Goal: Task Accomplishment & Management: Manage account settings

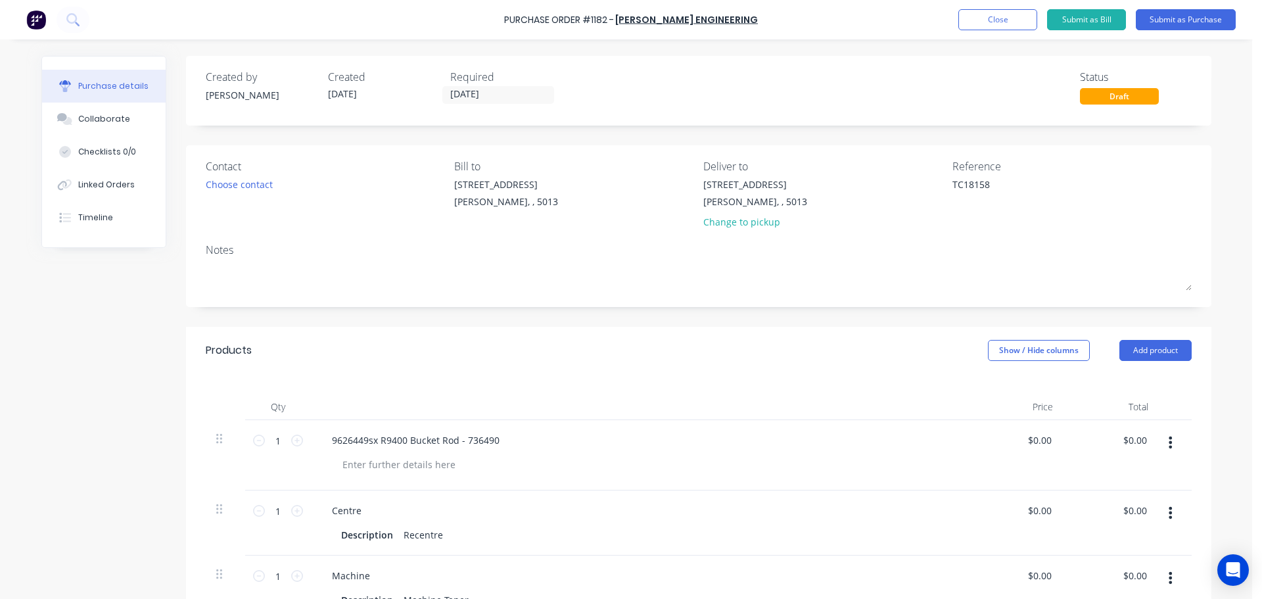
scroll to position [8, 0]
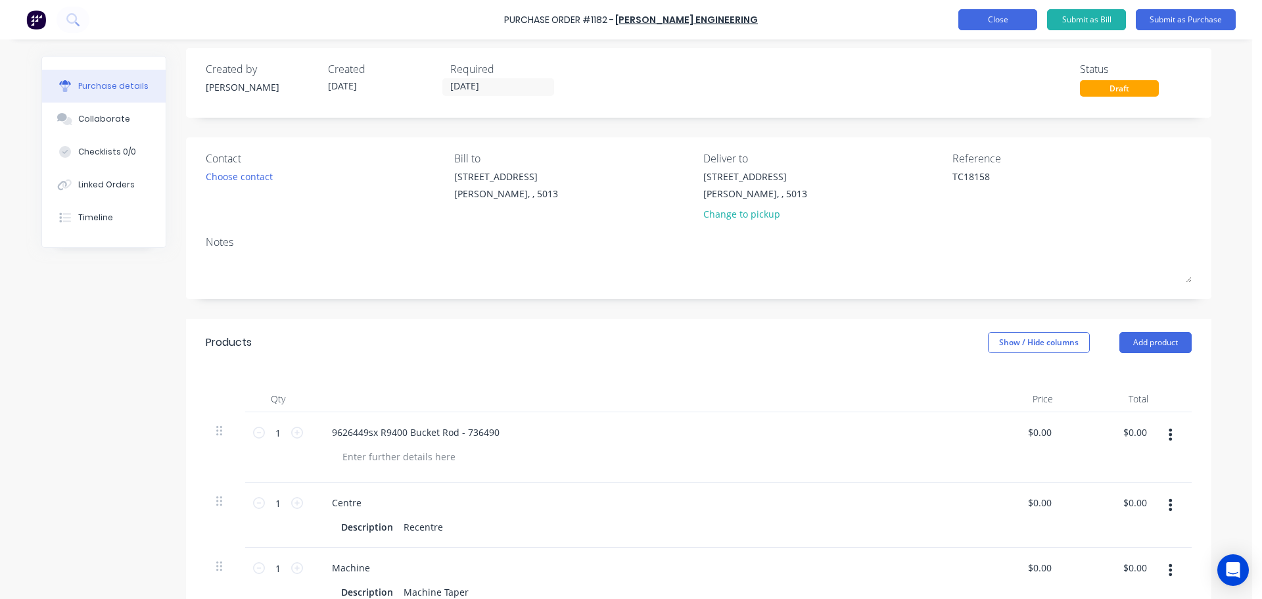
click at [996, 26] on button "Close" at bounding box center [997, 19] width 79 height 21
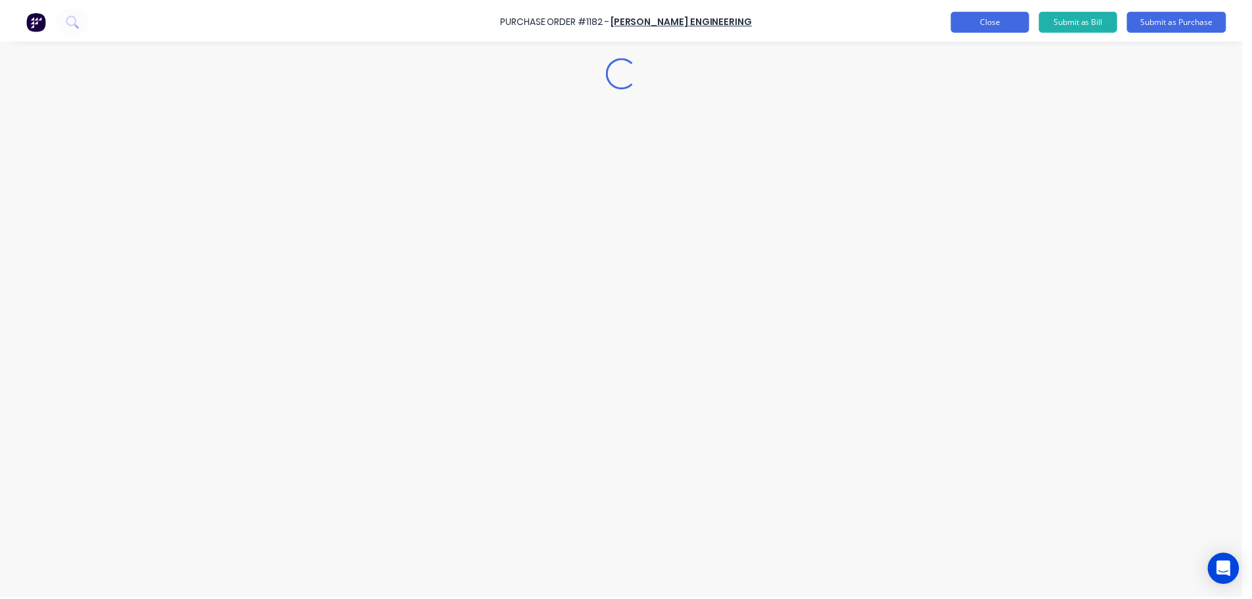
scroll to position [0, 0]
type textarea "x"
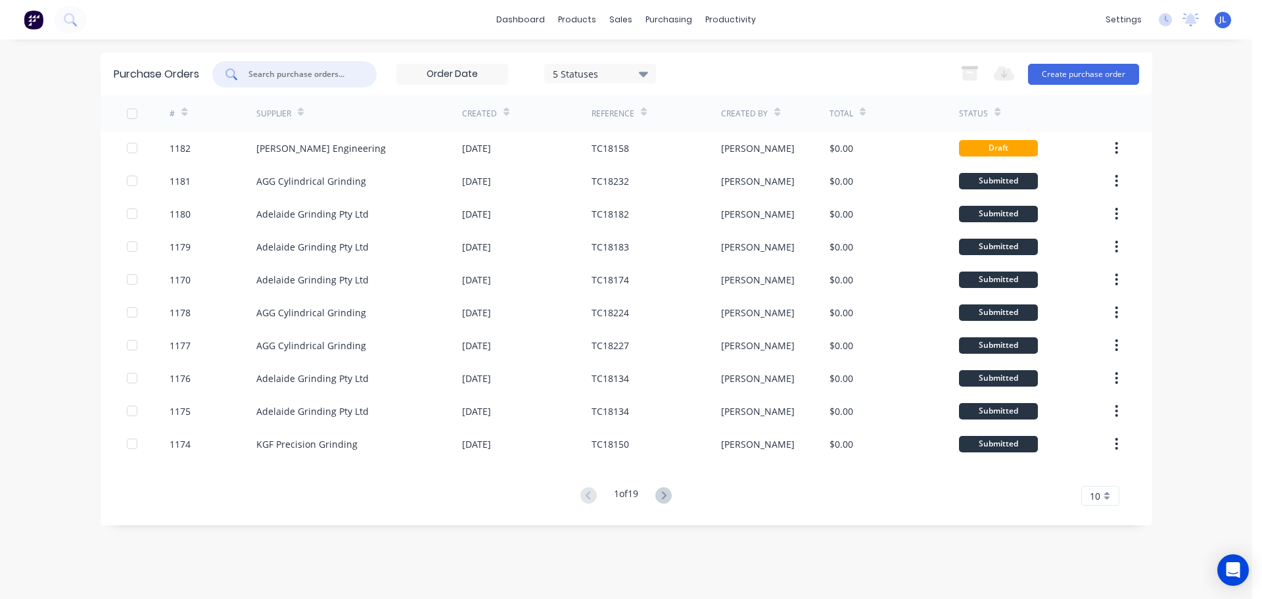
click at [307, 76] on input "text" at bounding box center [301, 74] width 109 height 13
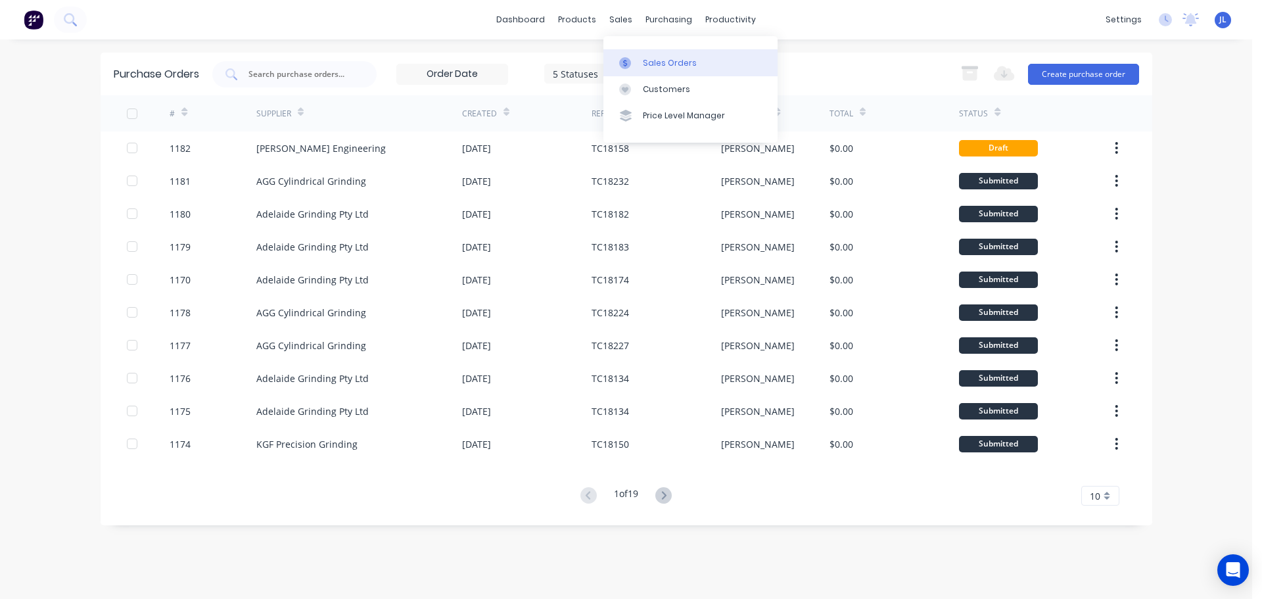
click at [635, 60] on div at bounding box center [629, 63] width 20 height 12
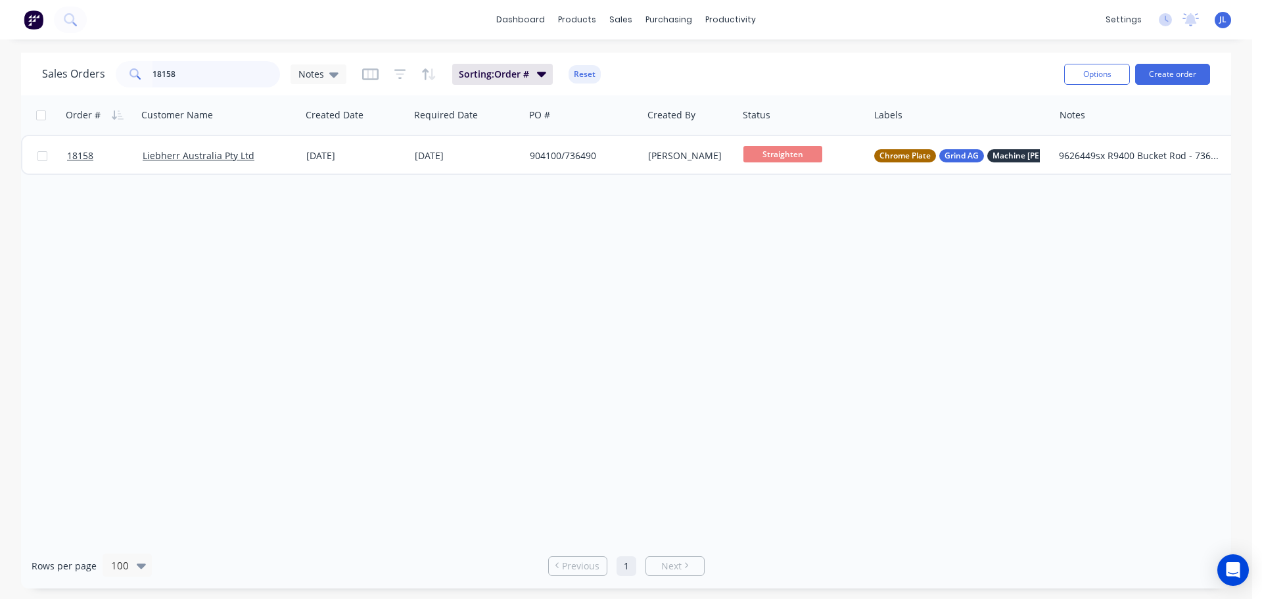
click at [214, 78] on input "18158" at bounding box center [216, 74] width 128 height 26
type input "epiroc"
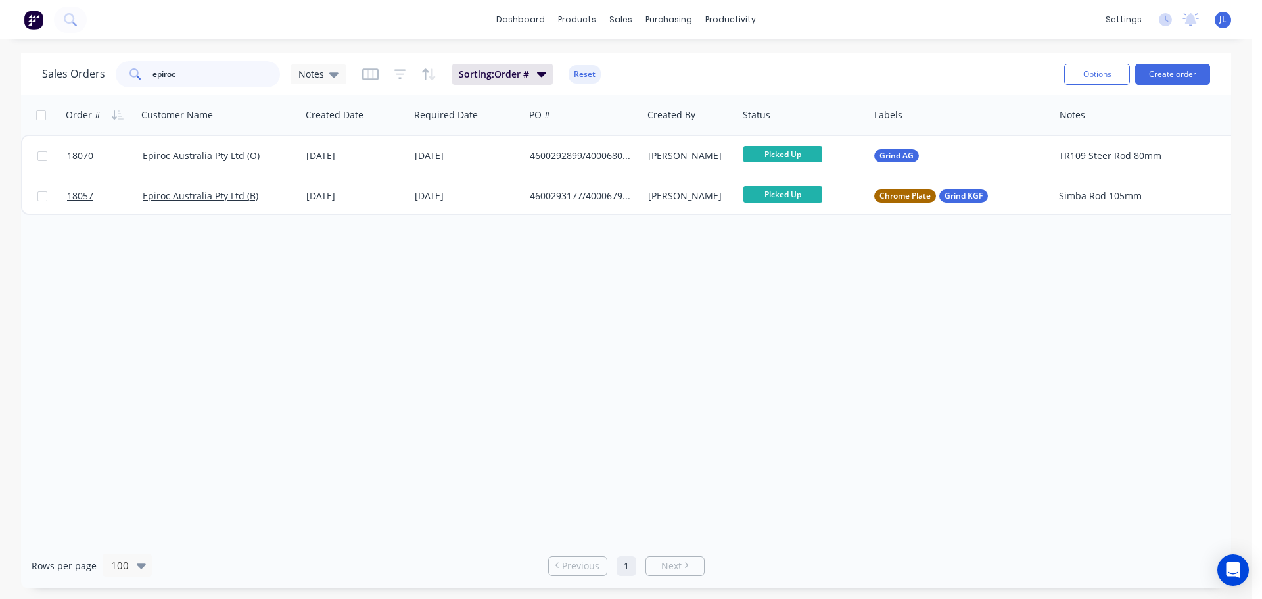
drag, startPoint x: 202, startPoint y: 78, endPoint x: 141, endPoint y: 78, distance: 61.8
click at [141, 78] on div "epiroc" at bounding box center [198, 74] width 164 height 26
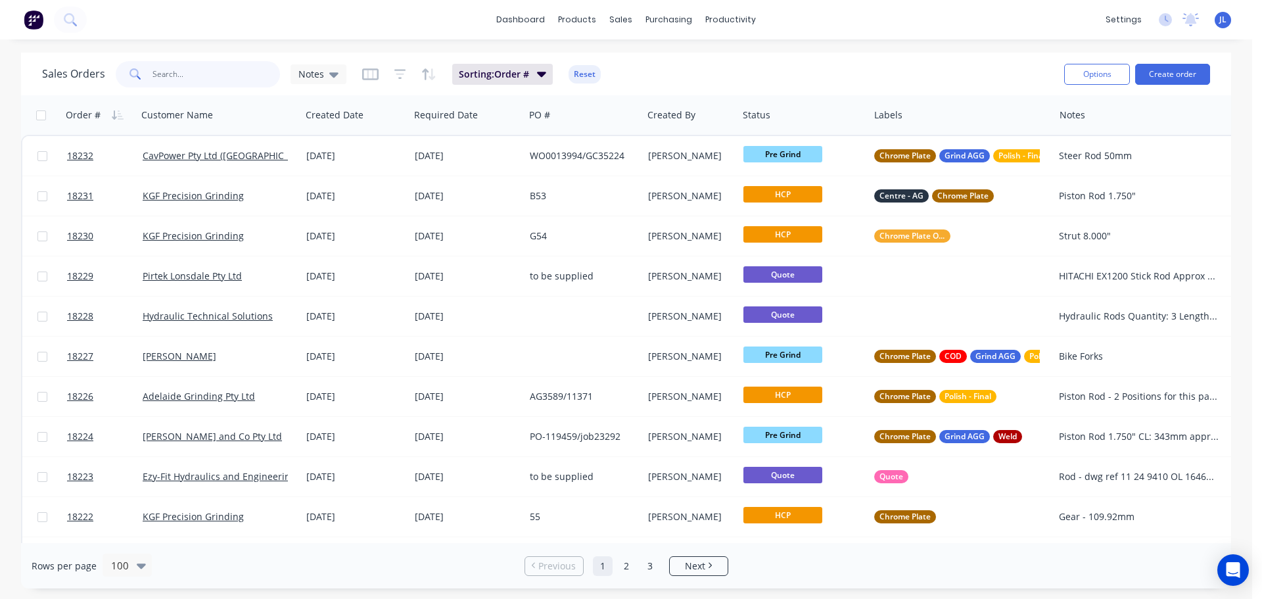
click at [183, 81] on input "text" at bounding box center [216, 74] width 128 height 26
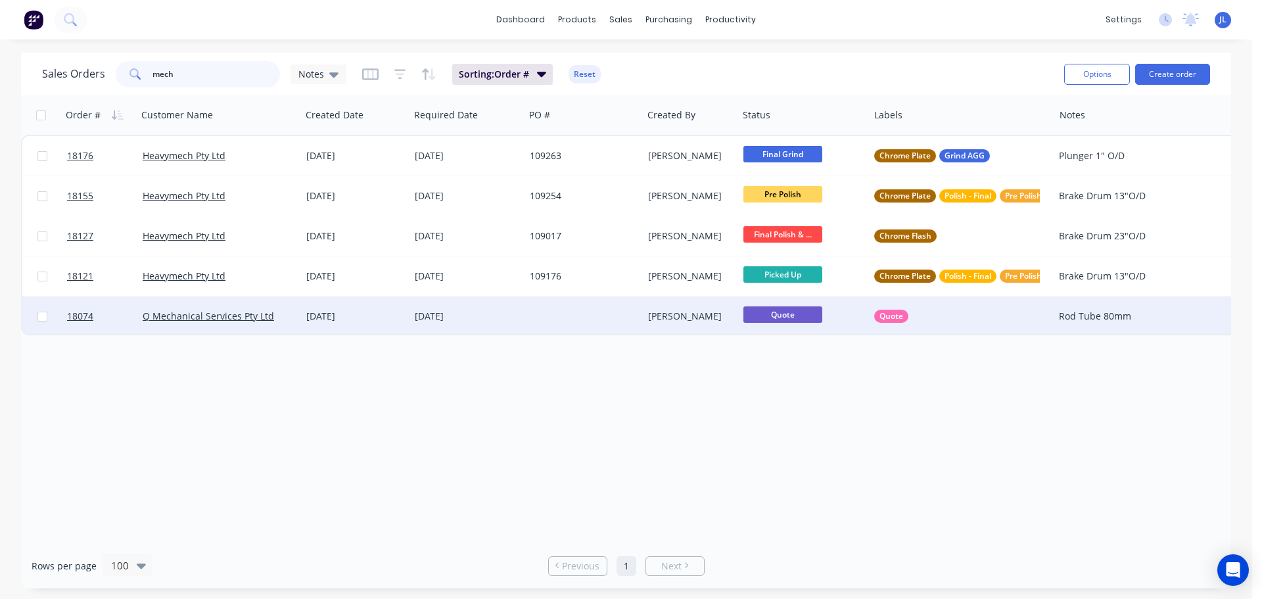
type input "mech"
click at [520, 319] on div "19 Sep 2025" at bounding box center [466, 315] width 115 height 39
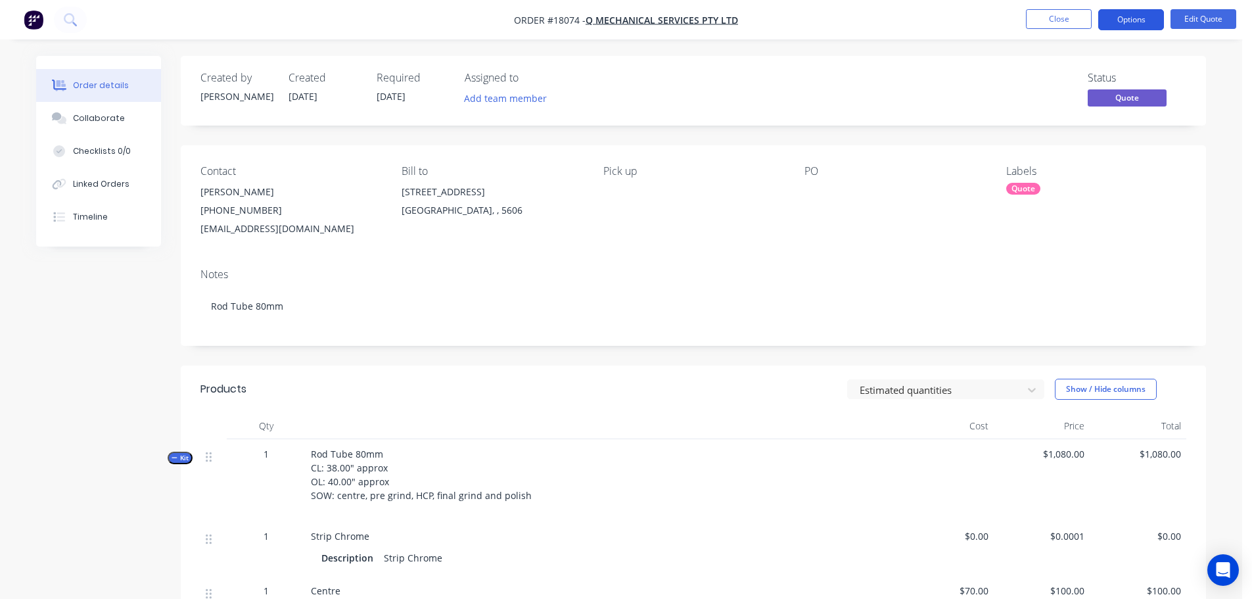
click at [1141, 22] on button "Options" at bounding box center [1131, 19] width 66 height 21
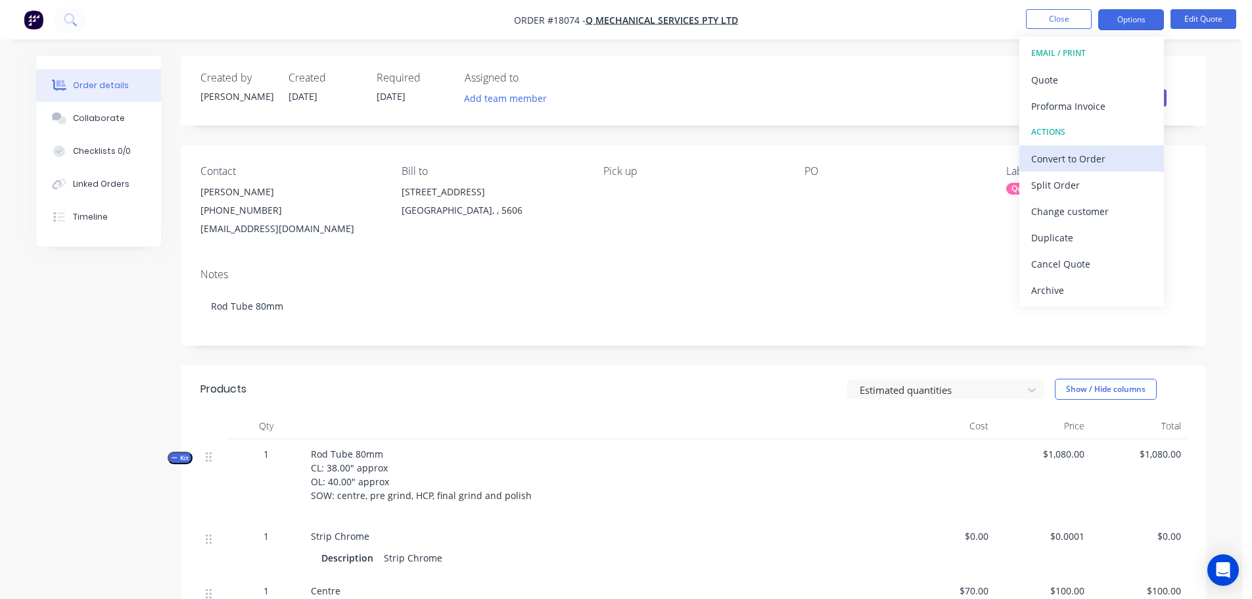
click at [1078, 162] on div "Convert to Order" at bounding box center [1091, 158] width 121 height 19
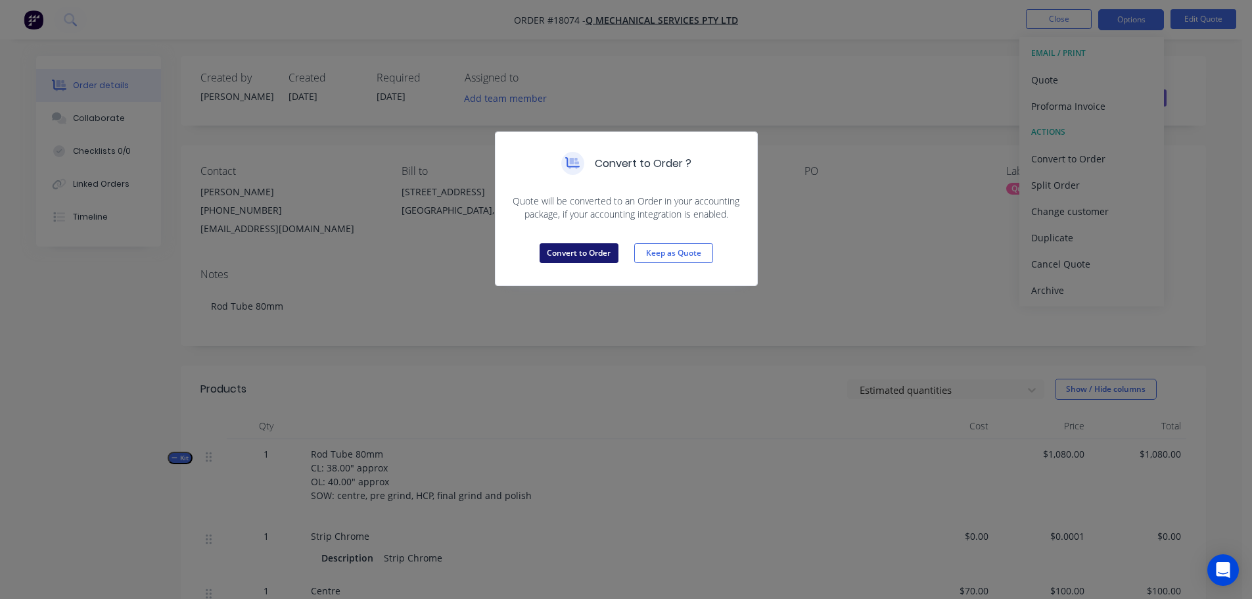
click at [603, 249] on button "Convert to Order" at bounding box center [578, 253] width 79 height 20
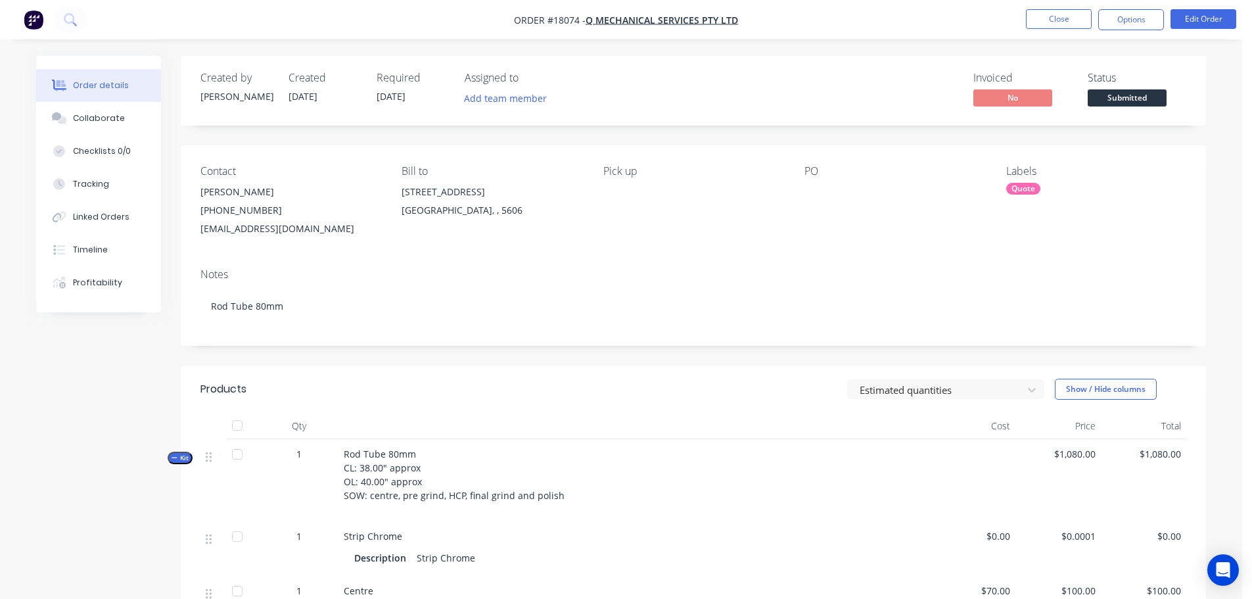
click at [87, 435] on div "Created by Paul Created 30/09/25 Required 19/09/25 Assigned to Add team member …" at bounding box center [621, 569] width 1170 height 1026
click at [1032, 192] on div "Quote" at bounding box center [1023, 189] width 34 height 12
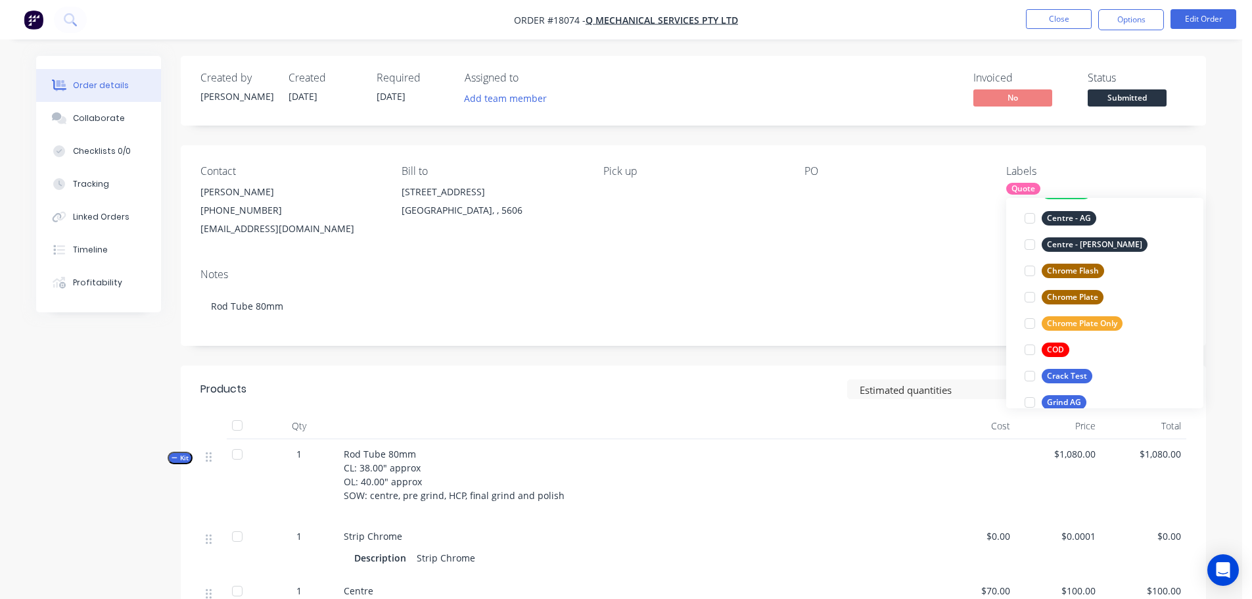
scroll to position [131, 0]
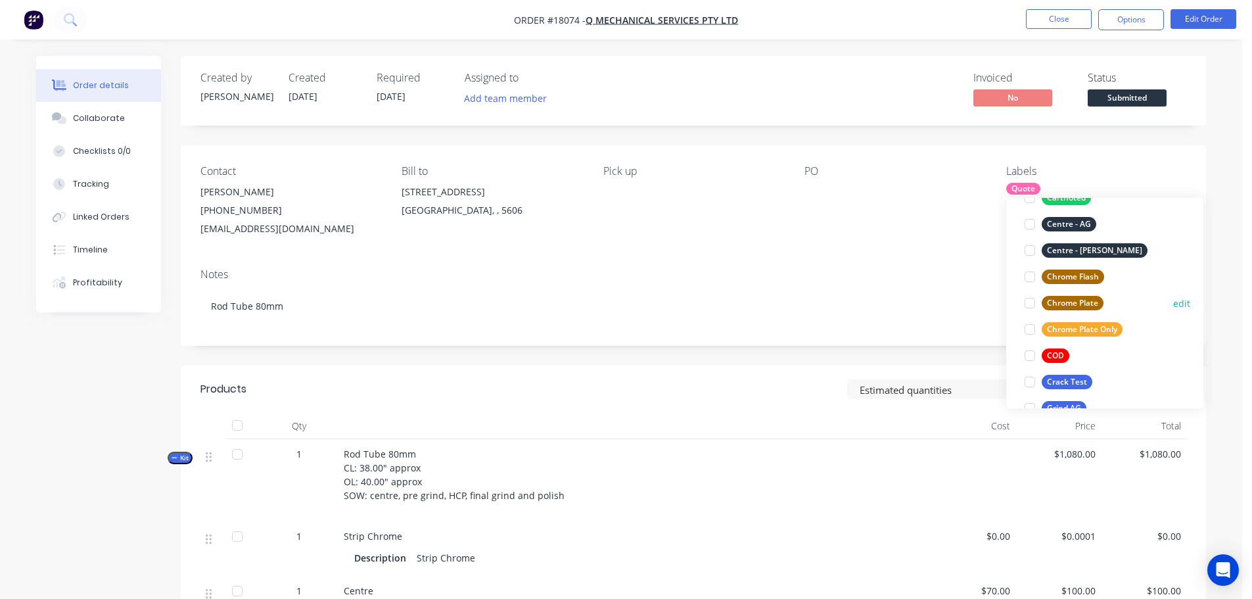
click at [1029, 302] on div at bounding box center [1030, 303] width 26 height 26
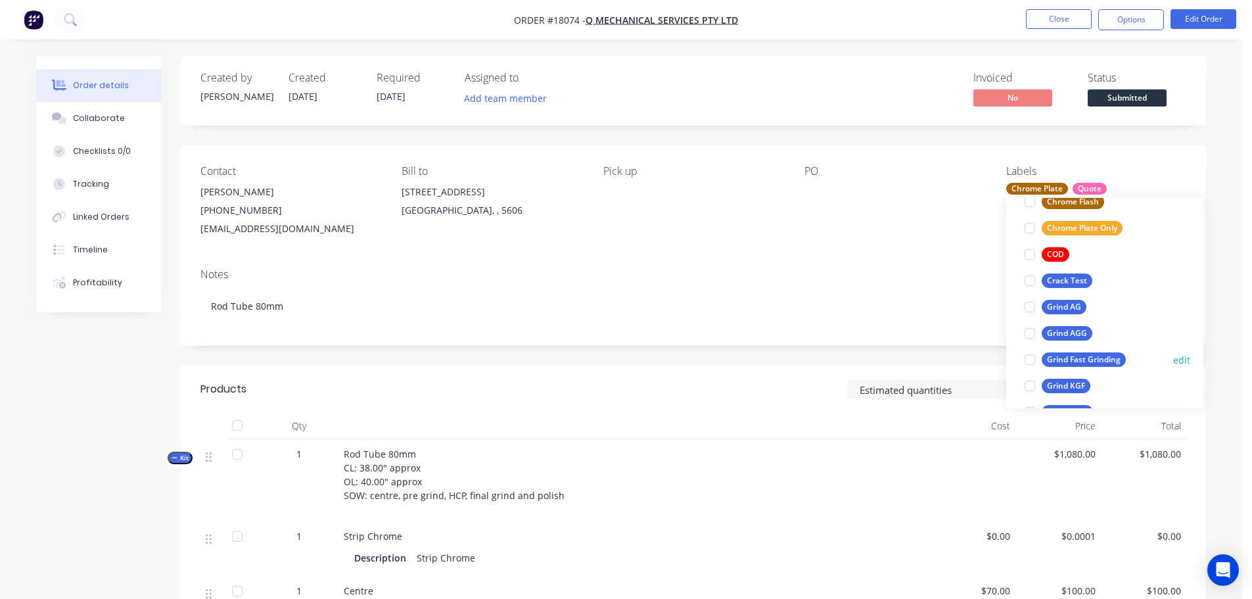
scroll to position [263, 0]
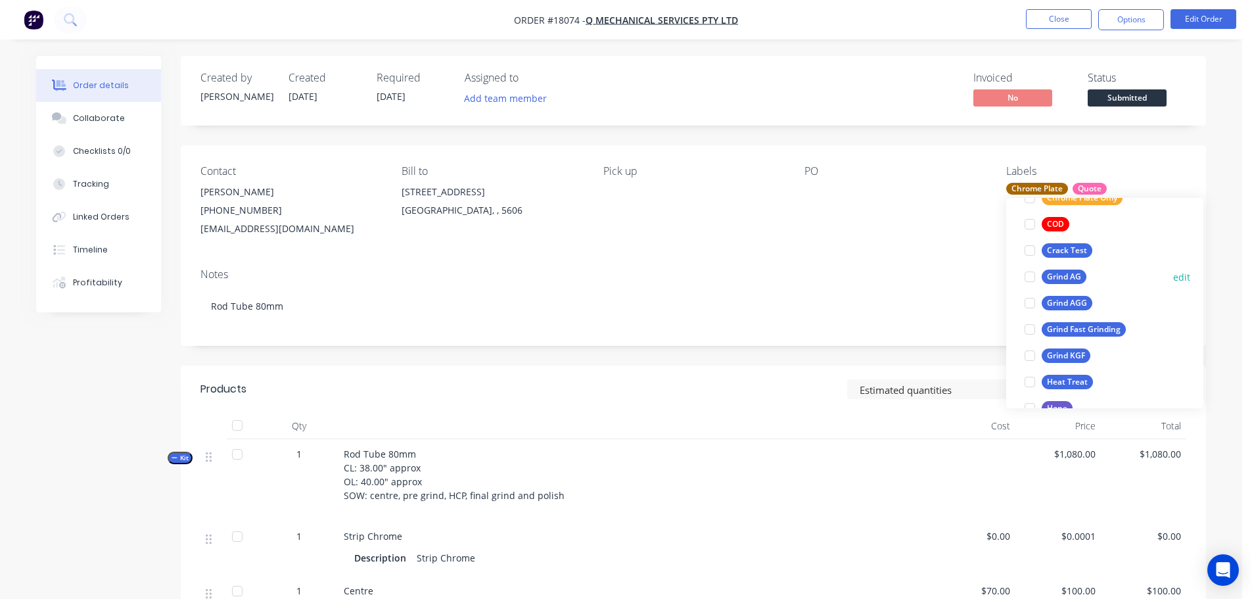
click at [1026, 277] on div at bounding box center [1030, 277] width 26 height 26
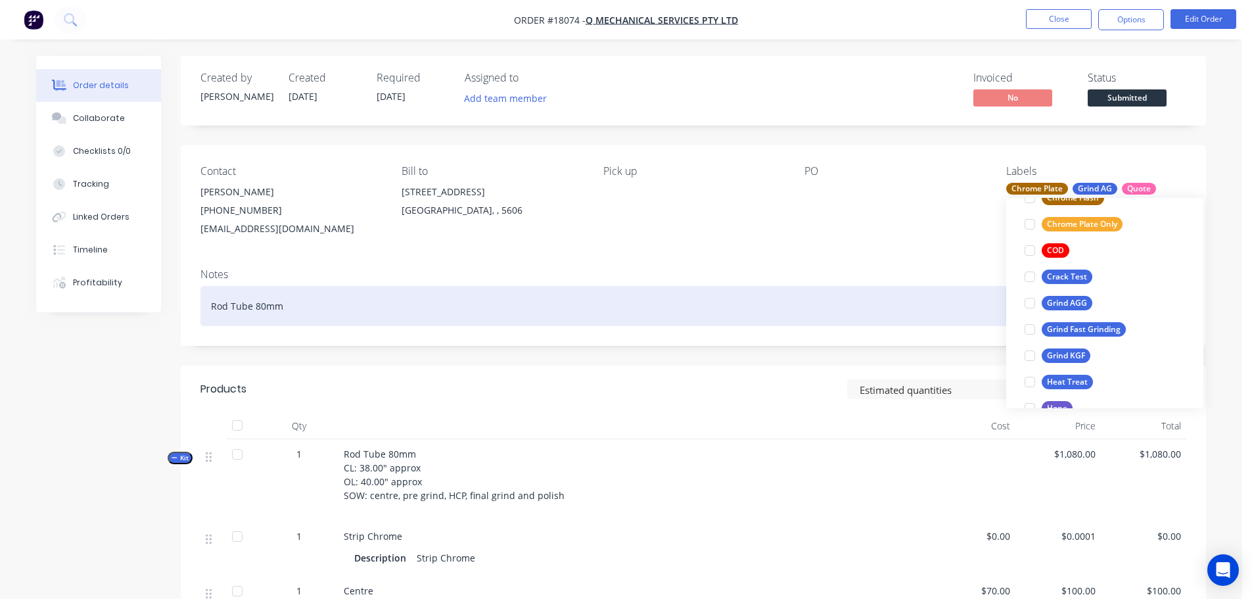
scroll to position [53, 0]
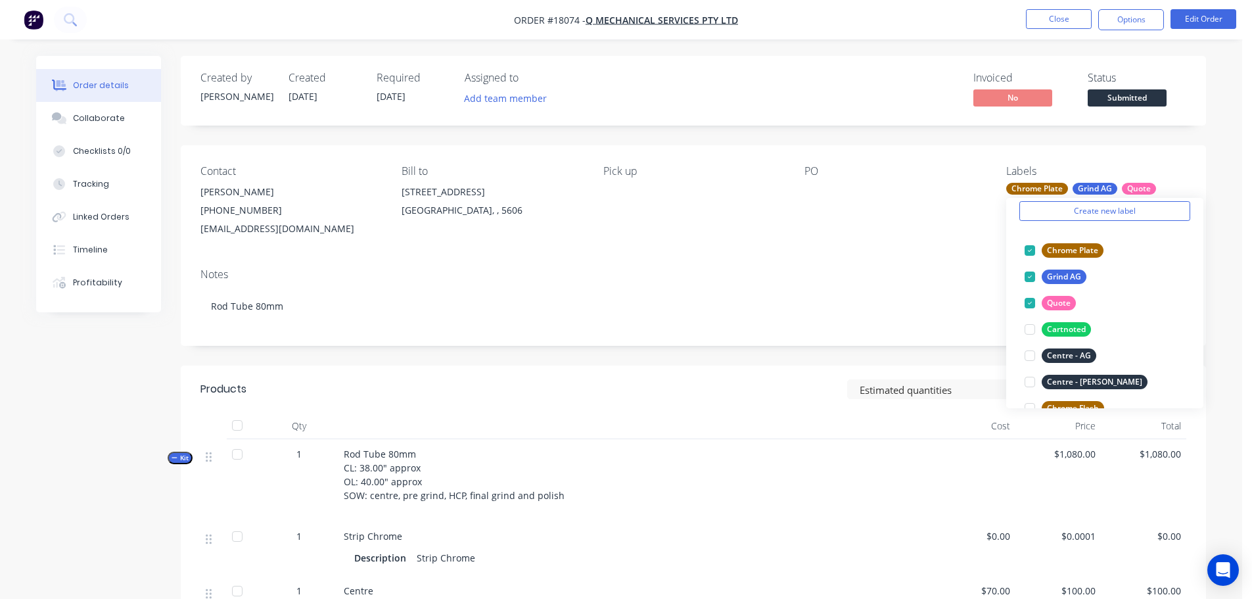
click at [53, 450] on div "Created by Paul Created 30/09/25 Required 19/09/25 Assigned to Add team member …" at bounding box center [621, 569] width 1170 height 1026
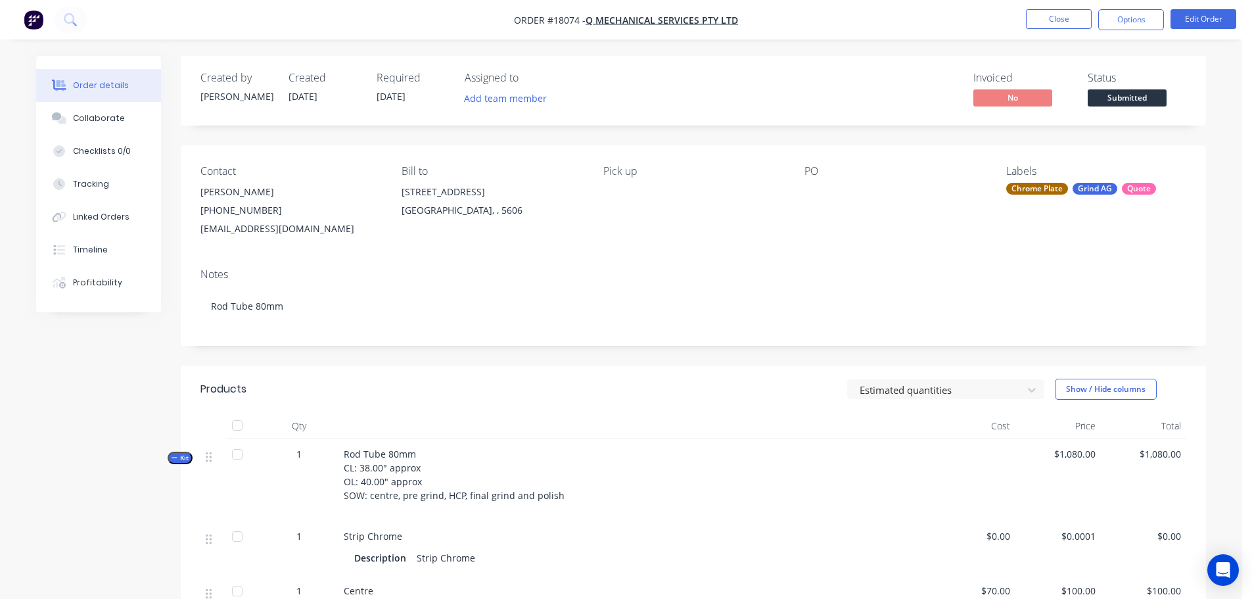
click at [814, 200] on div at bounding box center [886, 192] width 164 height 18
click at [821, 192] on div at bounding box center [886, 192] width 164 height 18
click at [815, 189] on div at bounding box center [886, 192] width 164 height 18
click at [1203, 29] on li "Edit Order" at bounding box center [1203, 19] width 66 height 21
click at [1205, 24] on button "Edit Order" at bounding box center [1203, 19] width 66 height 20
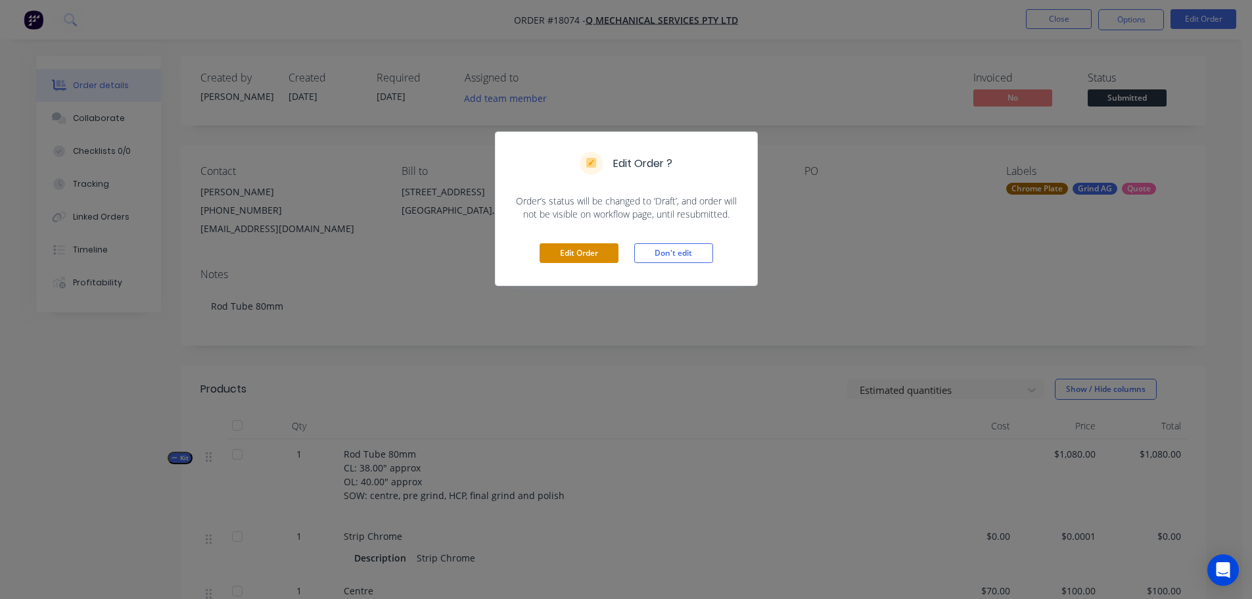
click at [575, 244] on button "Edit Order" at bounding box center [578, 253] width 79 height 20
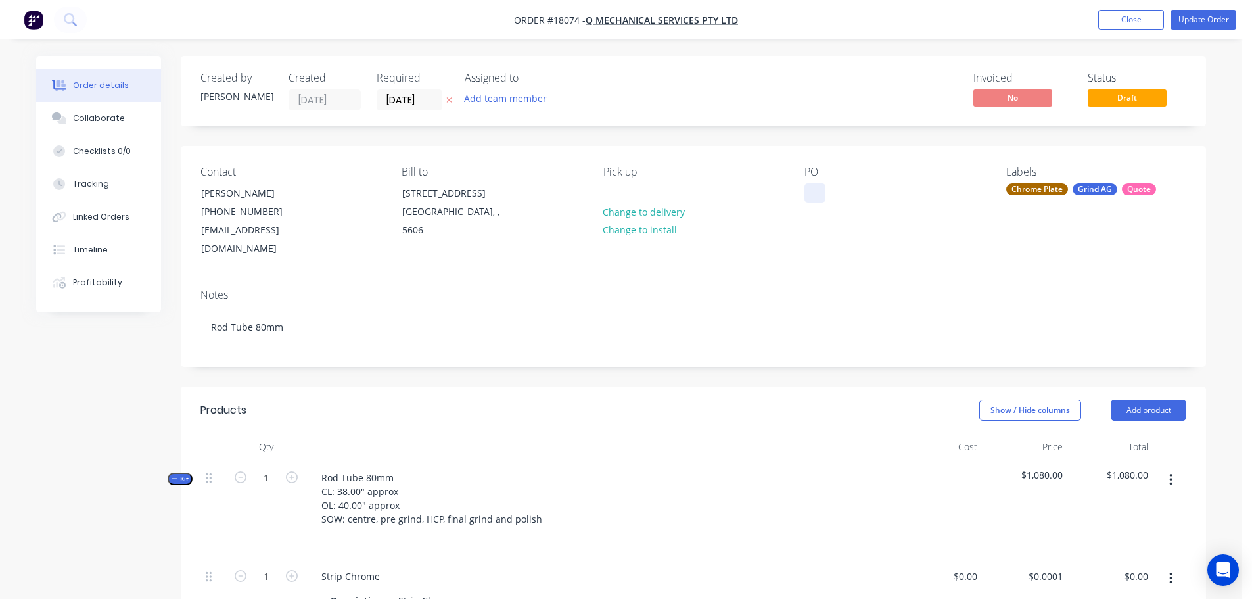
click at [819, 193] on div at bounding box center [814, 192] width 21 height 19
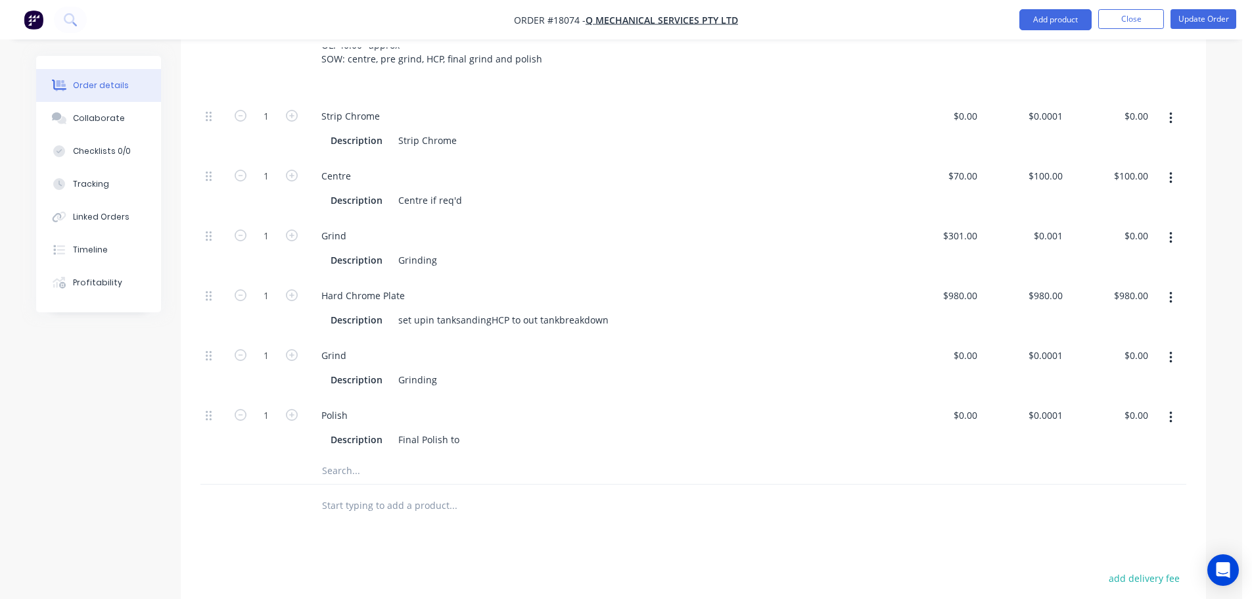
scroll to position [329, 0]
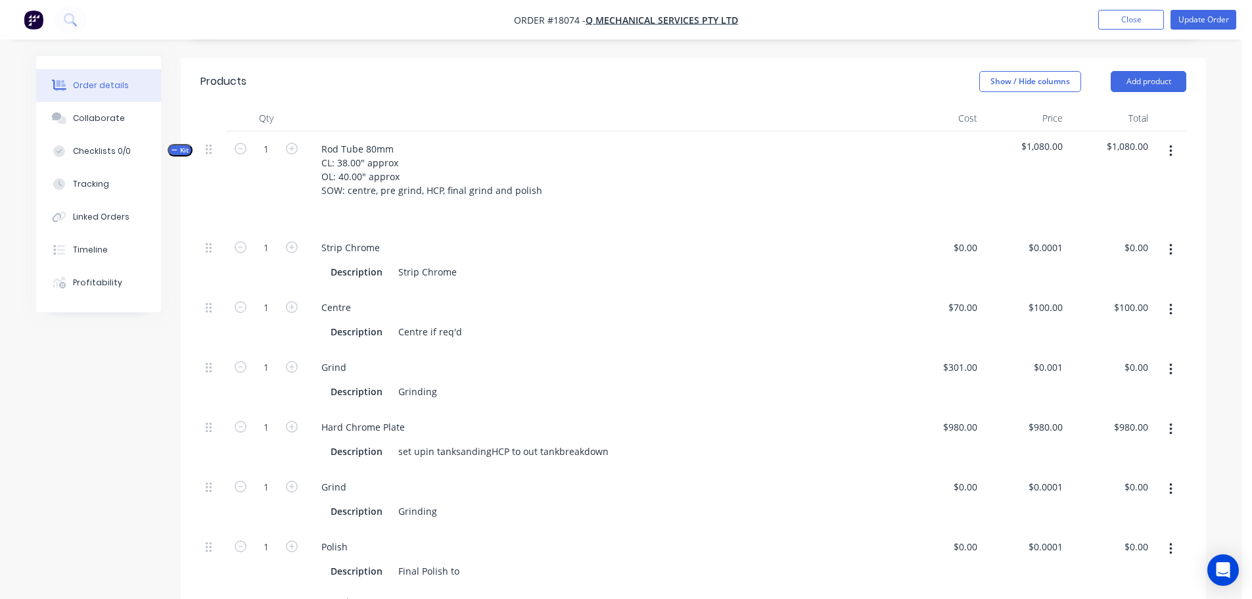
click at [1171, 241] on button "button" at bounding box center [1170, 250] width 31 height 24
click at [1093, 327] on div "Delete" at bounding box center [1123, 336] width 101 height 19
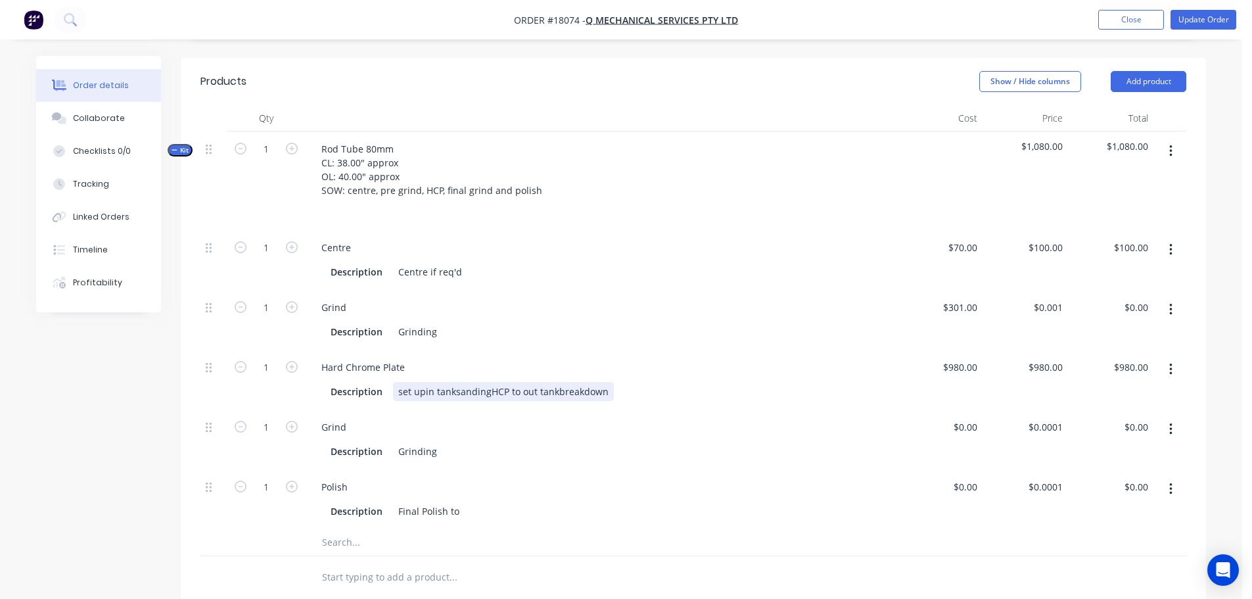
click at [423, 382] on div "set upin tanksandingHCP to out tankbreakdown" at bounding box center [503, 391] width 221 height 19
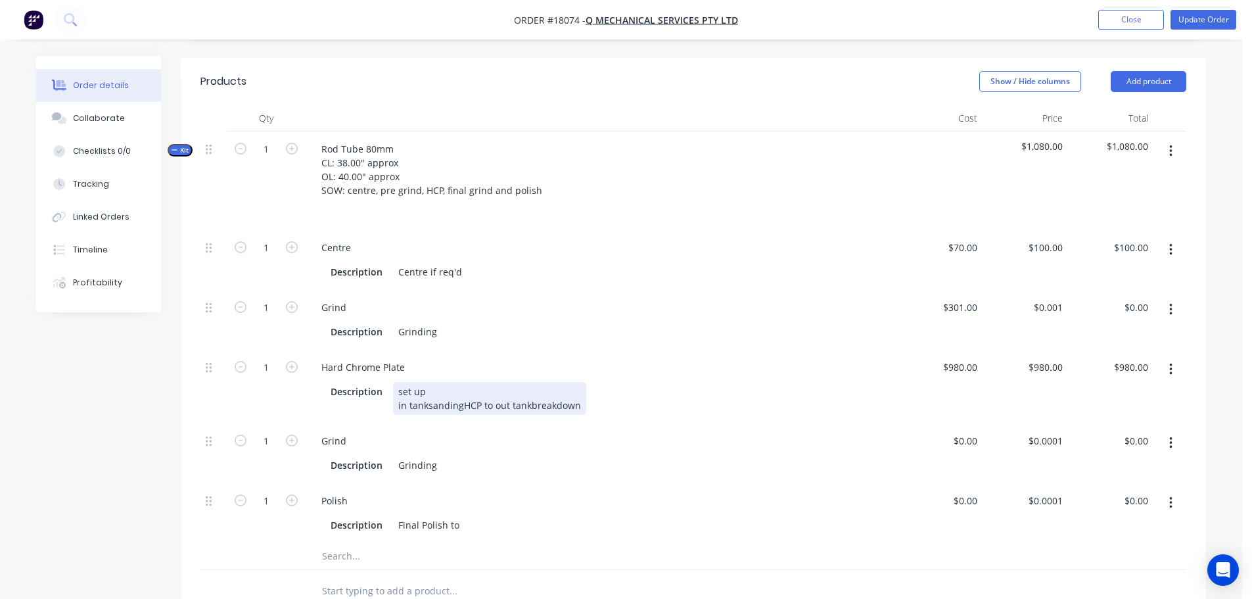
click at [424, 385] on div "set up in tanksandingHCP to out tankbreakdown" at bounding box center [489, 398] width 193 height 33
click at [427, 385] on div "set up in tanksandingHCP to out tankbreakdown" at bounding box center [489, 398] width 193 height 33
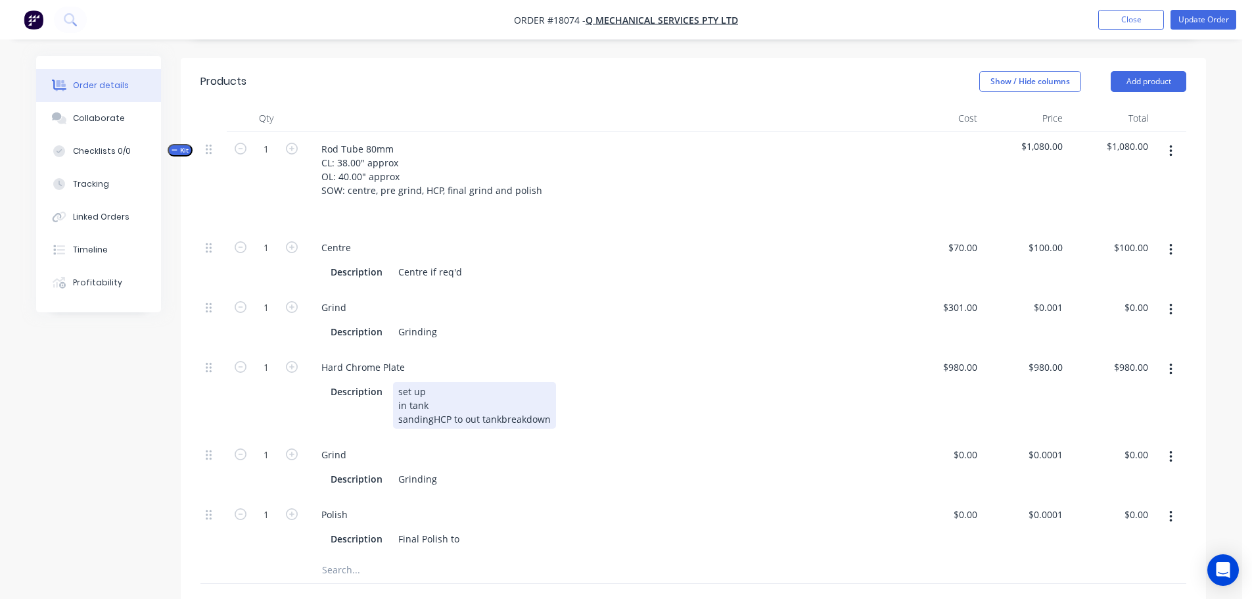
click at [430, 400] on div "set up in tank sandingHCP to out tankbreakdown" at bounding box center [474, 405] width 163 height 47
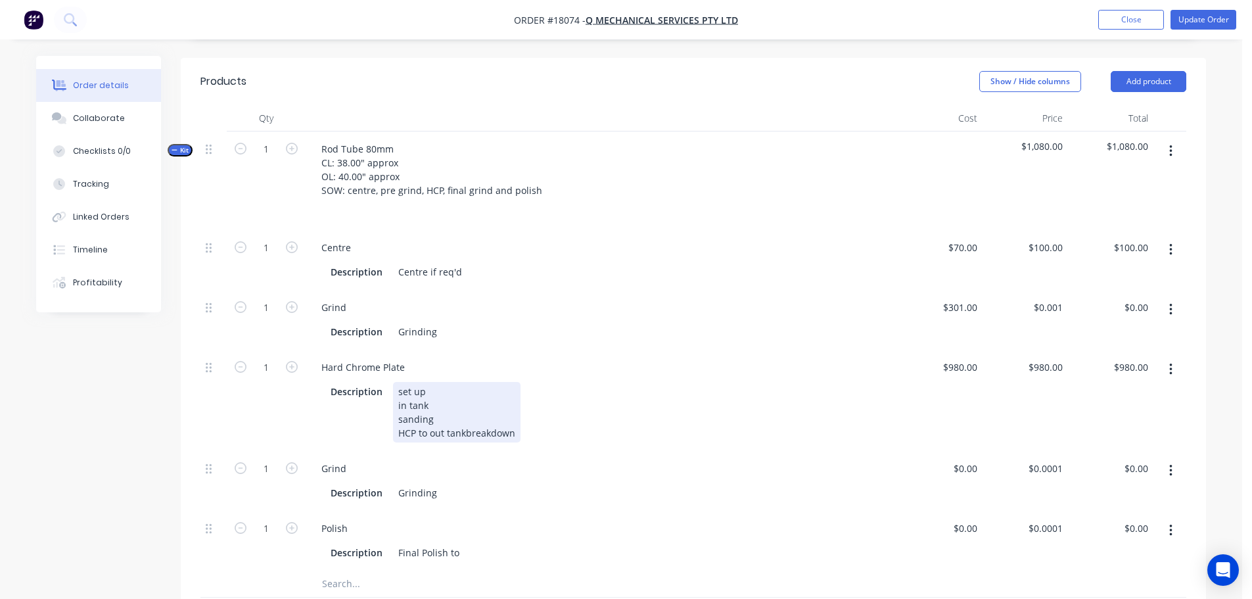
click at [429, 413] on div "set up in tank sanding HCP to out tankbreakdown" at bounding box center [456, 412] width 127 height 60
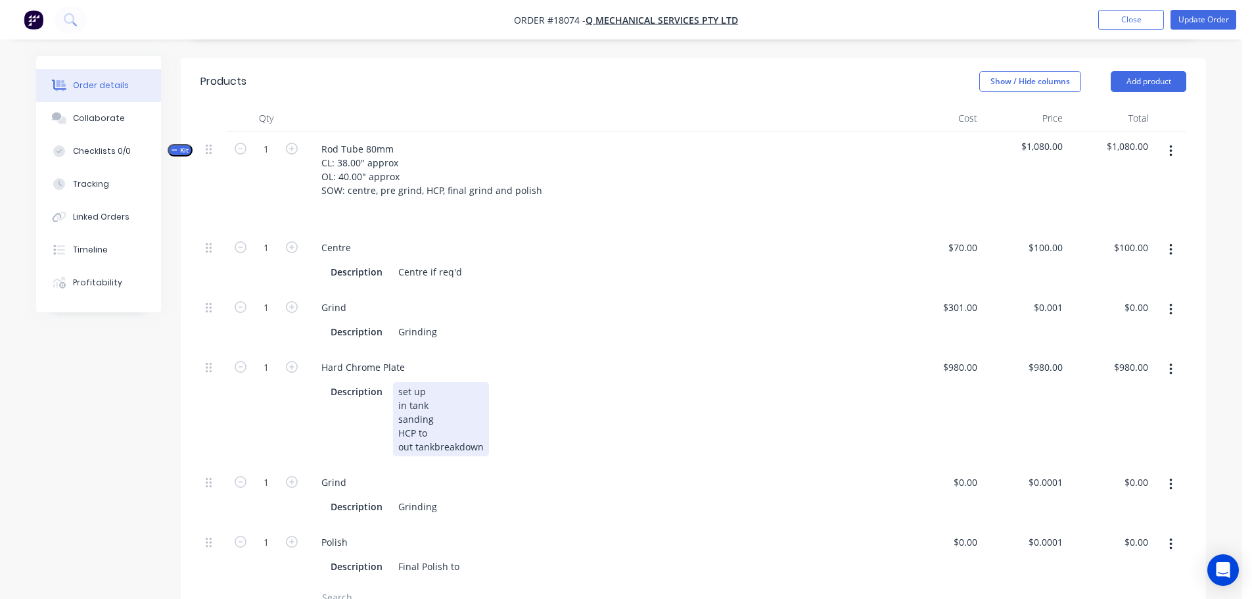
click at [434, 428] on div "set up in tank sanding HCP to out tankbreakdown" at bounding box center [441, 419] width 96 height 74
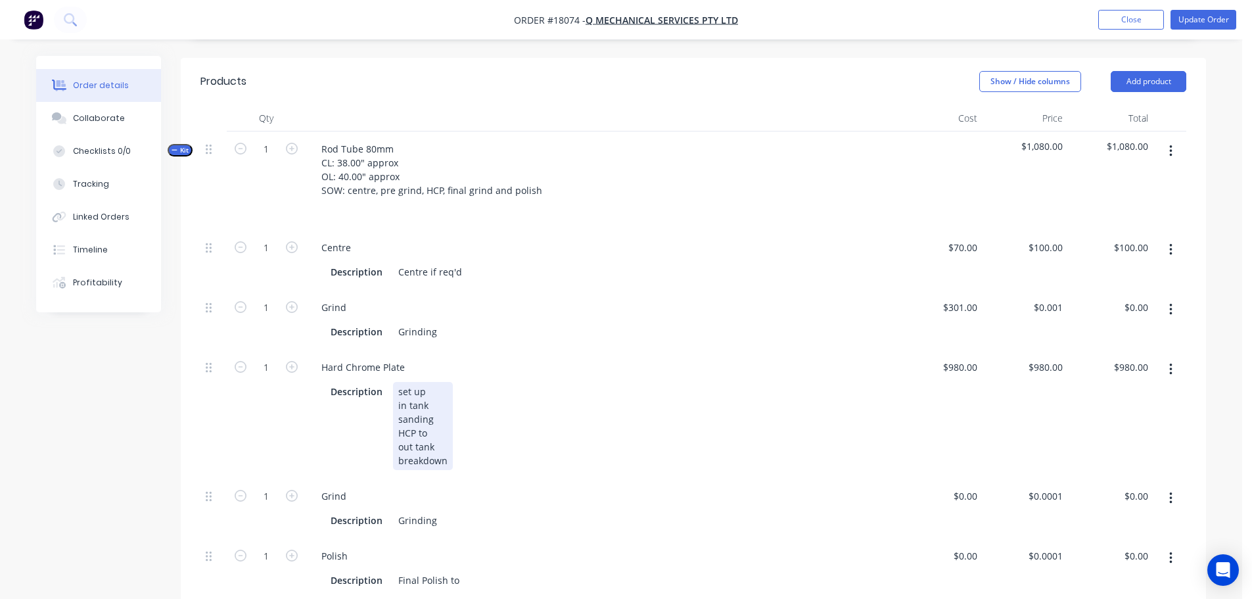
click at [435, 414] on div "set up in tank sanding HCP to out tank breakdown" at bounding box center [423, 426] width 60 height 88
click at [465, 413] on div "set up in tank sanding HCP to 3.150" + out tank breakdown" at bounding box center [432, 426] width 78 height 88
click at [437, 322] on div "Grinding" at bounding box center [417, 331] width 49 height 19
drag, startPoint x: 394, startPoint y: 311, endPoint x: 467, endPoint y: 309, distance: 72.3
click at [467, 322] on div "Description Grinding" at bounding box center [598, 331] width 547 height 19
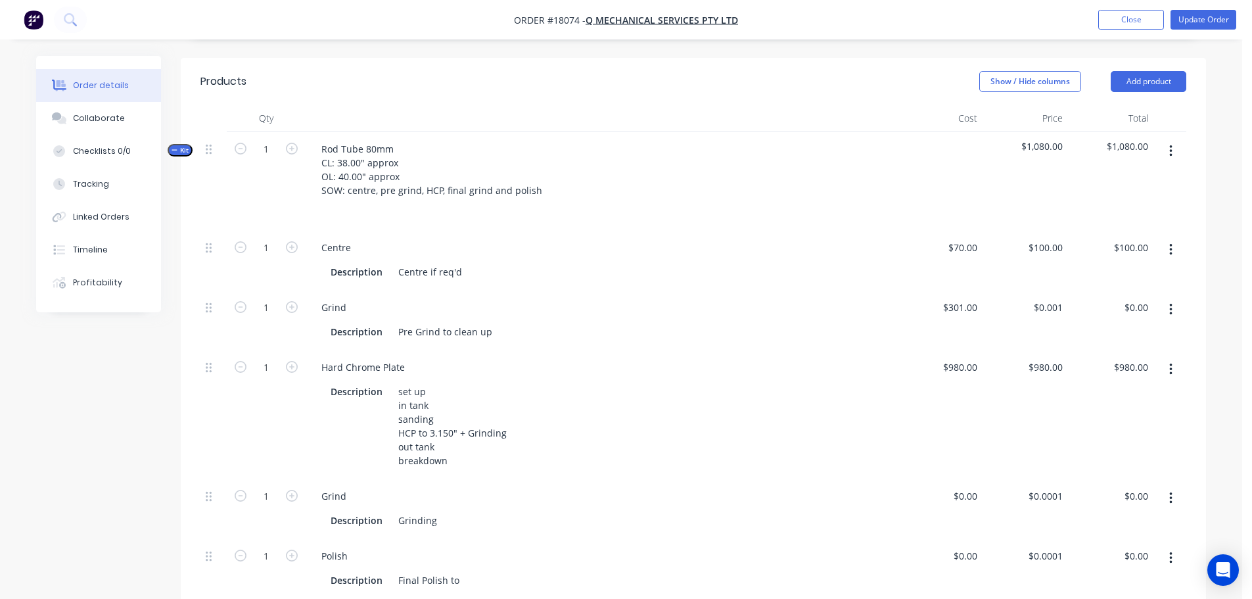
click at [151, 413] on div "Created by Paul Created 30/09/25 Required 19/09/25 Assigned to Add team member …" at bounding box center [621, 364] width 1170 height 1275
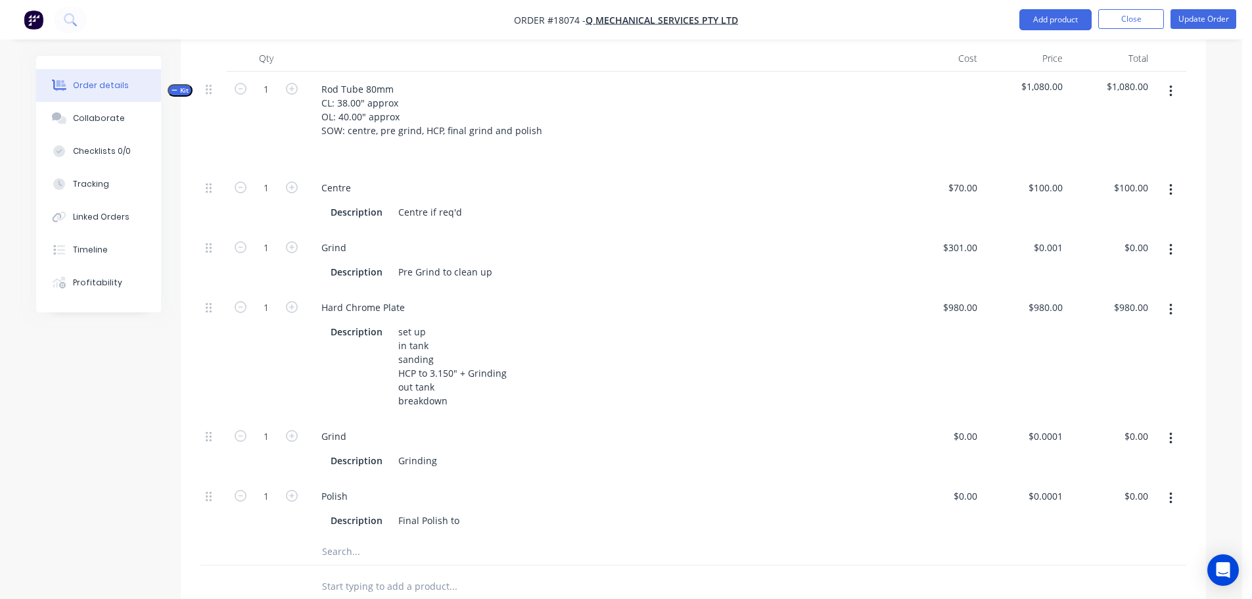
scroll to position [460, 0]
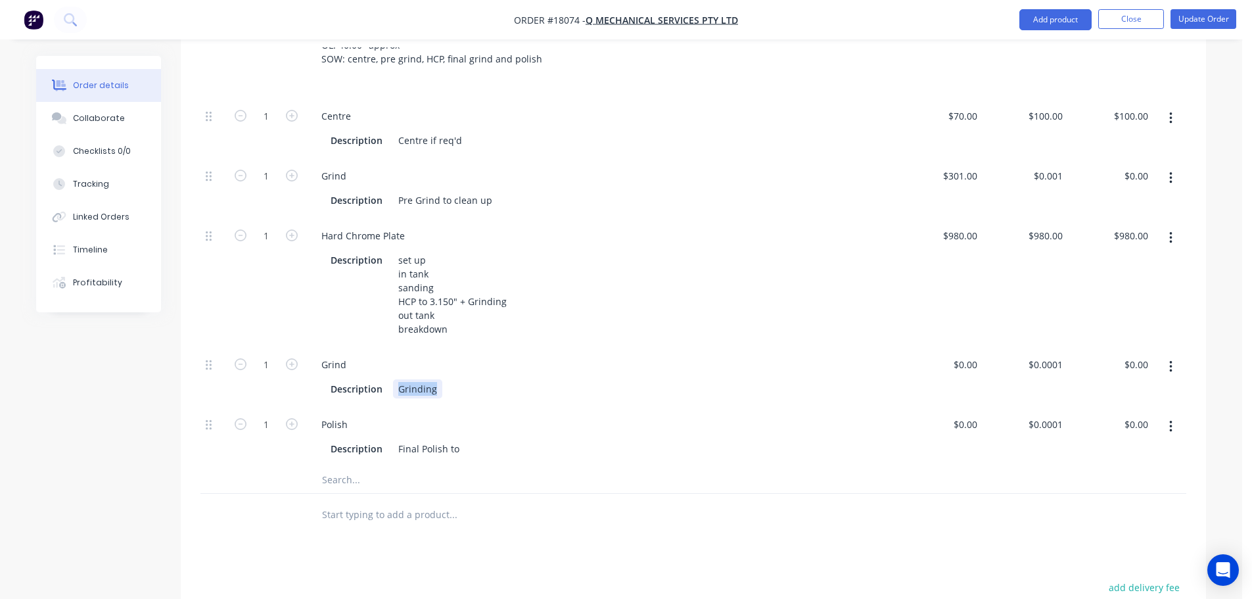
drag, startPoint x: 398, startPoint y: 371, endPoint x: 474, endPoint y: 371, distance: 76.2
click at [474, 379] on div "Description Grinding" at bounding box center [598, 388] width 547 height 19
click at [457, 439] on div "Final Polish to" at bounding box center [429, 448] width 72 height 19
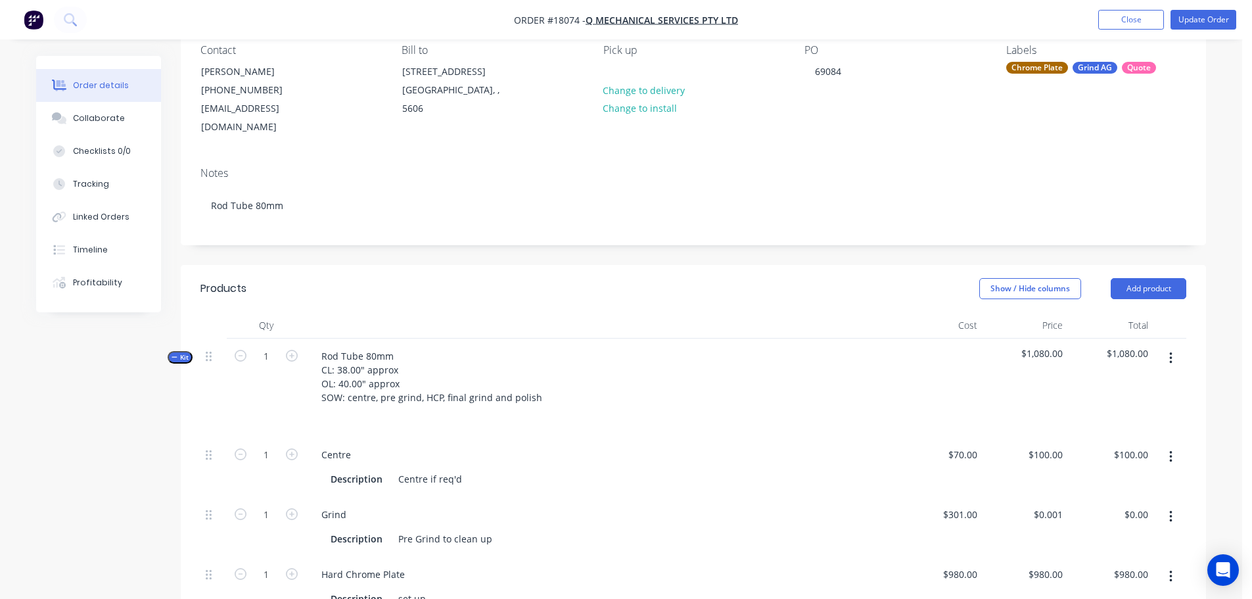
scroll to position [0, 0]
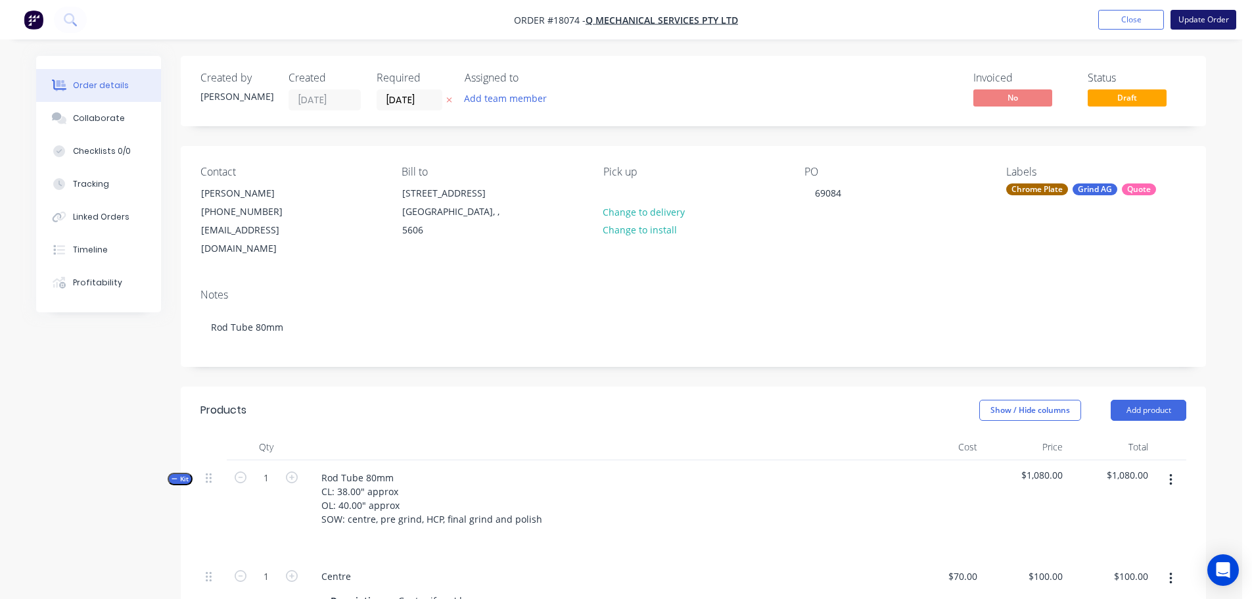
click at [1211, 25] on button "Update Order" at bounding box center [1203, 20] width 66 height 20
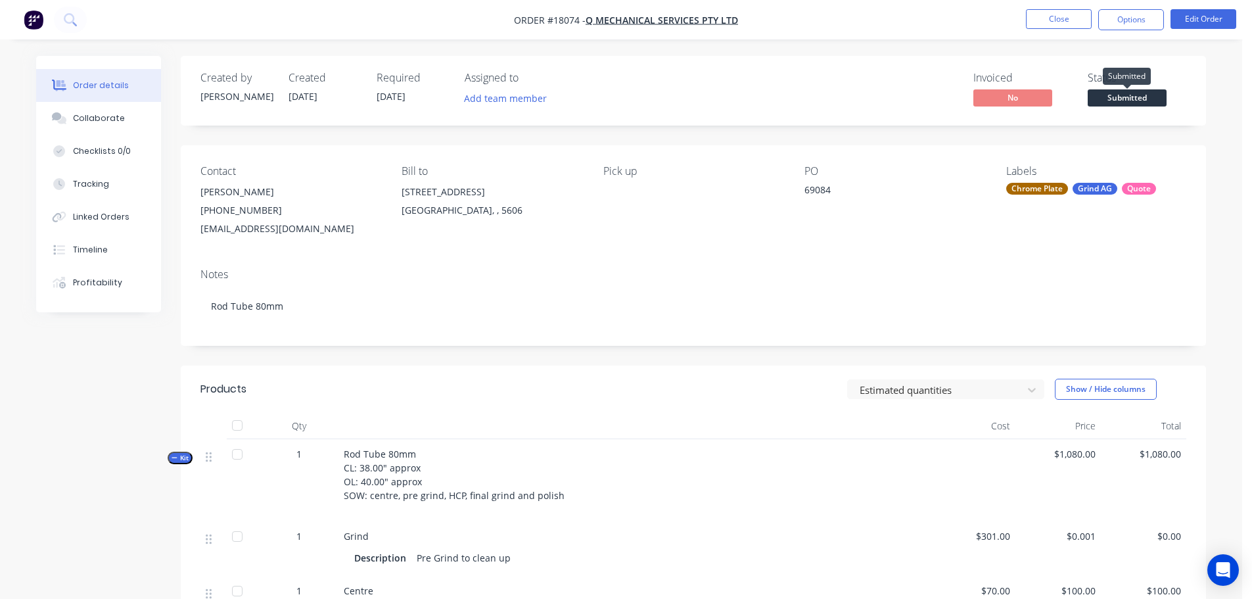
click at [1126, 98] on span "Submitted" at bounding box center [1127, 97] width 79 height 16
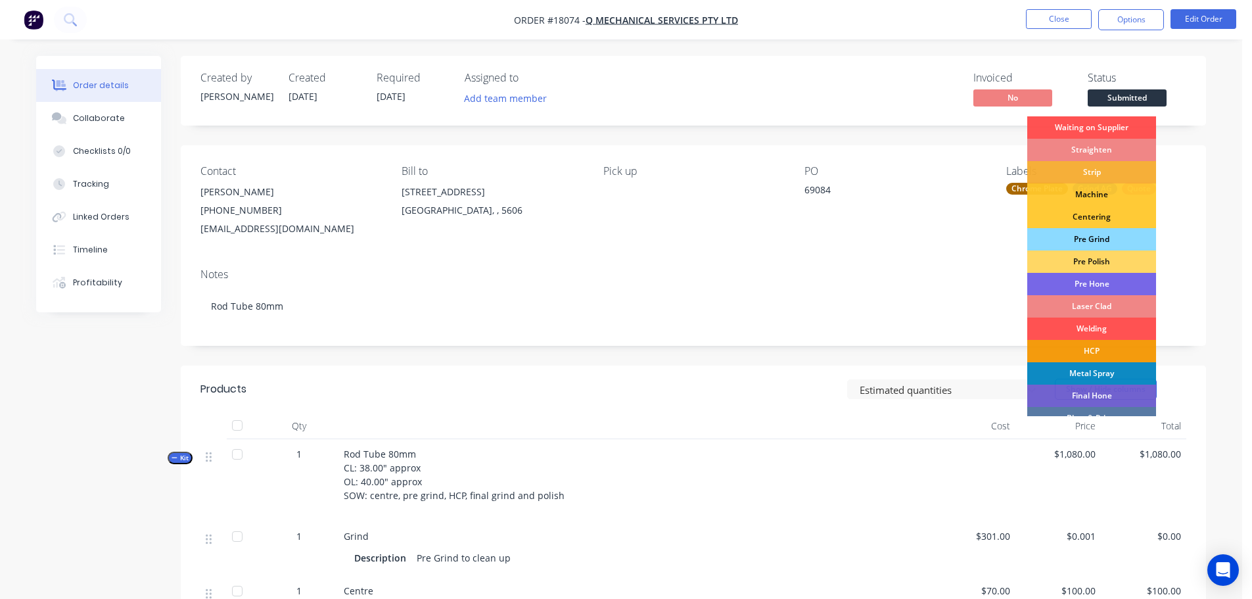
click at [1118, 233] on div "Pre Grind" at bounding box center [1091, 239] width 129 height 22
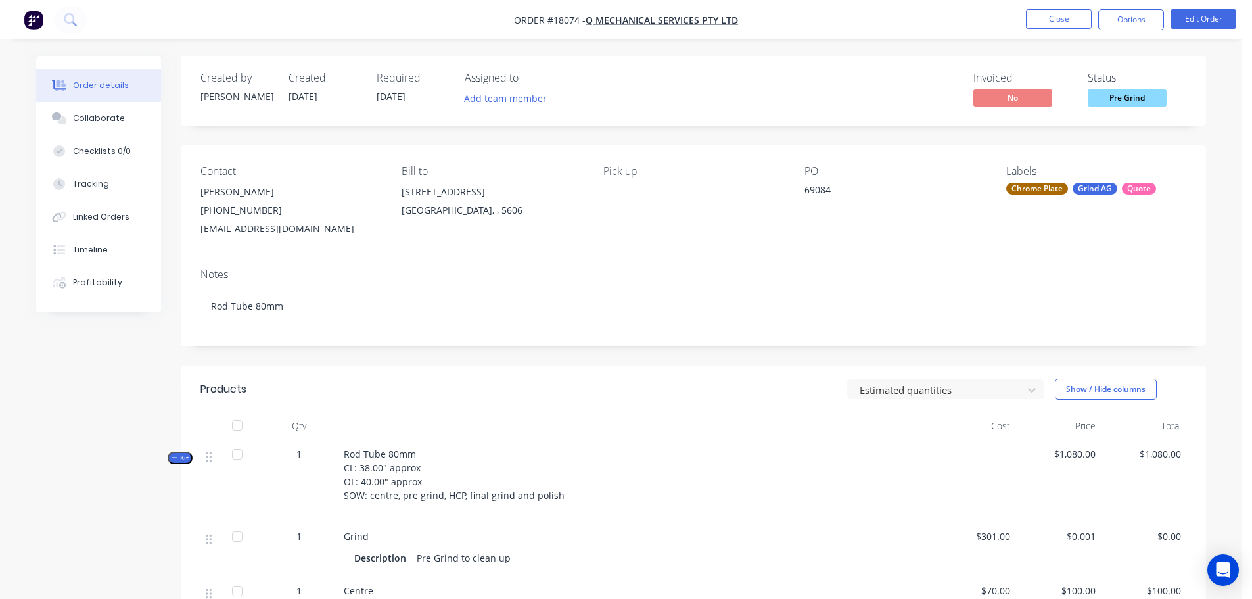
click at [1058, 203] on div "Labels Chrome Plate Grind AG Quote" at bounding box center [1096, 201] width 180 height 73
click at [1009, 187] on div "Chrome Plate" at bounding box center [1037, 189] width 62 height 12
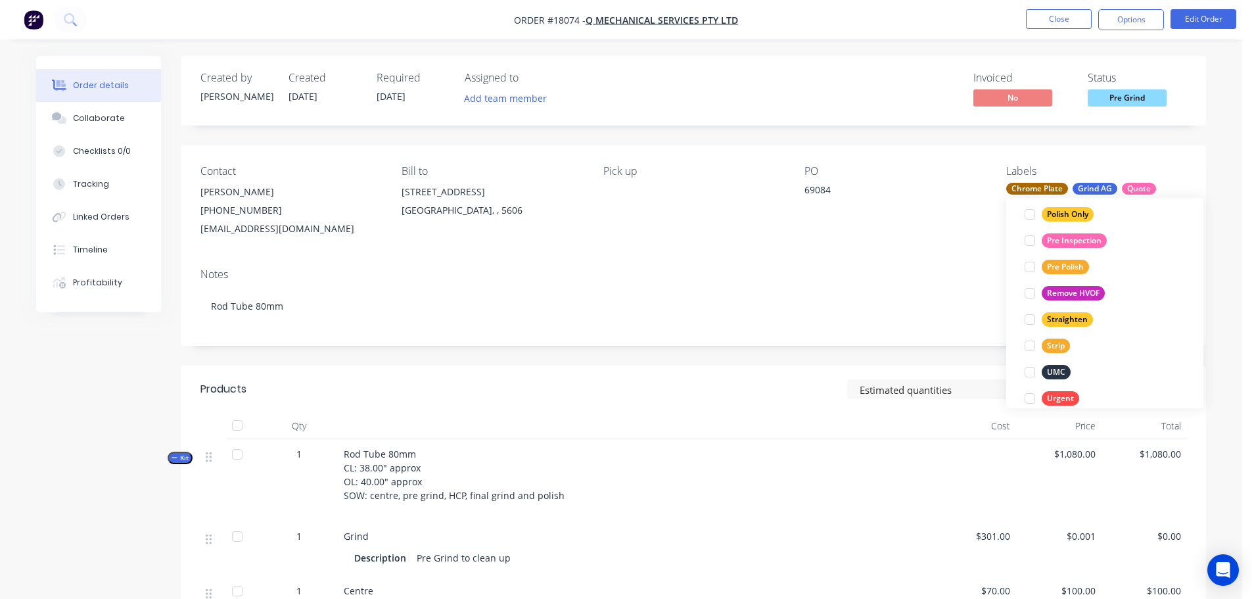
scroll to position [723, 0]
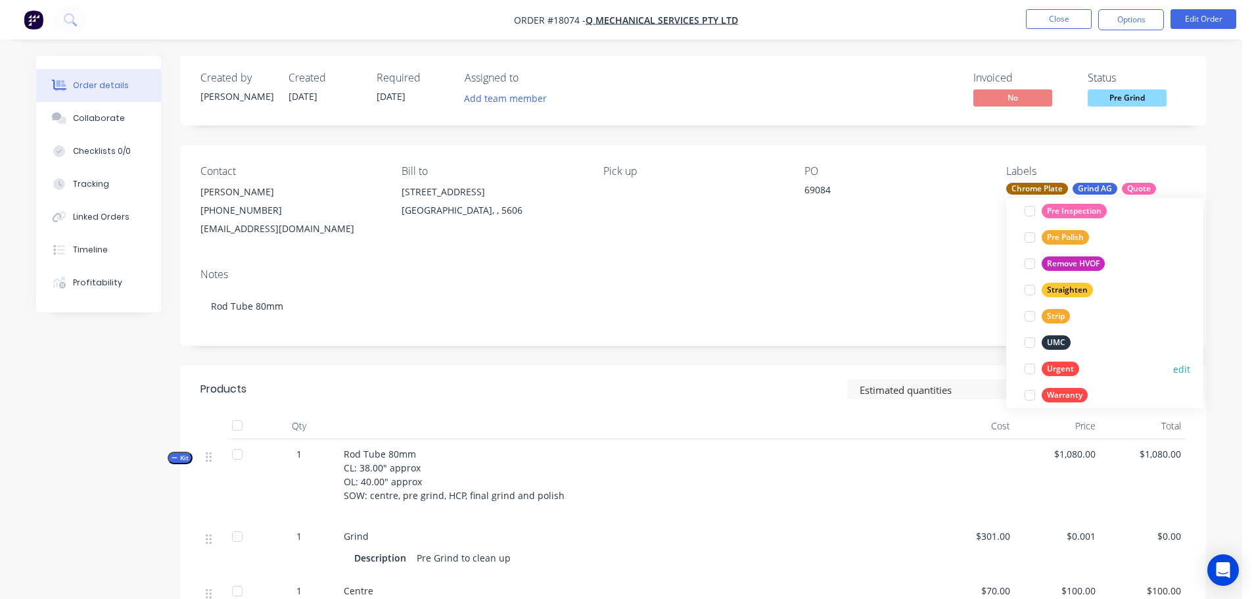
click at [1028, 365] on div at bounding box center [1030, 368] width 26 height 26
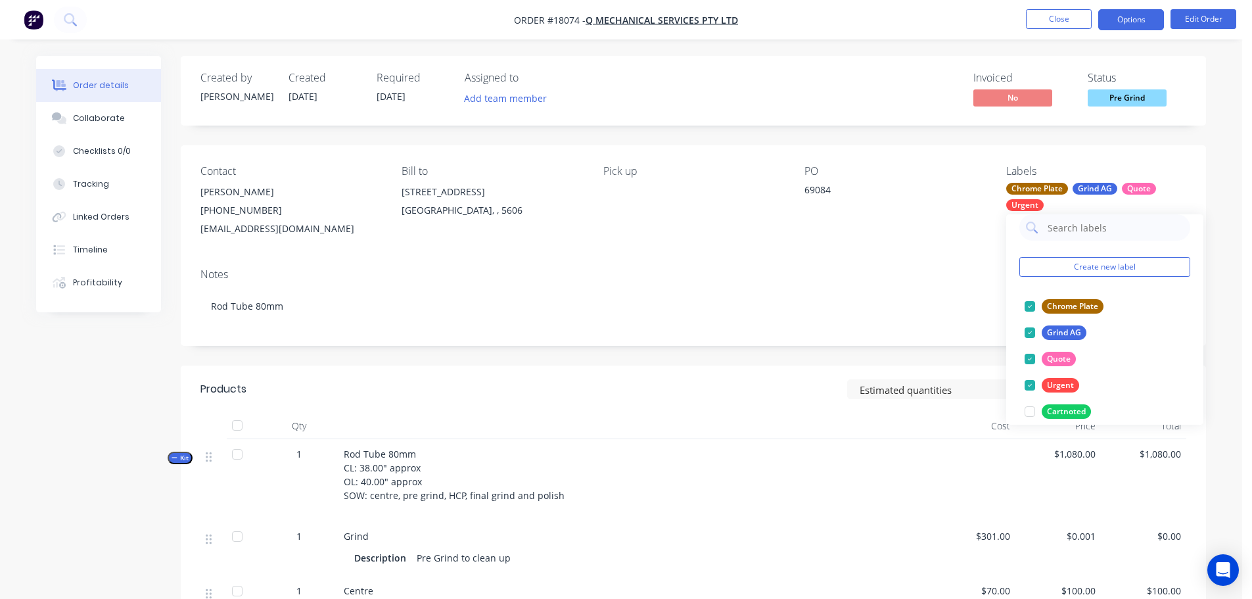
click at [1127, 21] on button "Options" at bounding box center [1131, 19] width 66 height 21
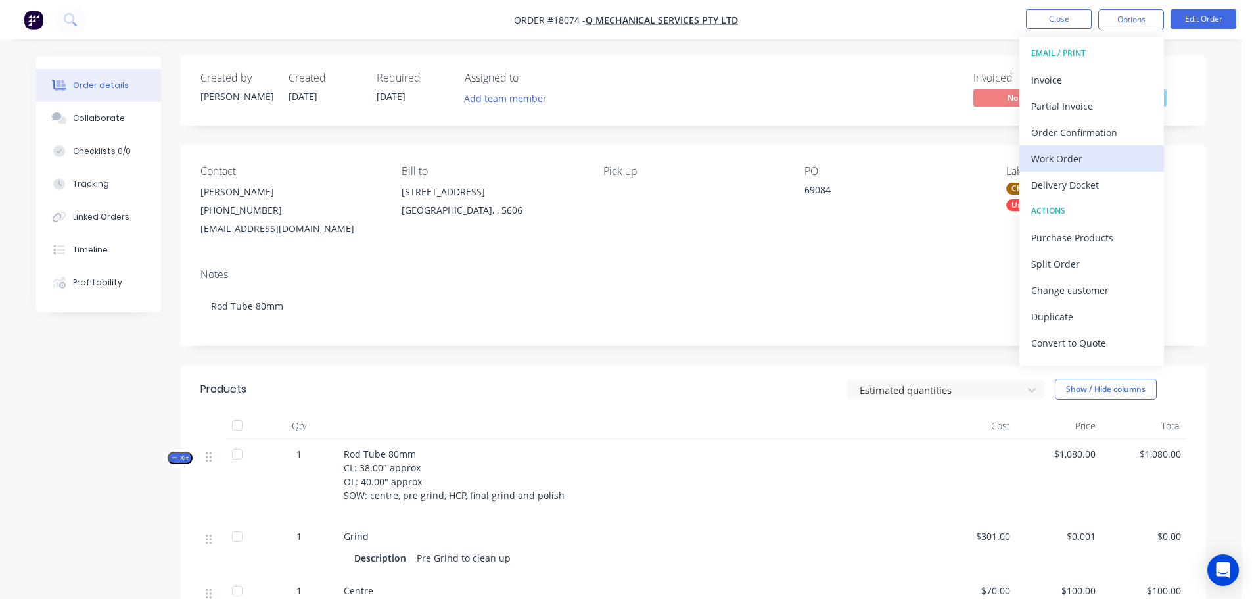
click at [1075, 163] on div "Work Order" at bounding box center [1091, 158] width 121 height 19
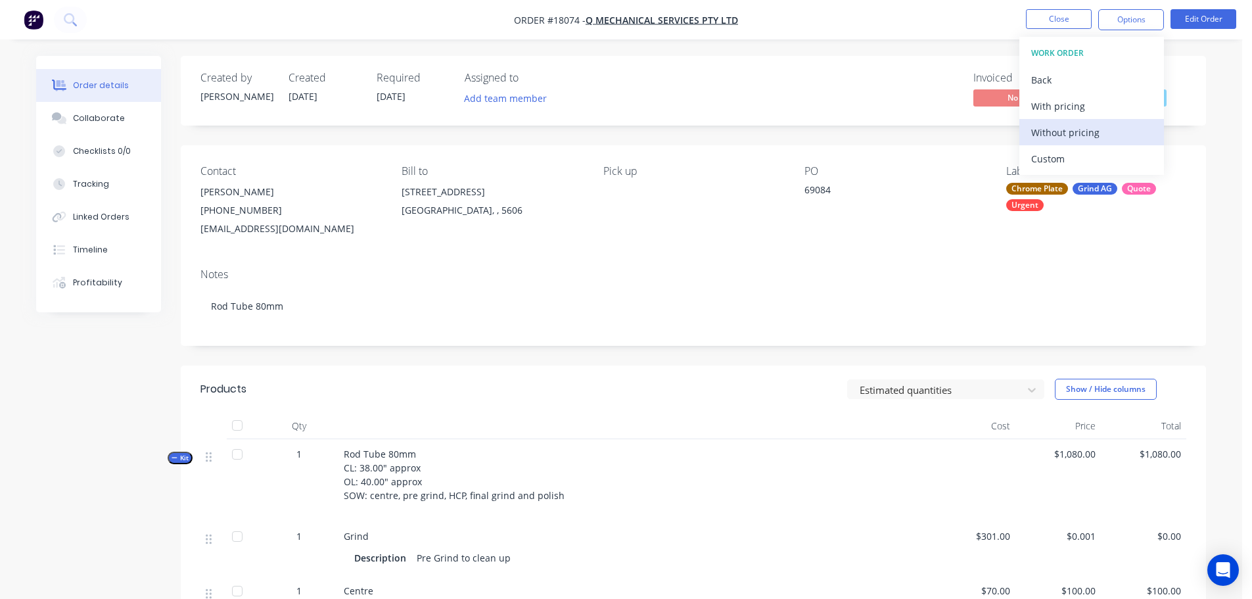
click at [1062, 137] on div "Without pricing" at bounding box center [1091, 132] width 121 height 19
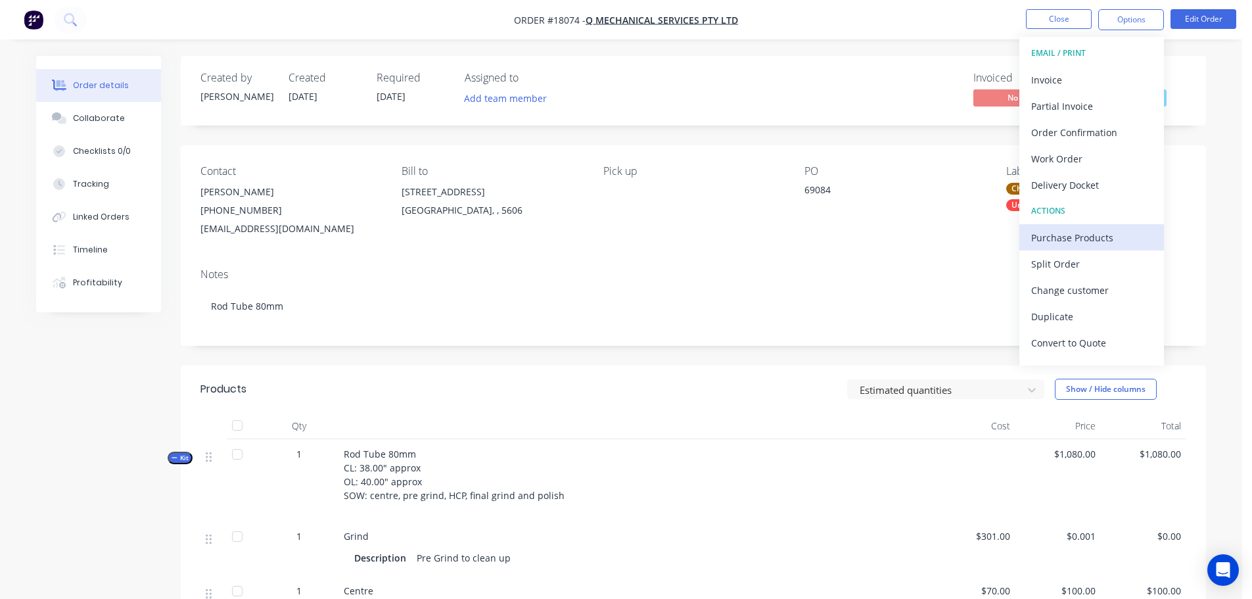
click at [1078, 240] on div "Purchase Products" at bounding box center [1091, 237] width 121 height 19
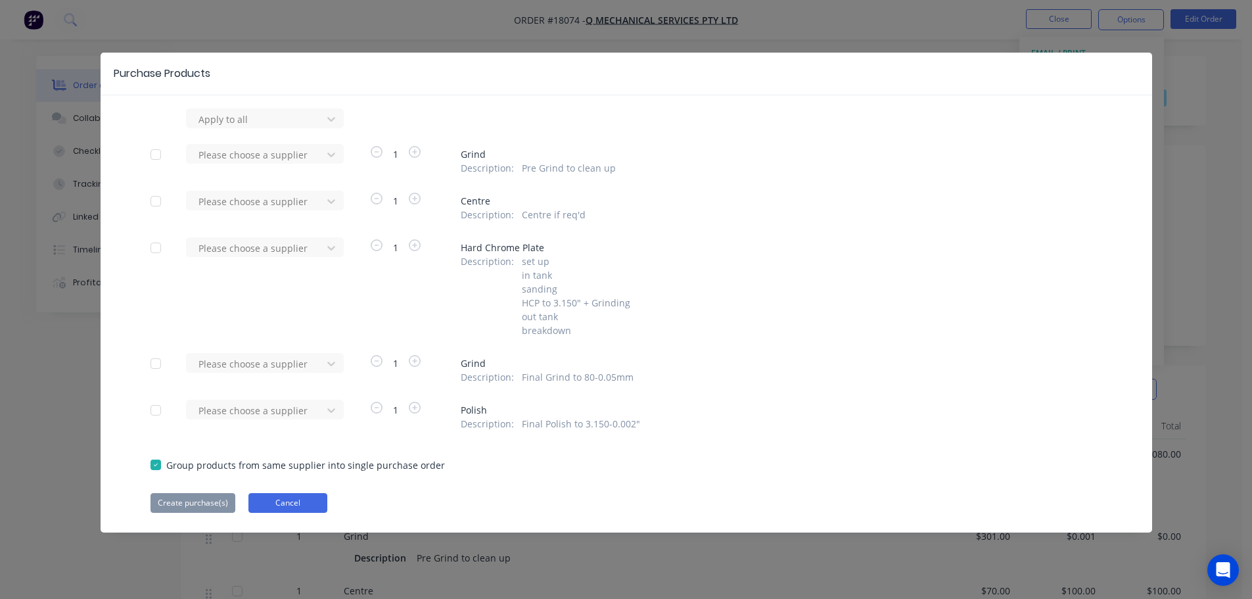
click at [323, 499] on button "Cancel" at bounding box center [287, 503] width 79 height 20
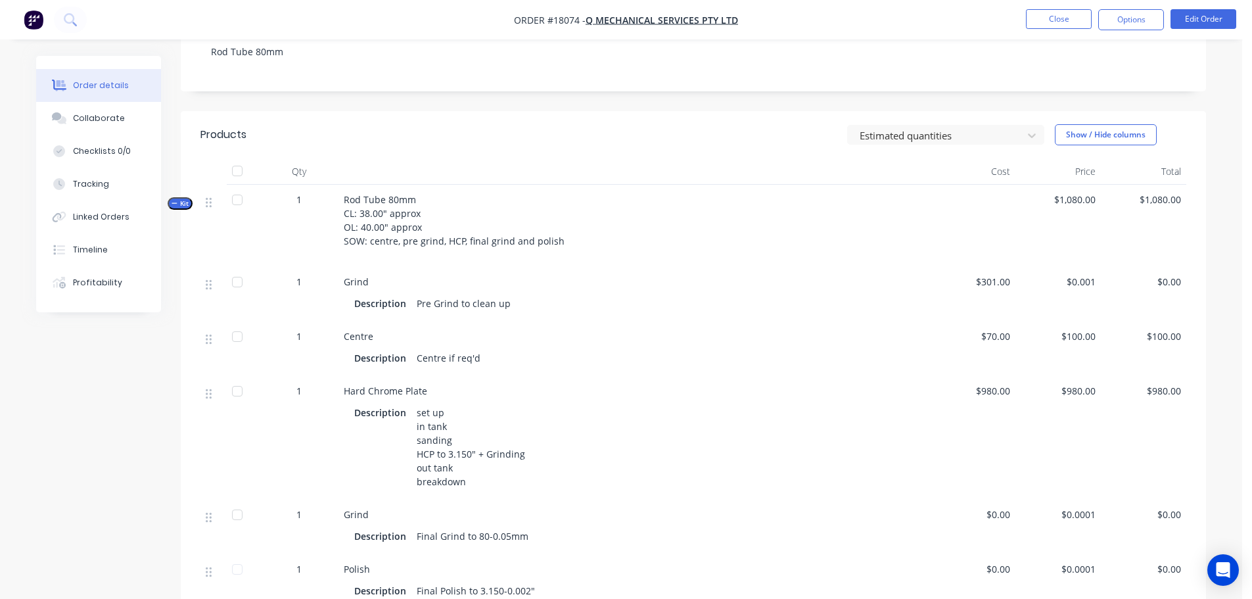
scroll to position [263, 0]
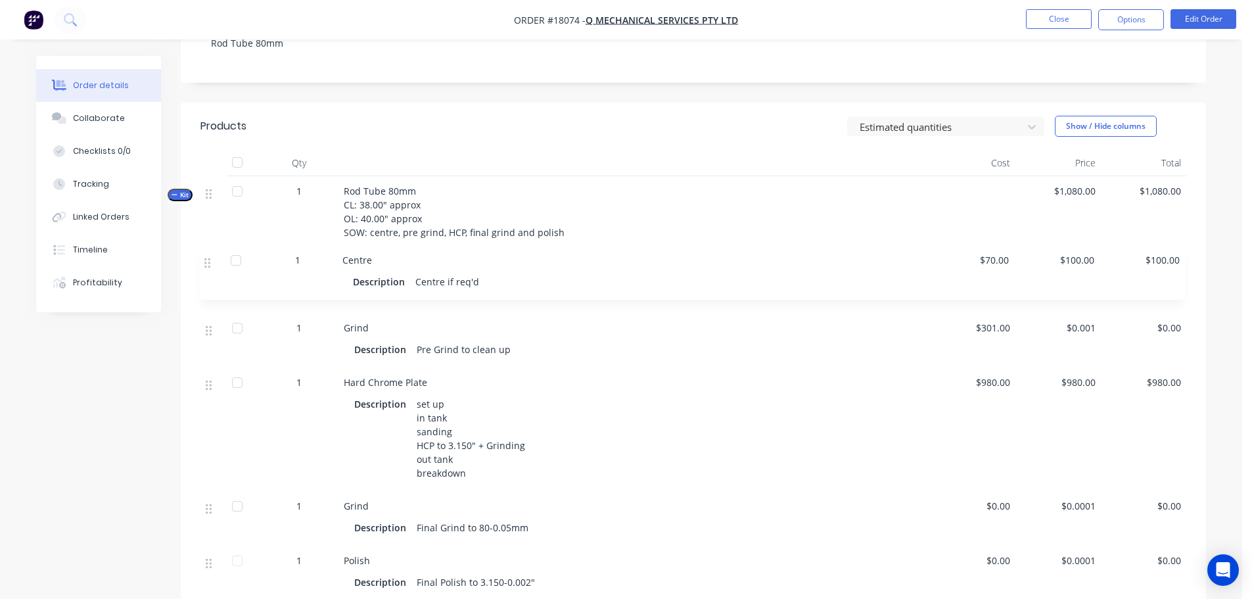
drag, startPoint x: 206, startPoint y: 331, endPoint x: 204, endPoint y: 252, distance: 78.9
click at [204, 252] on div "Kit 1 Rod Tube 80mm CL: 38.00" approx OL: 40.00" approx SOW: centre, pre grind,…" at bounding box center [693, 388] width 986 height 424
click at [1130, 22] on button "Options" at bounding box center [1131, 19] width 66 height 21
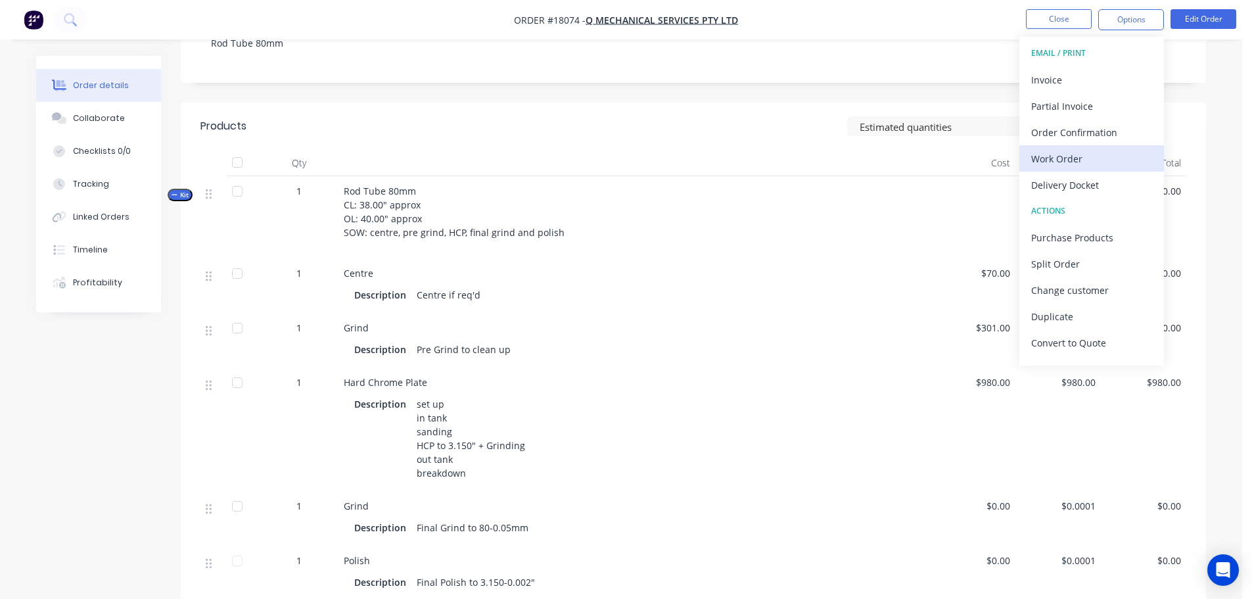
click at [1068, 159] on div "Work Order" at bounding box center [1091, 158] width 121 height 19
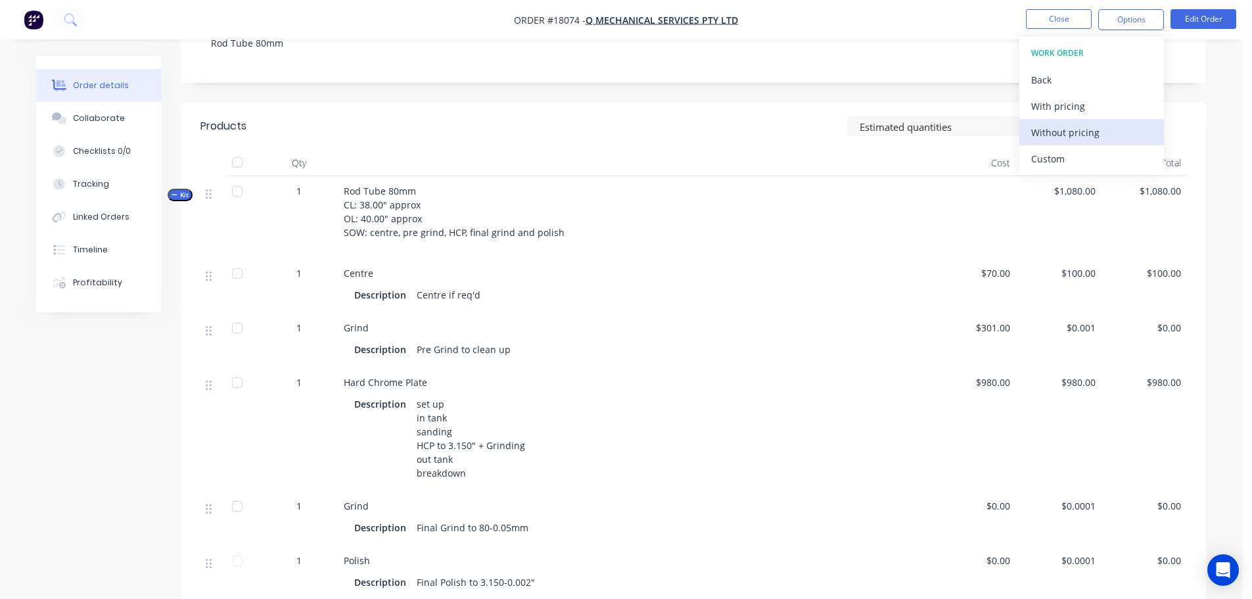
click at [1070, 133] on div "Without pricing" at bounding box center [1091, 132] width 121 height 19
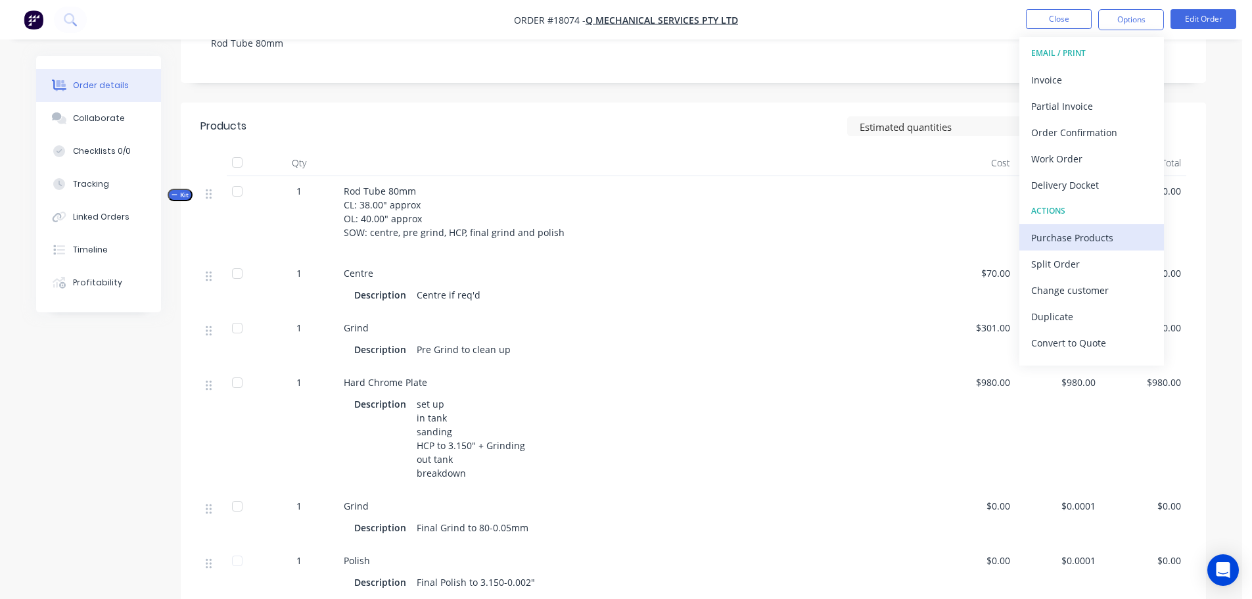
click at [1068, 242] on div "Purchase Products" at bounding box center [1091, 237] width 121 height 19
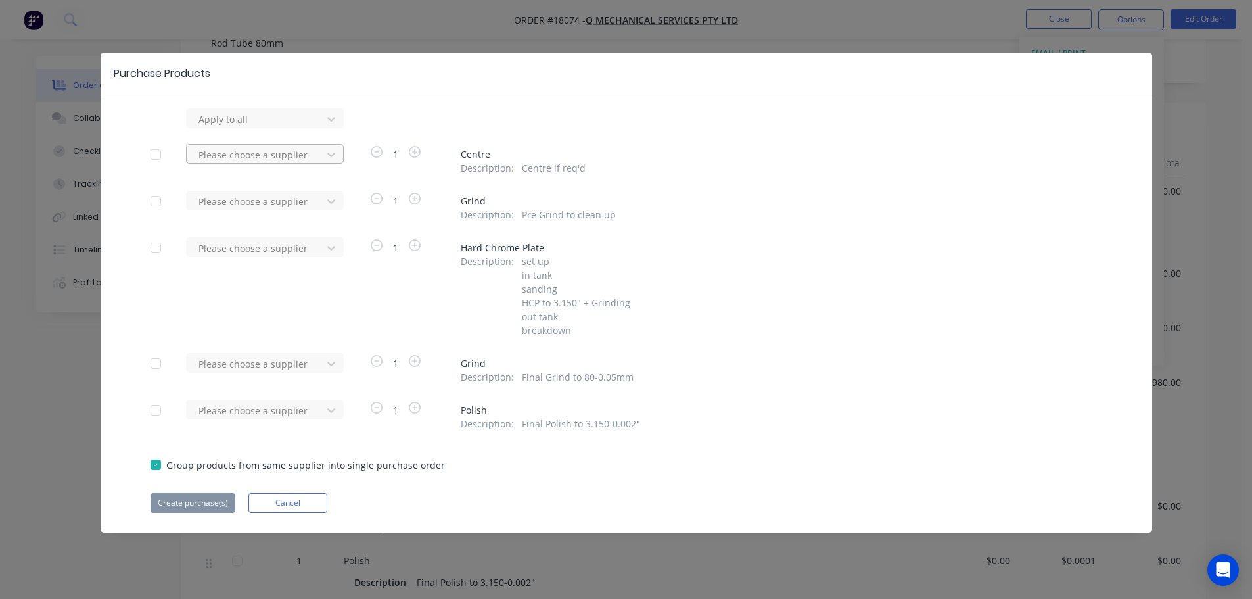
click at [242, 157] on div at bounding box center [256, 155] width 118 height 16
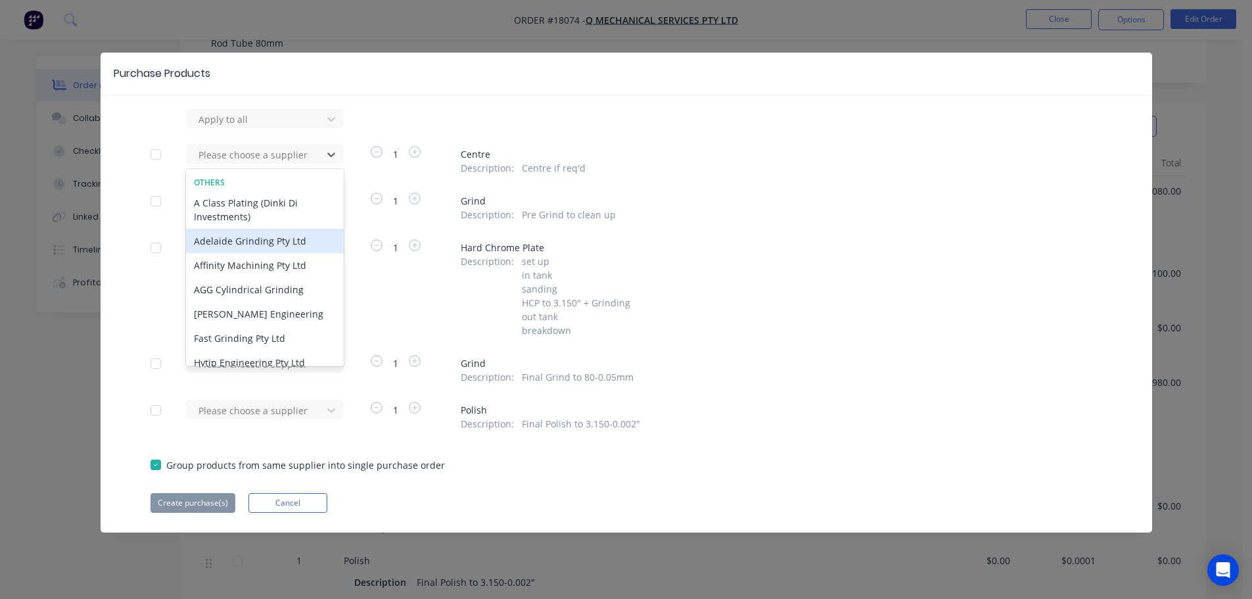
click at [237, 239] on div "Adelaide Grinding Pty Ltd" at bounding box center [265, 241] width 158 height 24
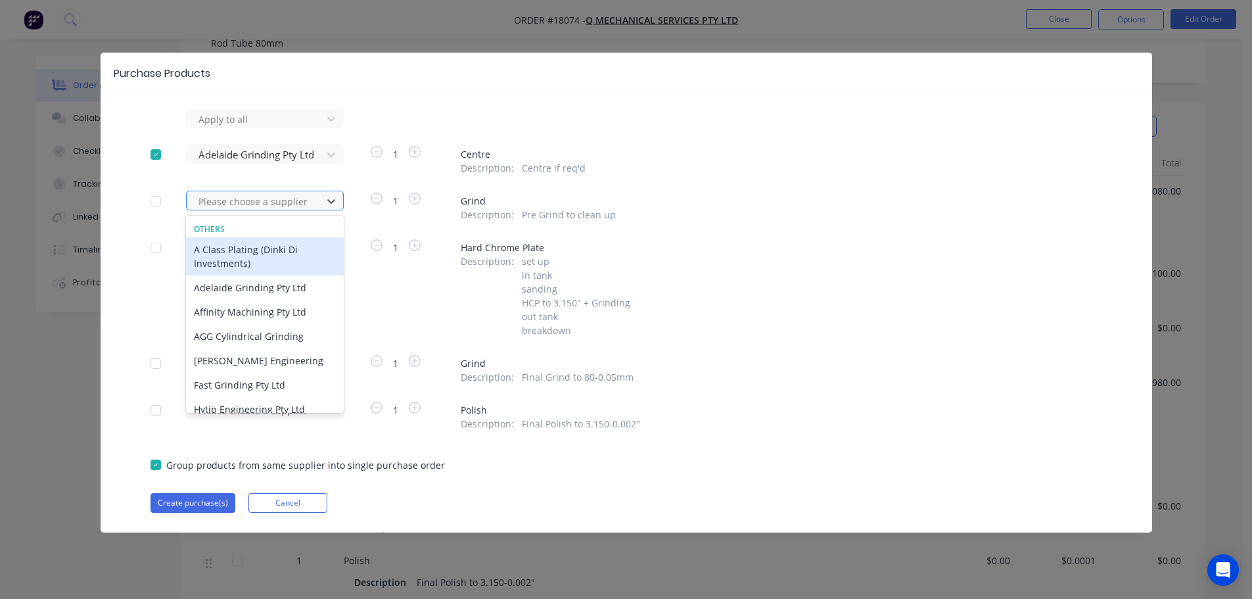
click at [256, 201] on div at bounding box center [256, 201] width 118 height 16
click at [252, 285] on div "Adelaide Grinding Pty Ltd" at bounding box center [265, 287] width 158 height 24
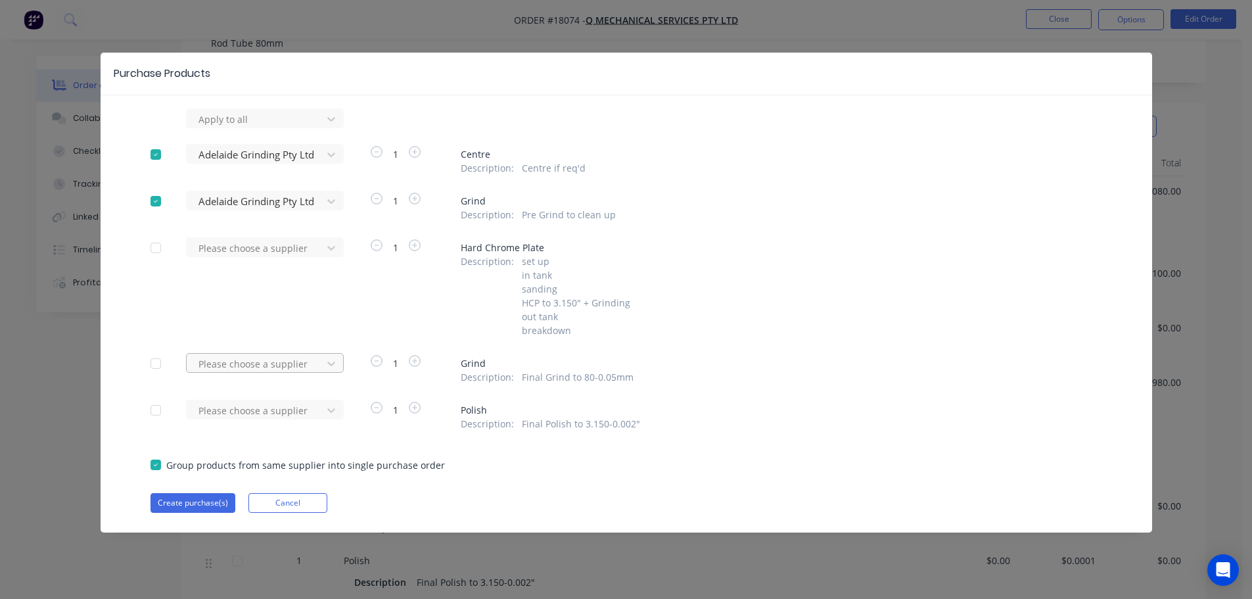
click at [259, 367] on div at bounding box center [256, 363] width 118 height 16
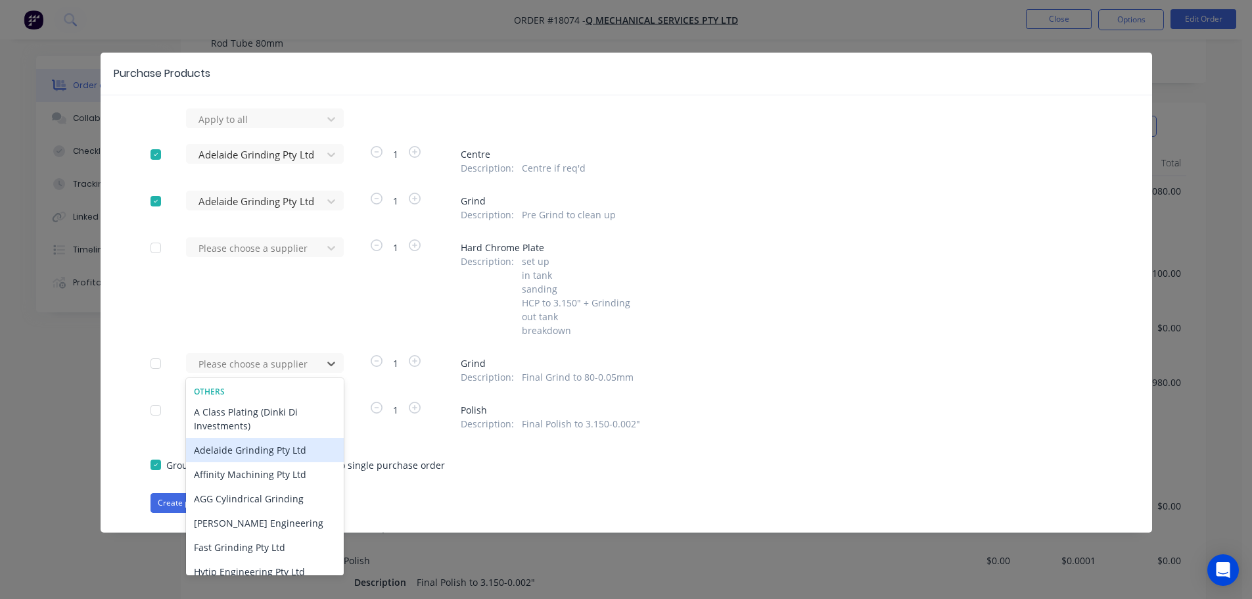
click at [260, 449] on div "Adelaide Grinding Pty Ltd" at bounding box center [265, 450] width 158 height 24
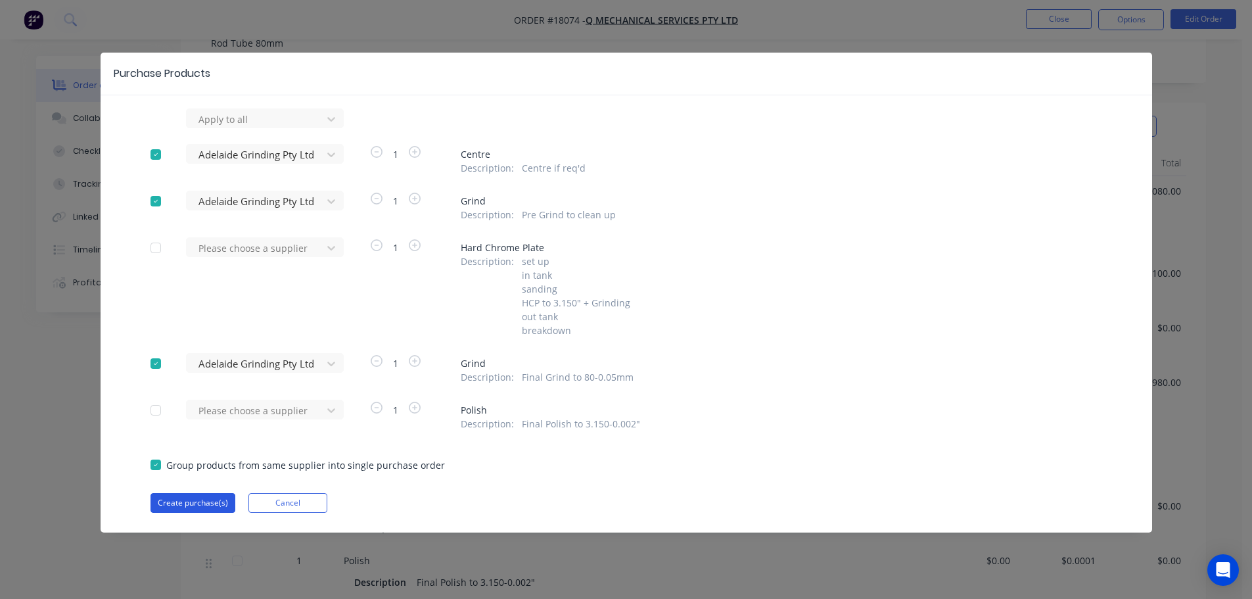
click at [196, 500] on button "Create purchase(s)" at bounding box center [192, 503] width 85 height 20
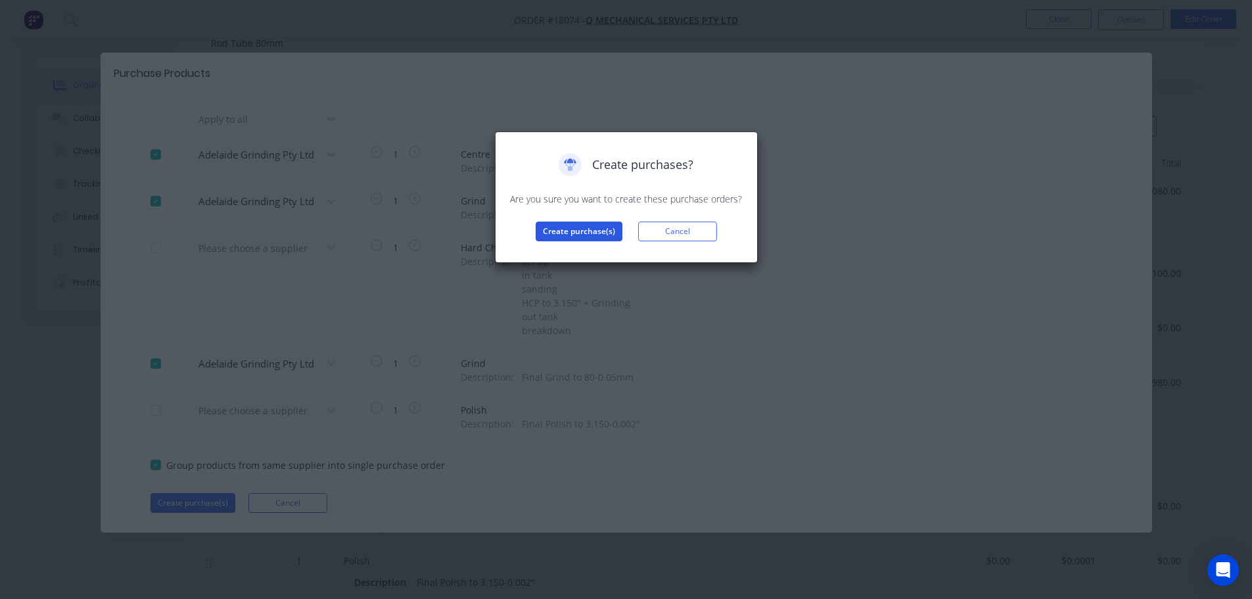
click at [584, 237] on button "Create purchase(s)" at bounding box center [579, 231] width 87 height 20
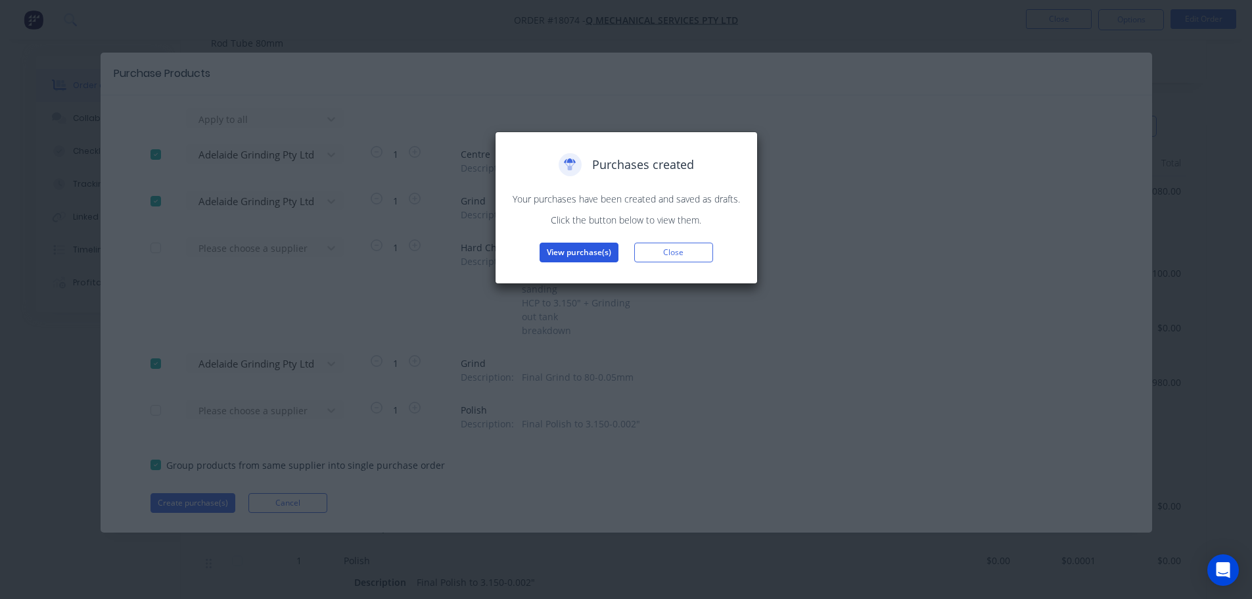
click at [581, 248] on button "View purchase(s)" at bounding box center [578, 252] width 79 height 20
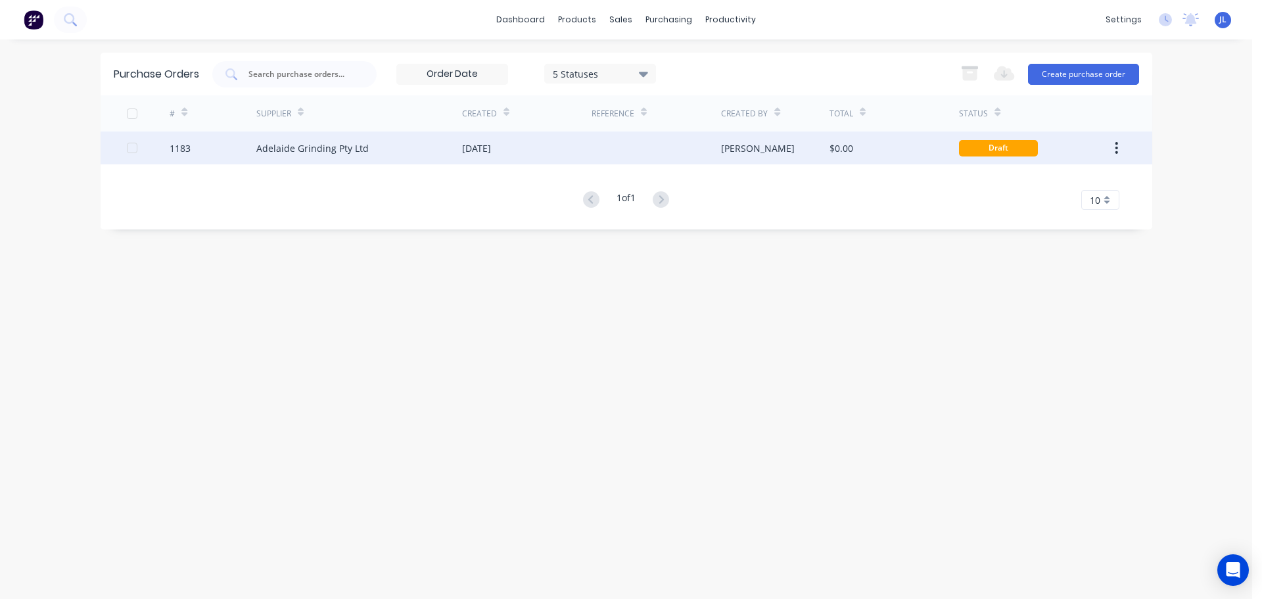
click at [668, 154] on div at bounding box center [655, 147] width 129 height 33
type textarea "x"
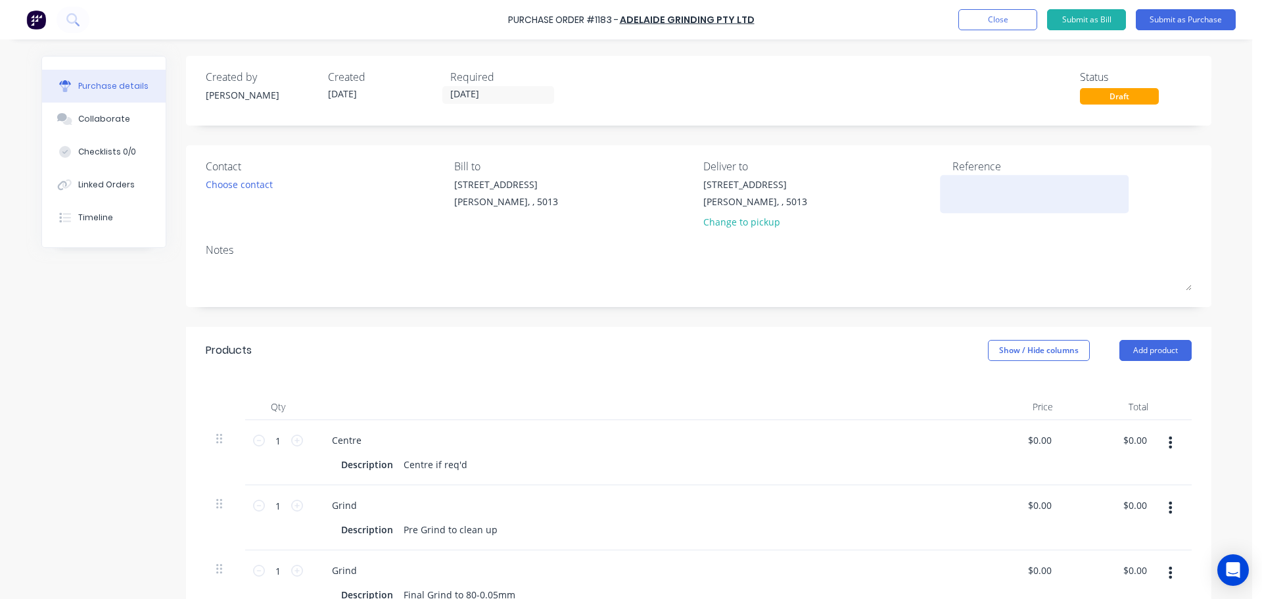
click at [987, 188] on textarea at bounding box center [1034, 192] width 164 height 30
type textarea "TC"
type textarea "x"
type textarea "TC1"
type textarea "x"
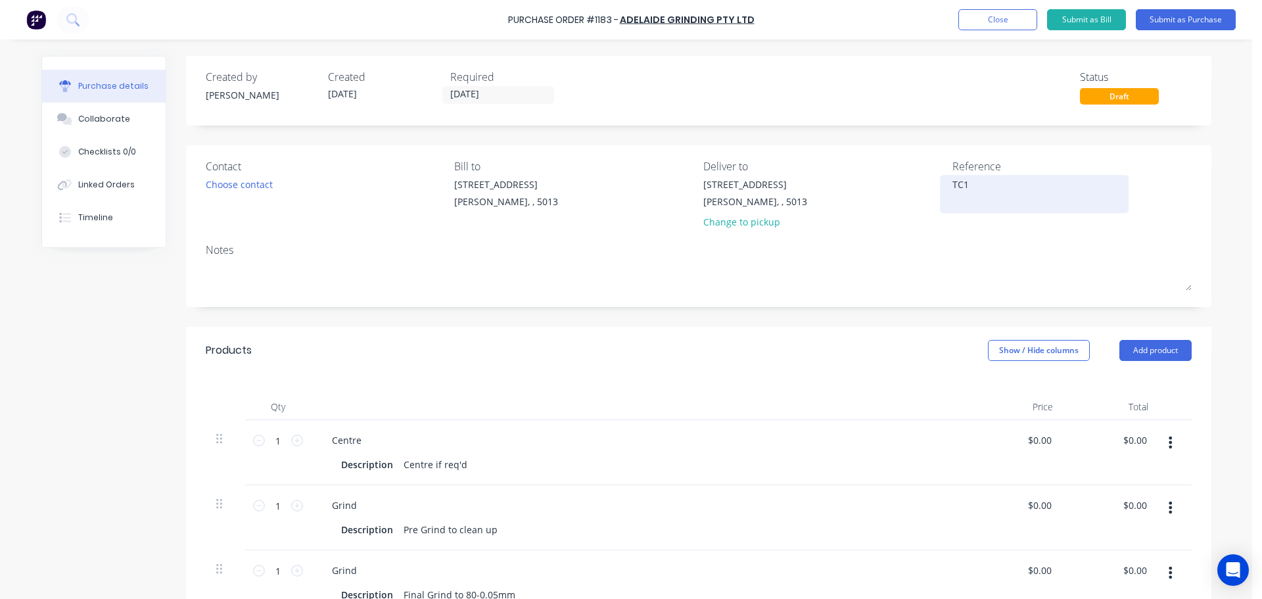
type textarea "TC18"
type textarea "x"
type textarea "TC180"
type textarea "x"
type textarea "TC1807"
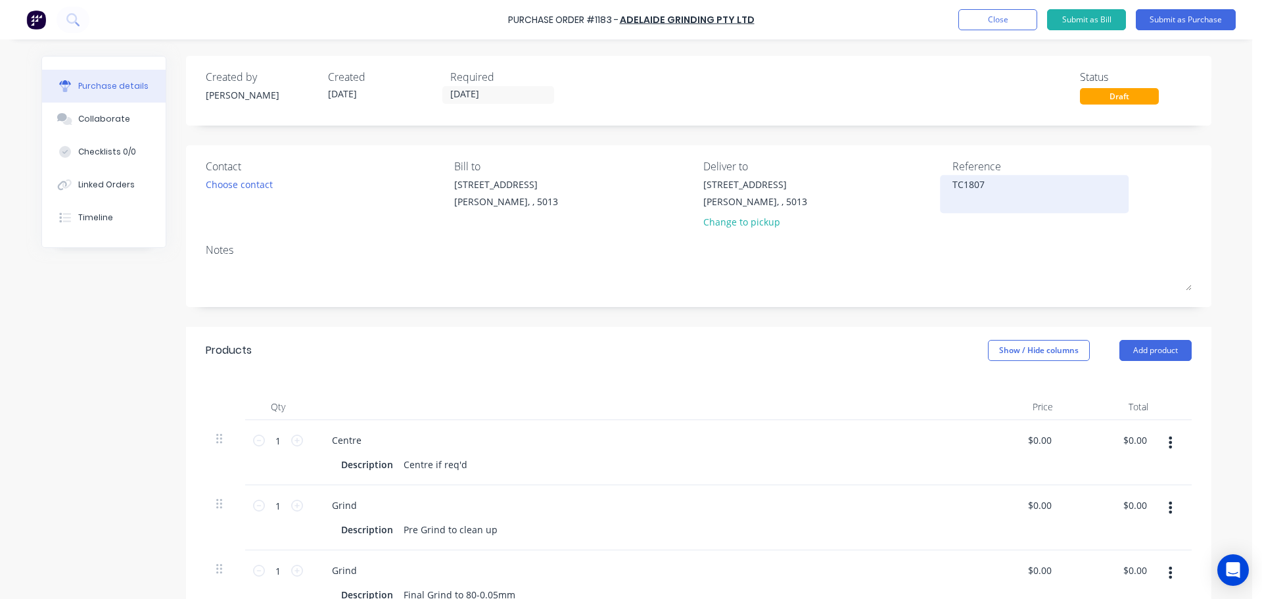
type textarea "x"
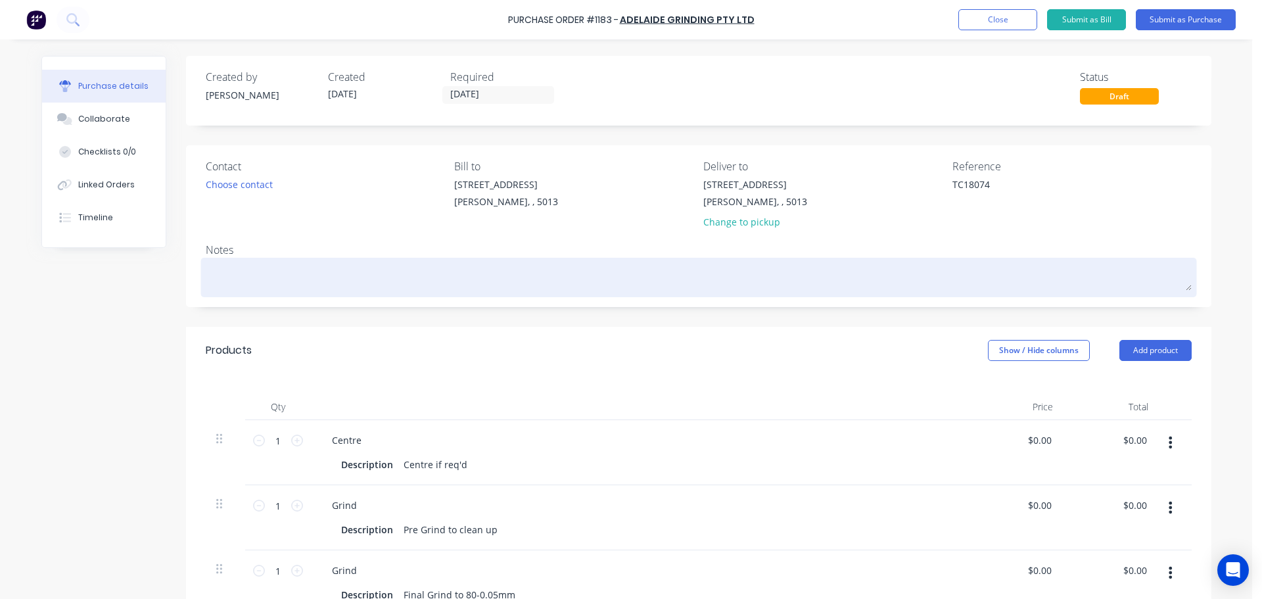
type textarea "TC18074"
type textarea "x"
type textarea "TC18074"
click at [917, 283] on textarea at bounding box center [699, 276] width 986 height 30
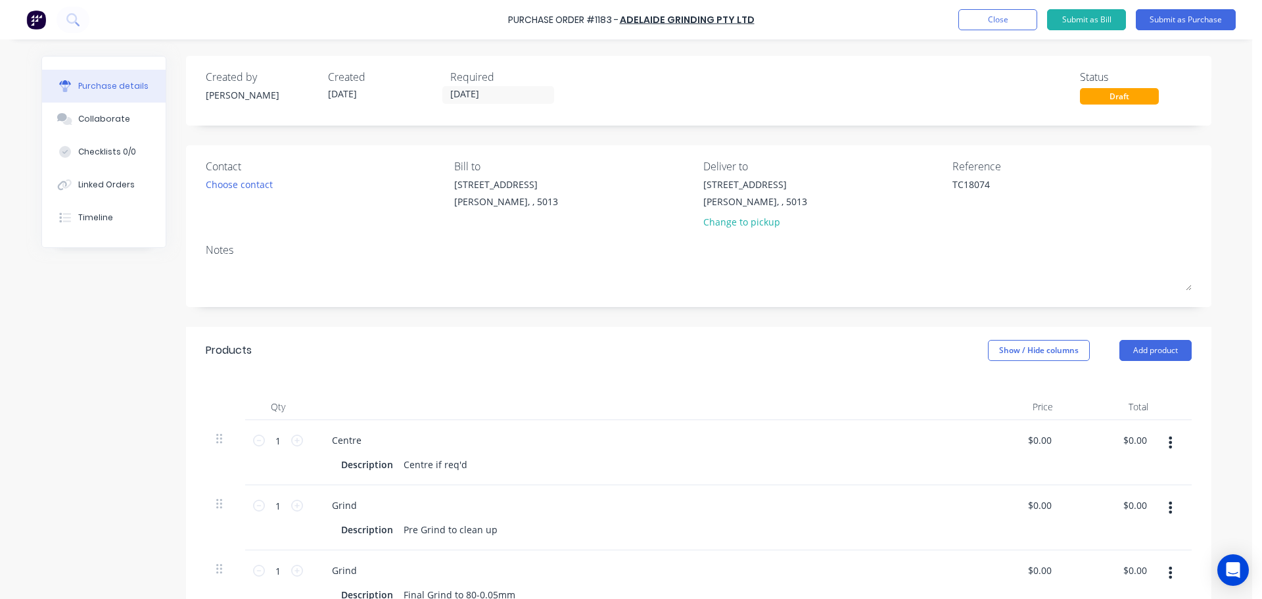
click at [845, 340] on div "Products Show / Hide columns Add product" at bounding box center [698, 350] width 1025 height 47
click at [1168, 26] on button "Submit as Purchase" at bounding box center [1185, 19] width 100 height 21
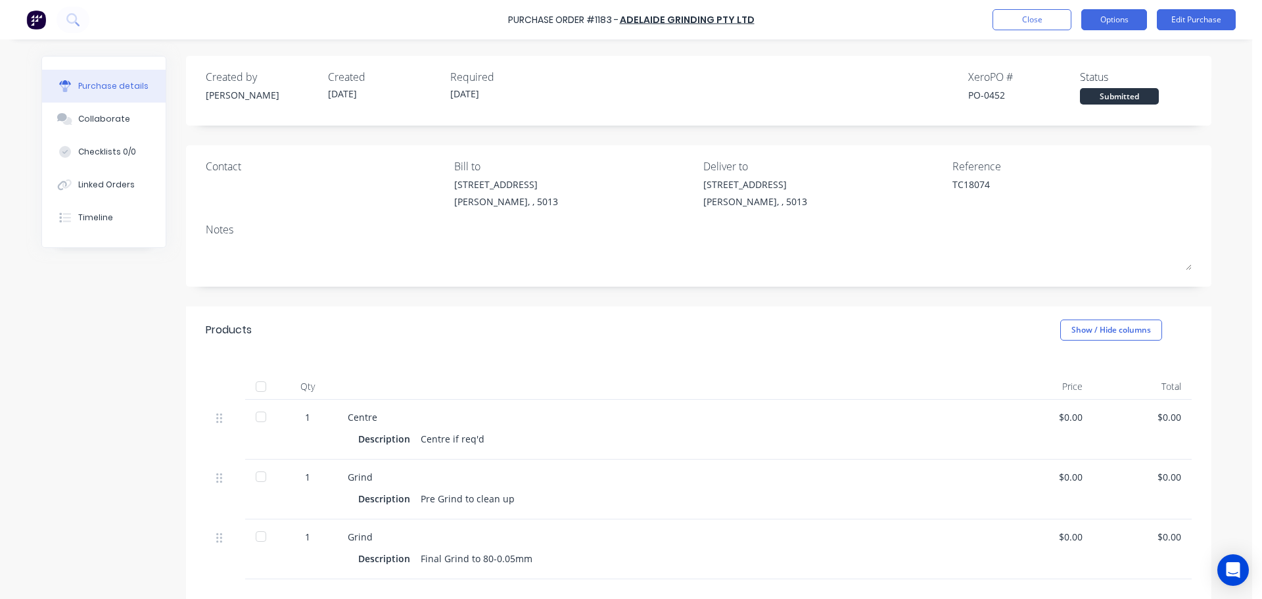
click at [1118, 24] on button "Options" at bounding box center [1114, 19] width 66 height 21
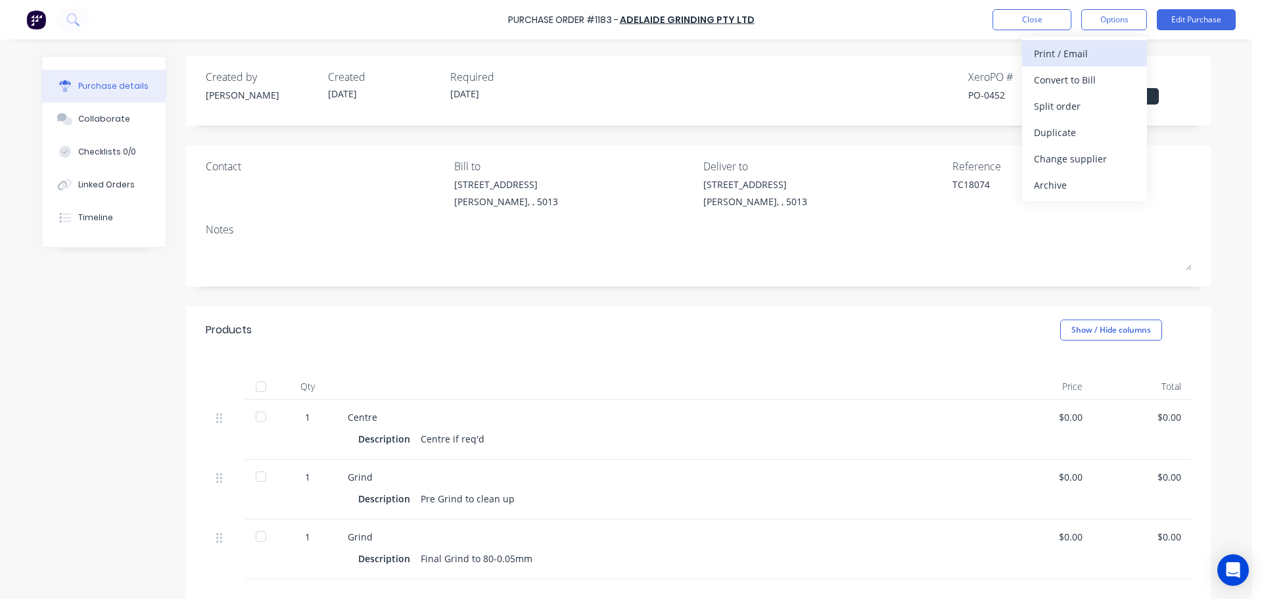
click at [1091, 58] on div "Print / Email" at bounding box center [1084, 53] width 101 height 19
click at [1078, 101] on div "Without pricing" at bounding box center [1084, 106] width 101 height 19
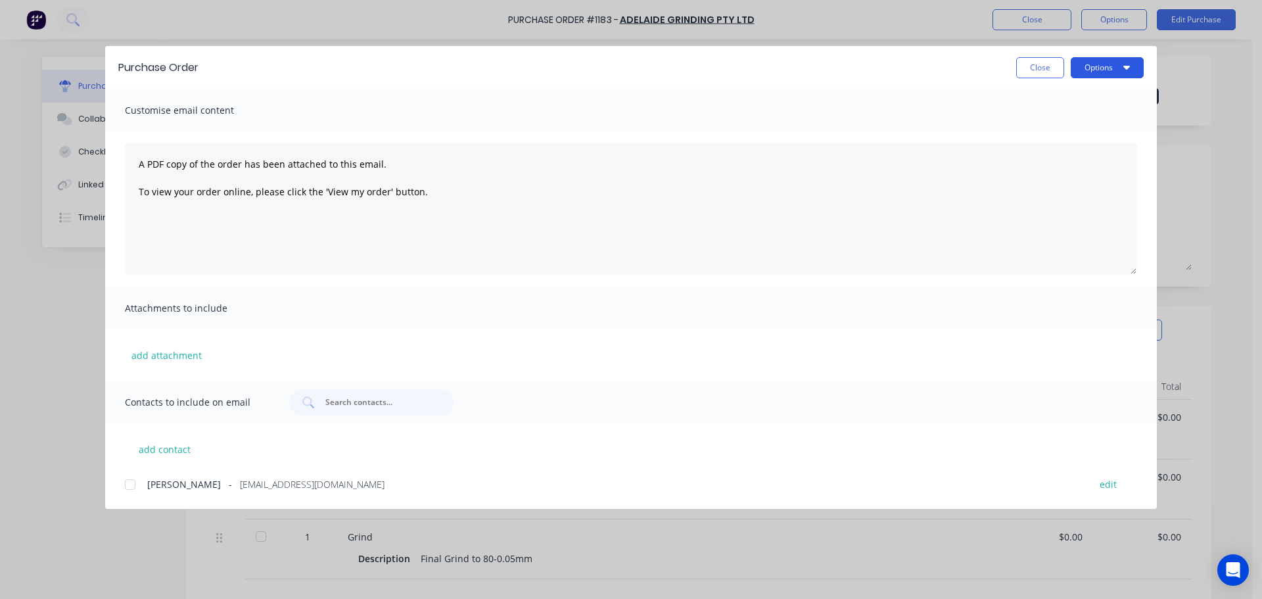
click at [1078, 76] on button "Options" at bounding box center [1106, 67] width 73 height 21
click at [1070, 101] on div "Preview" at bounding box center [1080, 100] width 101 height 19
click at [1033, 68] on button "Close" at bounding box center [1040, 67] width 48 height 21
type textarea "x"
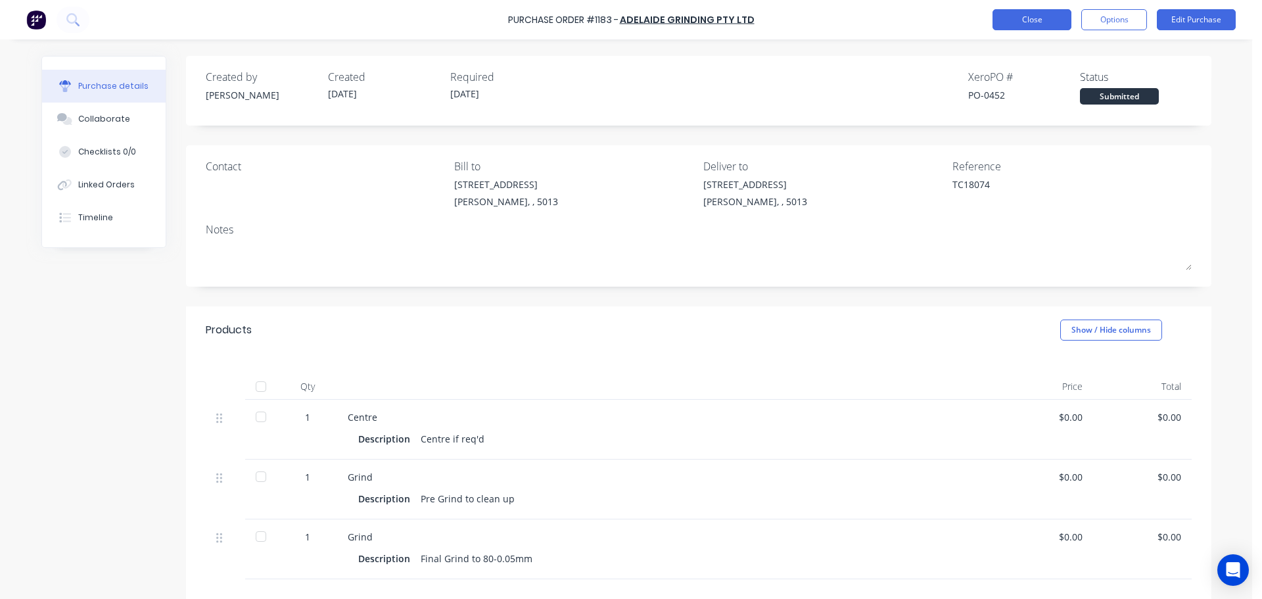
click at [1037, 28] on button "Close" at bounding box center [1031, 19] width 79 height 21
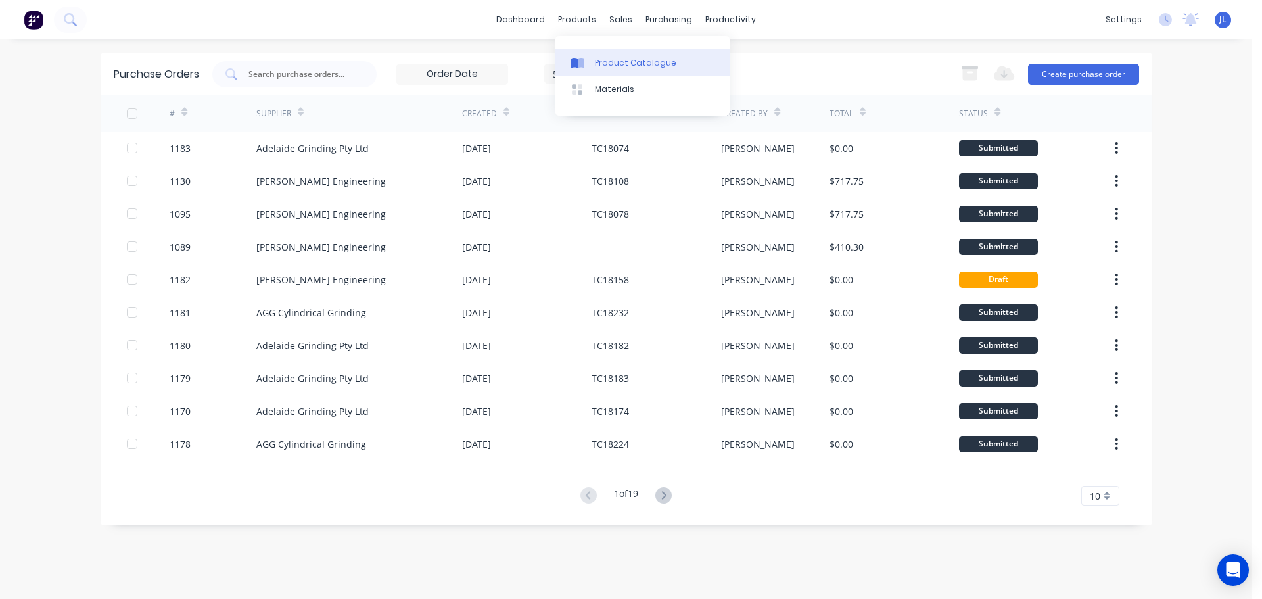
click at [618, 58] on div "Product Catalogue" at bounding box center [635, 63] width 81 height 12
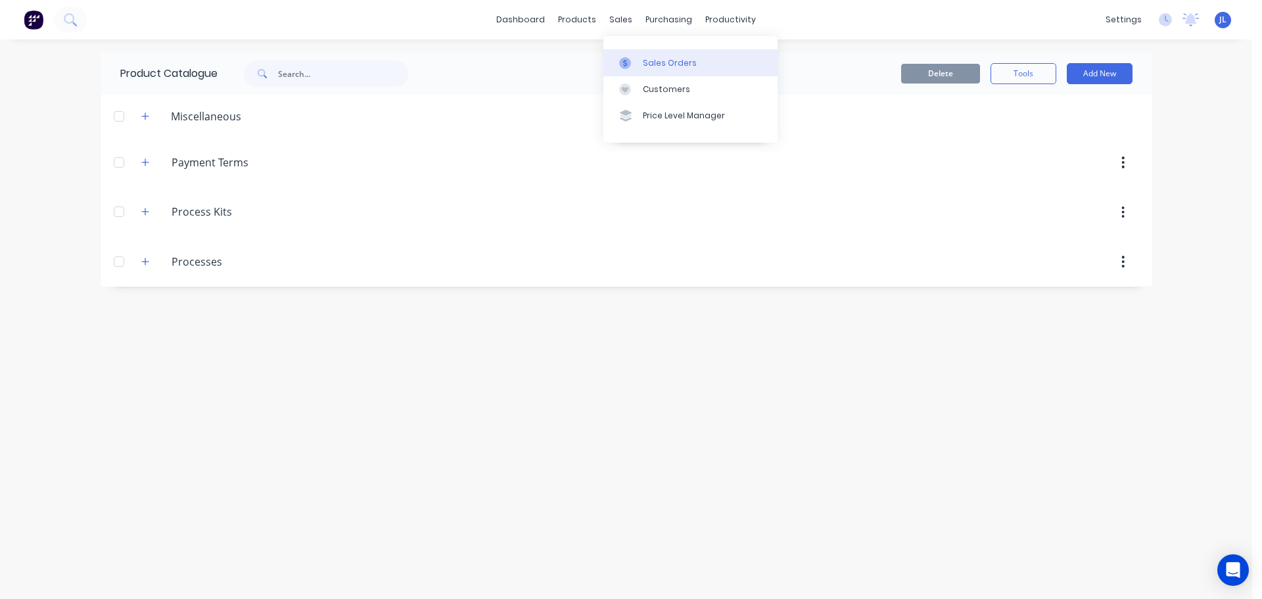
click at [633, 52] on link "Sales Orders" at bounding box center [690, 62] width 174 height 26
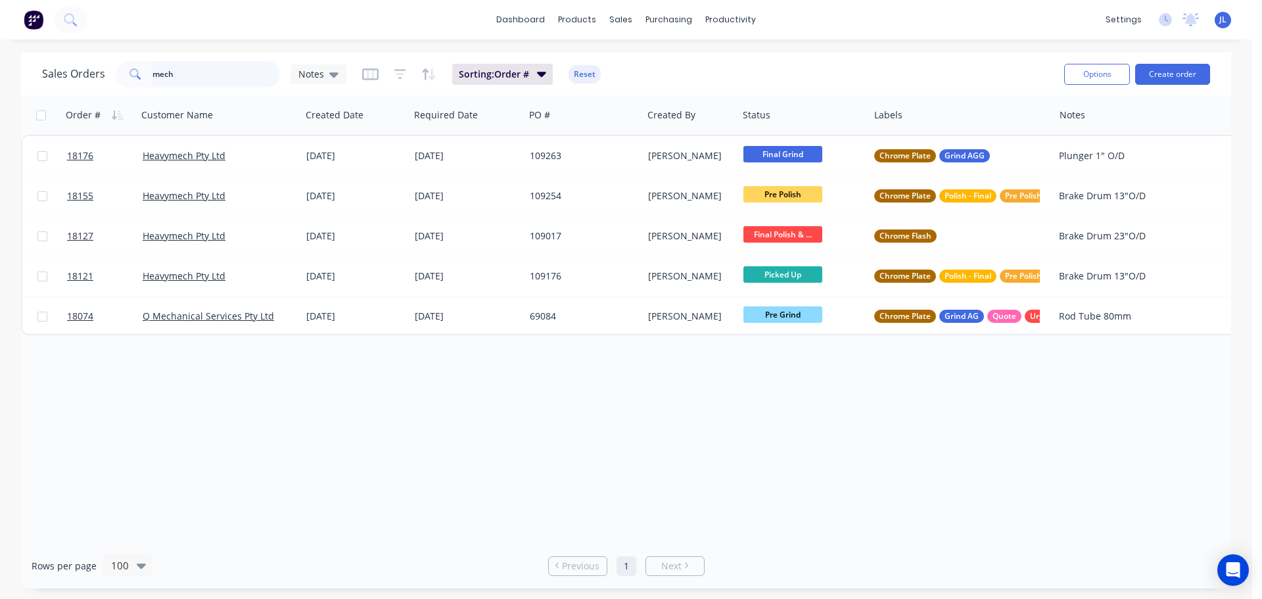
click at [210, 78] on input "mech" at bounding box center [216, 74] width 128 height 26
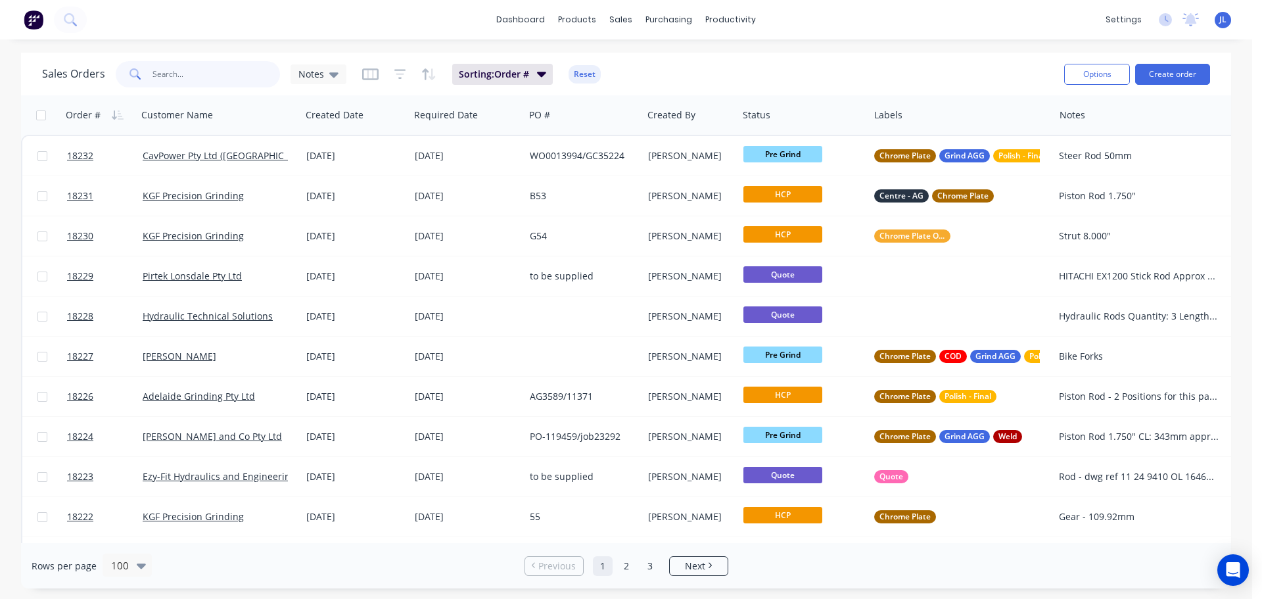
click at [238, 72] on input "text" at bounding box center [216, 74] width 128 height 26
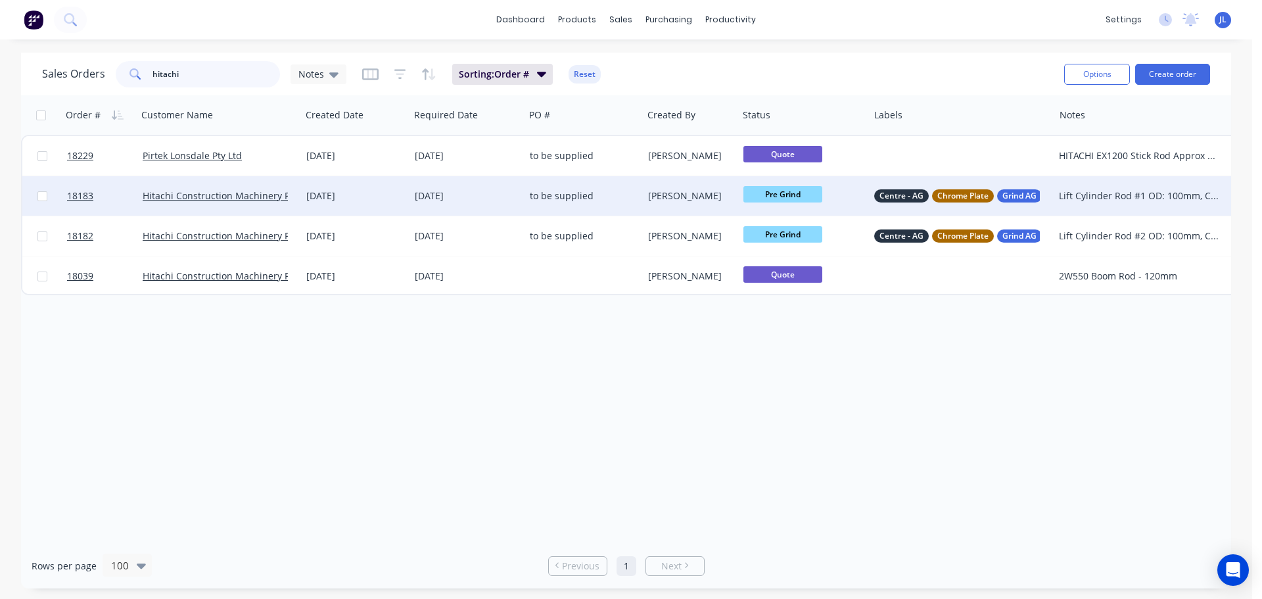
type input "hitachi"
click at [770, 200] on span "Pre Grind" at bounding box center [782, 194] width 79 height 16
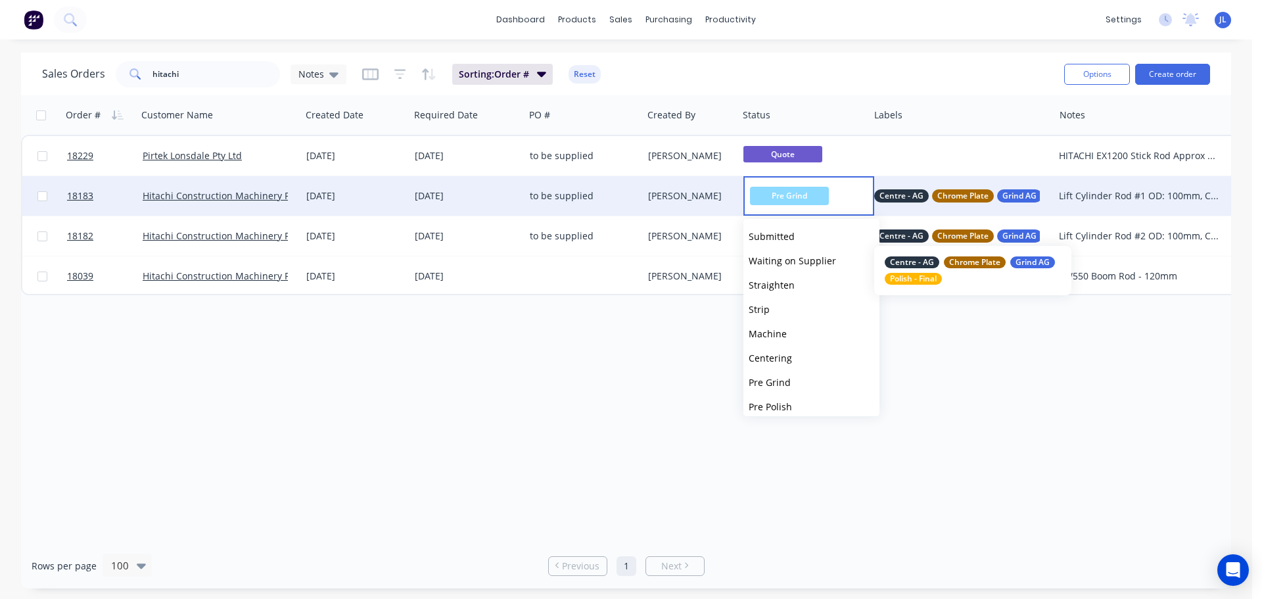
click at [966, 282] on div "Centre - AG Chrome Plate Grind AG Polish - Final" at bounding box center [972, 270] width 197 height 49
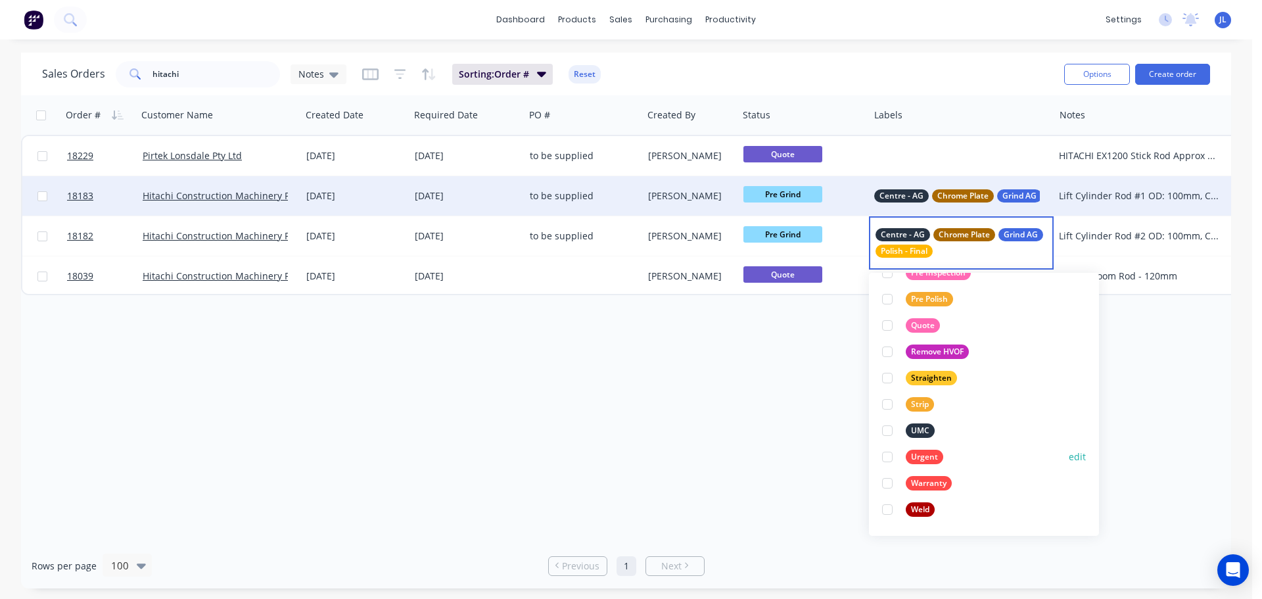
click at [890, 458] on div at bounding box center [887, 457] width 26 height 26
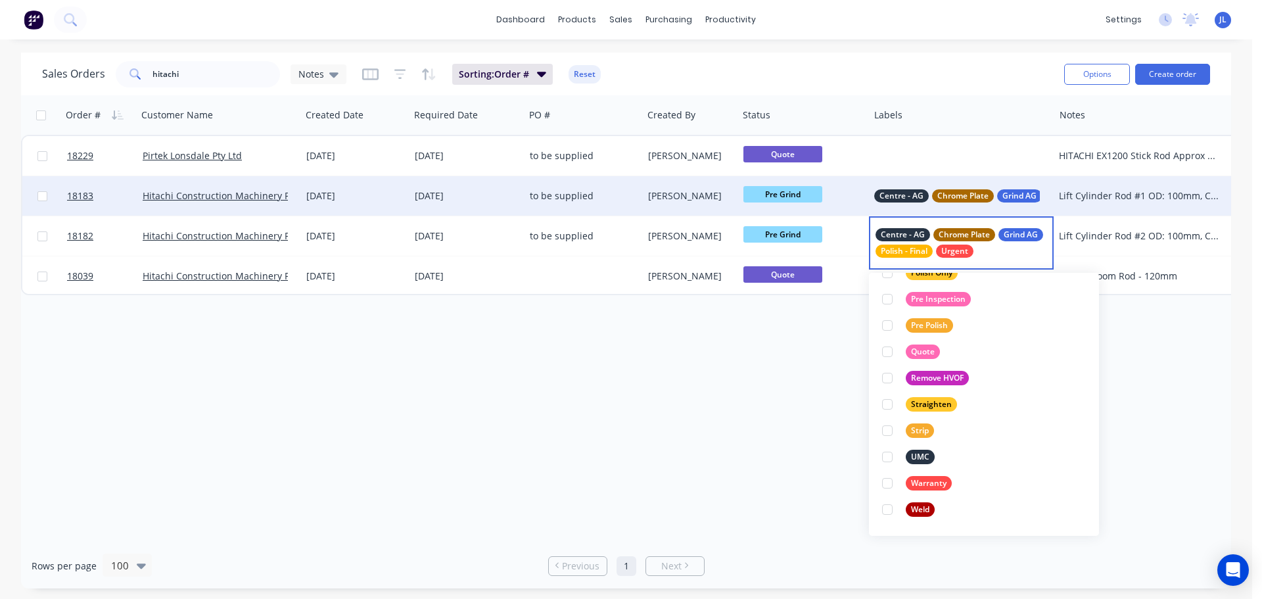
scroll to position [26, 0]
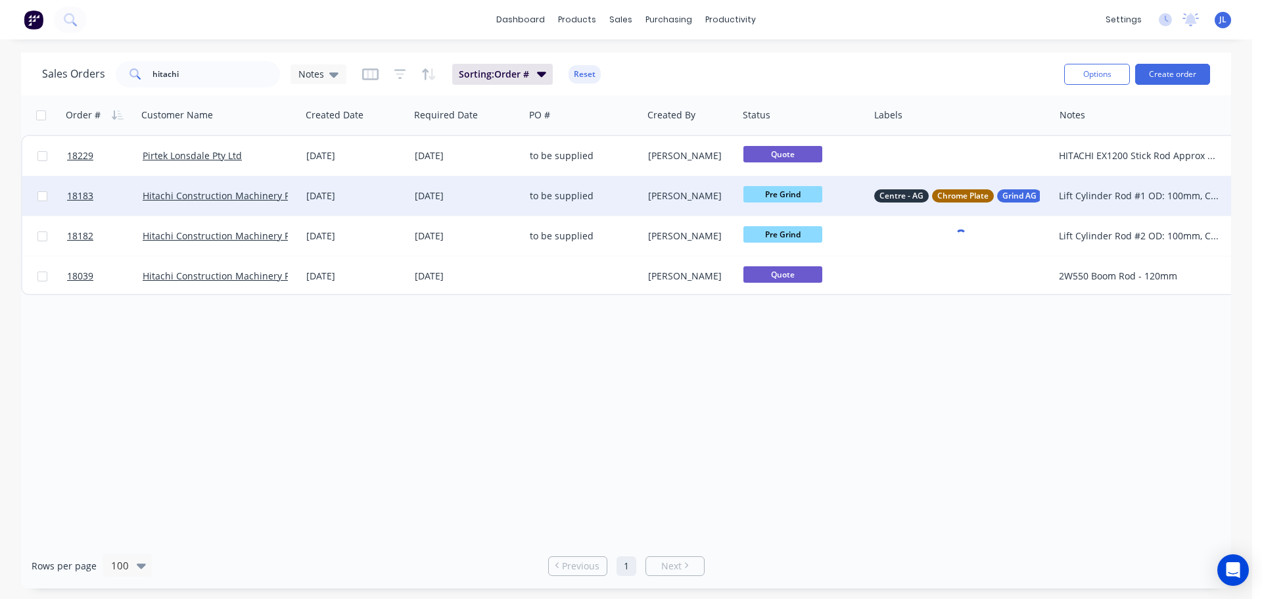
click at [825, 431] on div "Order # Customer Name Created Date Required Date PO # Created By Status Labels …" at bounding box center [626, 318] width 1210 height 447
click at [966, 206] on div "Centre - AG Chrome Plate Grind AG Polish - Final" at bounding box center [961, 195] width 185 height 39
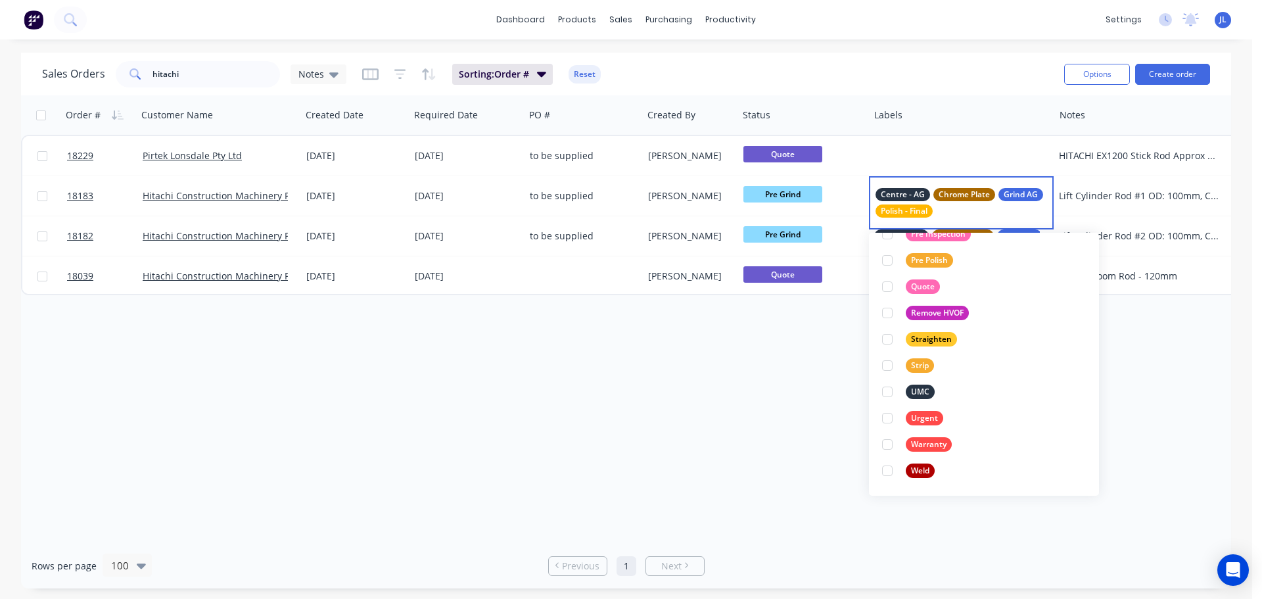
scroll to position [710, 0]
click at [891, 417] on div at bounding box center [887, 416] width 26 height 26
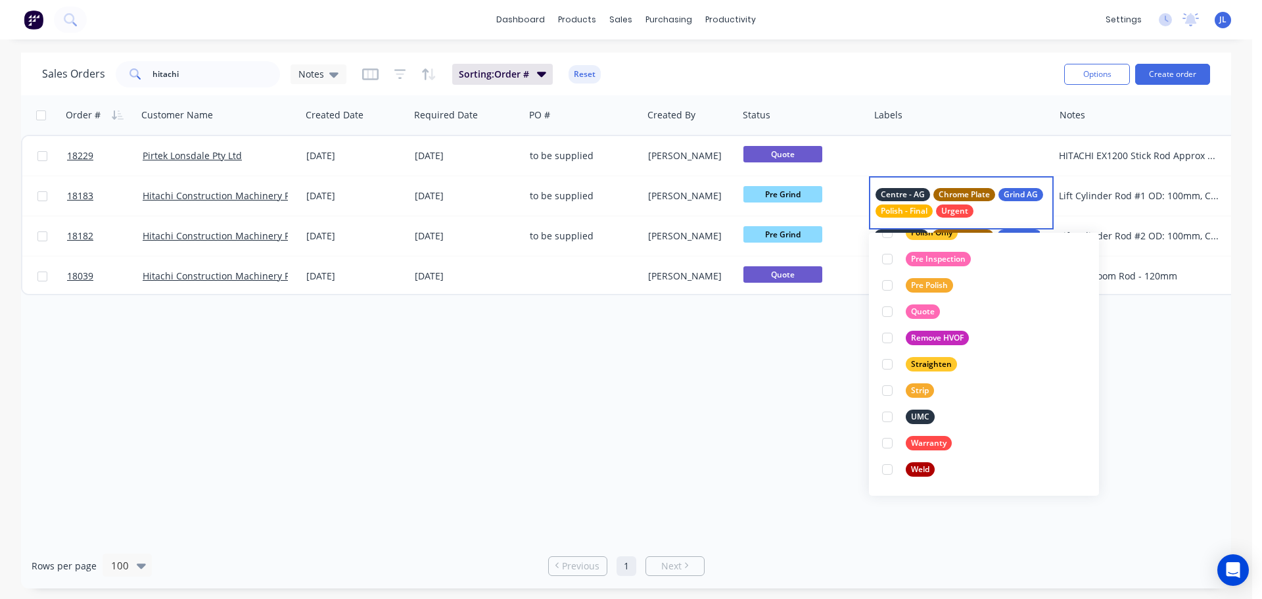
scroll to position [26, 0]
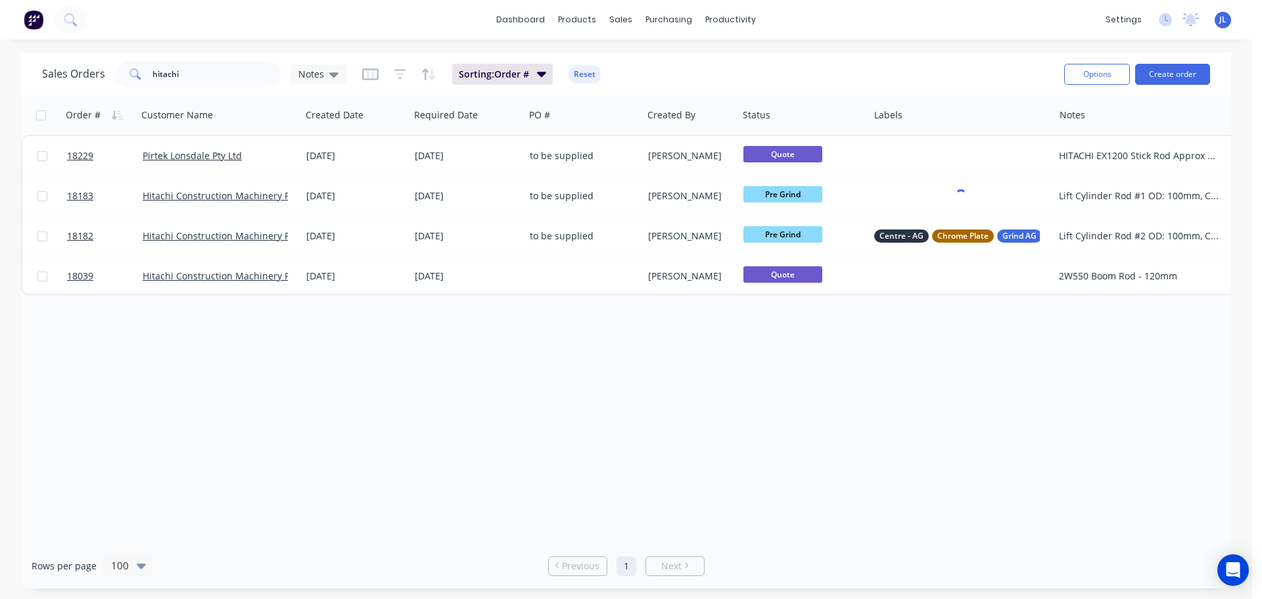
click at [704, 386] on div "Order # Customer Name Created Date Required Date PO # Created By Status Labels …" at bounding box center [626, 318] width 1210 height 447
drag, startPoint x: 145, startPoint y: 71, endPoint x: 121, endPoint y: 71, distance: 23.7
click at [121, 71] on div "hitachi" at bounding box center [198, 74] width 164 height 26
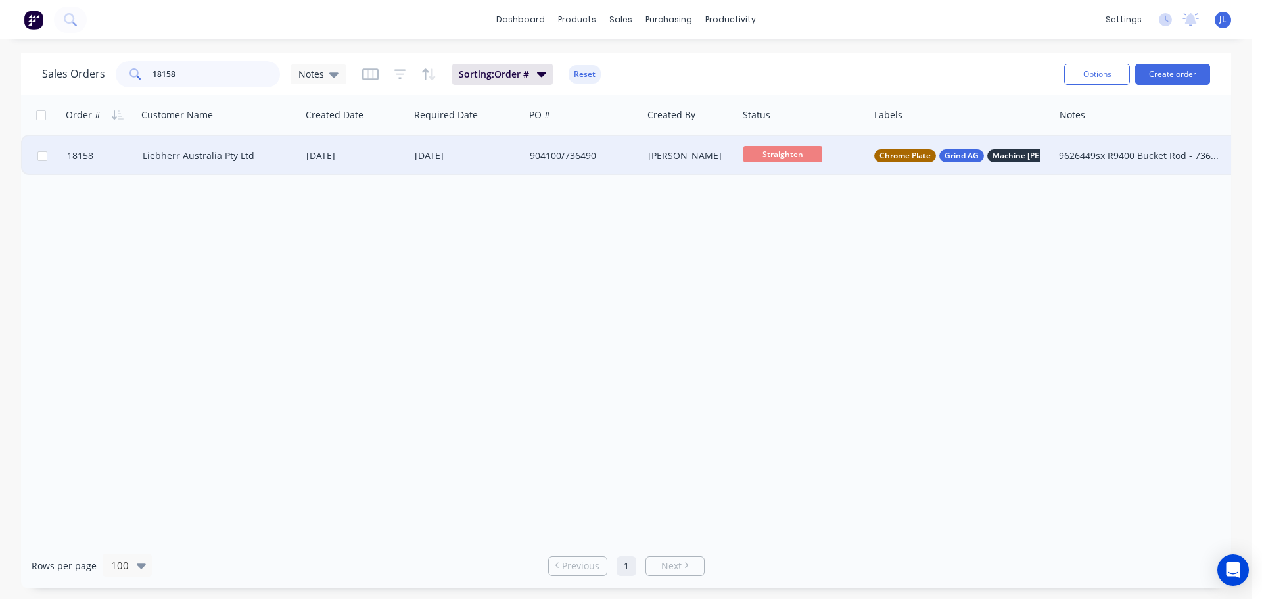
type input "18158"
click at [625, 158] on div "904100/736490" at bounding box center [581, 155] width 102 height 13
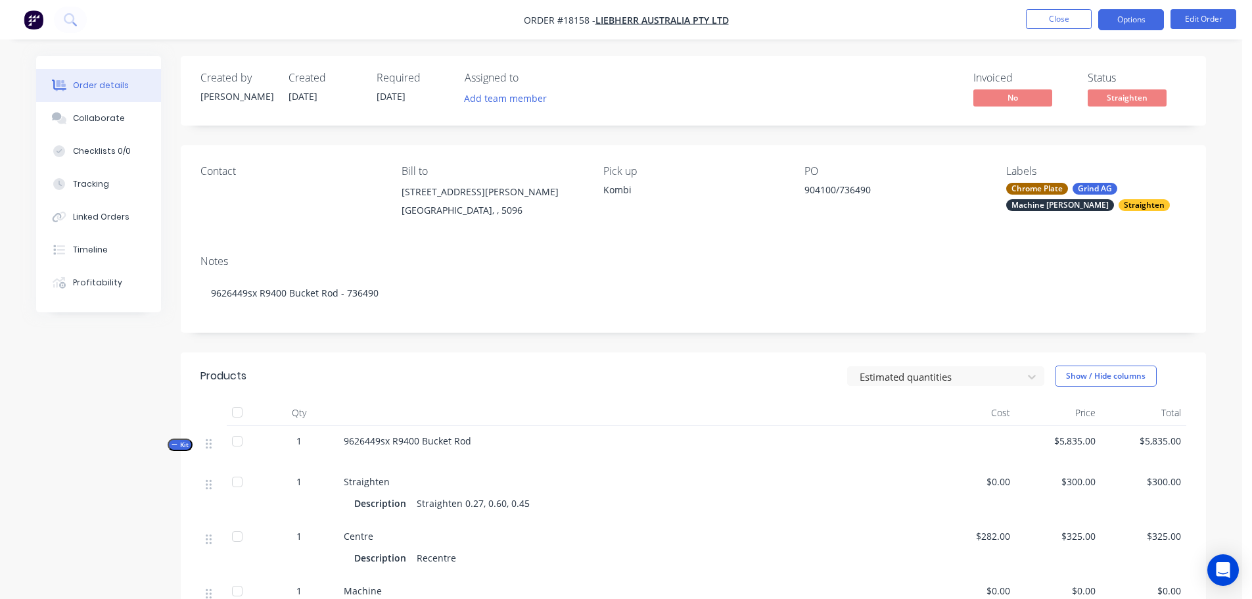
click at [1120, 20] on button "Options" at bounding box center [1131, 19] width 66 height 21
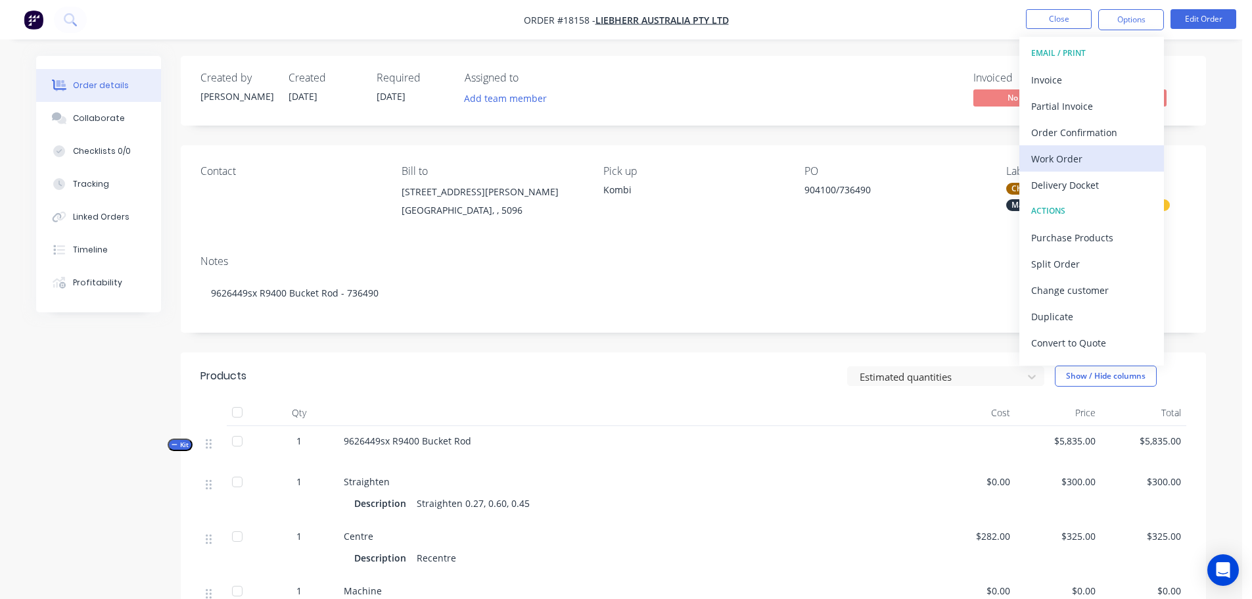
click at [1080, 167] on div "Work Order" at bounding box center [1091, 158] width 121 height 19
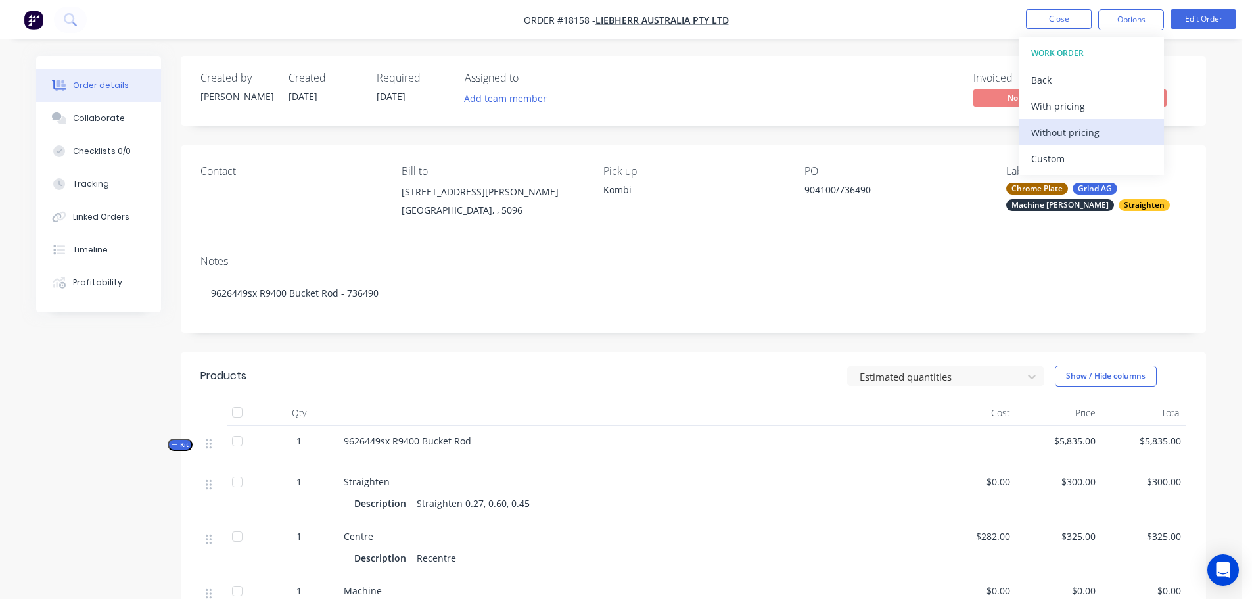
click at [1065, 139] on div "Without pricing" at bounding box center [1091, 132] width 121 height 19
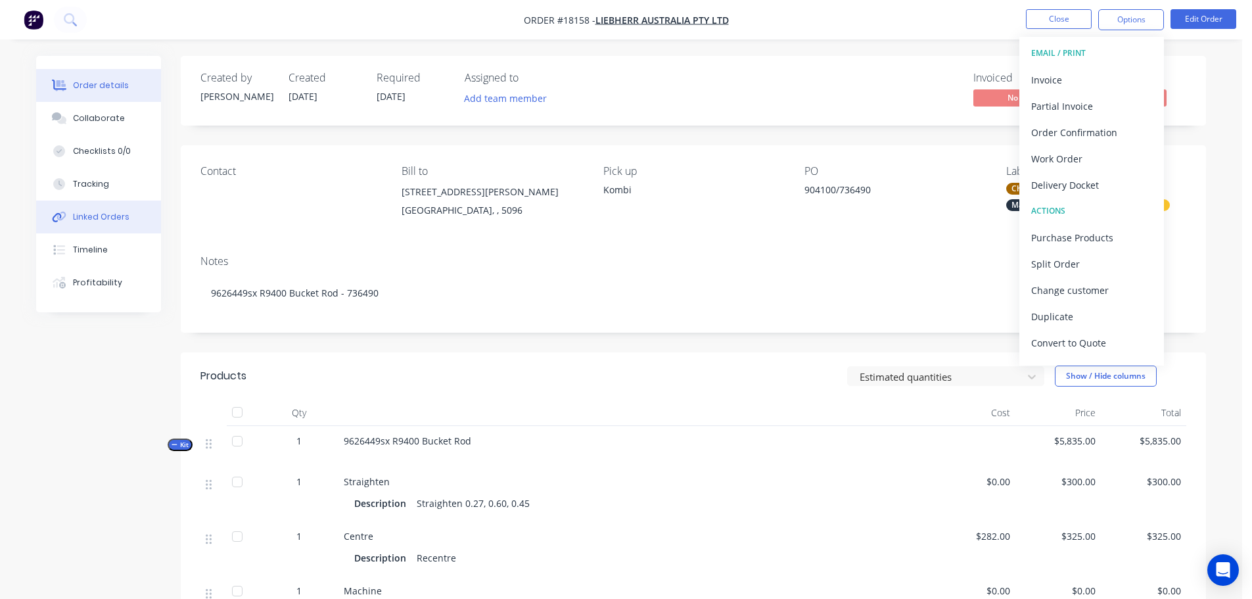
click at [111, 221] on div "Linked Orders" at bounding box center [101, 217] width 57 height 12
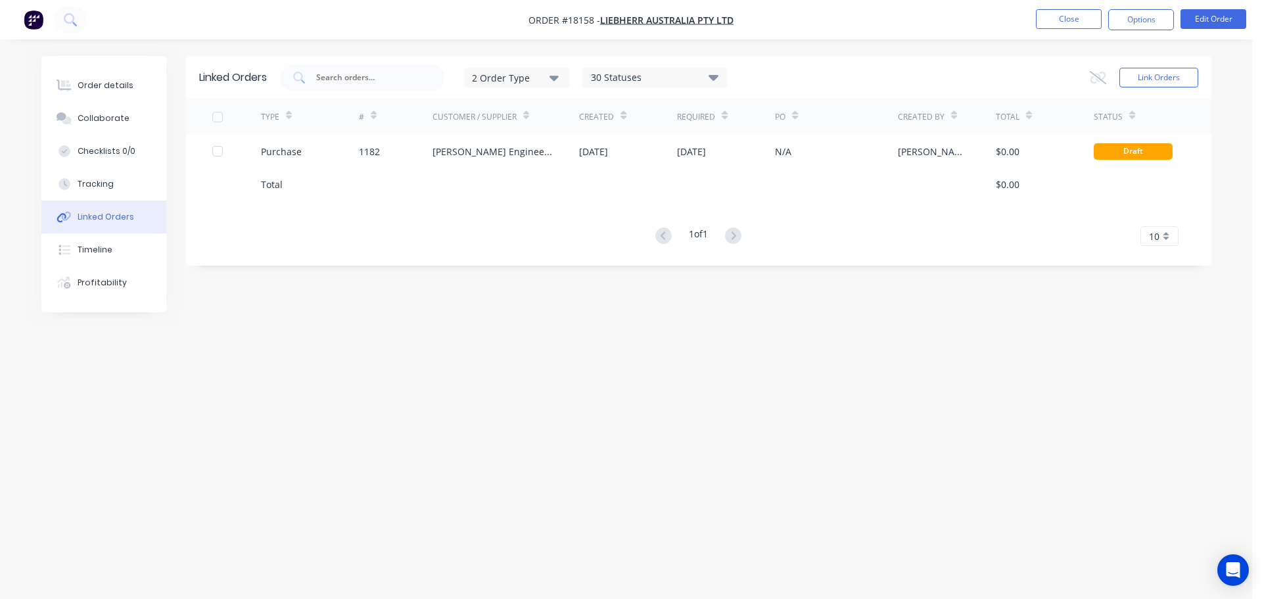
click at [498, 170] on div at bounding box center [505, 184] width 147 height 33
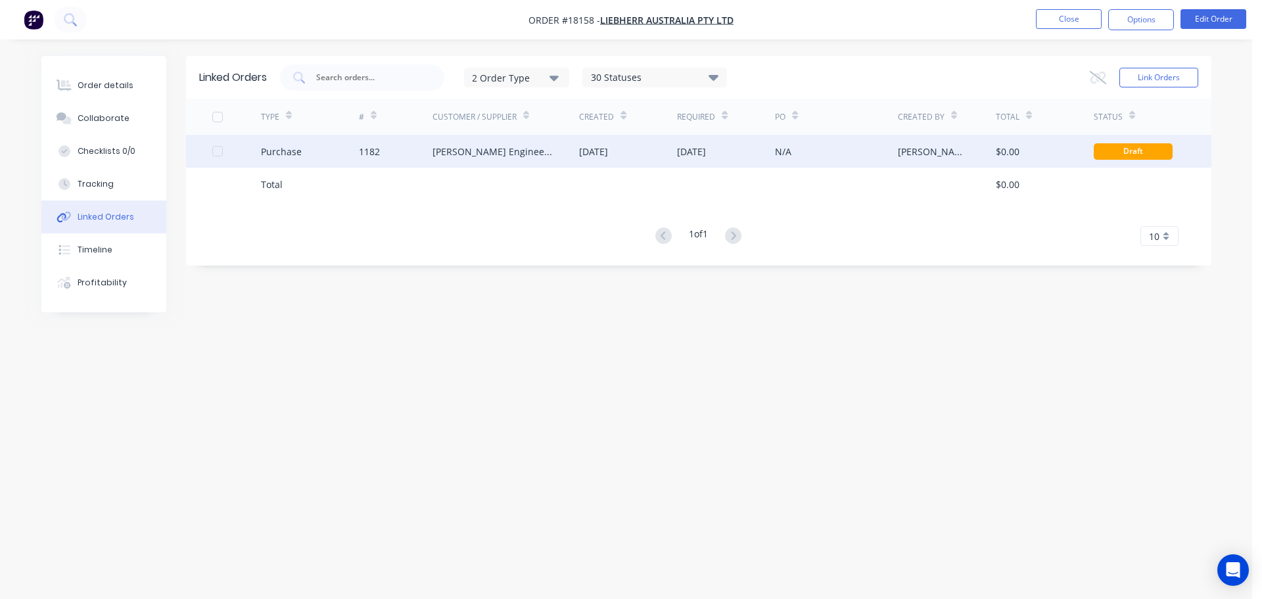
click at [500, 160] on div "[PERSON_NAME] Engineering" at bounding box center [505, 151] width 147 height 33
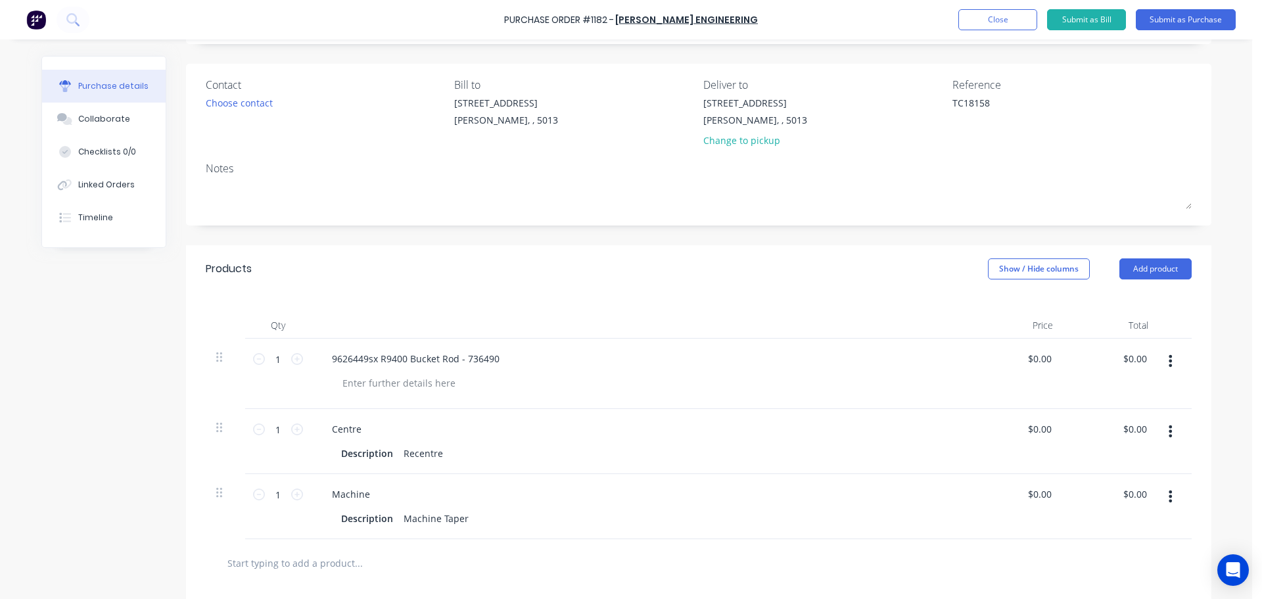
scroll to position [197, 0]
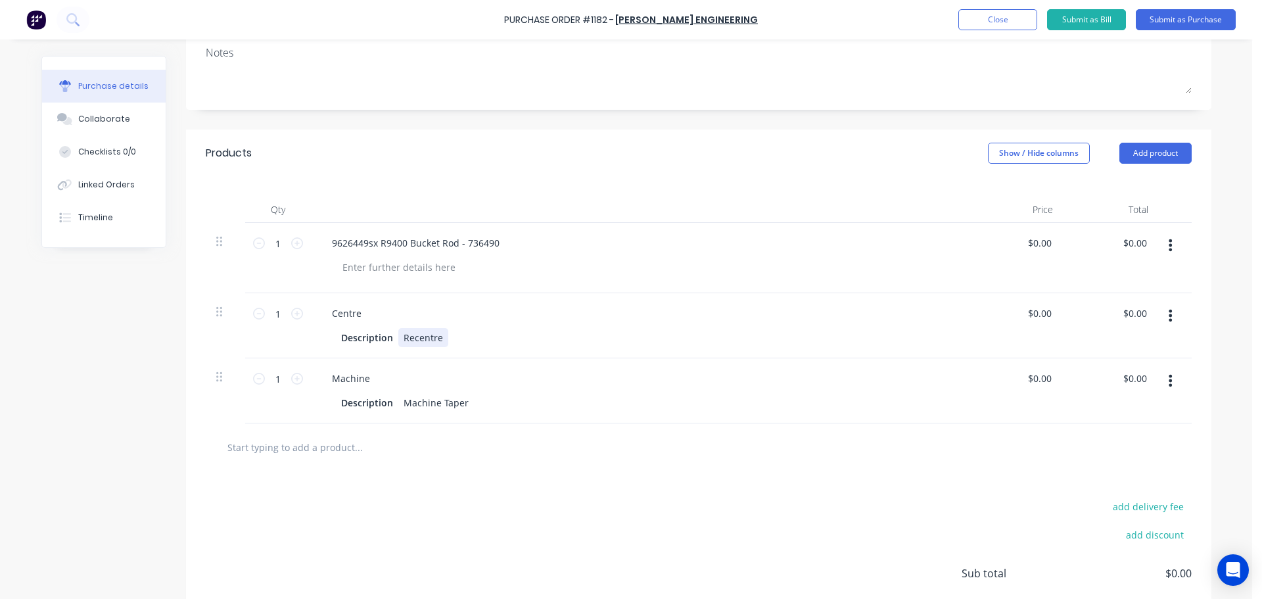
type textarea "x"
click at [442, 338] on div "Description Recentre" at bounding box center [637, 337] width 602 height 19
click at [568, 476] on div "add delivery fee add discount Sub total $0.00 Tax $0.00 Total $0.00" at bounding box center [698, 579] width 1025 height 216
click at [1159, 23] on button "Submit as Purchase" at bounding box center [1185, 19] width 100 height 21
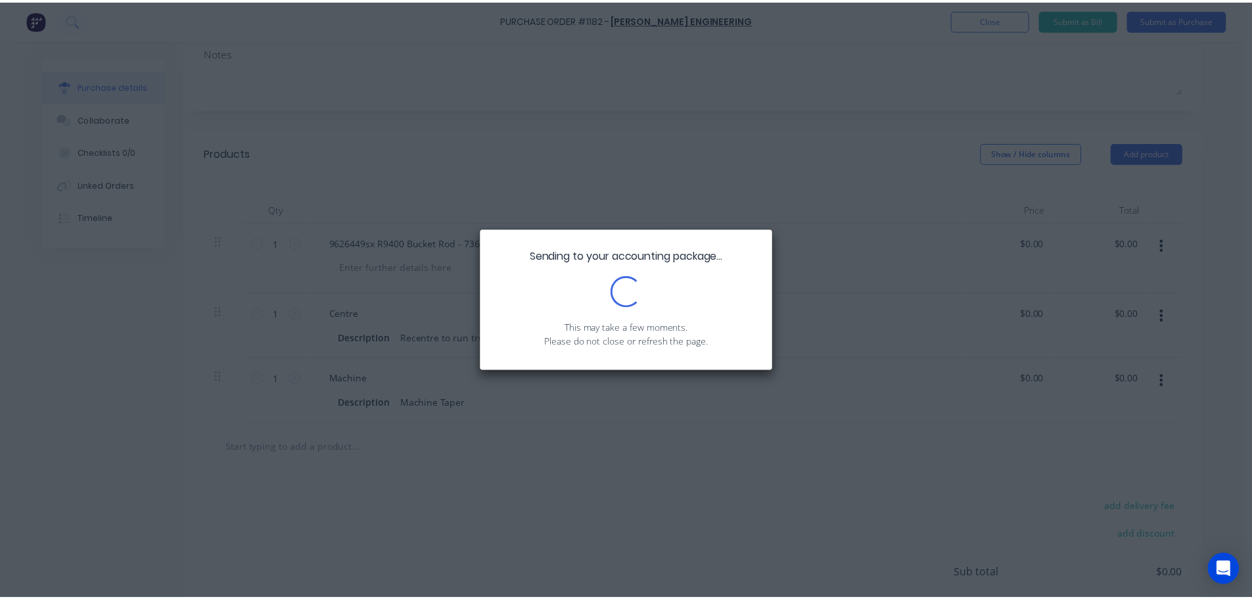
scroll to position [0, 0]
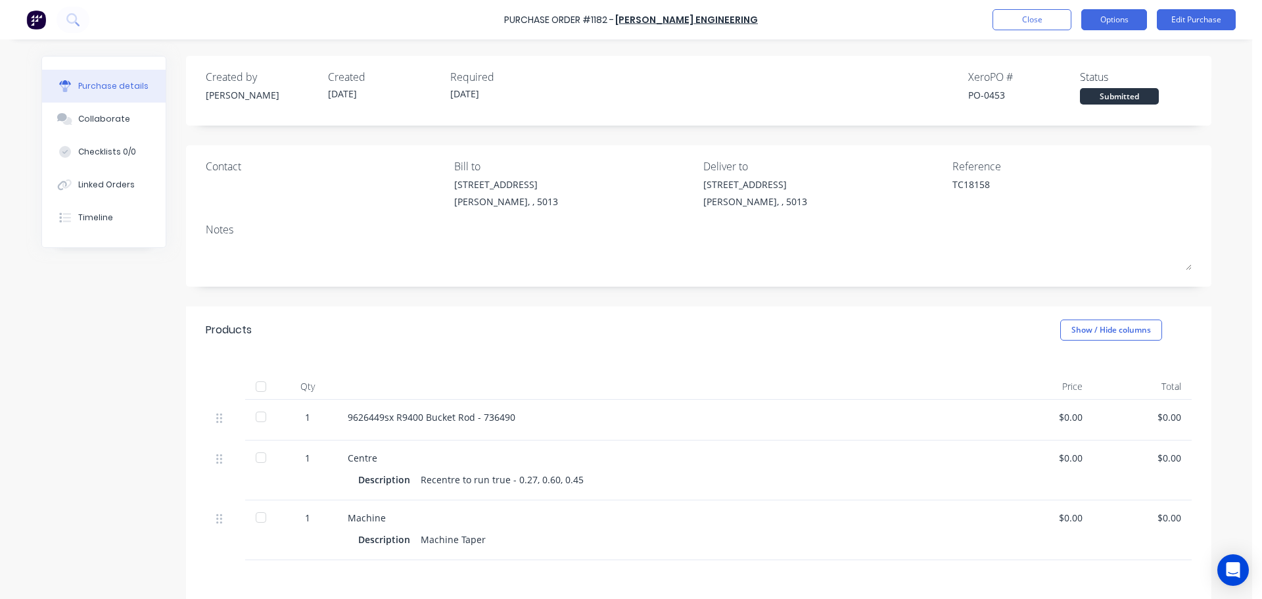
click at [1105, 20] on button "Options" at bounding box center [1114, 19] width 66 height 21
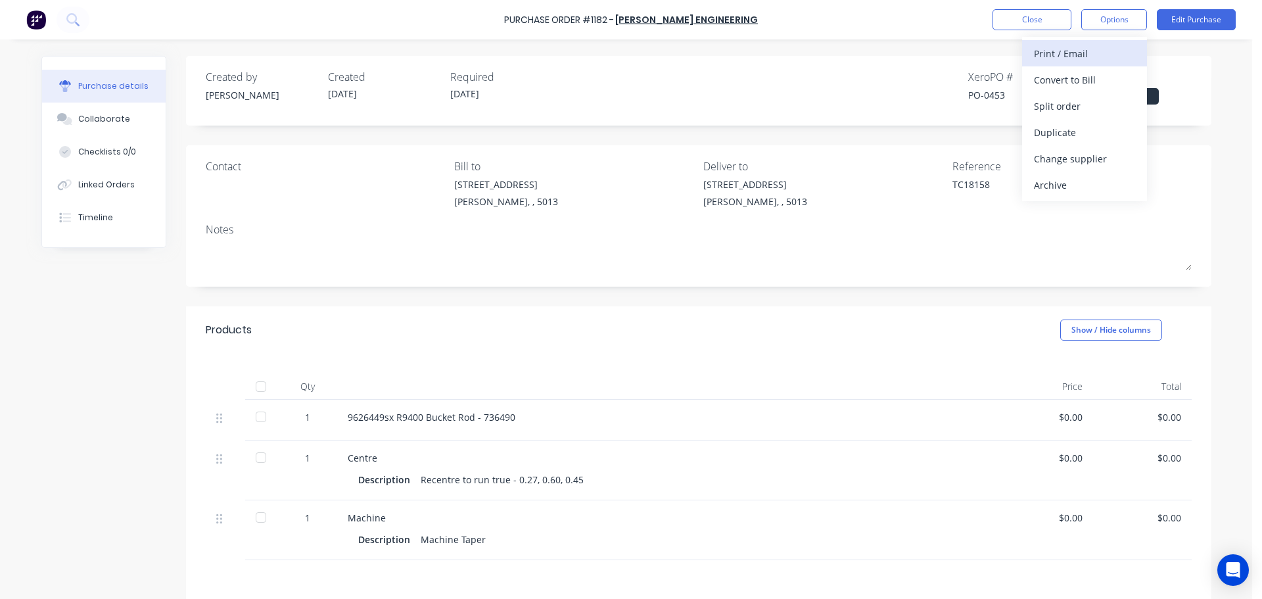
click at [1066, 57] on div "Print / Email" at bounding box center [1084, 53] width 101 height 19
click at [1052, 98] on div "Without pricing" at bounding box center [1084, 106] width 101 height 19
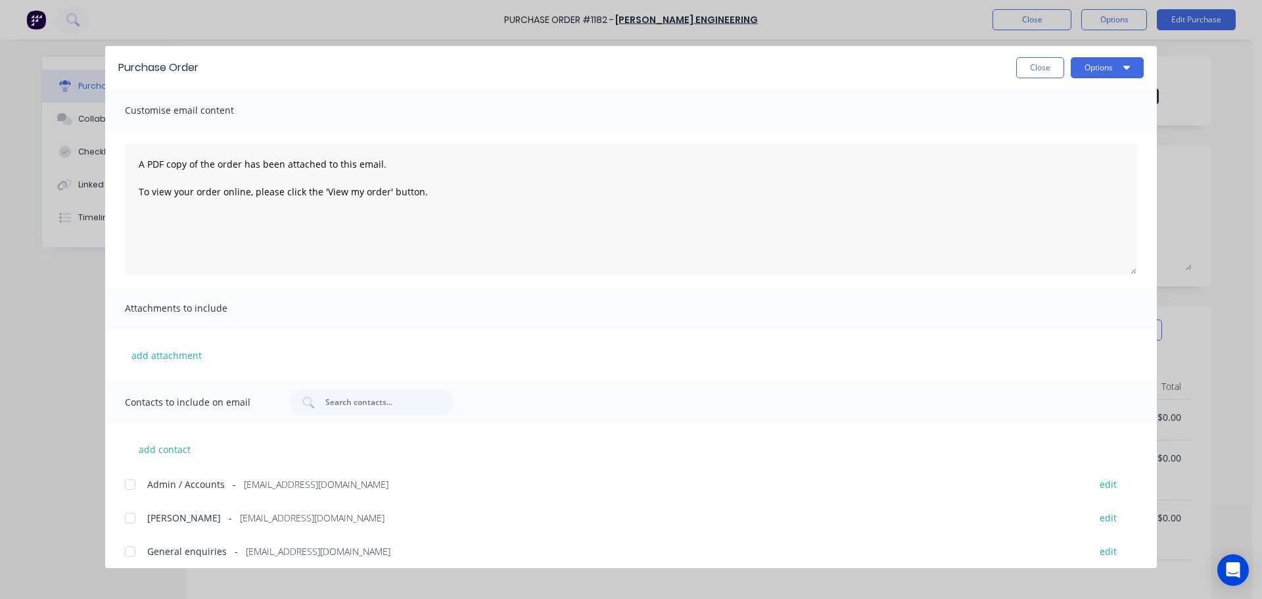
click at [1134, 81] on div "Purchase Order Close Options" at bounding box center [630, 67] width 1051 height 43
click at [1130, 76] on button "Options" at bounding box center [1106, 67] width 73 height 21
click at [1054, 124] on div "Print" at bounding box center [1080, 127] width 101 height 19
click at [1040, 76] on button "Close" at bounding box center [1040, 67] width 48 height 21
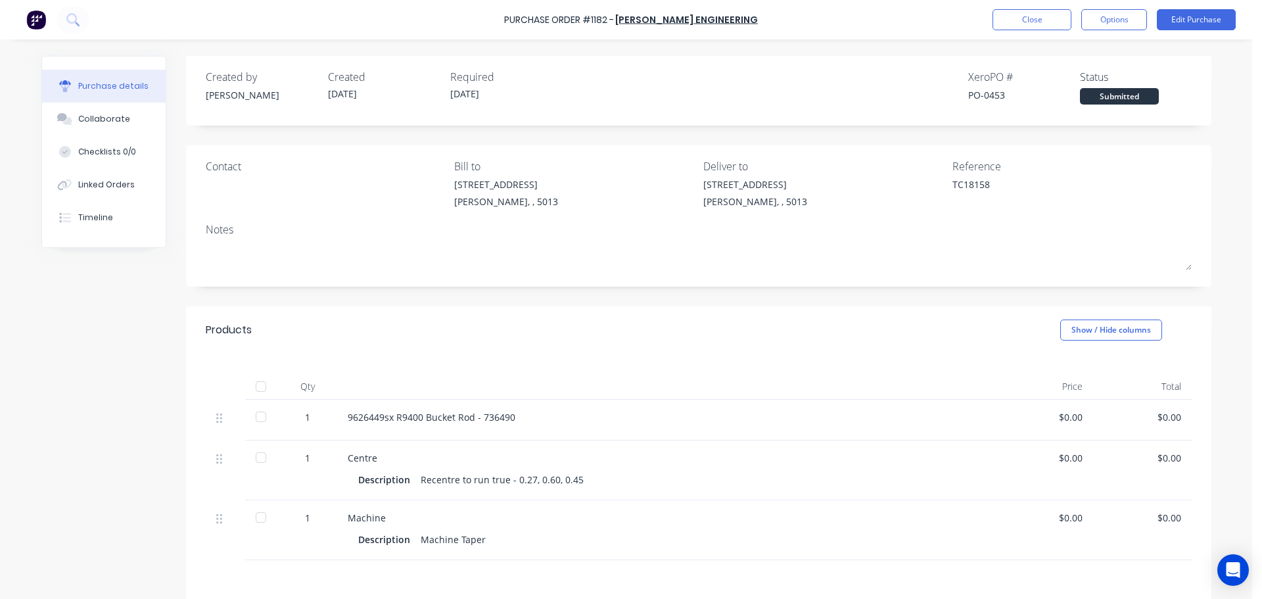
click at [1079, 26] on div "Close Options Edit Purchase" at bounding box center [1113, 19] width 243 height 21
click at [1084, 24] on button "Options" at bounding box center [1114, 19] width 66 height 21
click at [1058, 56] on div "Print / Email" at bounding box center [1084, 53] width 101 height 19
click at [1053, 95] on button "Without pricing" at bounding box center [1084, 106] width 125 height 26
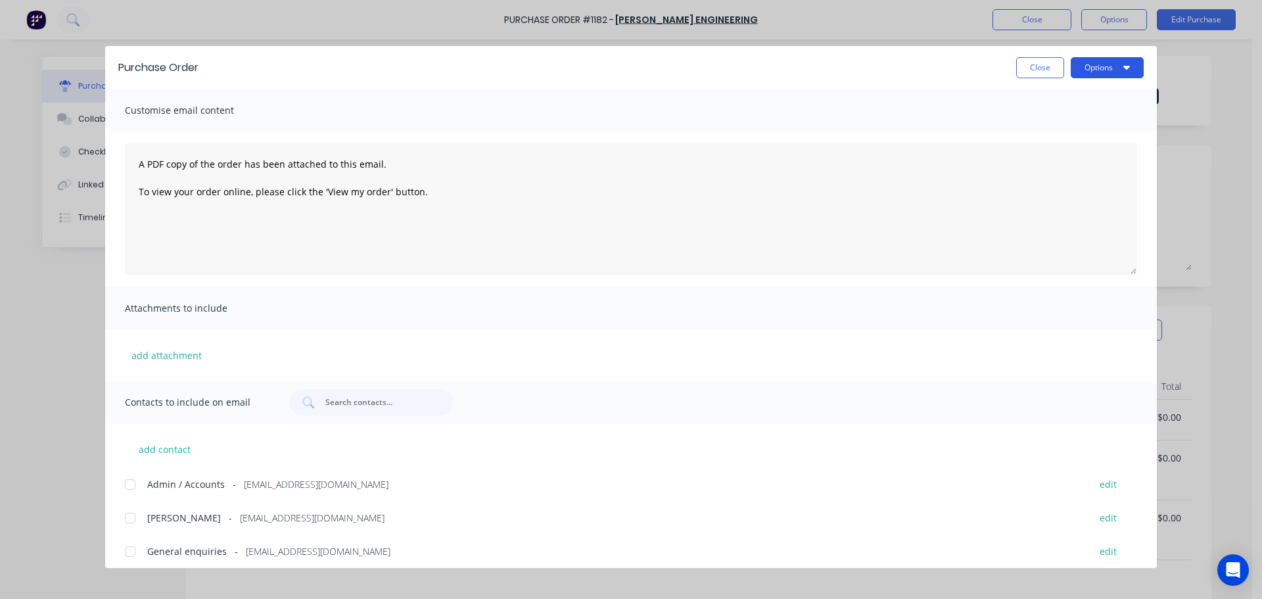
click at [1083, 68] on button "Options" at bounding box center [1106, 67] width 73 height 21
click at [1056, 119] on div "Print" at bounding box center [1080, 127] width 101 height 19
click at [1046, 61] on button "Close" at bounding box center [1040, 67] width 48 height 21
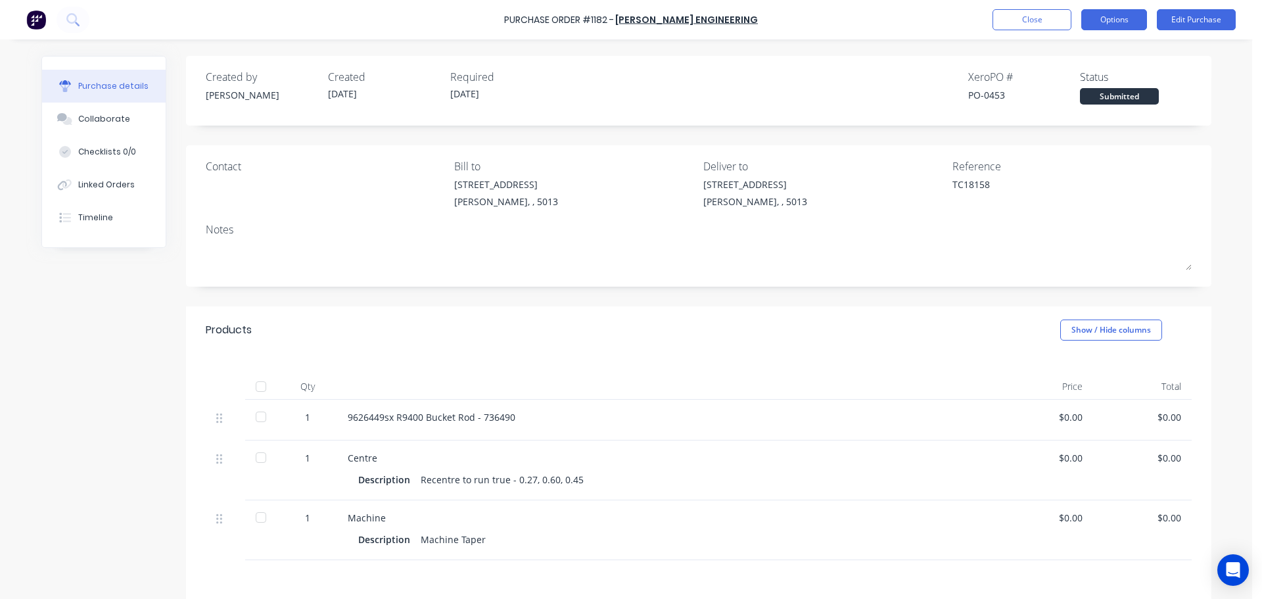
click at [1107, 20] on button "Options" at bounding box center [1114, 19] width 66 height 21
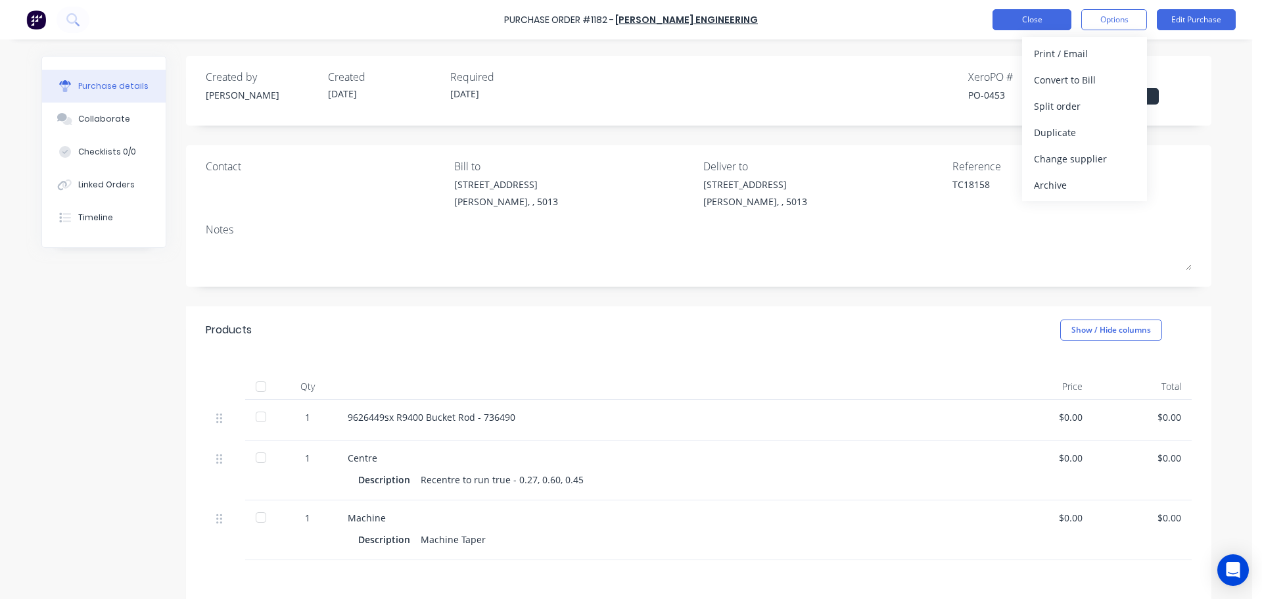
click at [997, 15] on button "Close" at bounding box center [1031, 19] width 79 height 21
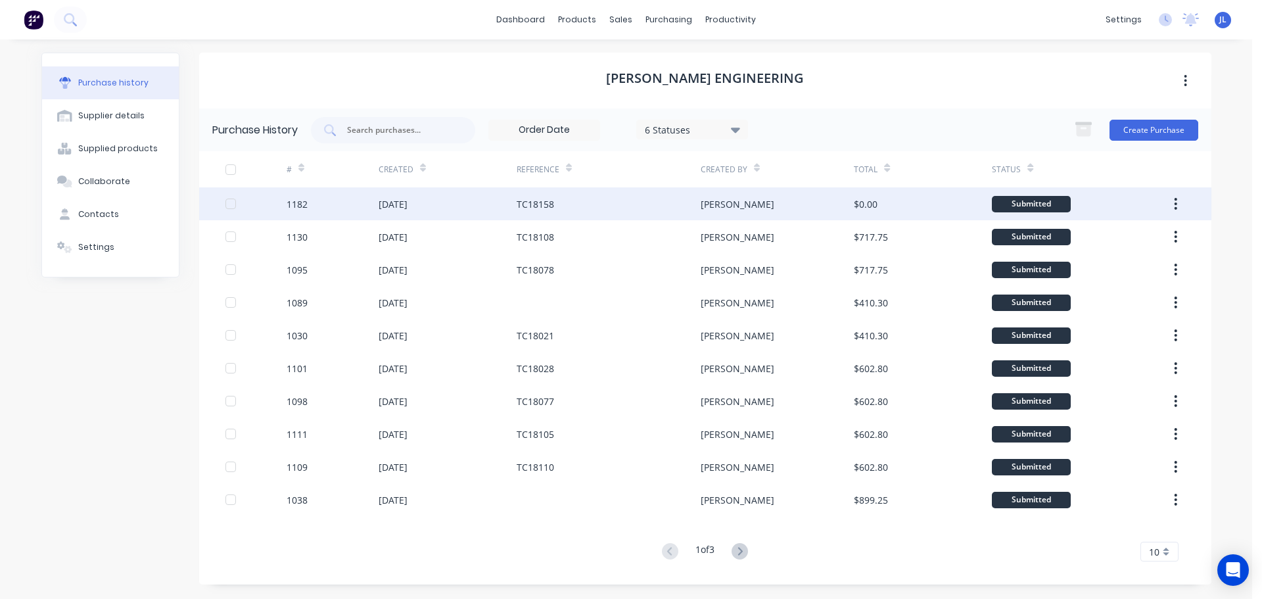
click at [403, 201] on div "[DATE]" at bounding box center [392, 204] width 29 height 14
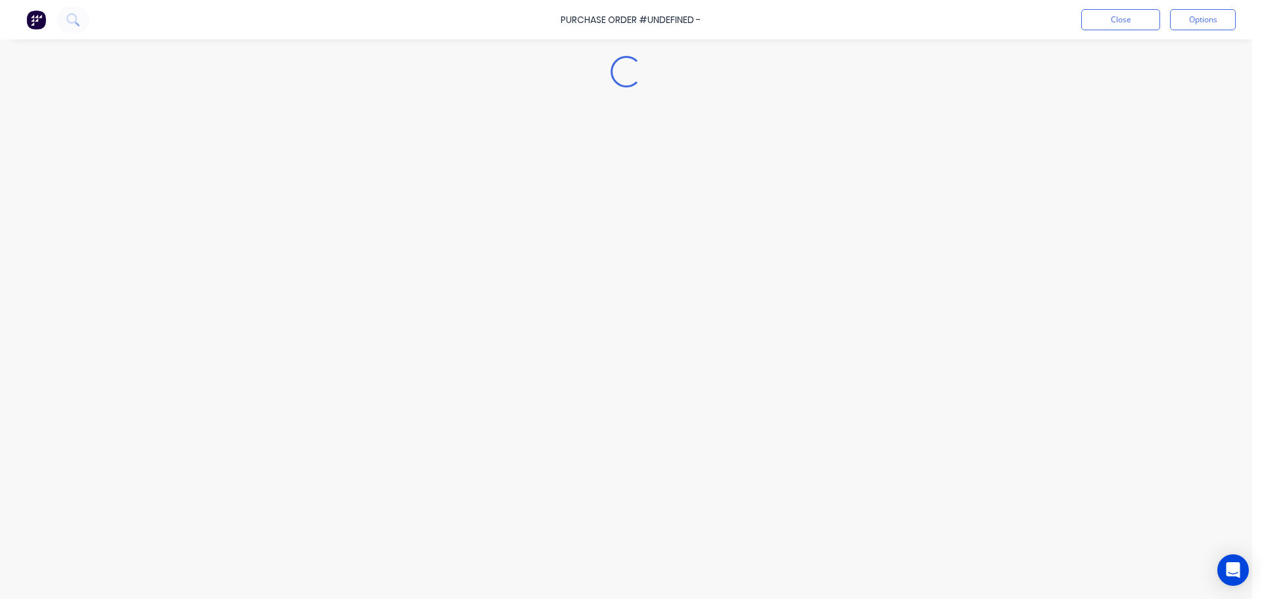
type textarea "x"
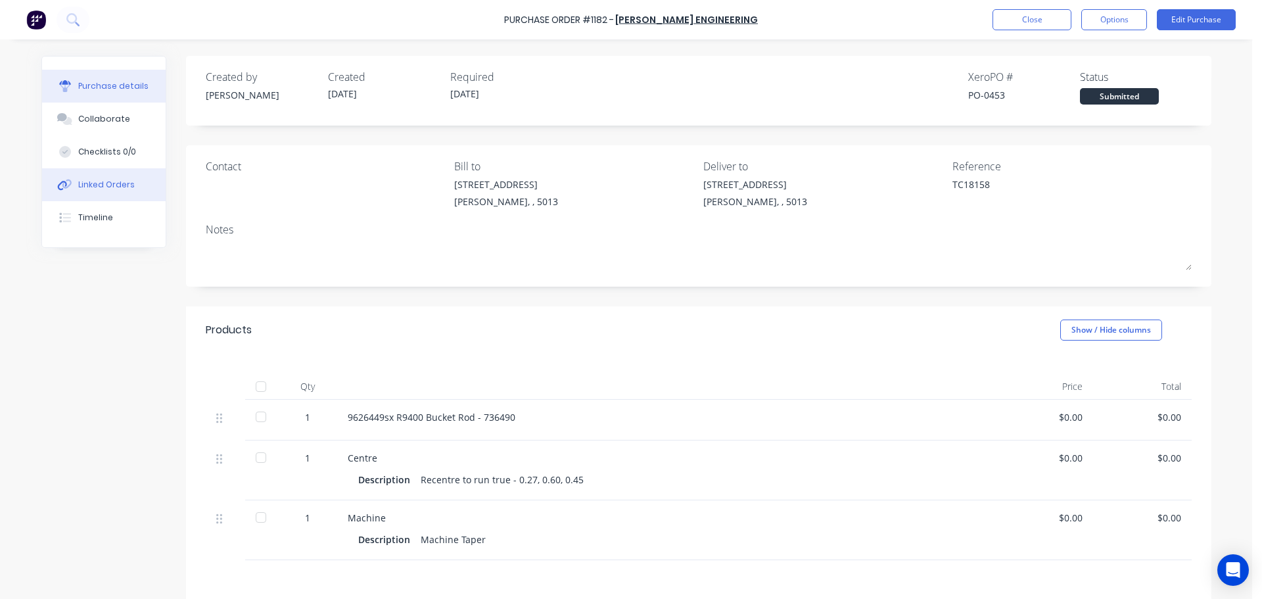
click at [103, 171] on button "Linked Orders" at bounding box center [104, 184] width 124 height 33
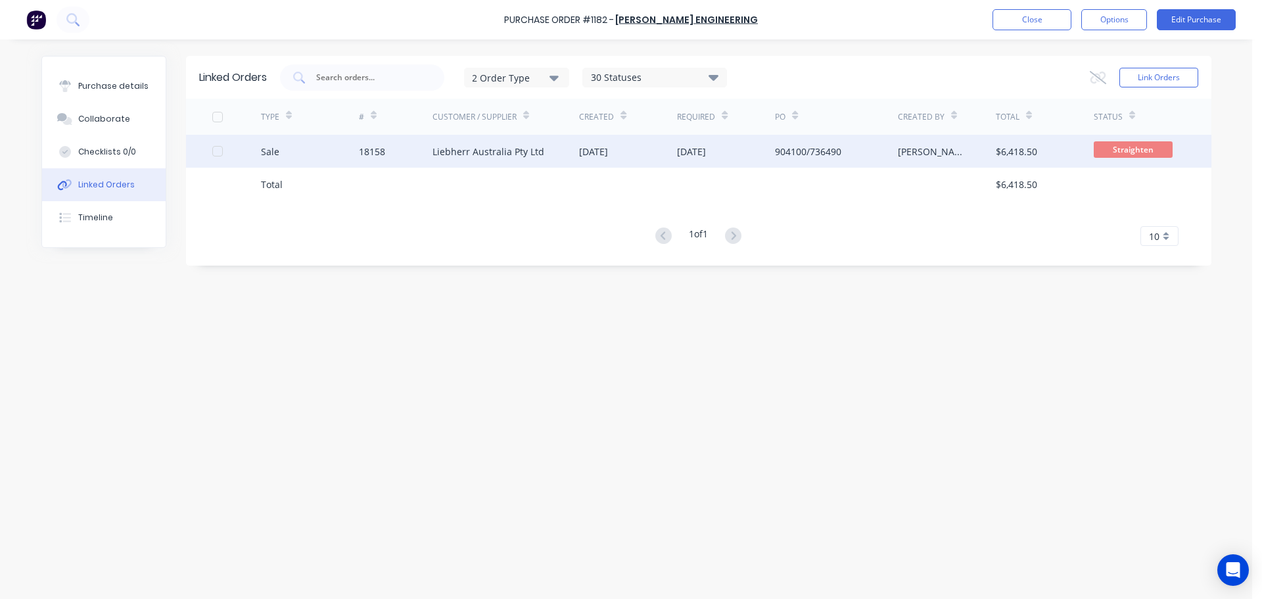
click at [476, 159] on div "Liebherr Australia Pty Ltd" at bounding box center [505, 151] width 147 height 33
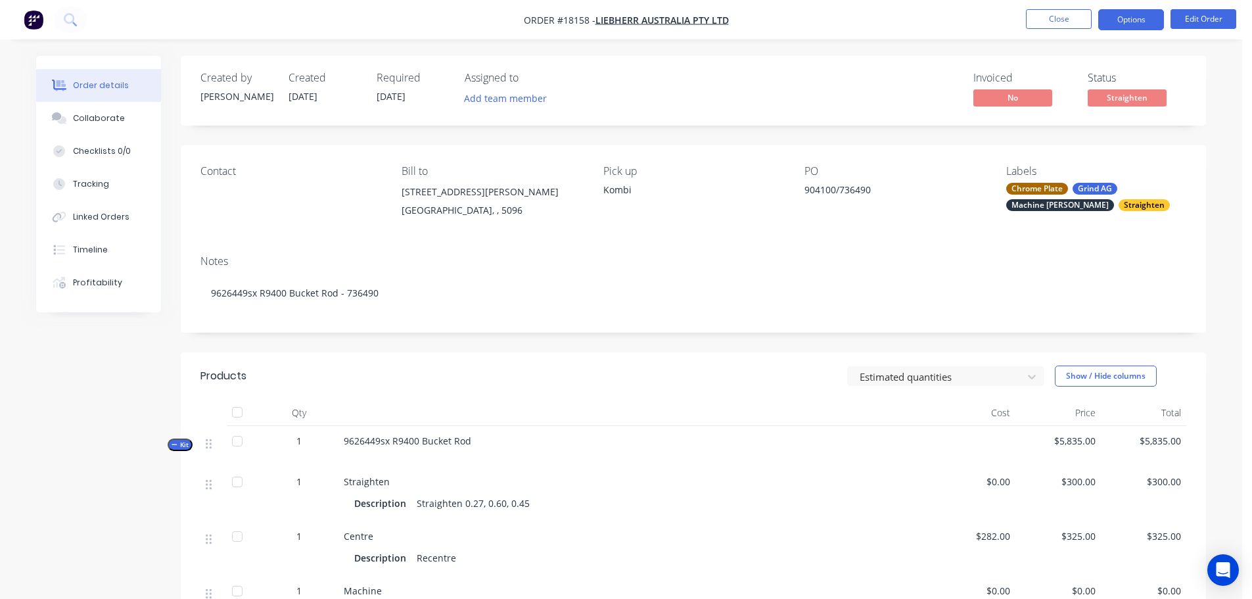
click at [1134, 9] on button "Options" at bounding box center [1131, 19] width 66 height 21
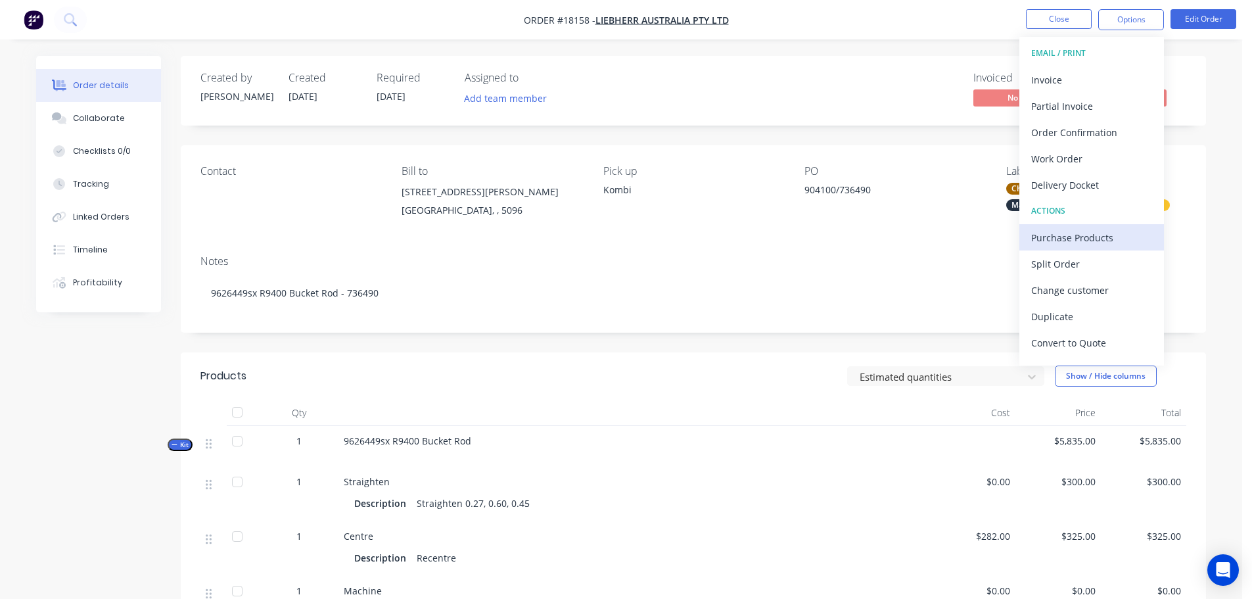
click at [1074, 233] on div "Purchase Products" at bounding box center [1091, 237] width 121 height 19
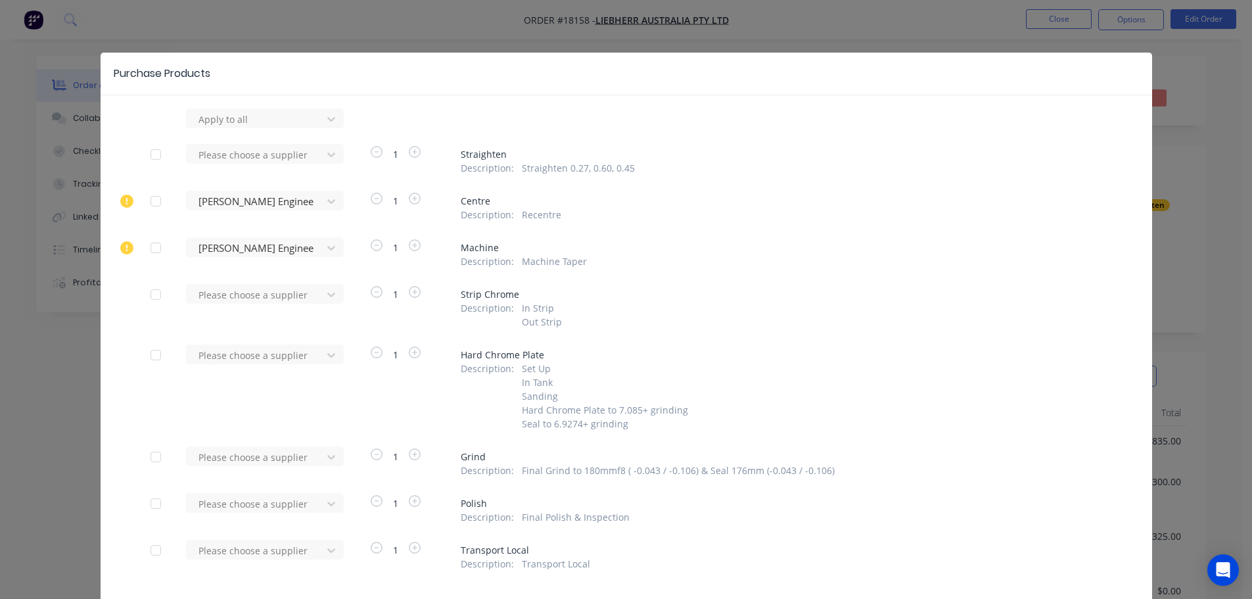
click at [1057, 36] on div "Purchase Products Apply to all Please choose a supplier 1 Straighten Descriptio…" at bounding box center [626, 299] width 1252 height 599
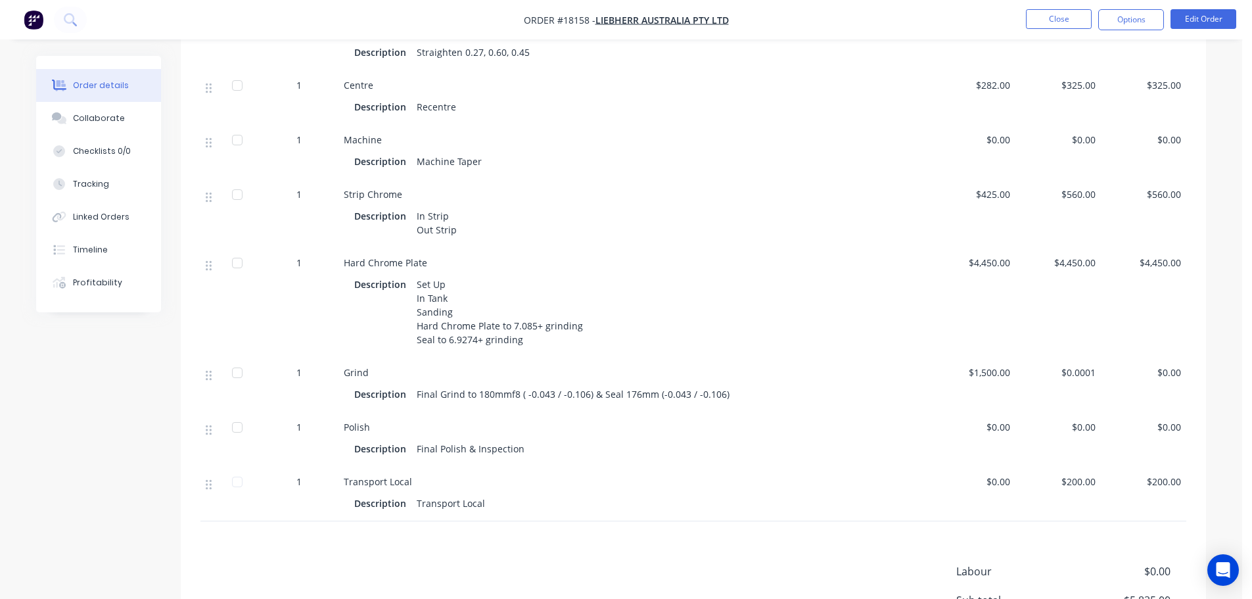
scroll to position [460, 0]
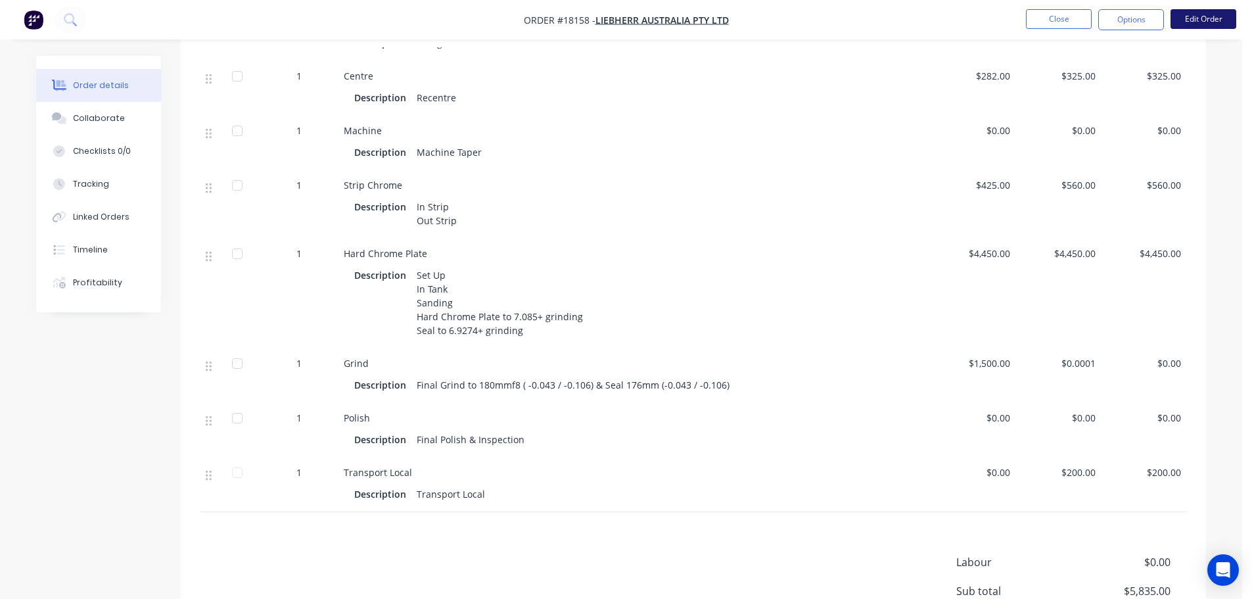
click at [1196, 20] on button "Edit Order" at bounding box center [1203, 19] width 66 height 20
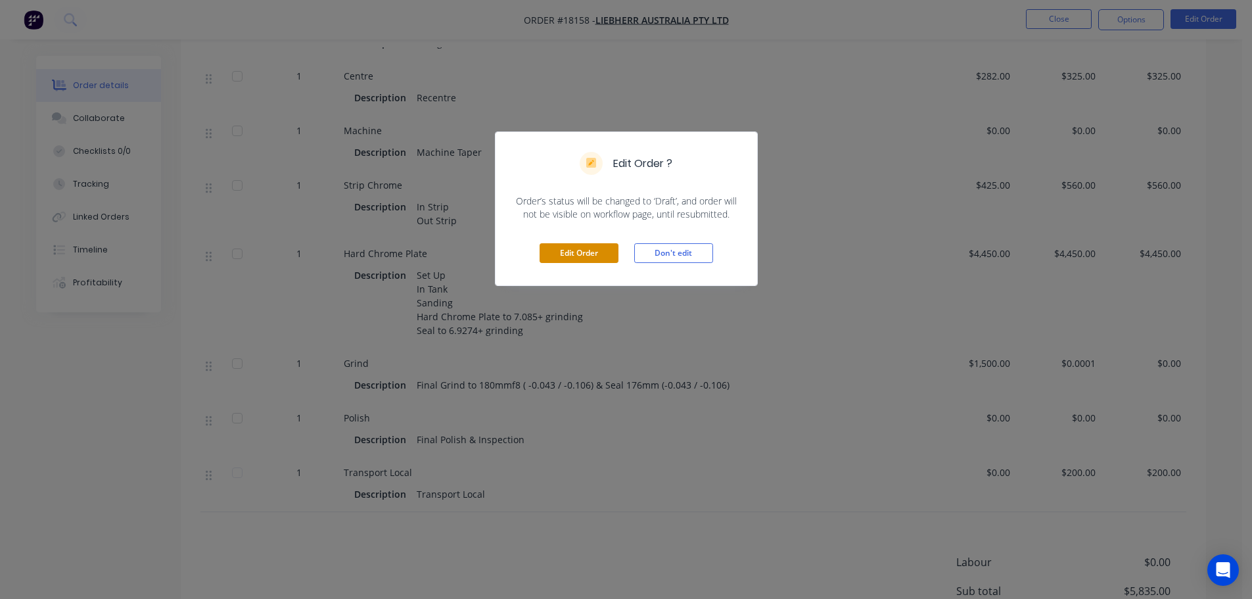
click at [563, 251] on button "Edit Order" at bounding box center [578, 253] width 79 height 20
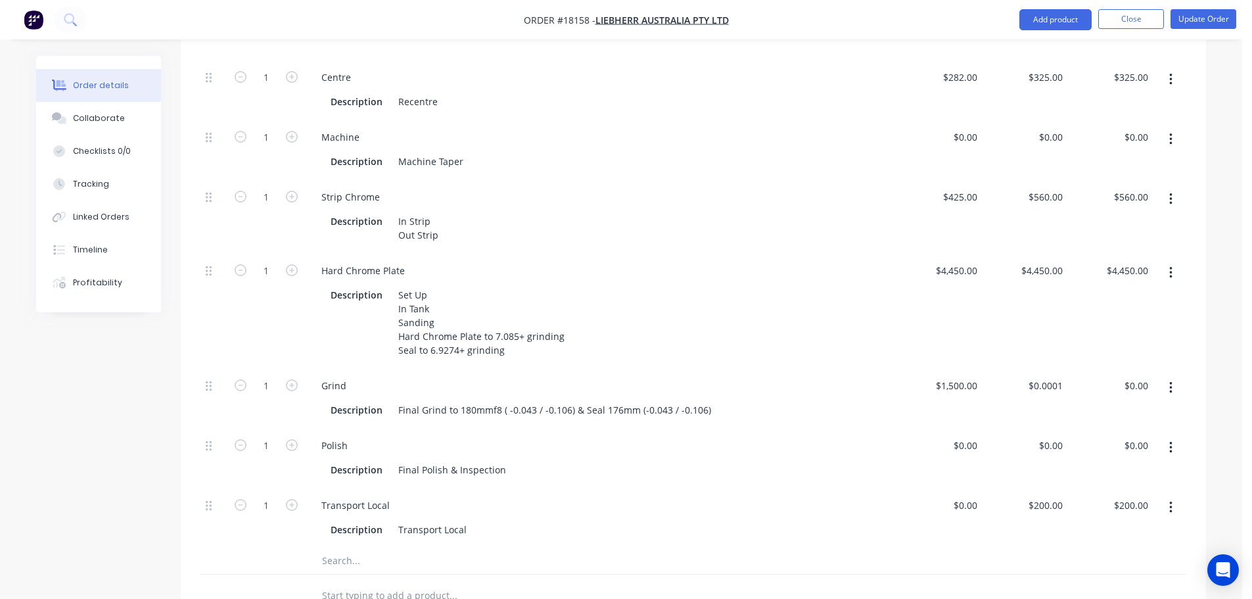
scroll to position [526, 0]
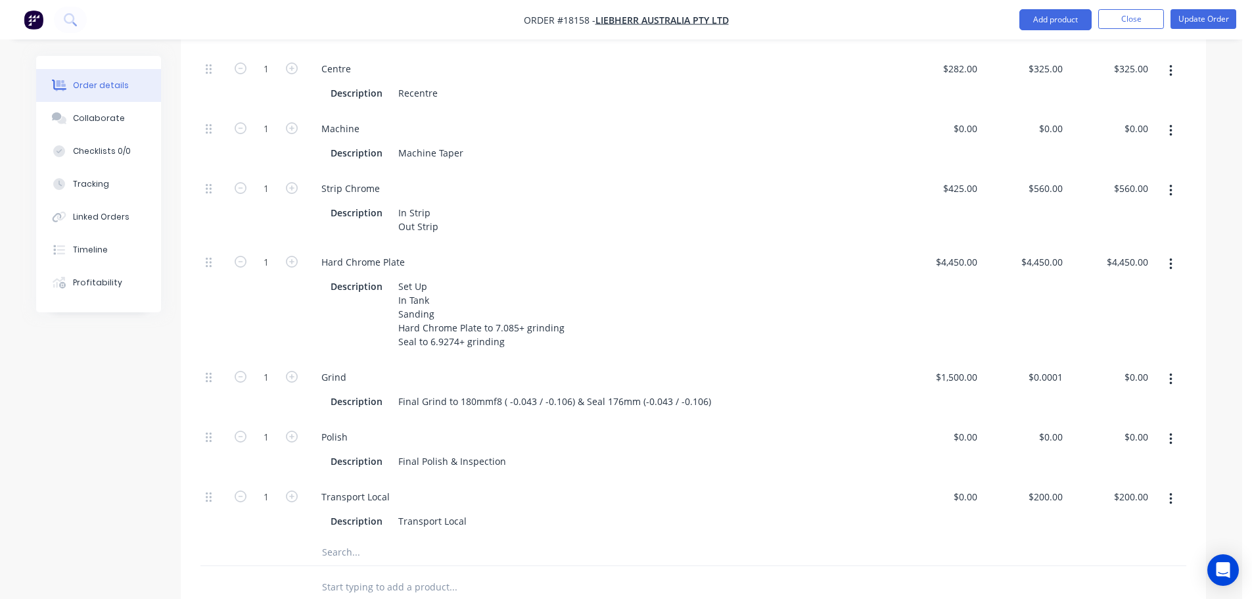
click at [1177, 367] on button "button" at bounding box center [1170, 379] width 31 height 24
click at [1103, 404] on div "Duplicate" at bounding box center [1123, 413] width 101 height 19
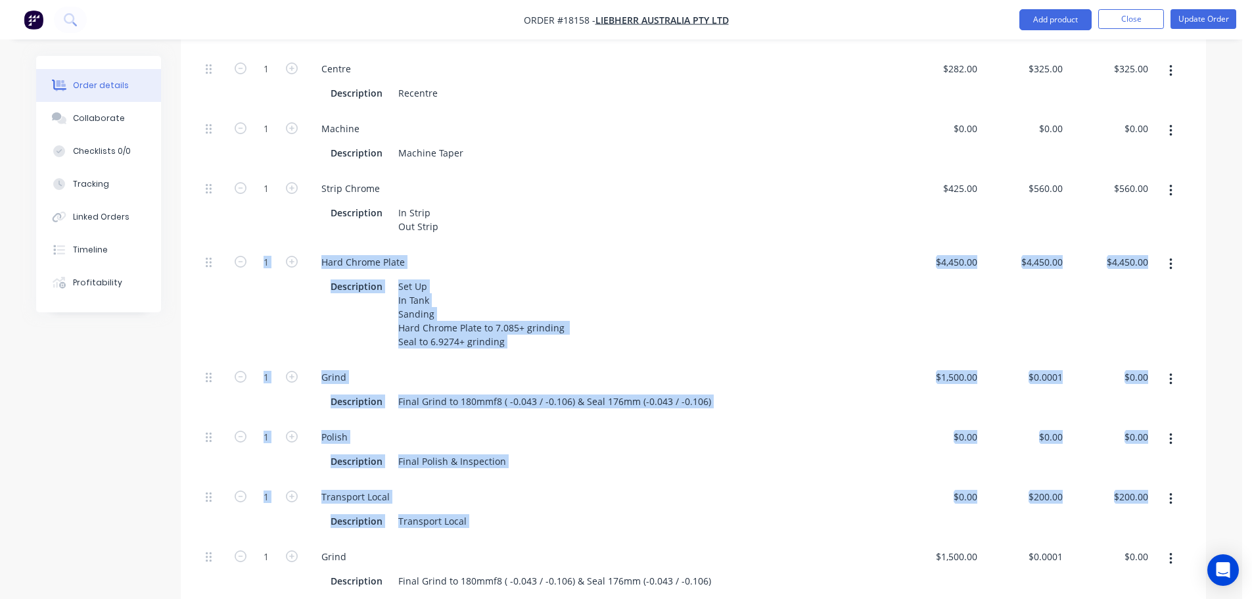
drag, startPoint x: 205, startPoint y: 526, endPoint x: 203, endPoint y: 316, distance: 209.6
click at [203, 316] on div "1 Straighten Description Straighten 0.27, 0.60, 0.45 $0.00 $0.00 $300.00 $300.0…" at bounding box center [693, 294] width 986 height 607
click at [118, 487] on div "Created by Paul Created 30/09/25 Required 09/10/25 Assigned to Add team member …" at bounding box center [621, 266] width 1170 height 1473
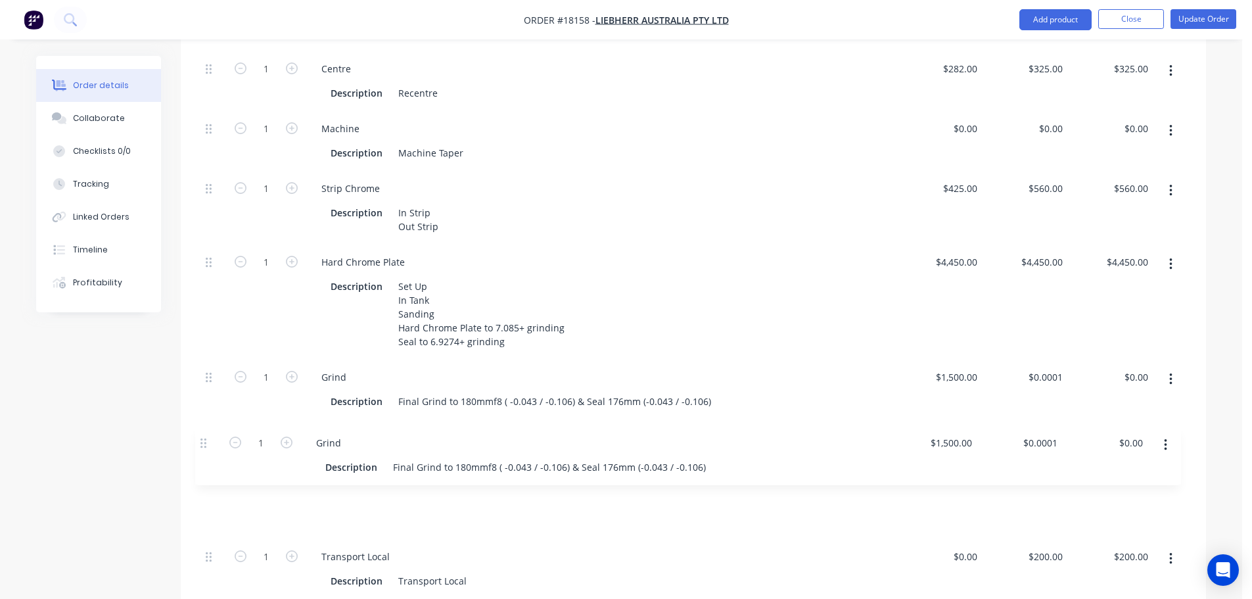
scroll to position [530, 0]
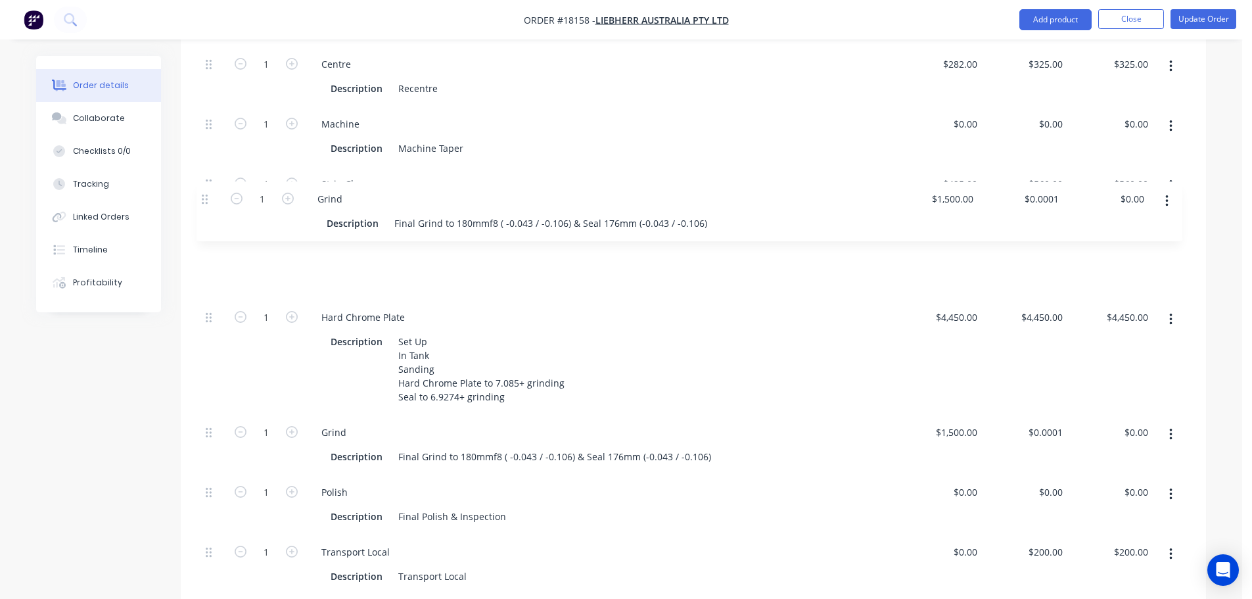
drag, startPoint x: 210, startPoint y: 526, endPoint x: 205, endPoint y: 189, distance: 337.1
click at [205, 189] on div "1 Straighten Description Straighten 0.27, 0.60, 0.45 $0.00 $0.00 $300.00 $300.0…" at bounding box center [693, 290] width 986 height 607
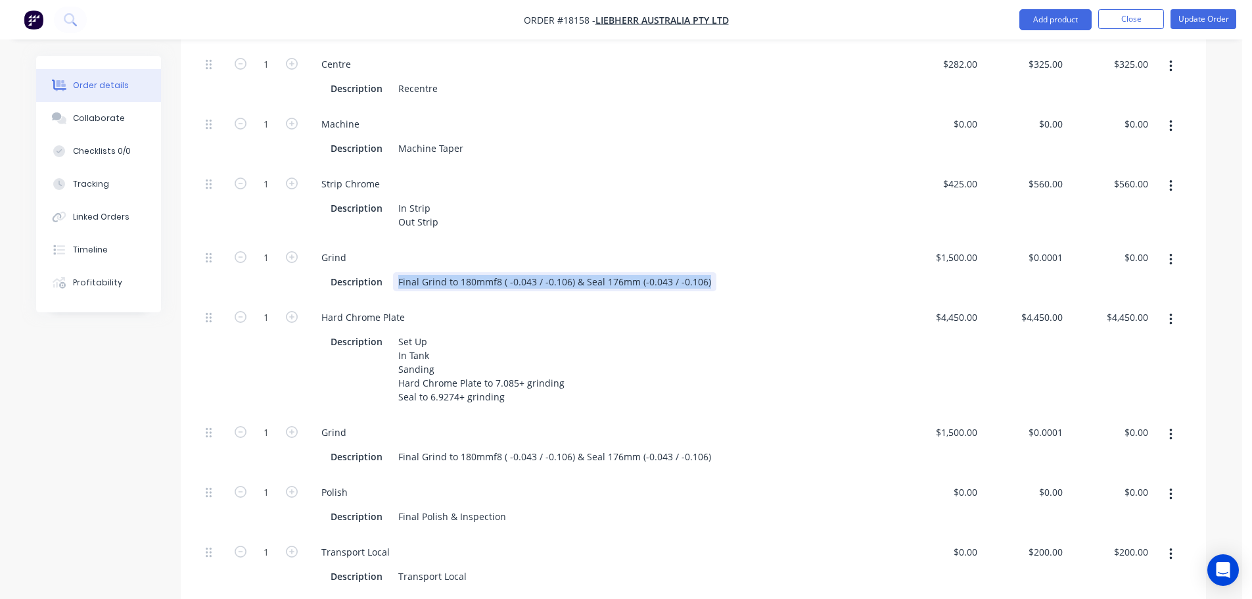
drag, startPoint x: 396, startPoint y: 248, endPoint x: 812, endPoint y: 254, distance: 416.0
click at [812, 272] on div "Description Final Grind to 180mmf8 ( -0.043 / -0.106) & Seal 176mm (-0.043 / -0…" at bounding box center [598, 281] width 547 height 19
click at [179, 374] on div "Created by Paul Created 30/09/25 Required 09/10/25 Assigned to Add team member …" at bounding box center [621, 262] width 1170 height 1473
click at [484, 272] on div "Pre grind to clean up" at bounding box center [444, 281] width 103 height 19
click at [115, 419] on div "Created by Paul Created 30/09/25 Required 09/10/25 Assigned to Add team member …" at bounding box center [621, 262] width 1170 height 1473
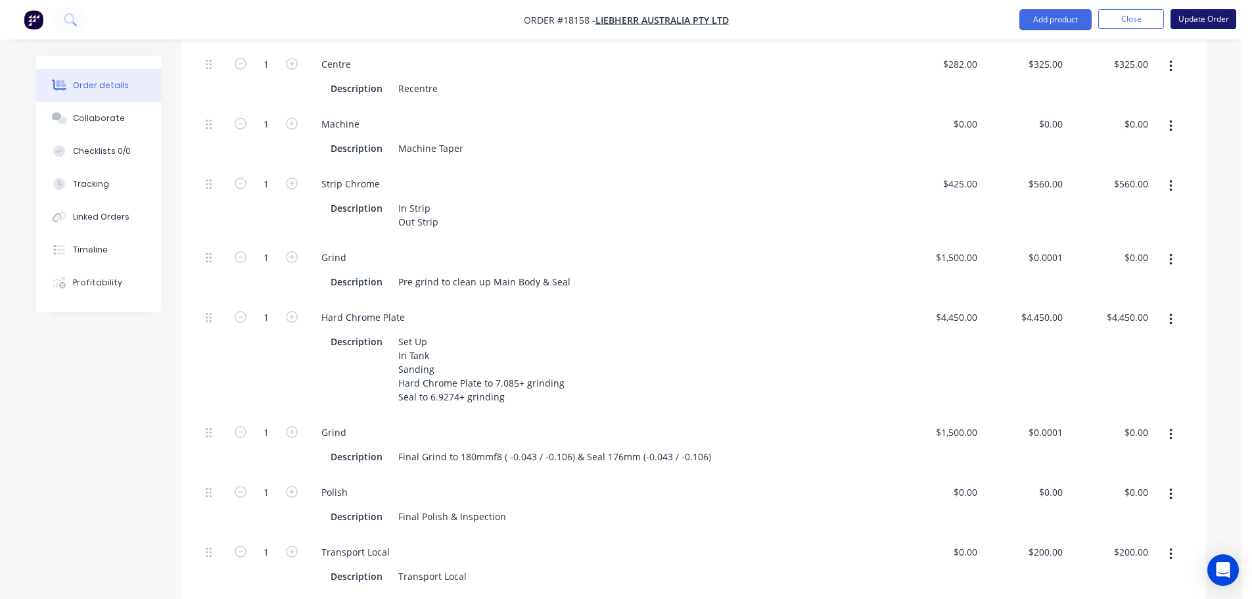
click at [1195, 23] on button "Update Order" at bounding box center [1203, 19] width 66 height 20
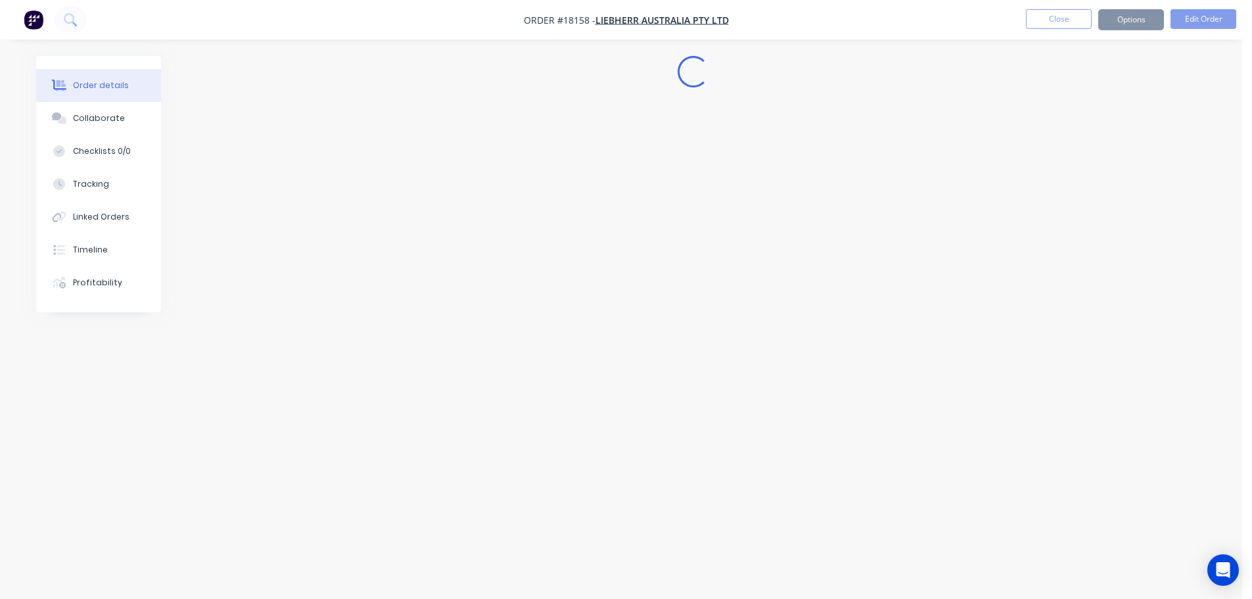
scroll to position [0, 0]
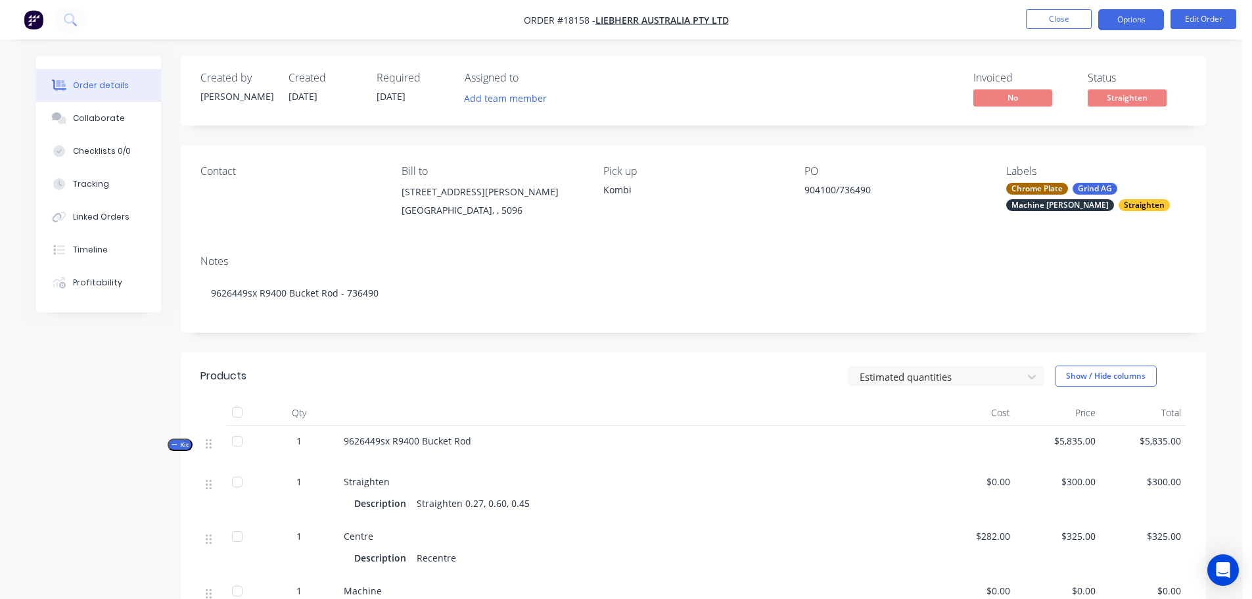
click at [1130, 28] on button "Options" at bounding box center [1131, 19] width 66 height 21
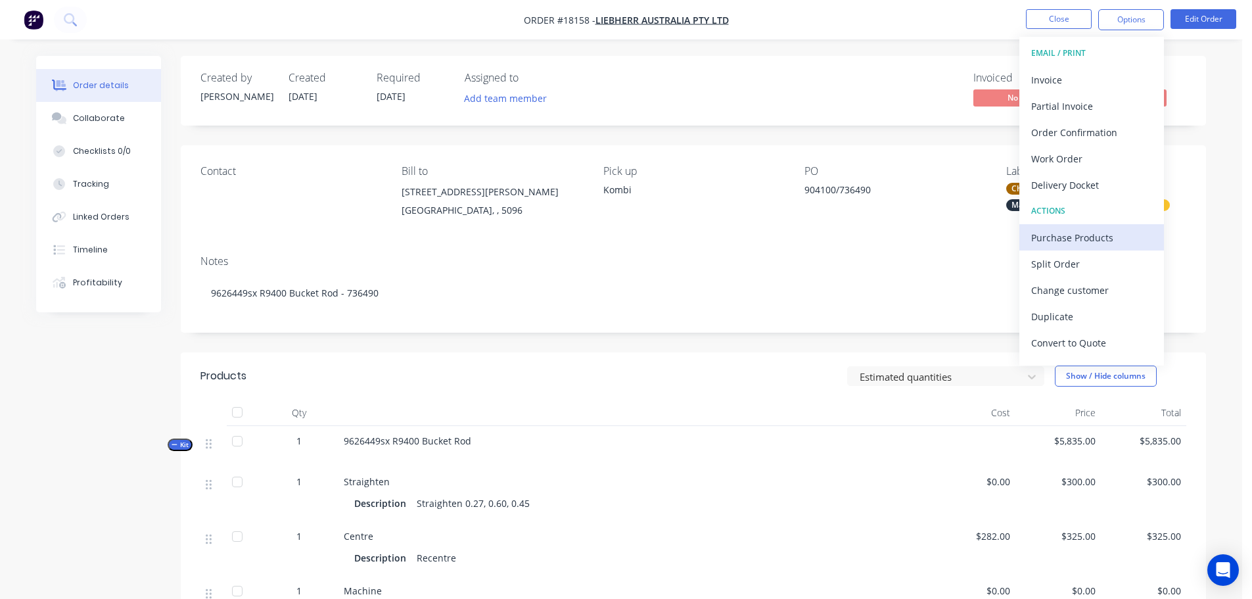
click at [1078, 236] on div "Purchase Products" at bounding box center [1091, 237] width 121 height 19
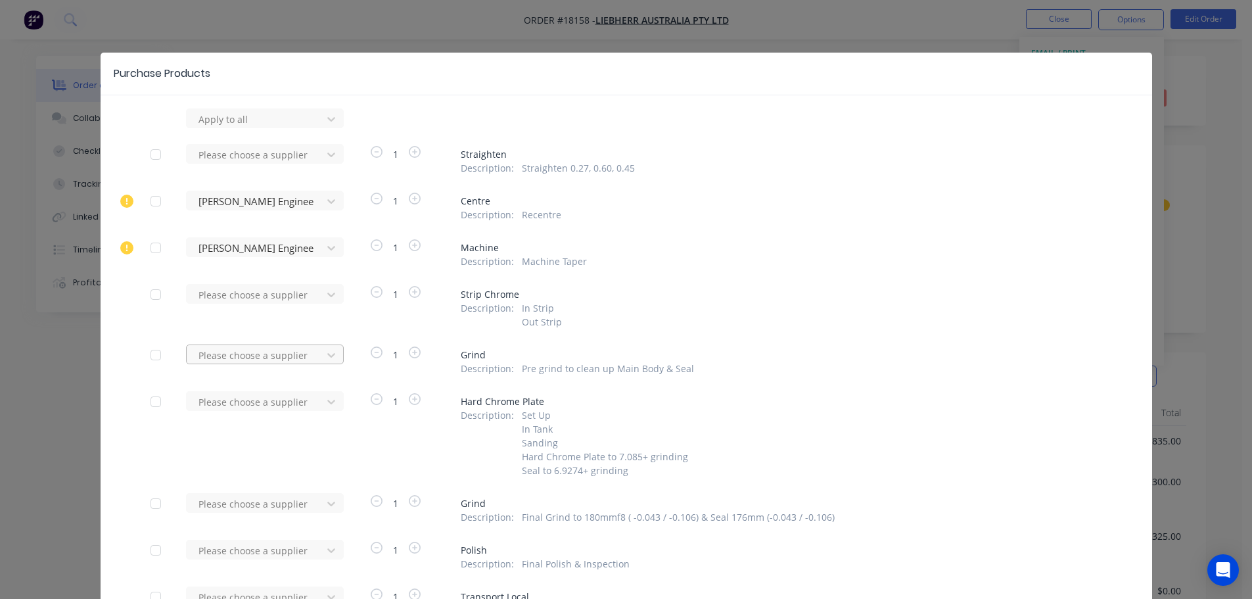
click at [216, 351] on div at bounding box center [256, 355] width 118 height 16
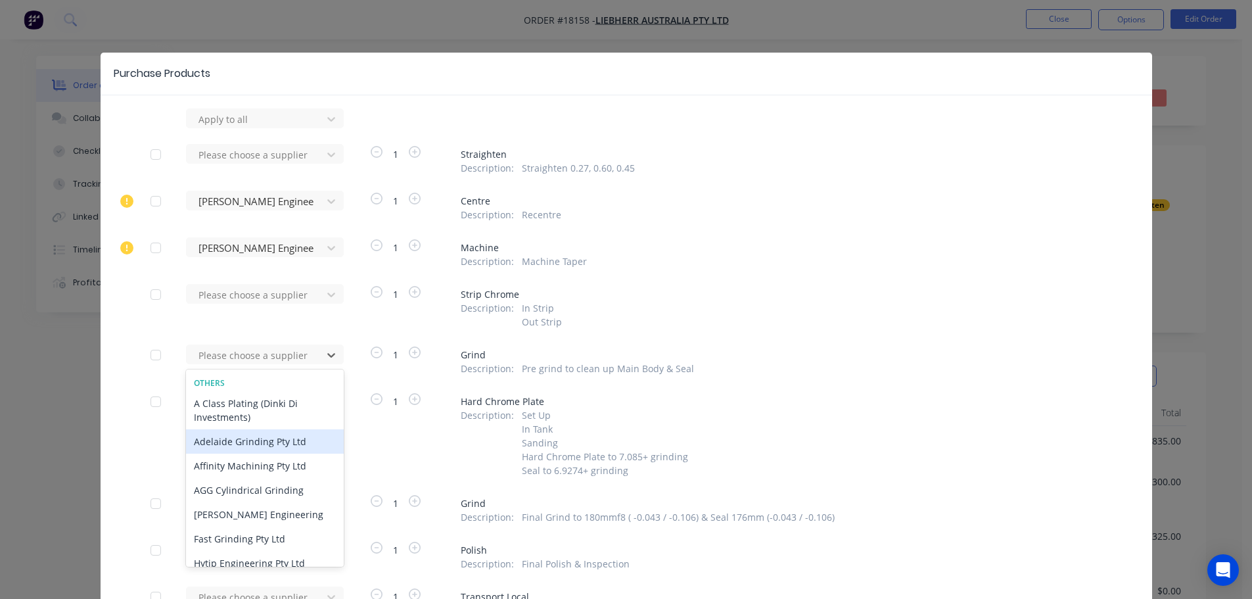
click at [227, 441] on div "Adelaide Grinding Pty Ltd" at bounding box center [265, 441] width 158 height 24
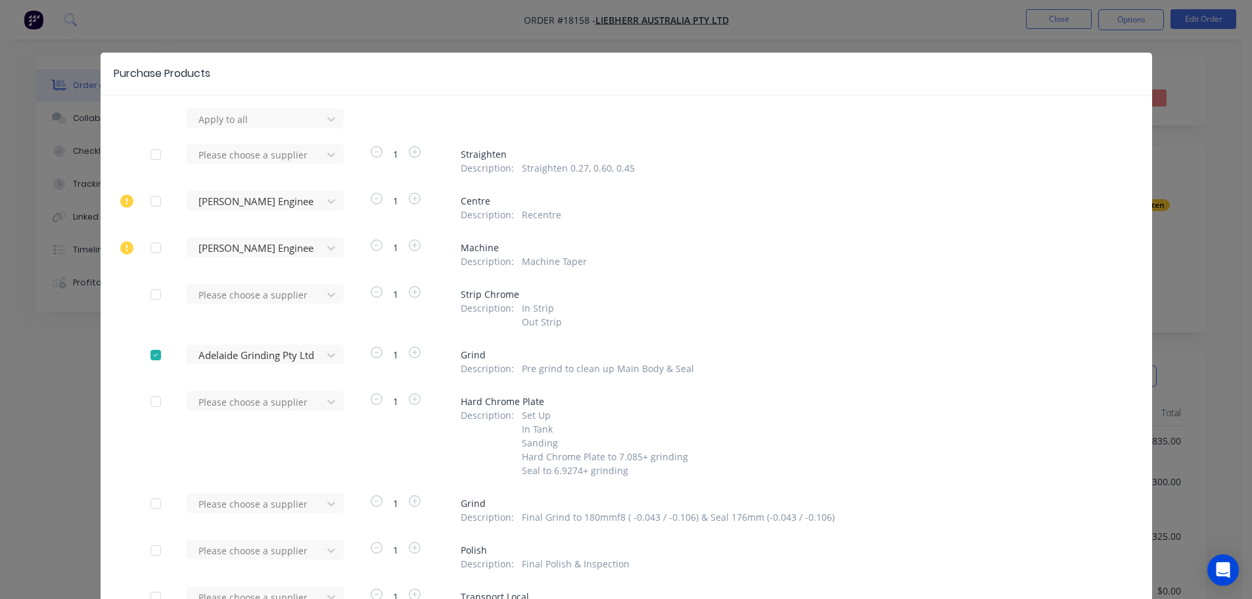
click at [268, 520] on div "Please choose a supplier" at bounding box center [258, 508] width 145 height 31
click at [269, 516] on div "Please choose a supplier" at bounding box center [258, 508] width 145 height 31
click at [273, 510] on div "Please choose a supplier" at bounding box center [258, 503] width 145 height 20
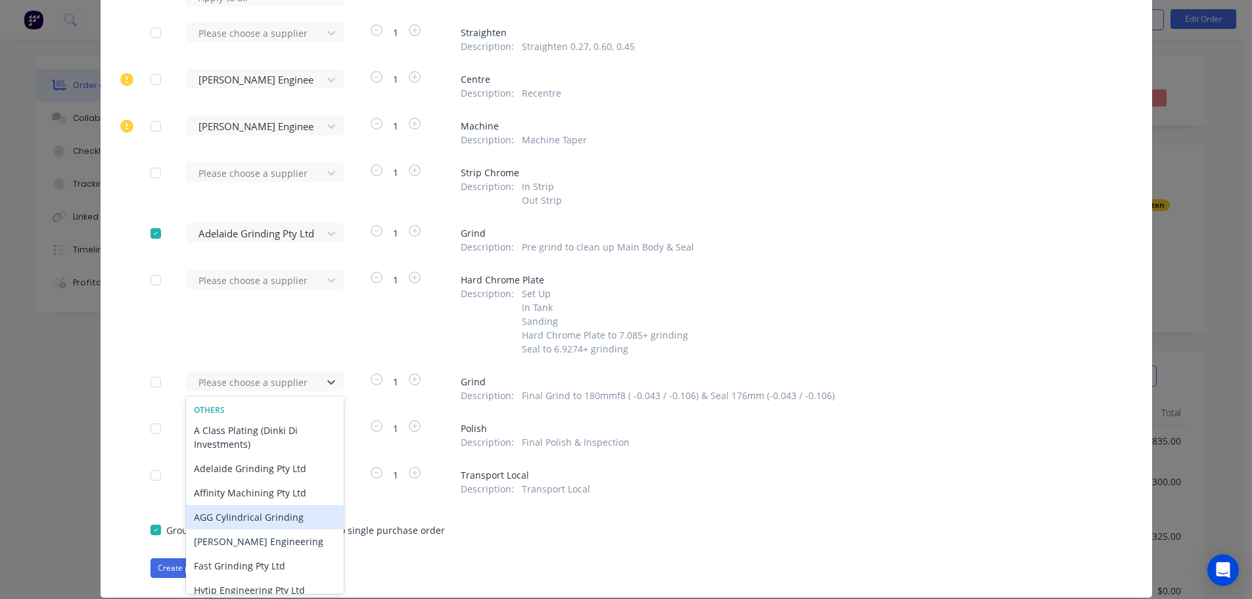
click at [108, 499] on div "Apply to all Please choose a supplier 1 Straighten Description : Straighten 0.2…" at bounding box center [626, 282] width 1051 height 591
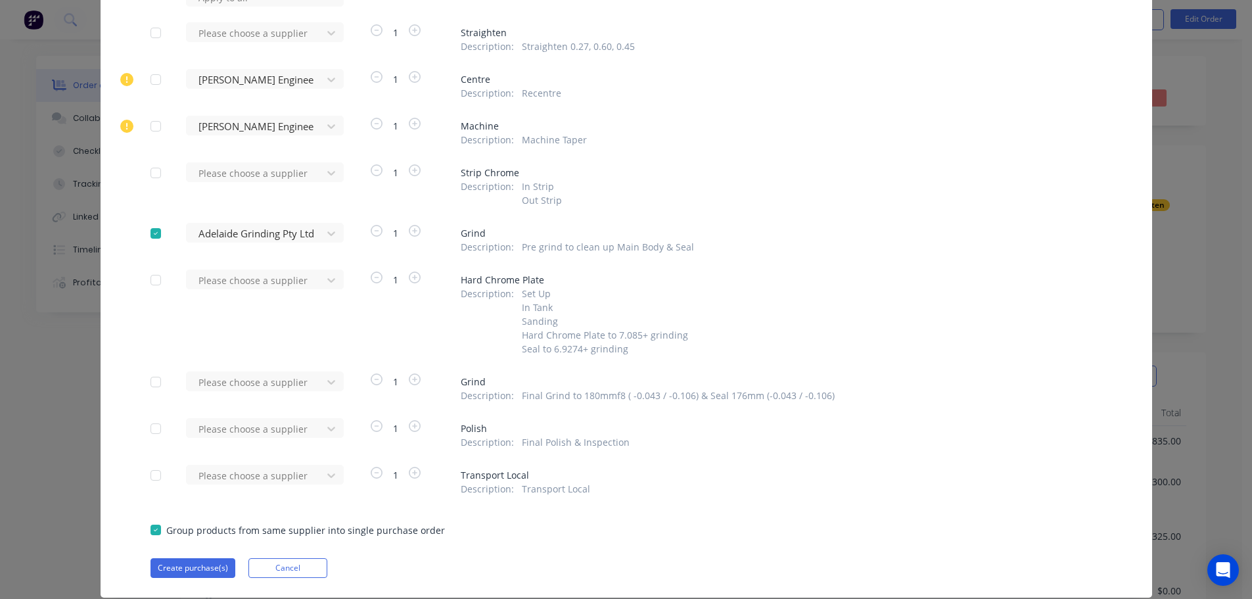
click at [251, 394] on div "Please choose a supplier" at bounding box center [258, 386] width 145 height 31
click at [260, 380] on div at bounding box center [256, 382] width 118 height 16
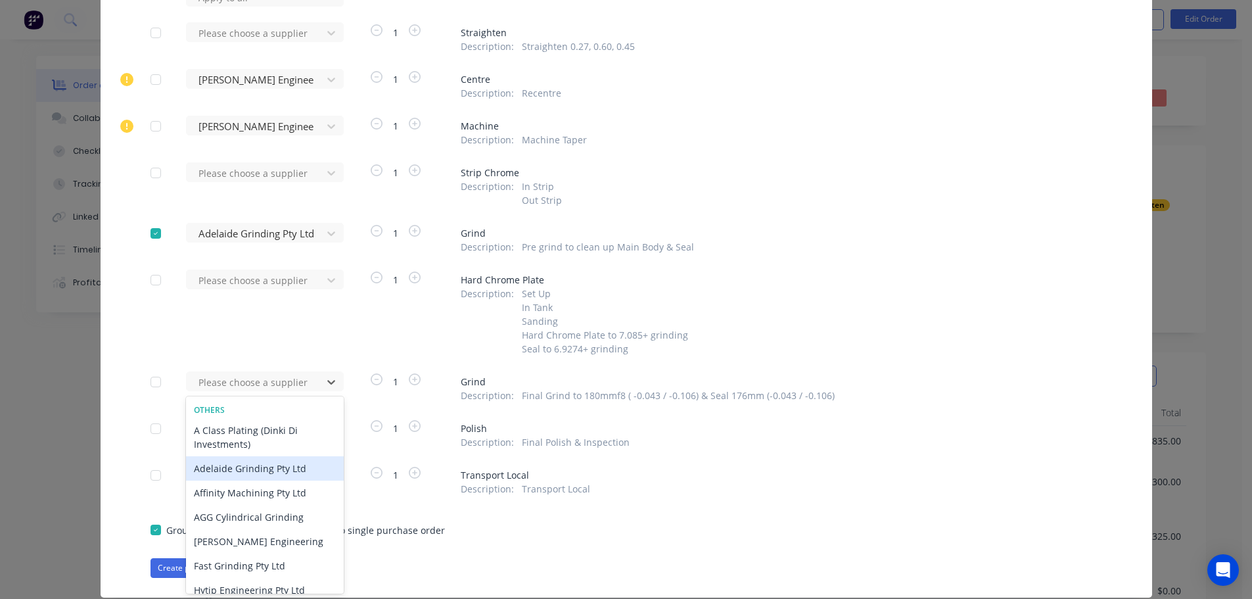
click at [258, 469] on div "Adelaide Grinding Pty Ltd" at bounding box center [265, 468] width 158 height 24
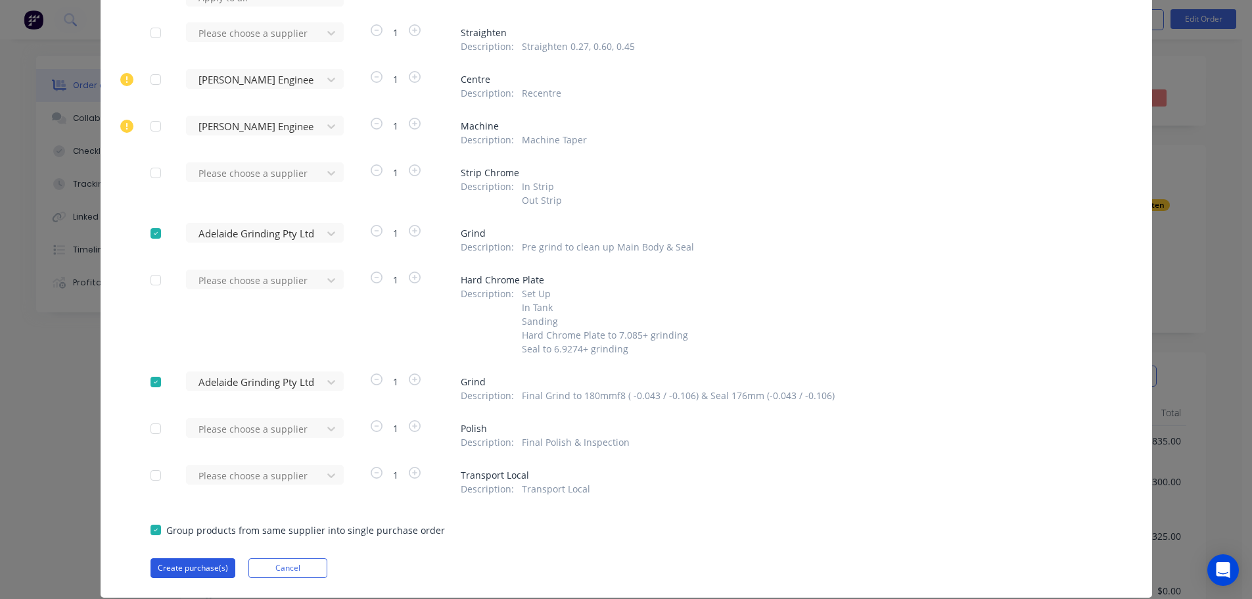
click at [198, 562] on button "Create purchase(s)" at bounding box center [192, 568] width 85 height 20
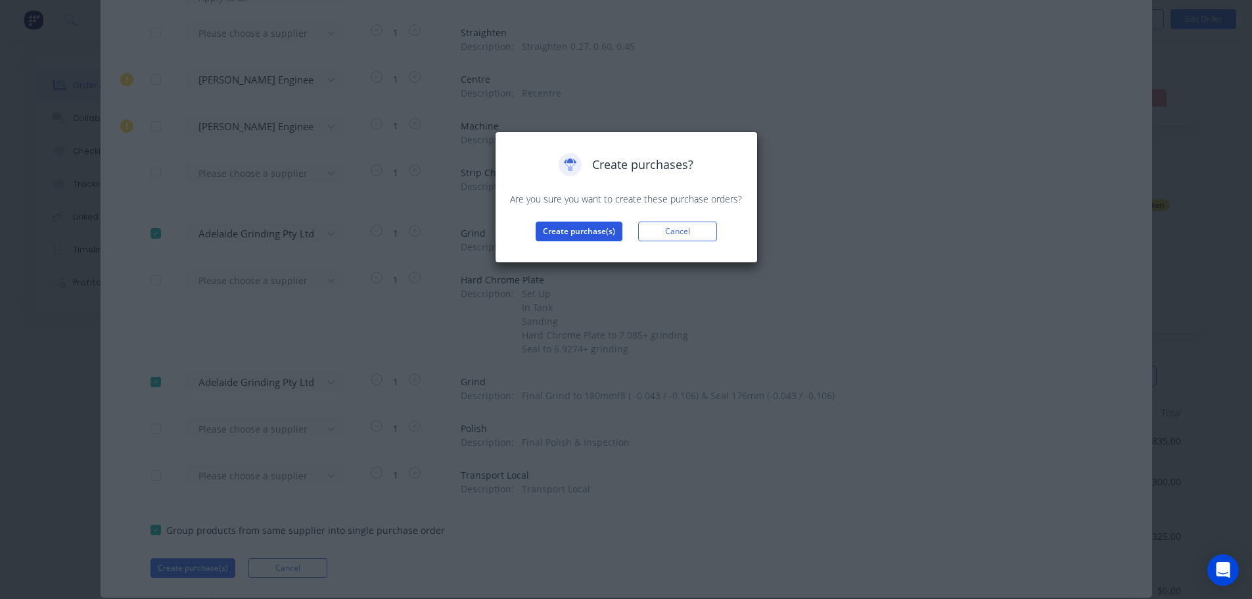
click at [567, 235] on button "Create purchase(s)" at bounding box center [579, 231] width 87 height 20
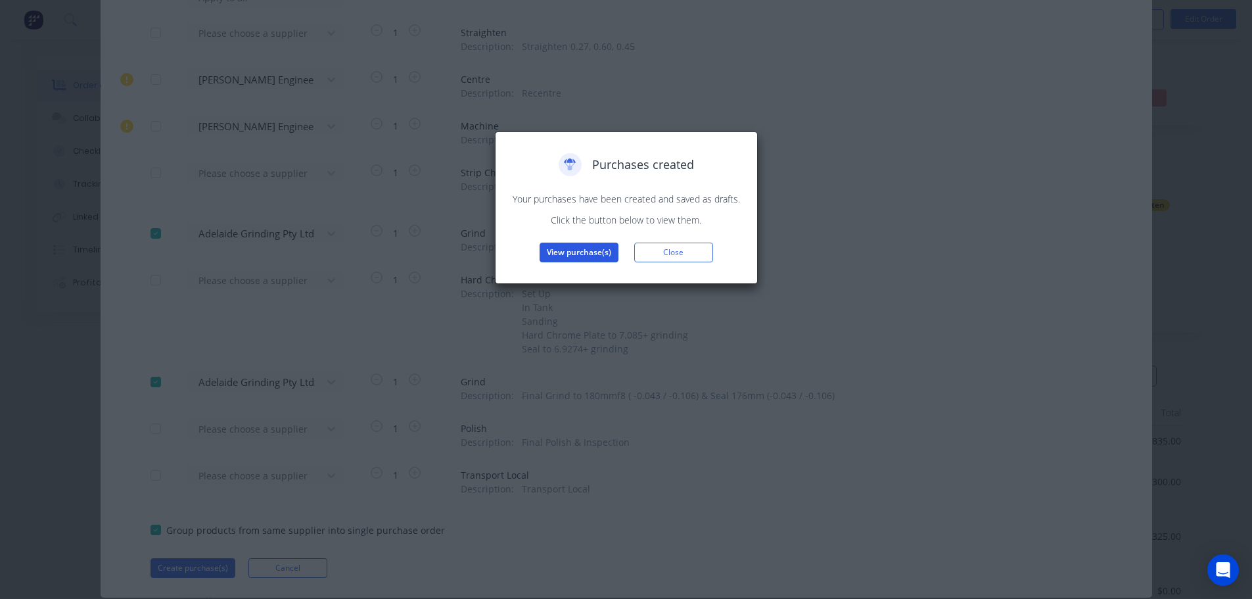
click at [569, 254] on button "View purchase(s)" at bounding box center [578, 252] width 79 height 20
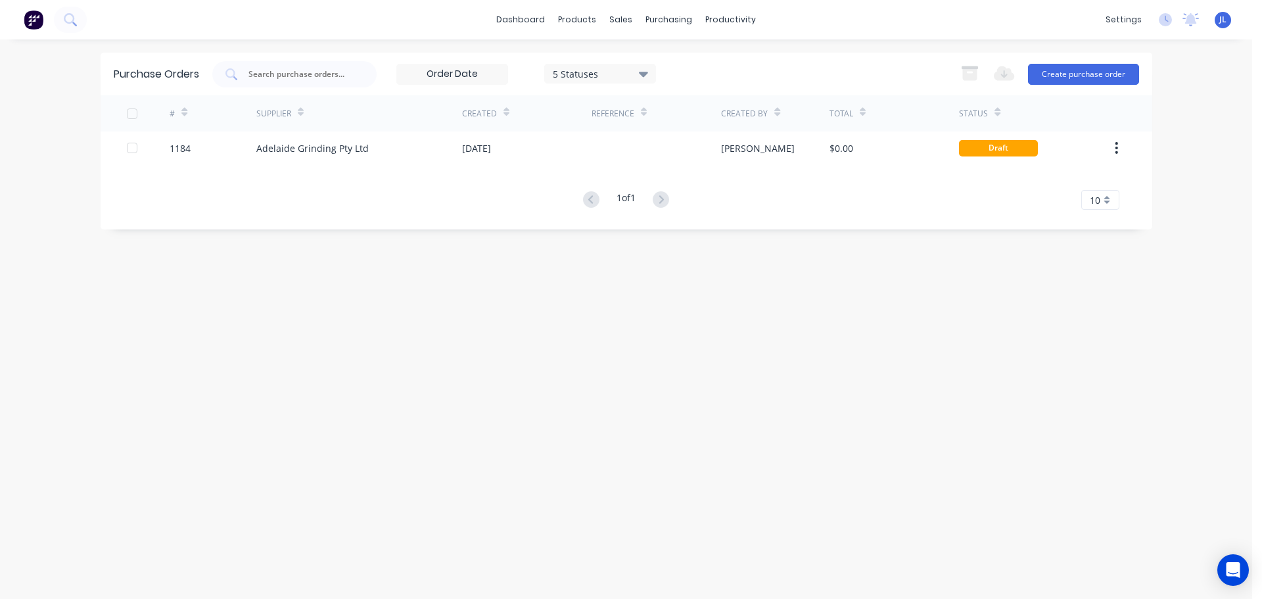
click at [690, 167] on div "# Supplier Created Reference Created By Total Status 1184 Adelaide Grinding Pty…" at bounding box center [626, 152] width 1051 height 114
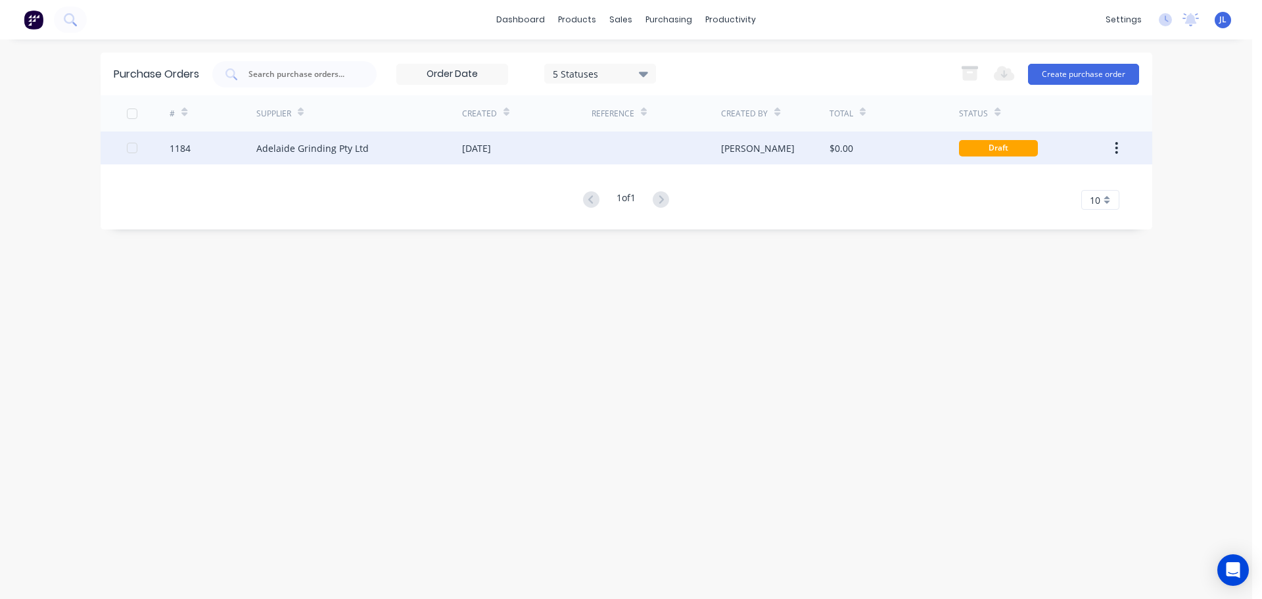
click at [687, 161] on div at bounding box center [655, 147] width 129 height 33
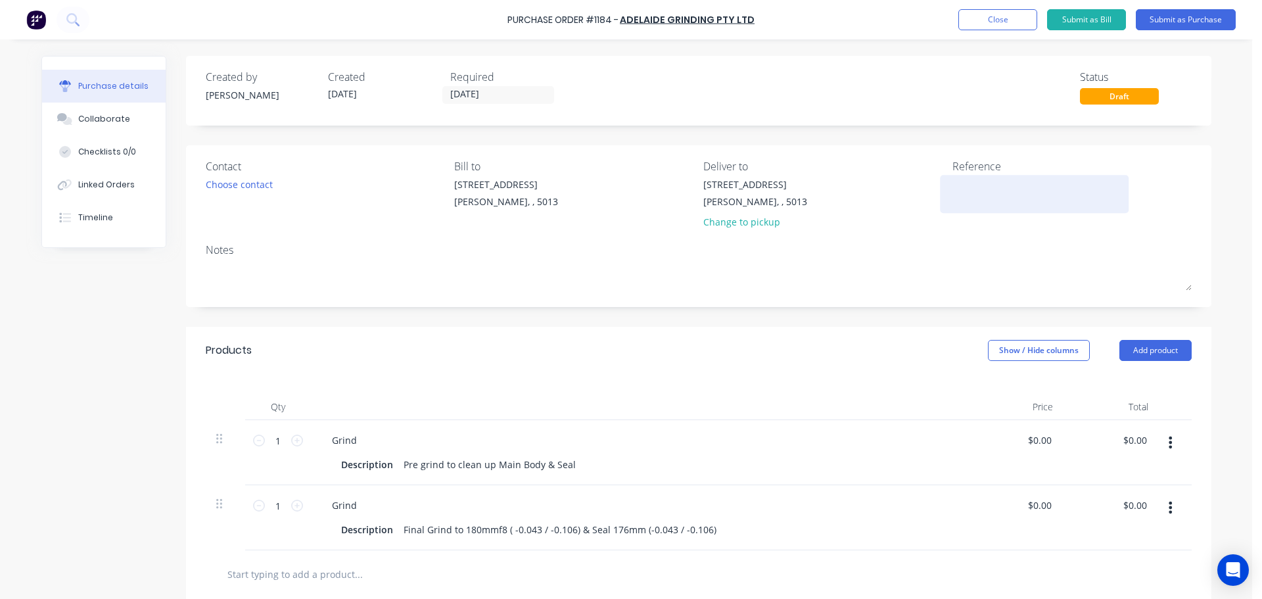
click at [961, 197] on textarea at bounding box center [1034, 192] width 164 height 30
type textarea "x"
type textarea "T"
type textarea "x"
type textarea "TC"
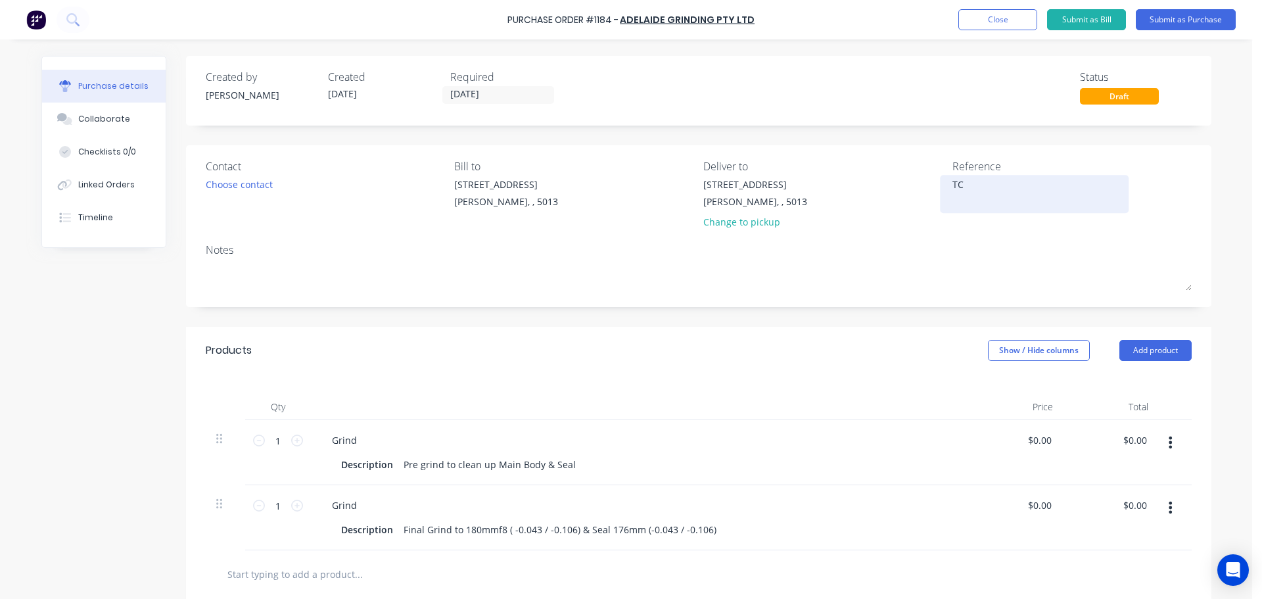
type textarea "x"
type textarea "TC1"
type textarea "x"
type textarea "TC18"
type textarea "x"
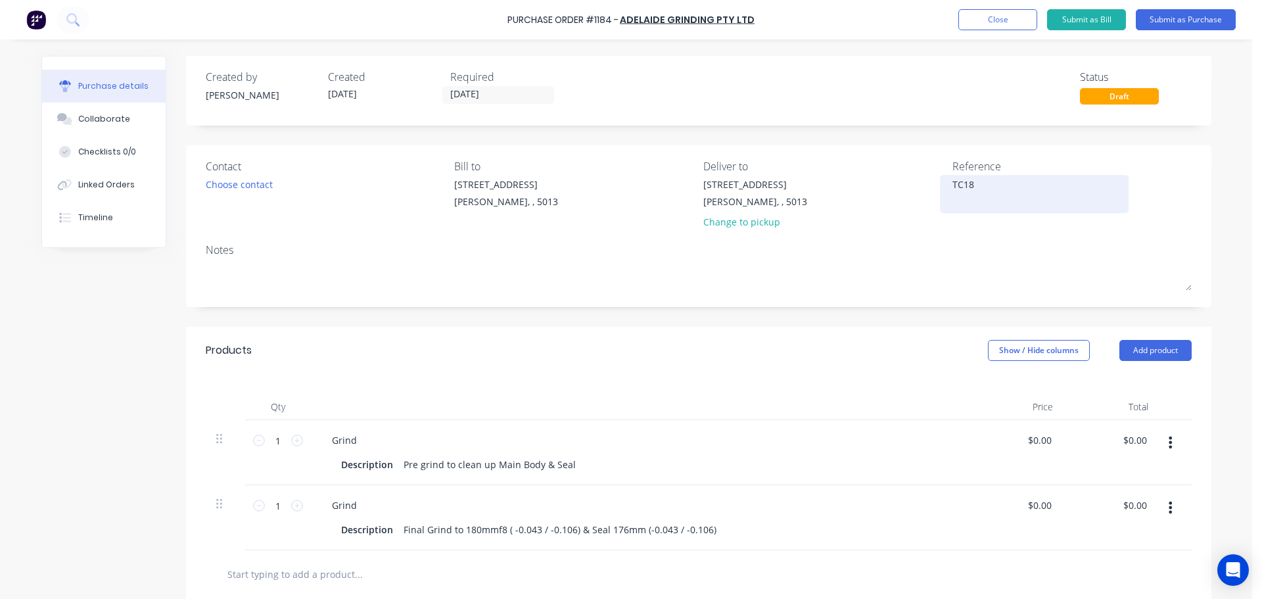
type textarea "TC181"
type textarea "x"
type textarea "TC1815"
type textarea "x"
type textarea "TC18158"
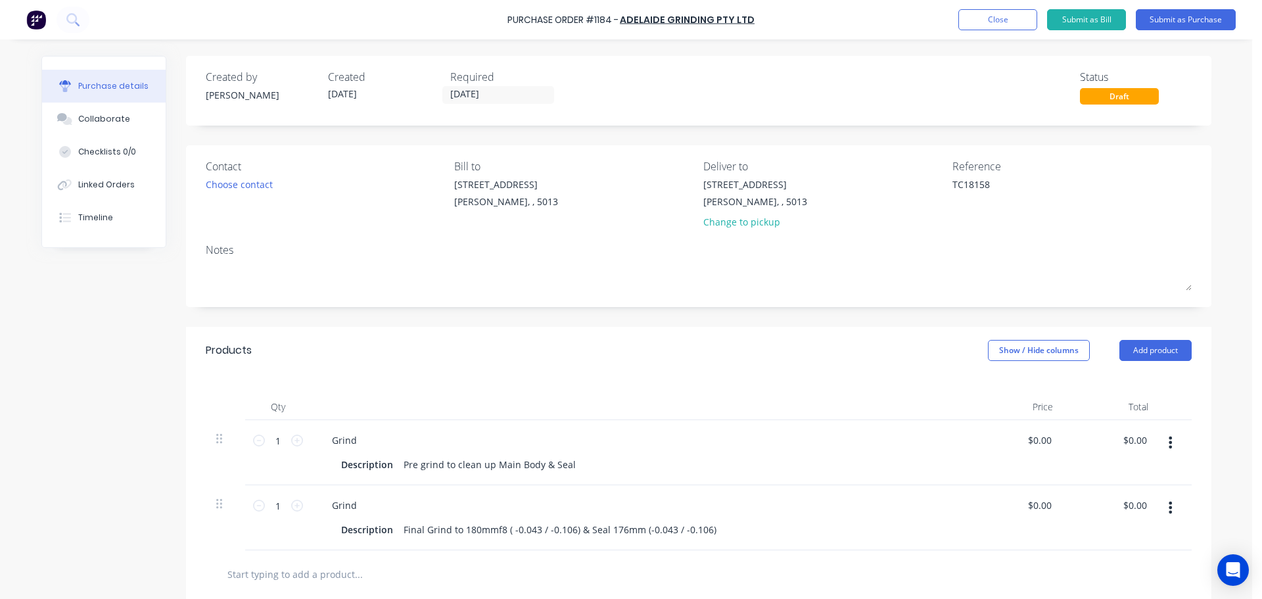
type textarea "x"
type textarea "TC18158"
click at [1169, 252] on div "Notes" at bounding box center [699, 250] width 986 height 16
click at [1197, 29] on button "Submit as Purchase" at bounding box center [1185, 19] width 100 height 21
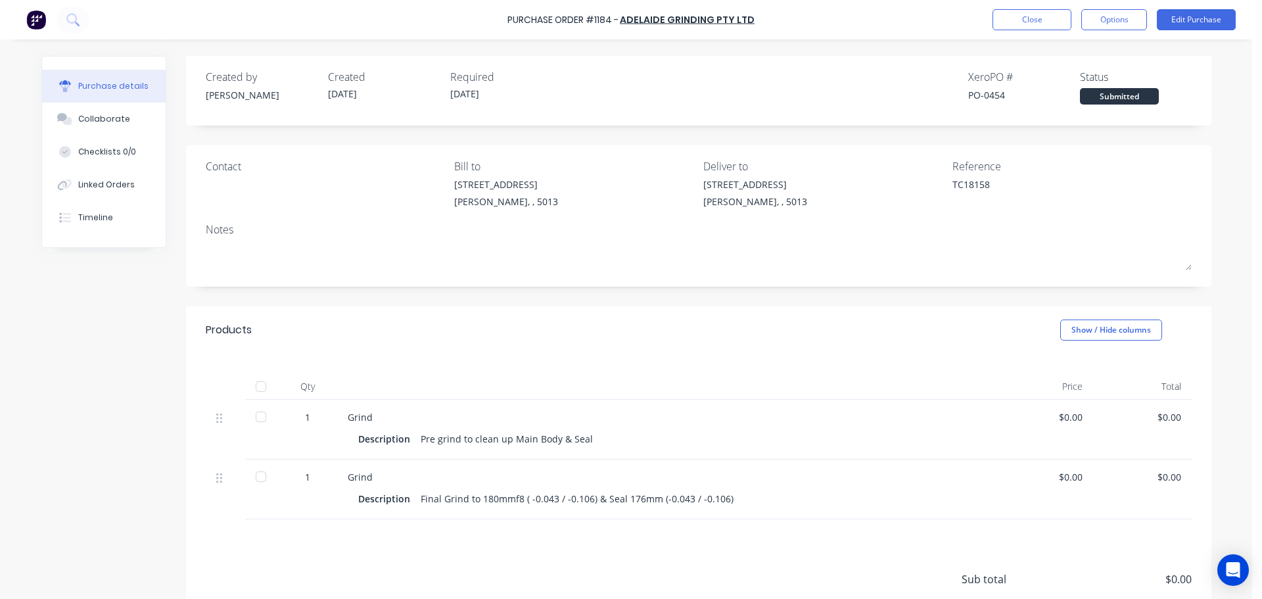
click at [1118, 30] on div "Purchase Order #1184 - Adelaide Grinding Pty Ltd Close Options Edit Purchase" at bounding box center [631, 19] width 1262 height 39
click at [1118, 22] on button "Options" at bounding box center [1114, 19] width 66 height 21
click at [1068, 61] on div "Print / Email" at bounding box center [1084, 53] width 101 height 19
click at [1059, 101] on div "Without pricing" at bounding box center [1084, 106] width 101 height 19
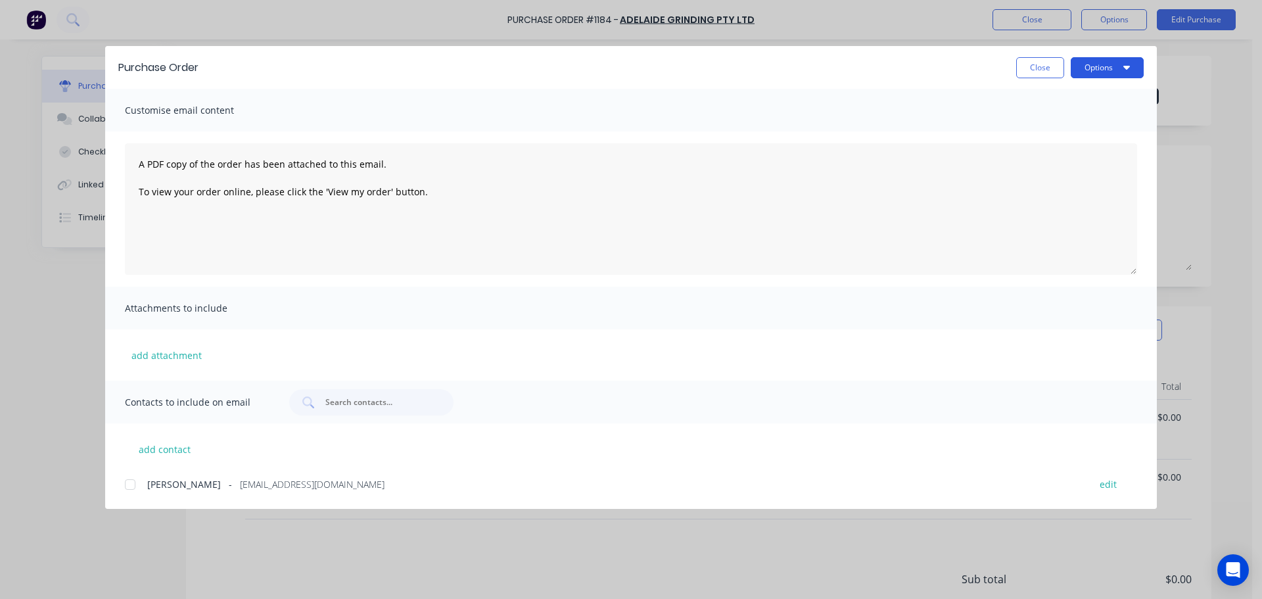
click at [1082, 75] on button "Options" at bounding box center [1106, 67] width 73 height 21
click at [1057, 126] on div "Print" at bounding box center [1080, 127] width 101 height 19
click at [1025, 69] on button "Close" at bounding box center [1040, 67] width 48 height 21
type textarea "x"
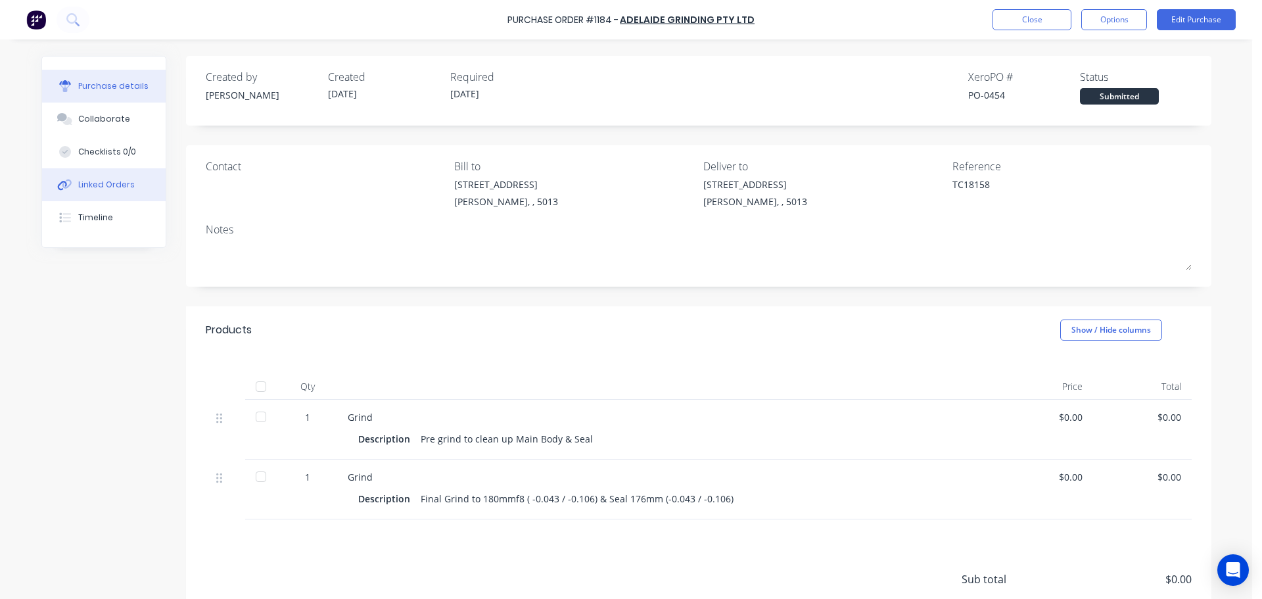
click at [81, 177] on button "Linked Orders" at bounding box center [104, 184] width 124 height 33
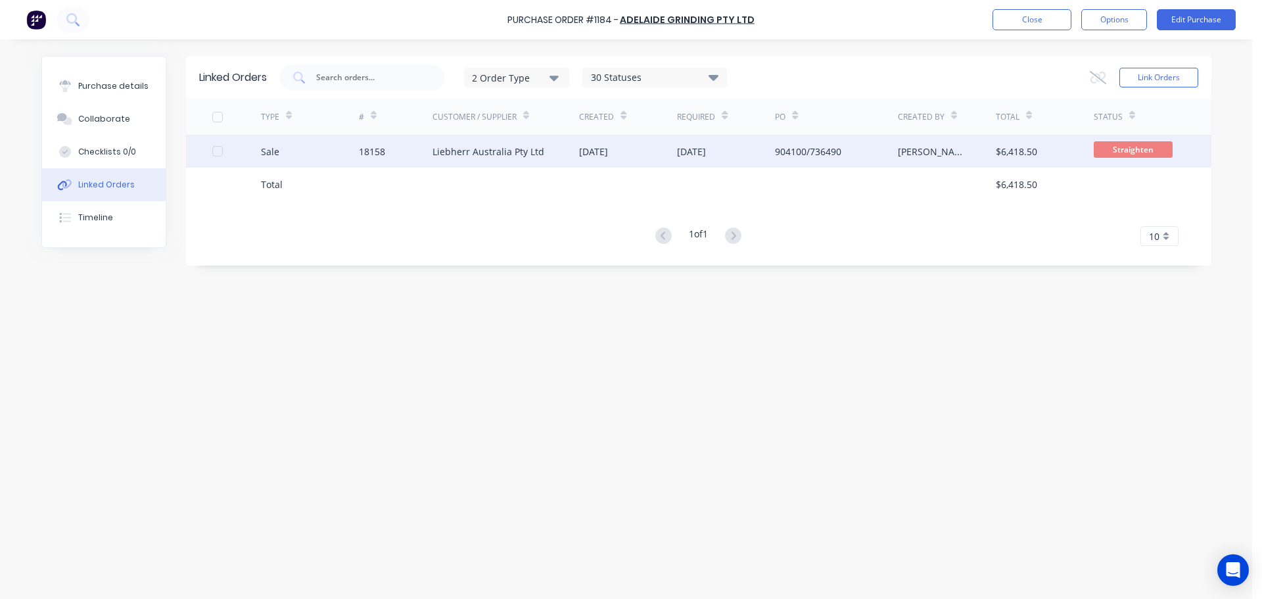
click at [529, 160] on div "Liebherr Australia Pty Ltd" at bounding box center [505, 151] width 147 height 33
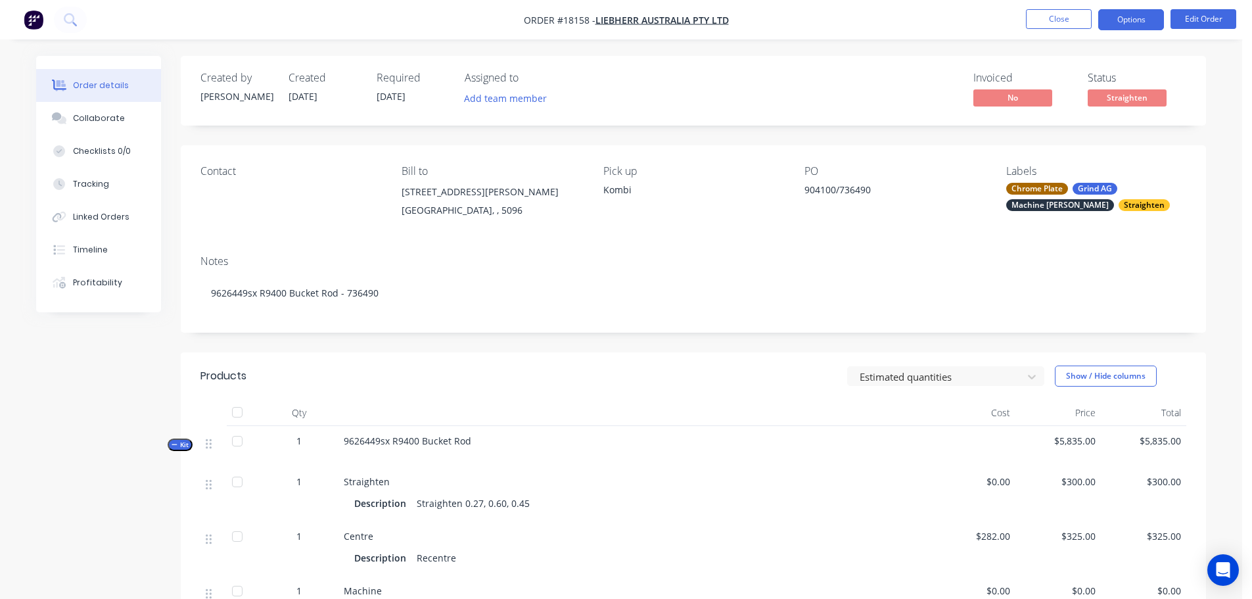
click at [1133, 19] on button "Options" at bounding box center [1131, 19] width 66 height 21
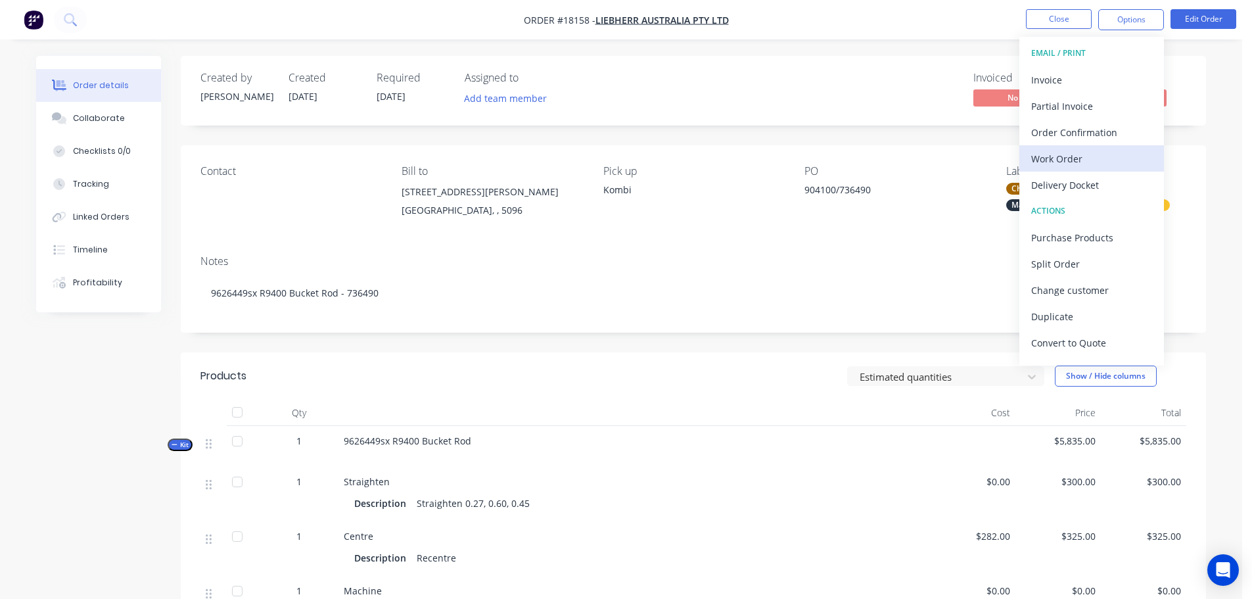
click at [1064, 164] on div "Work Order" at bounding box center [1091, 158] width 121 height 19
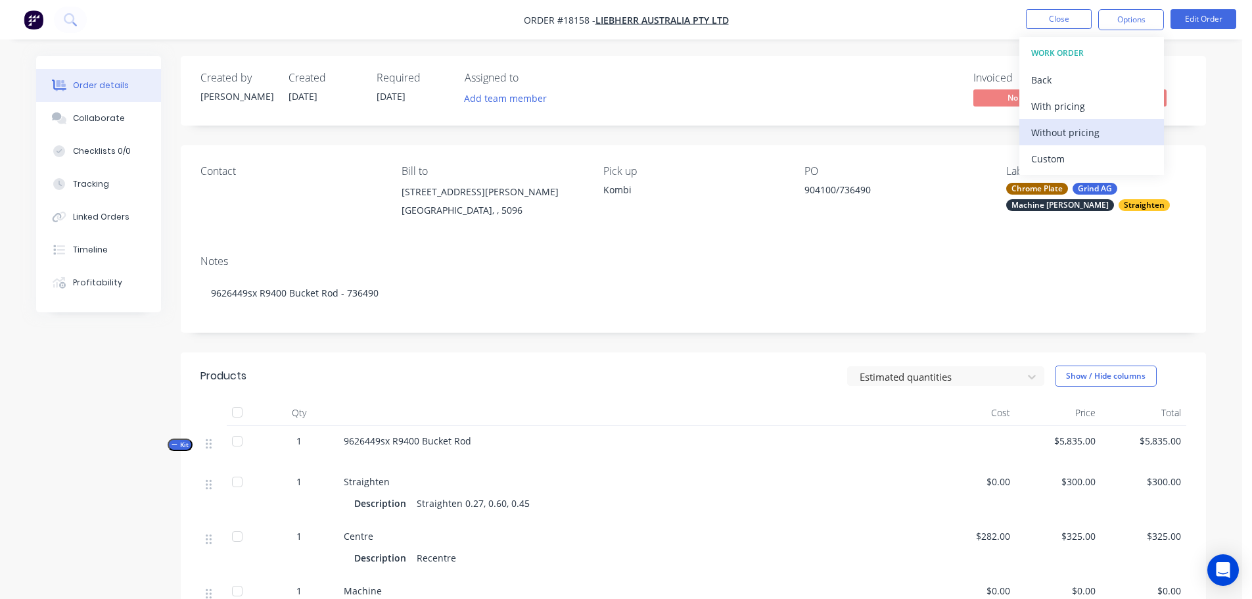
click at [1057, 122] on button "Without pricing" at bounding box center [1091, 132] width 145 height 26
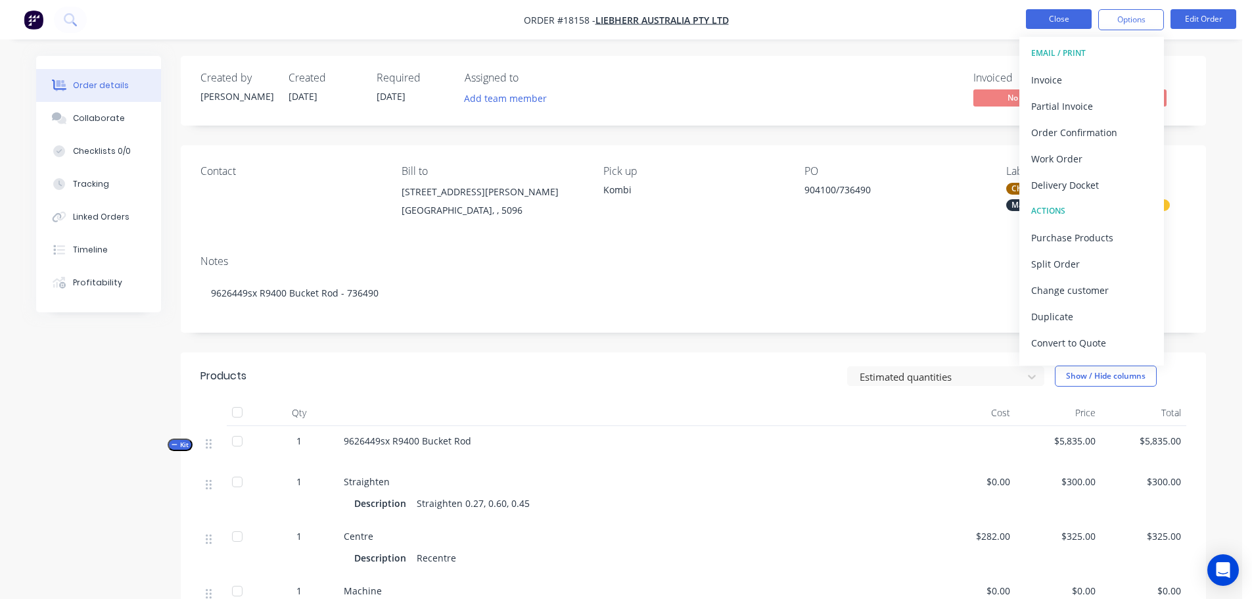
click at [1059, 23] on button "Close" at bounding box center [1059, 19] width 66 height 20
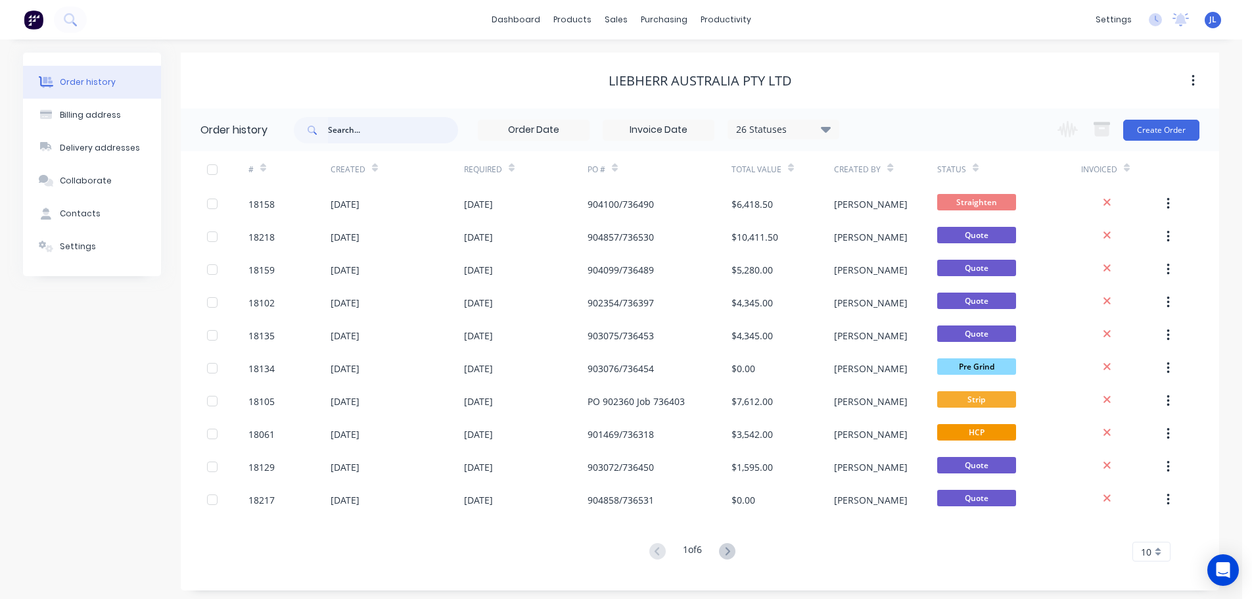
click at [364, 131] on input "text" at bounding box center [393, 130] width 130 height 26
type input "MOP"
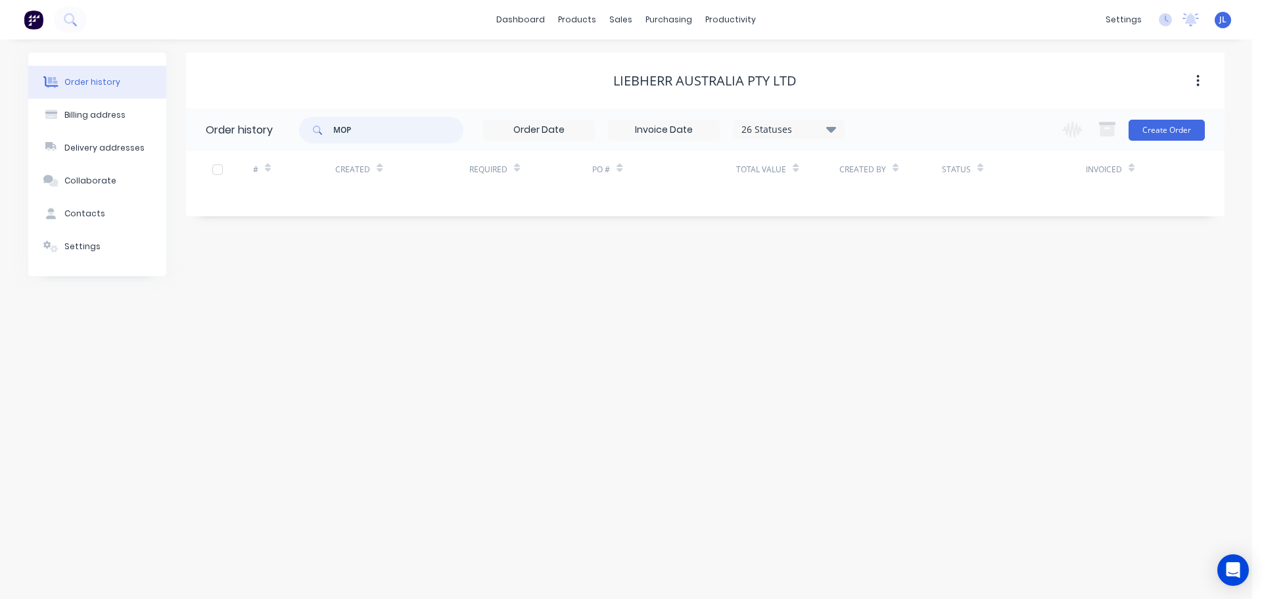
drag, startPoint x: 394, startPoint y: 124, endPoint x: 275, endPoint y: 124, distance: 118.9
click at [275, 124] on header "Order history MOP 26 Statuses Invoice Status Invoiced Not Invoiced Partial Orde…" at bounding box center [705, 129] width 1038 height 43
type input "18200"
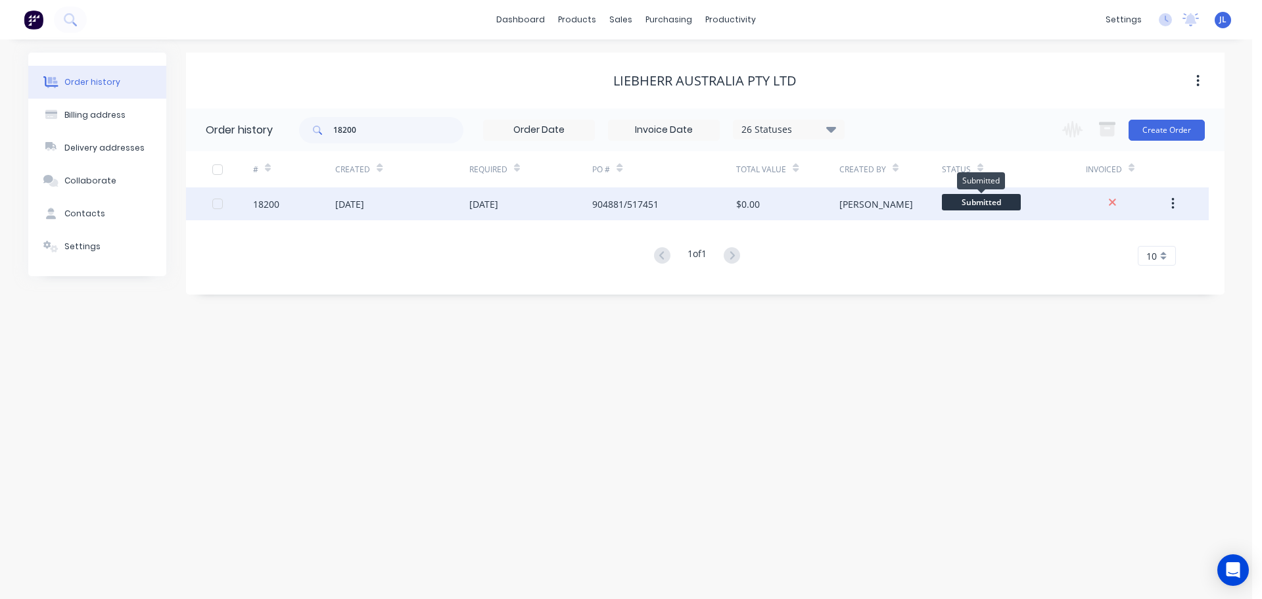
click at [959, 204] on span "Submitted" at bounding box center [981, 202] width 79 height 16
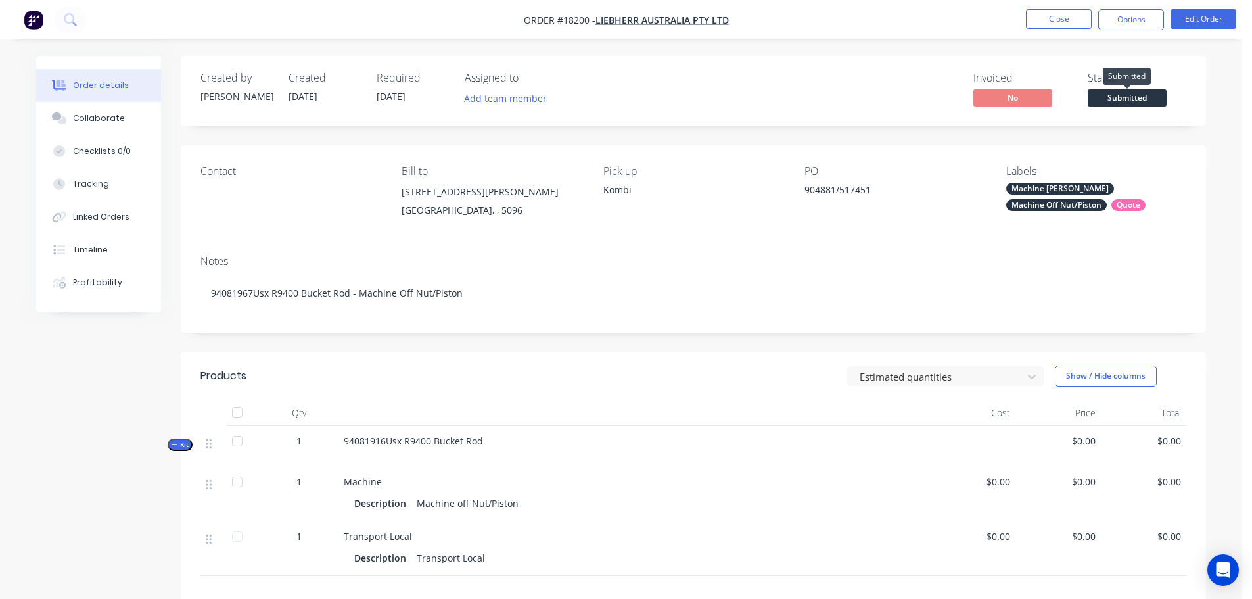
click at [1114, 100] on span "Submitted" at bounding box center [1127, 97] width 79 height 16
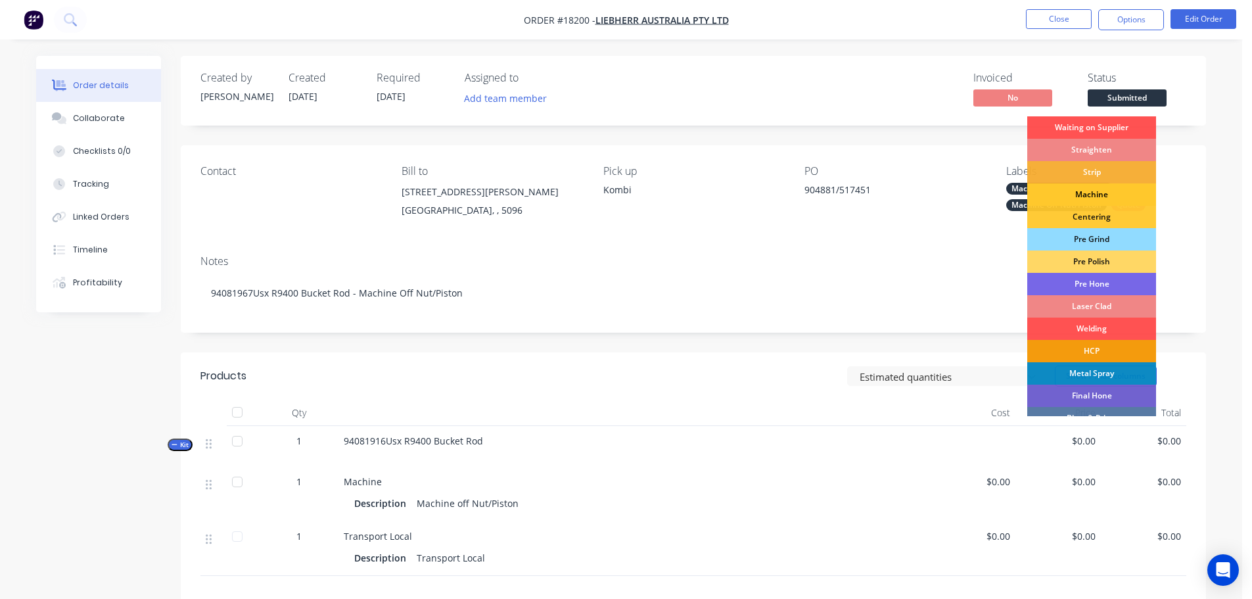
click at [1098, 191] on div "Machine" at bounding box center [1091, 194] width 129 height 22
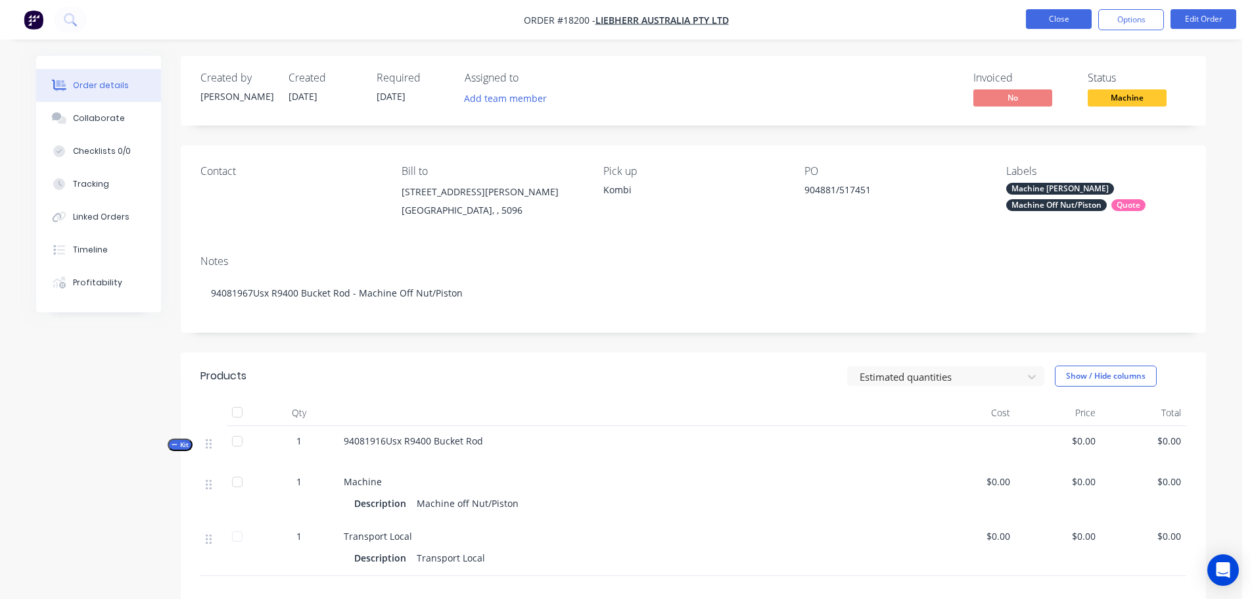
click at [1078, 17] on button "Close" at bounding box center [1059, 19] width 66 height 20
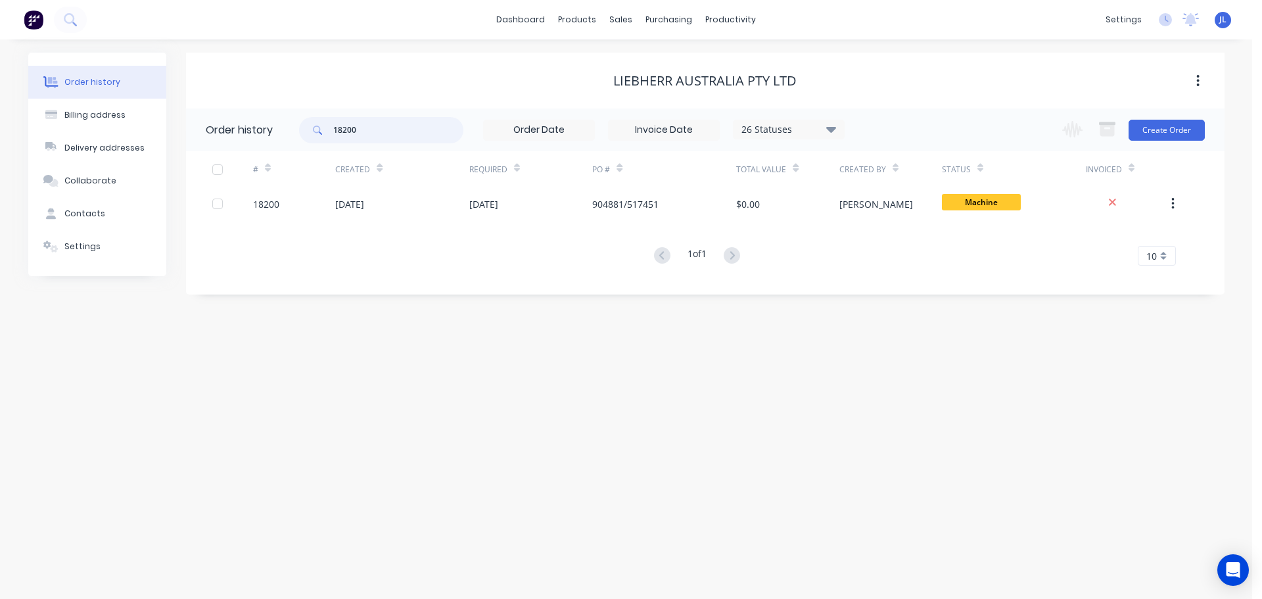
drag, startPoint x: 405, startPoint y: 129, endPoint x: 283, endPoint y: 133, distance: 122.3
click at [283, 133] on header "Order history 18200 26 Statuses Invoice Status Invoiced Not Invoiced Partial Or…" at bounding box center [705, 129] width 1038 height 43
type input "182"
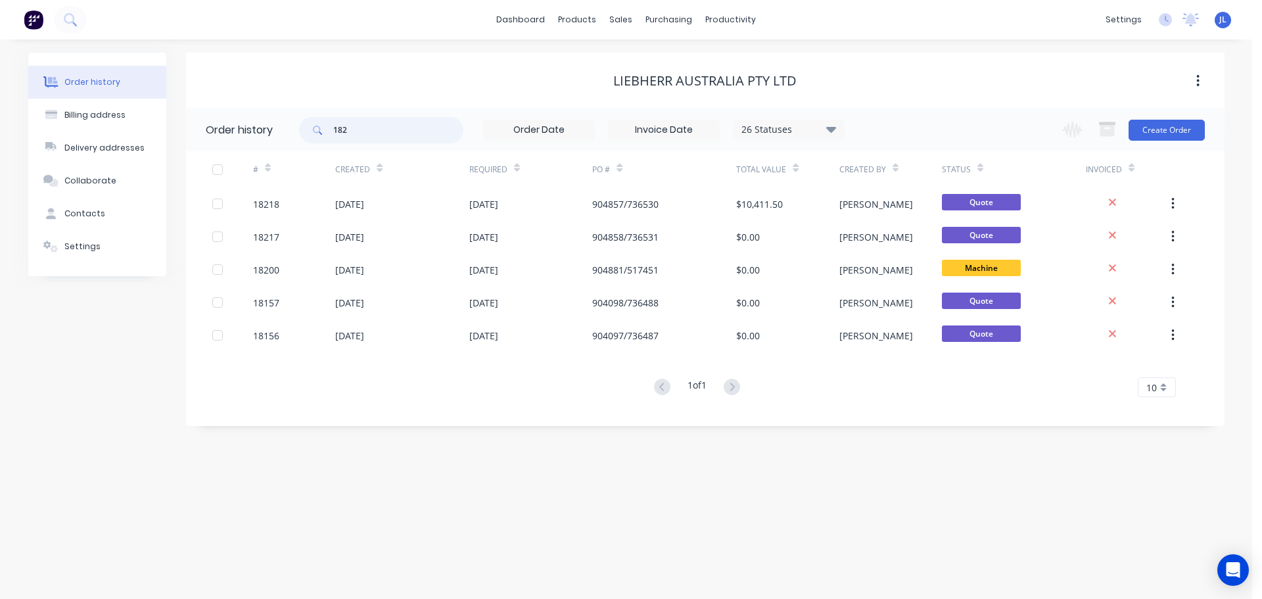
drag, startPoint x: 364, startPoint y: 132, endPoint x: 306, endPoint y: 128, distance: 58.0
click at [306, 128] on div "182" at bounding box center [381, 130] width 164 height 26
type input "9400 bucket"
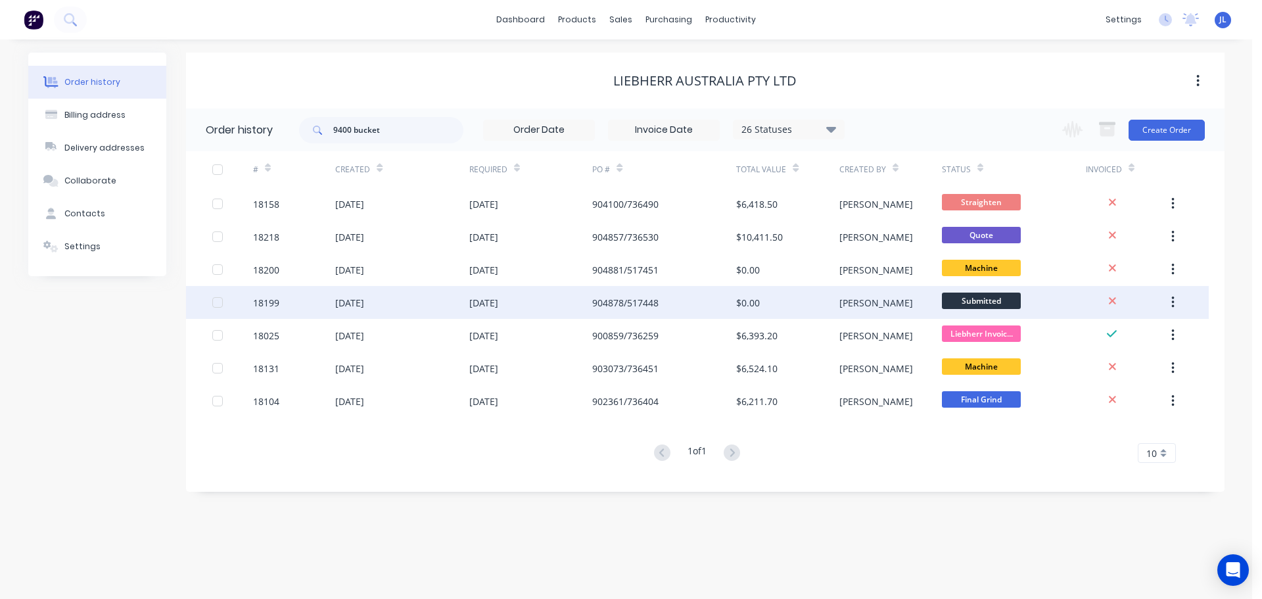
click at [498, 300] on div "24 Sep 2025" at bounding box center [483, 303] width 29 height 14
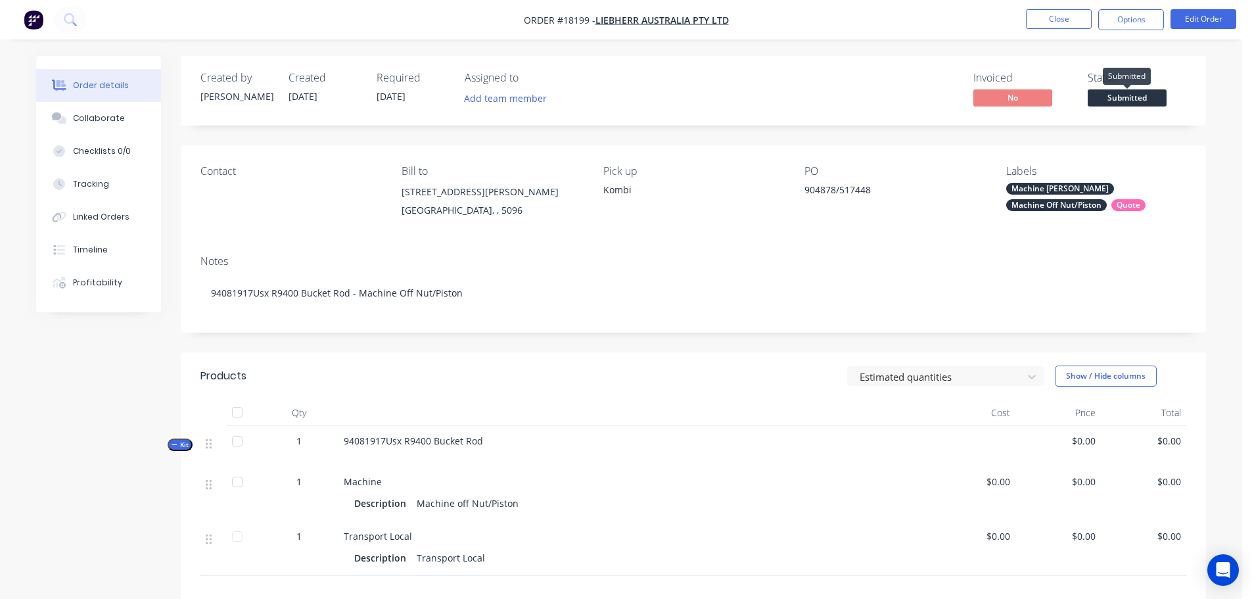
click at [1116, 103] on span "Submitted" at bounding box center [1127, 97] width 79 height 16
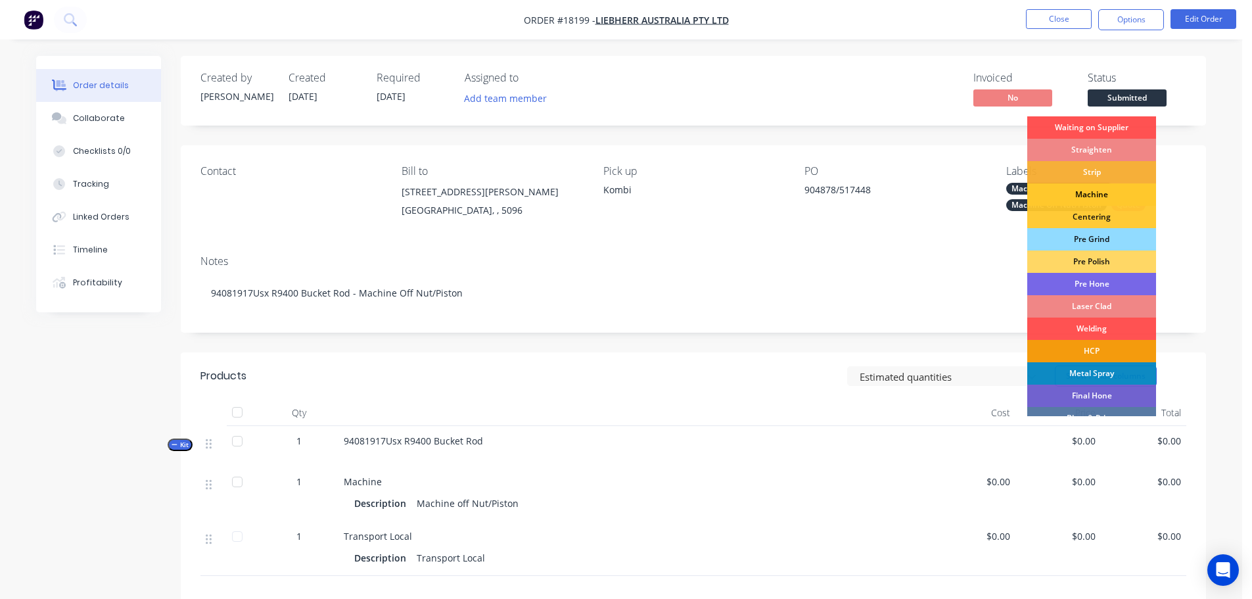
click at [1094, 196] on div "Machine" at bounding box center [1091, 194] width 129 height 22
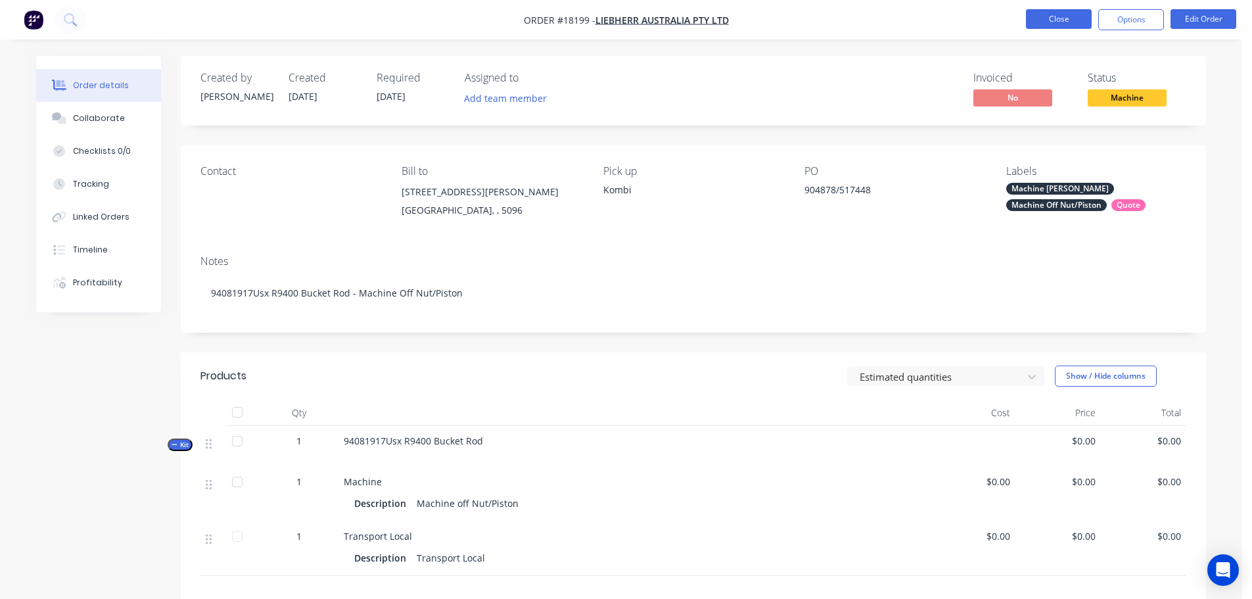
click at [1072, 23] on button "Close" at bounding box center [1059, 19] width 66 height 20
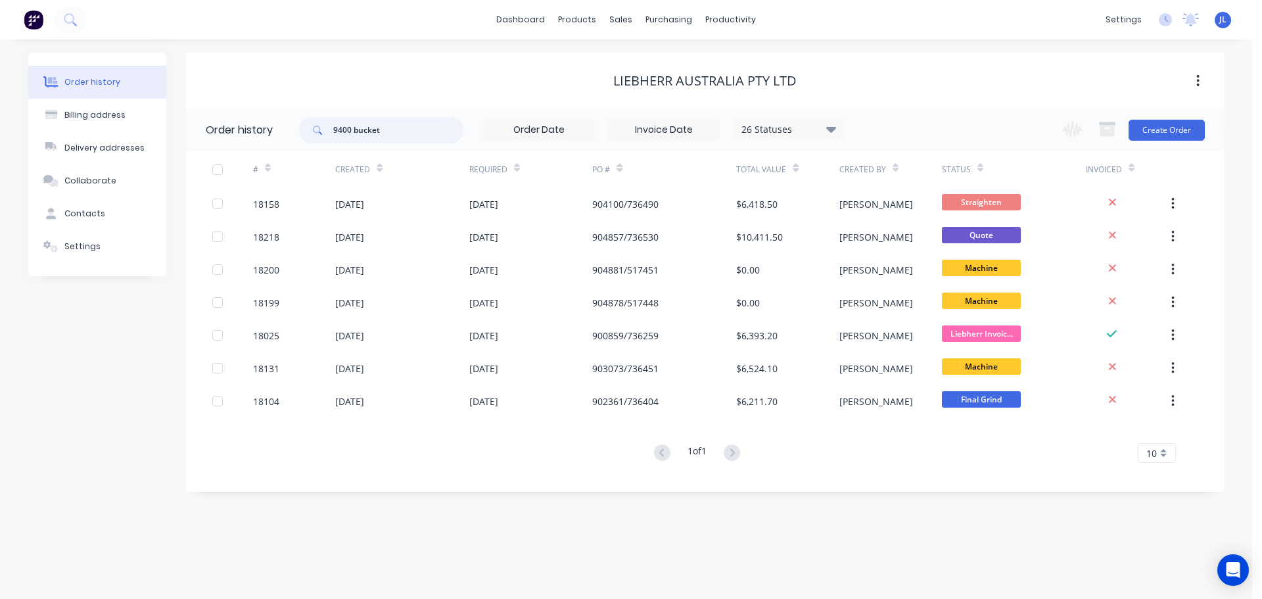
click at [394, 124] on input "9400 bucket" at bounding box center [398, 130] width 130 height 26
type input "18104"
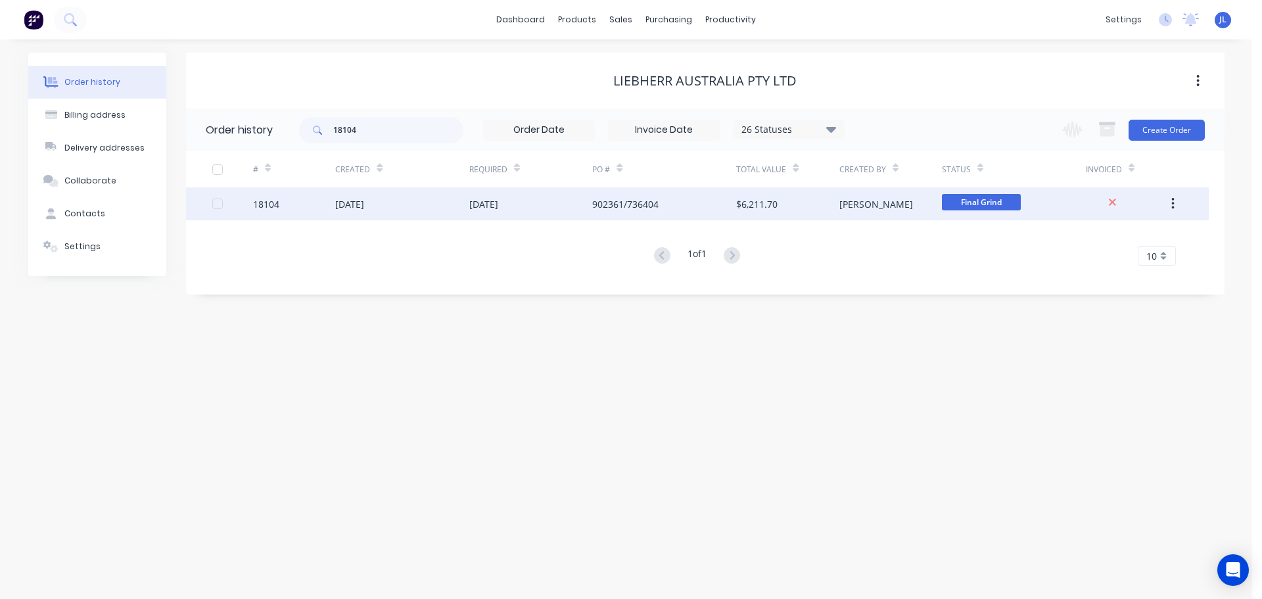
click at [927, 206] on div "Paul" at bounding box center [890, 203] width 103 height 33
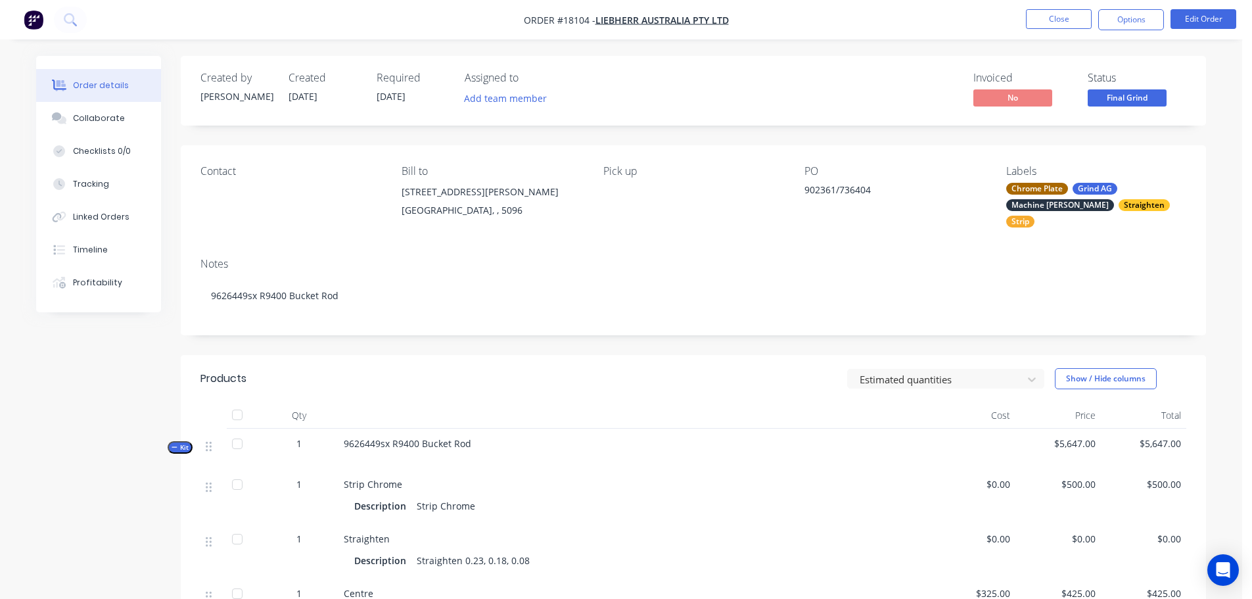
click at [1112, 97] on span "Final Grind" at bounding box center [1127, 97] width 79 height 16
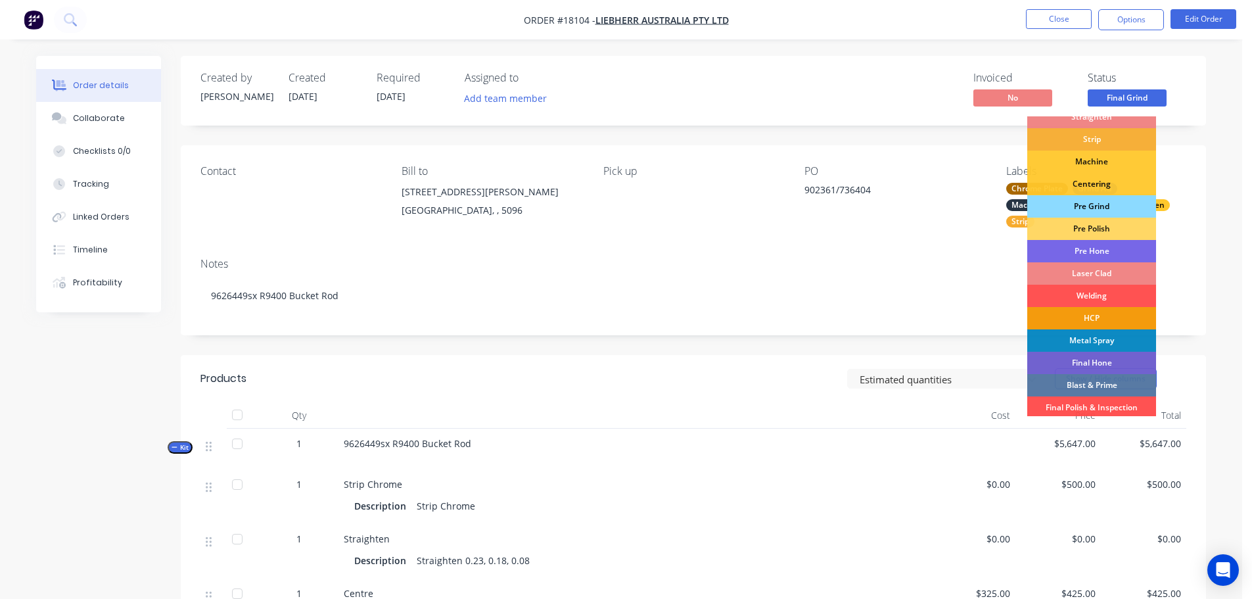
scroll to position [131, 0]
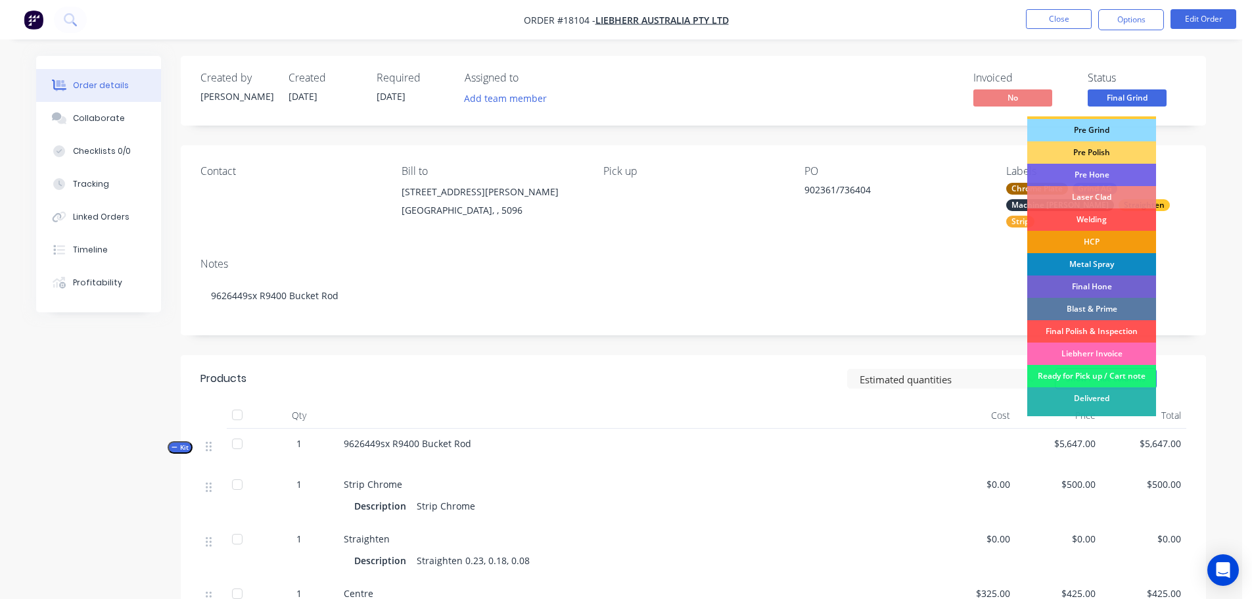
click at [1103, 350] on div "Liebherr Invoice" at bounding box center [1091, 353] width 129 height 22
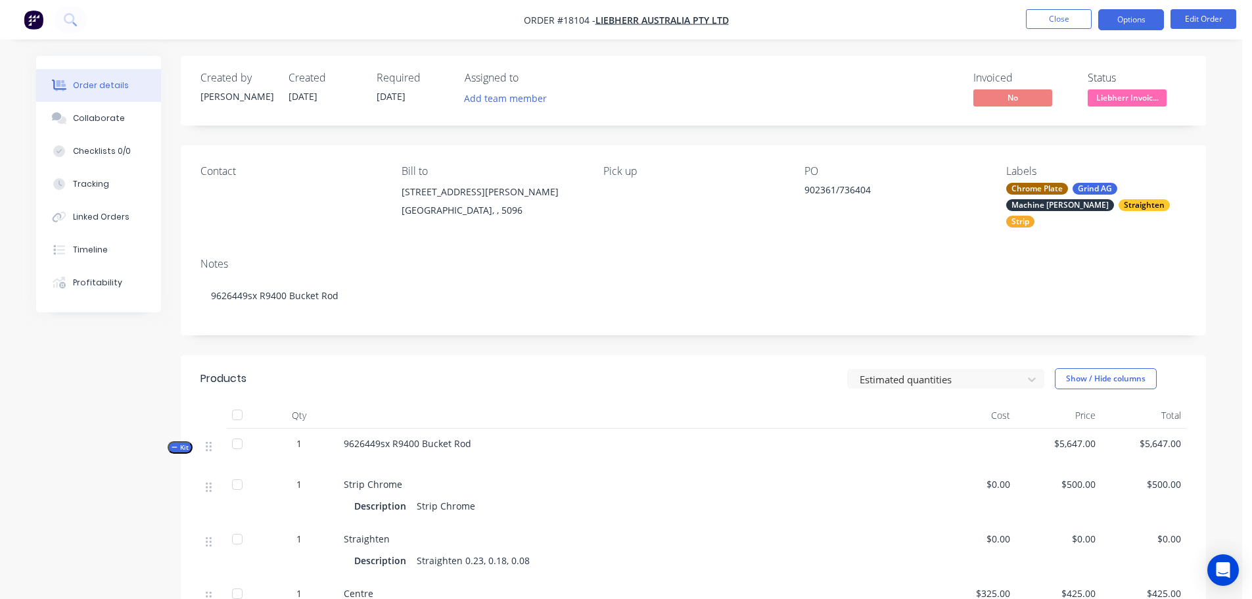
click at [1132, 21] on button "Options" at bounding box center [1131, 19] width 66 height 21
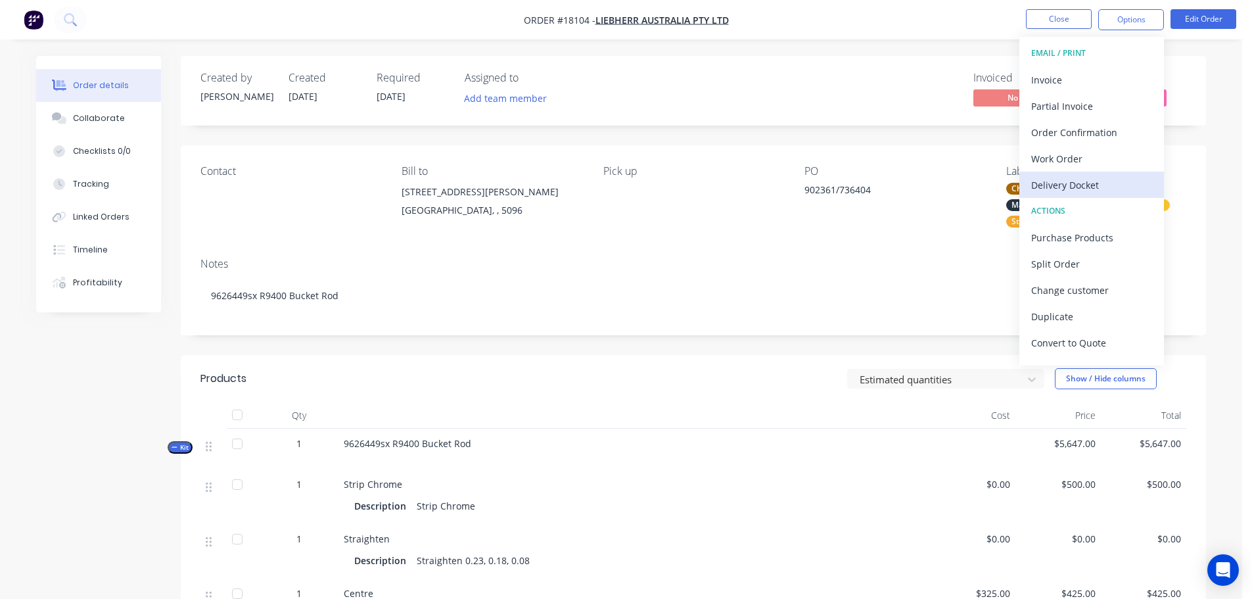
click at [1086, 184] on div "Delivery Docket" at bounding box center [1091, 184] width 121 height 19
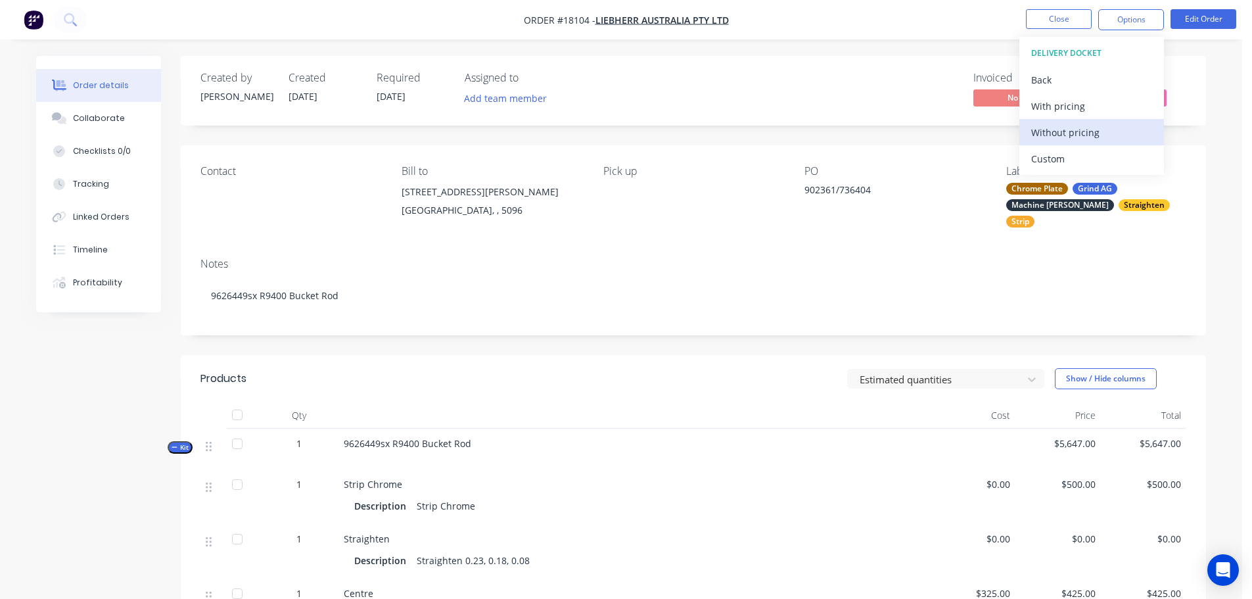
click at [1082, 133] on div "Without pricing" at bounding box center [1091, 132] width 121 height 19
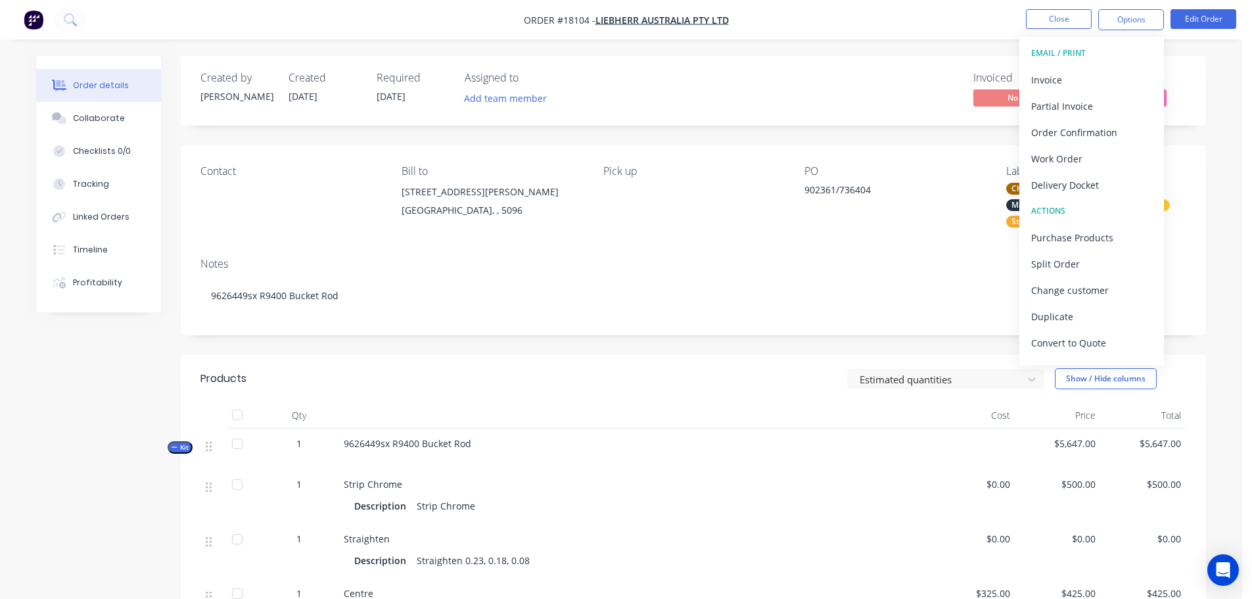
click at [681, 405] on div at bounding box center [633, 415] width 591 height 26
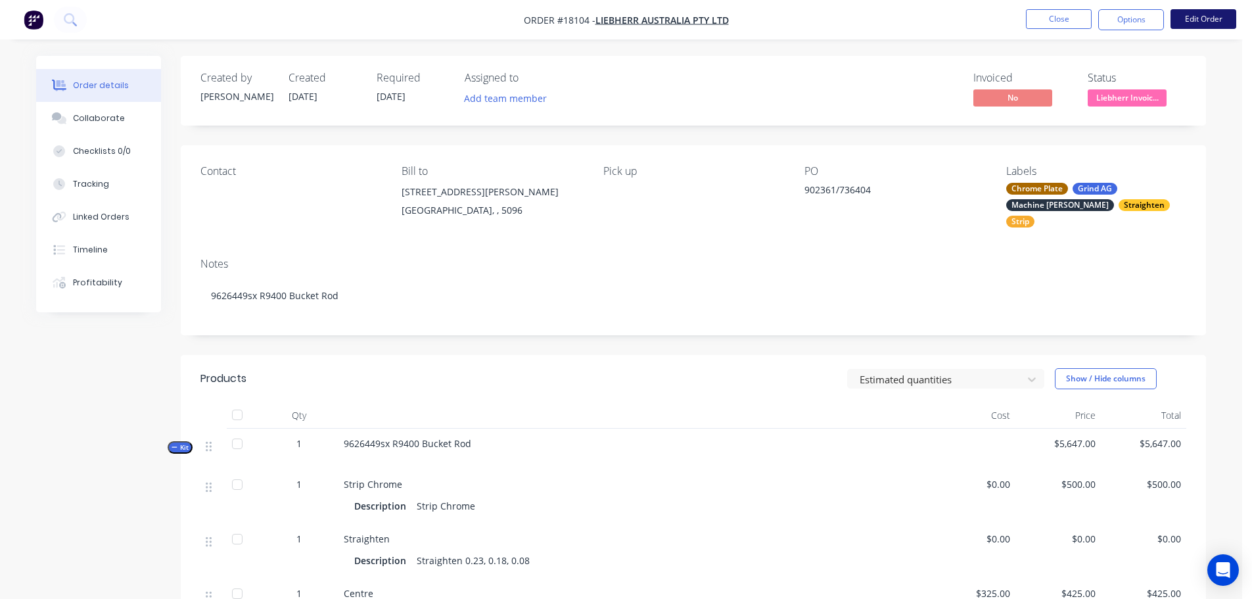
click at [1201, 20] on button "Edit Order" at bounding box center [1203, 19] width 66 height 20
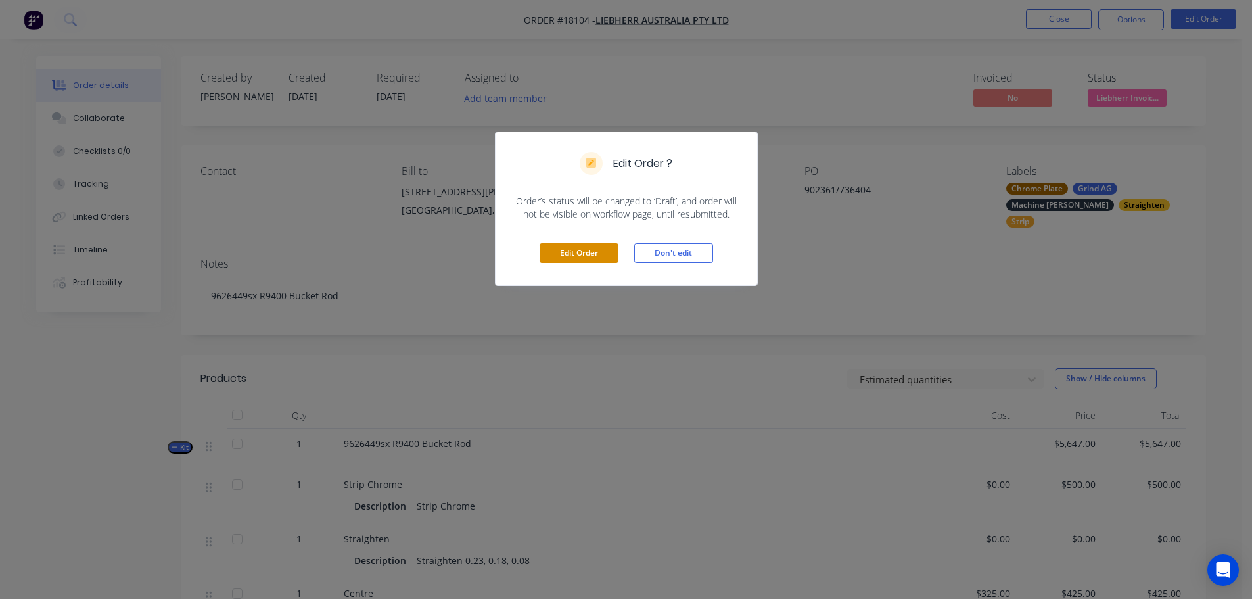
click at [590, 258] on button "Edit Order" at bounding box center [578, 253] width 79 height 20
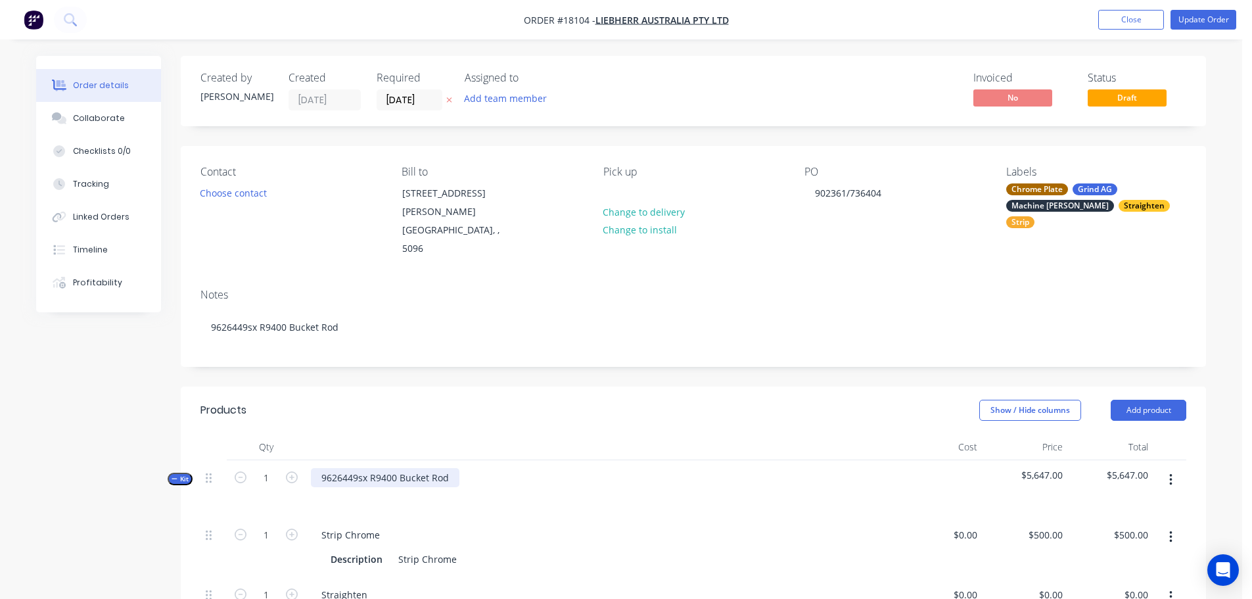
click at [452, 468] on div "9626449sx R9400 Bucket Rod" at bounding box center [385, 477] width 149 height 19
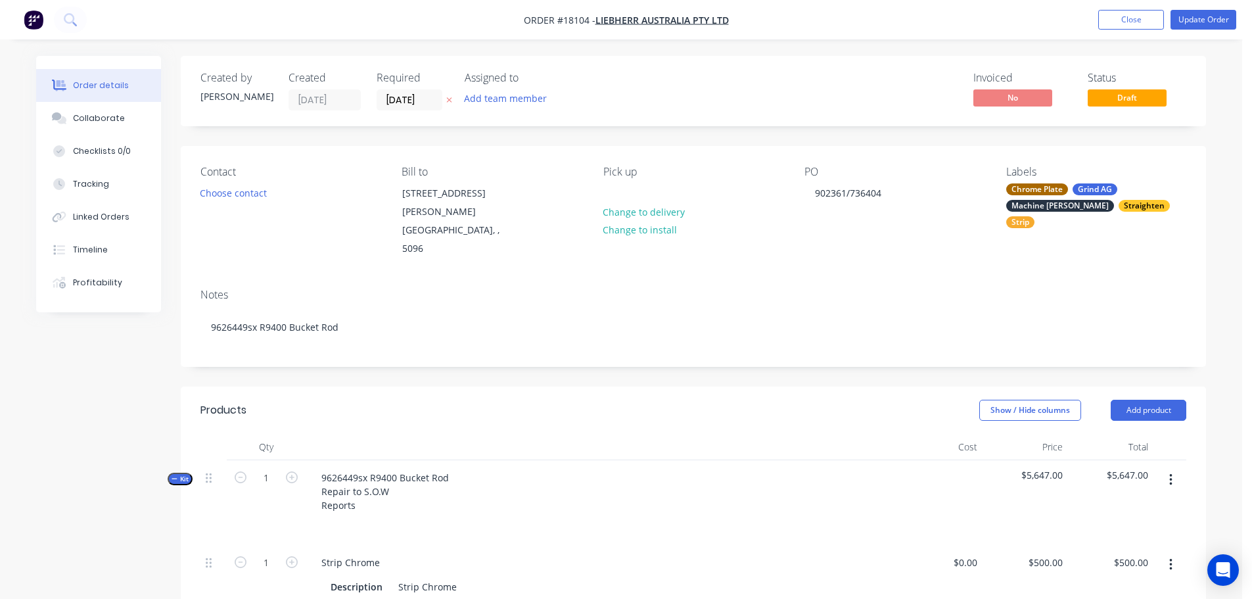
click at [1222, 28] on button "Update Order" at bounding box center [1203, 20] width 66 height 20
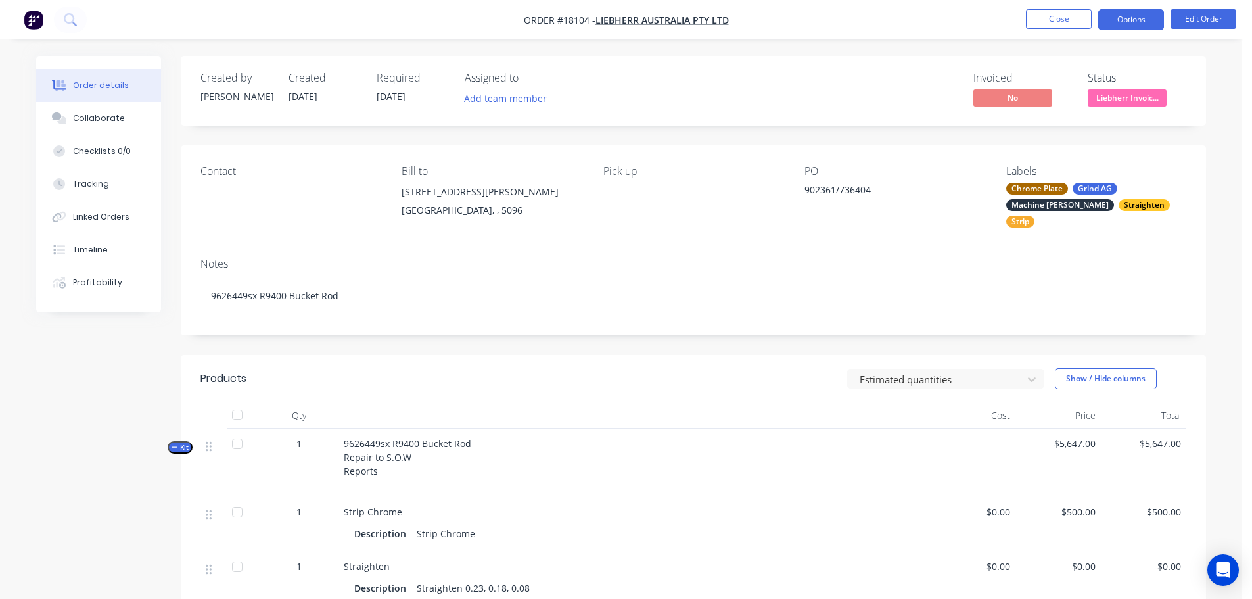
click at [1134, 20] on button "Options" at bounding box center [1131, 19] width 66 height 21
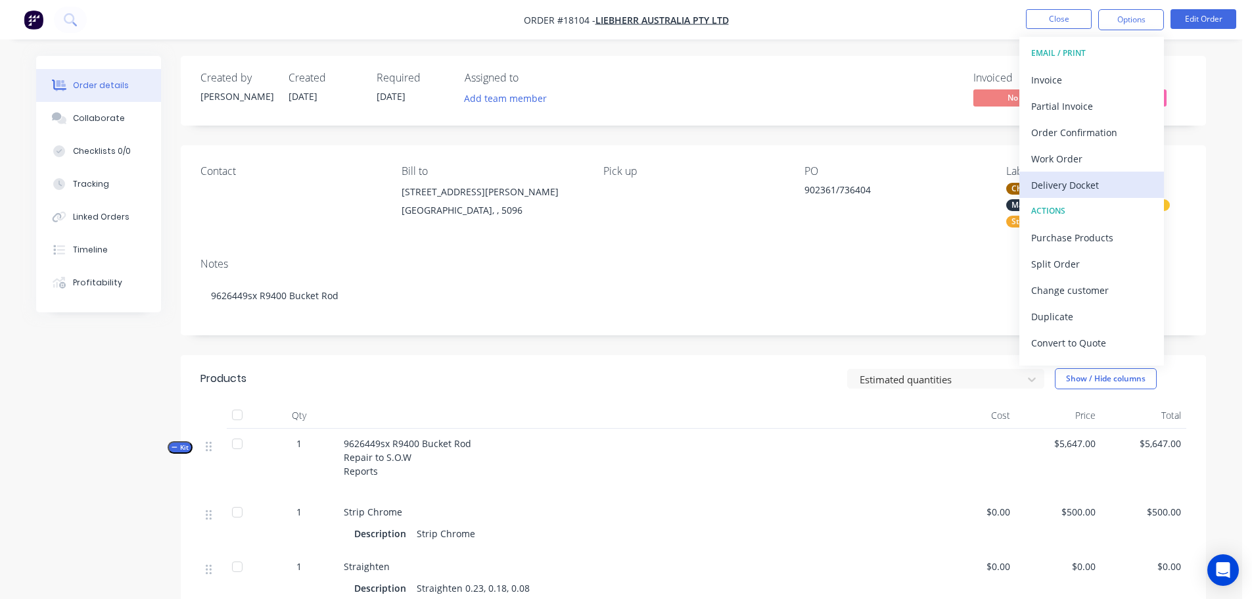
click at [1102, 182] on div "Delivery Docket" at bounding box center [1091, 184] width 121 height 19
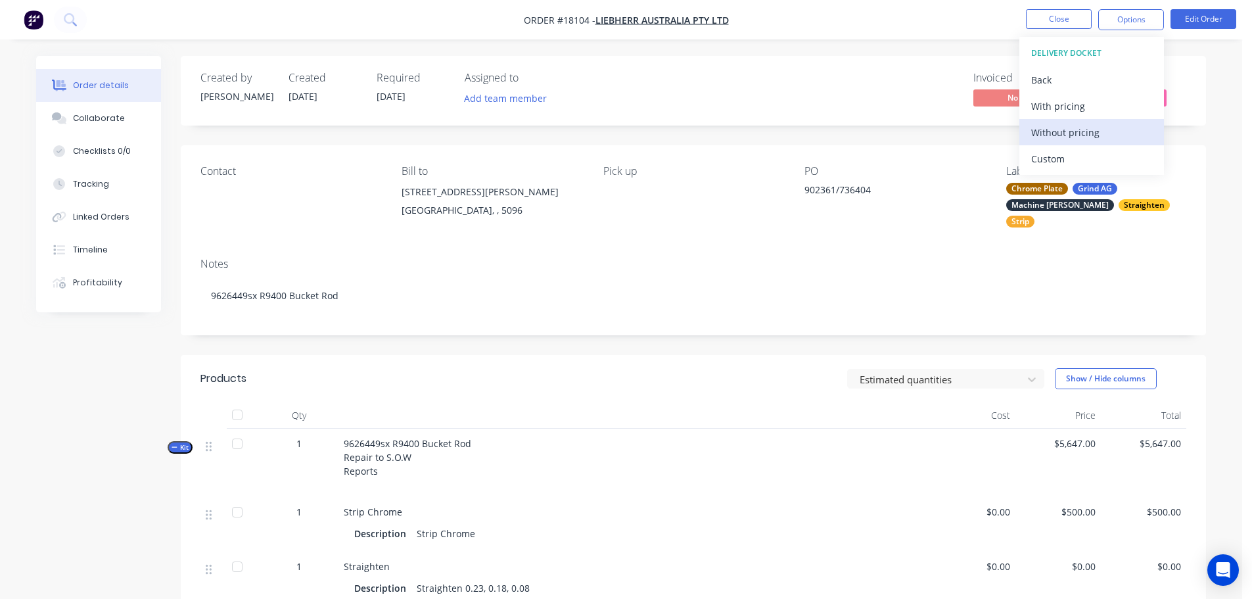
click at [1076, 131] on div "Without pricing" at bounding box center [1091, 132] width 121 height 19
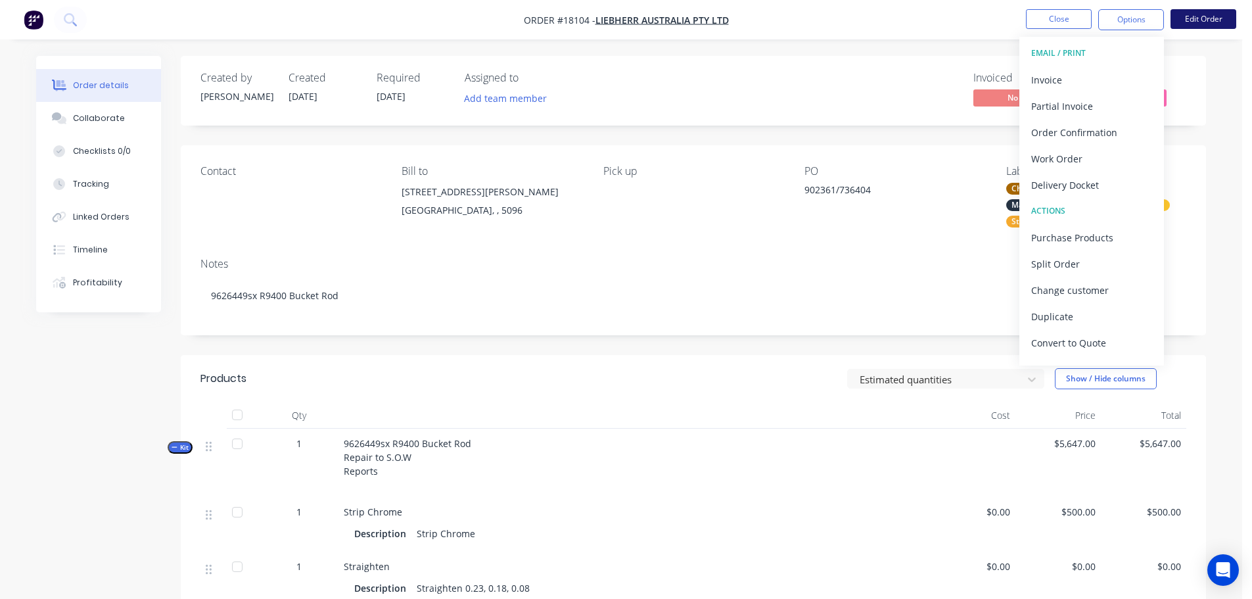
click at [1194, 19] on button "Edit Order" at bounding box center [1203, 19] width 66 height 20
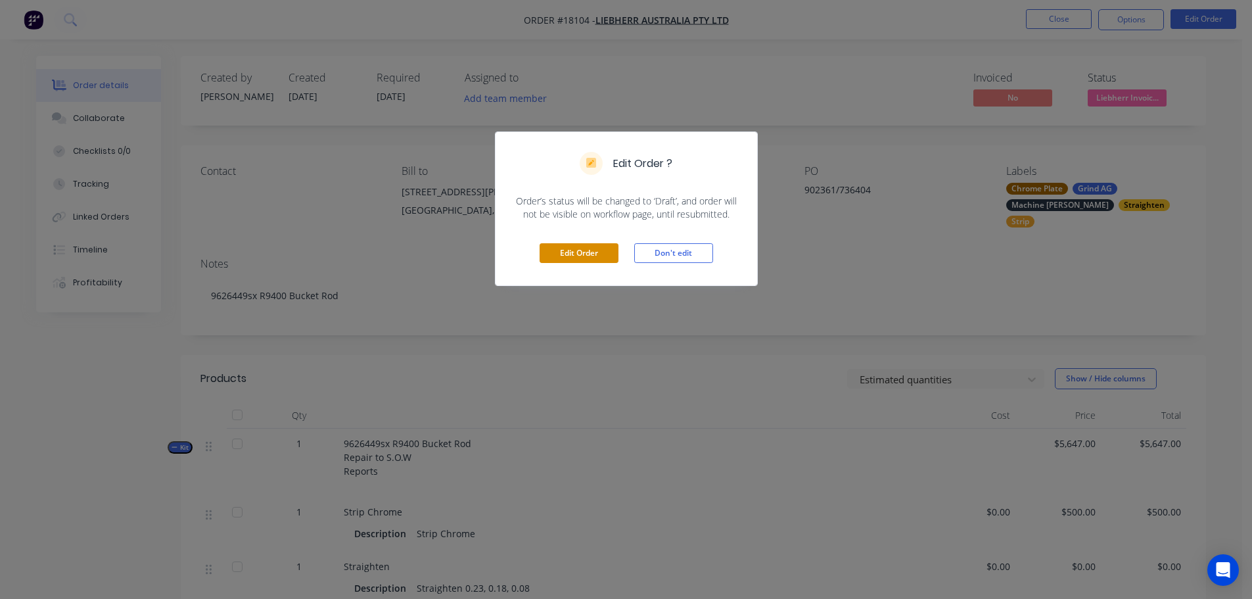
click at [598, 261] on button "Edit Order" at bounding box center [578, 253] width 79 height 20
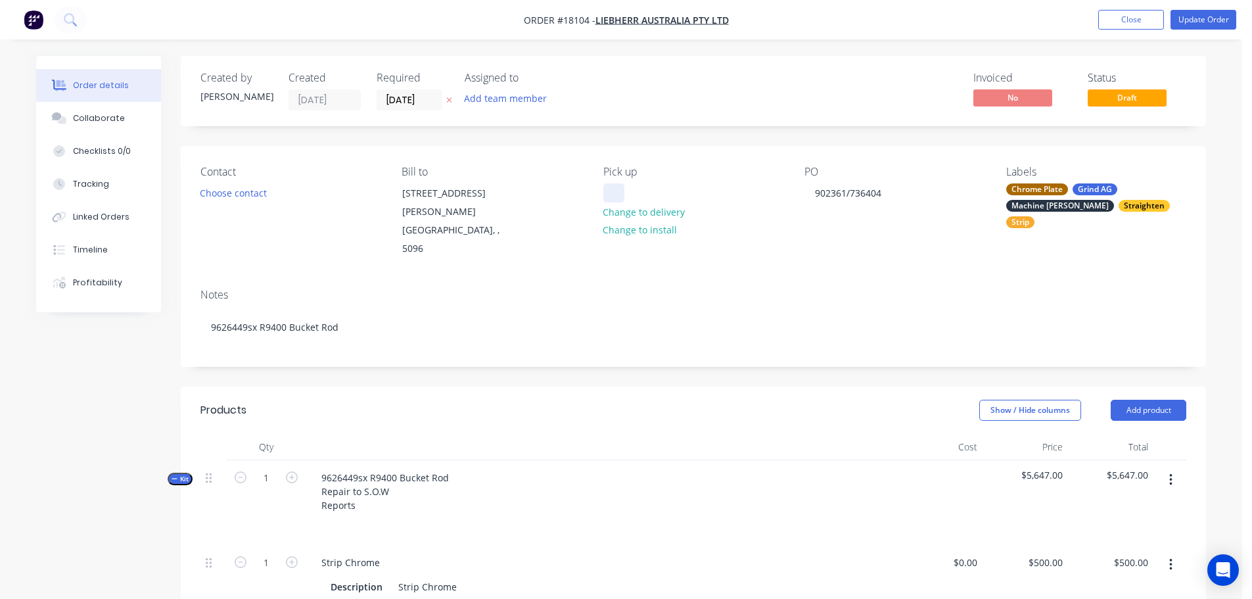
click at [619, 195] on div at bounding box center [613, 192] width 21 height 19
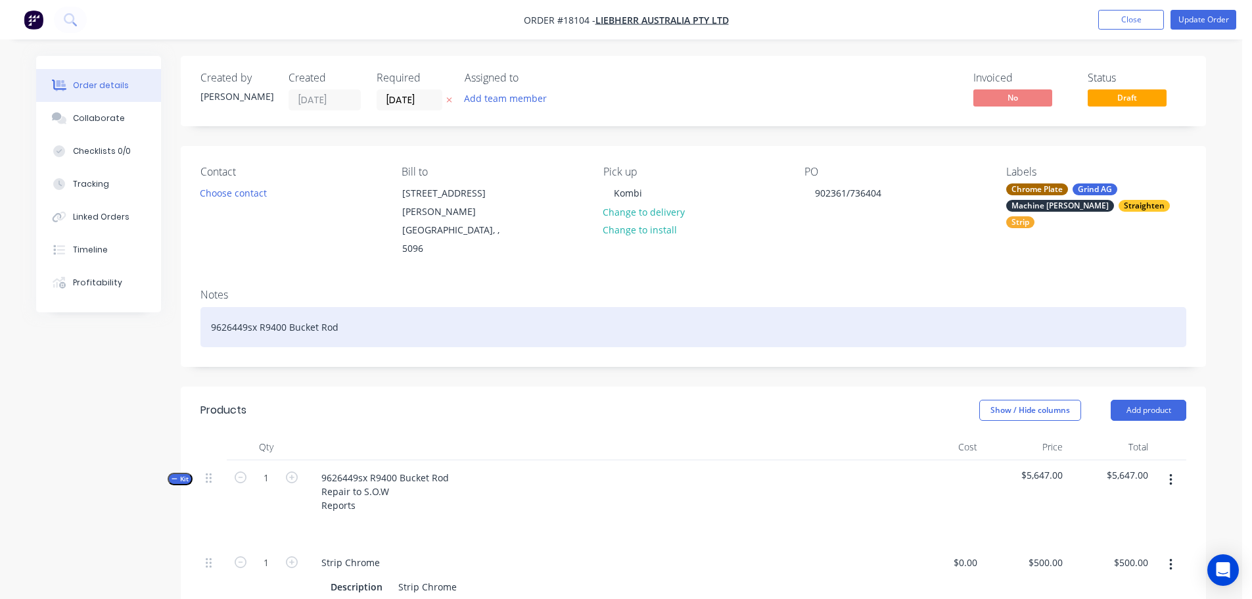
click at [653, 307] on div "9626449sx R9400 Bucket Rod" at bounding box center [693, 327] width 986 height 40
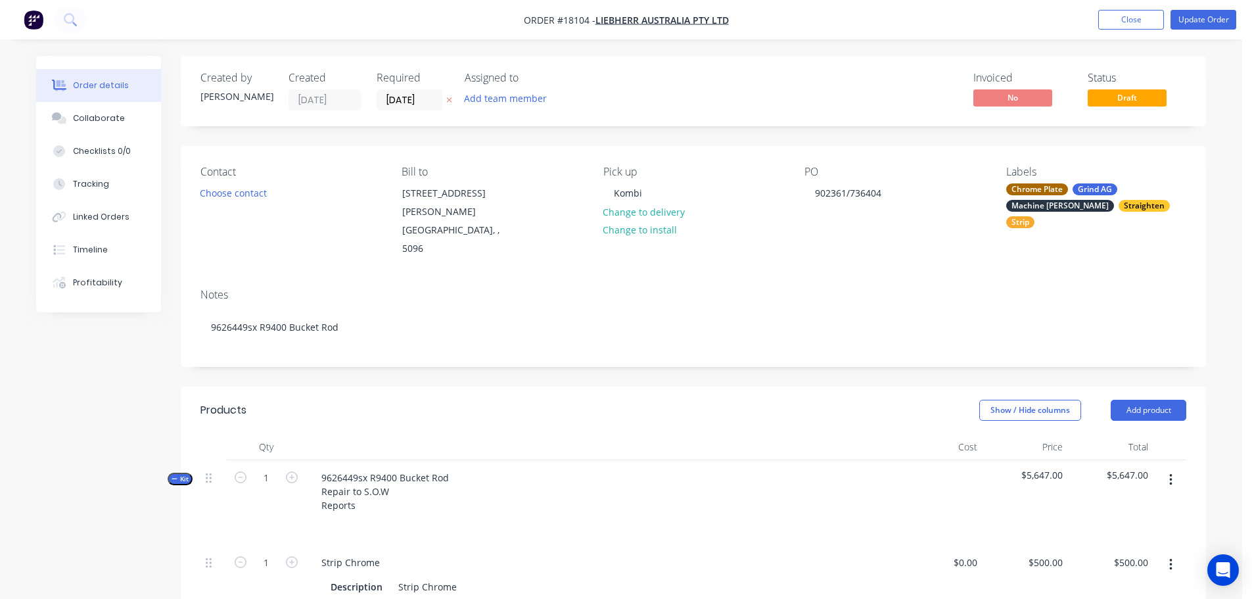
click at [674, 315] on div "Notes 9626449sx R9400 Bucket Rod" at bounding box center [693, 322] width 1025 height 88
click at [1185, 20] on button "Update Order" at bounding box center [1203, 20] width 66 height 20
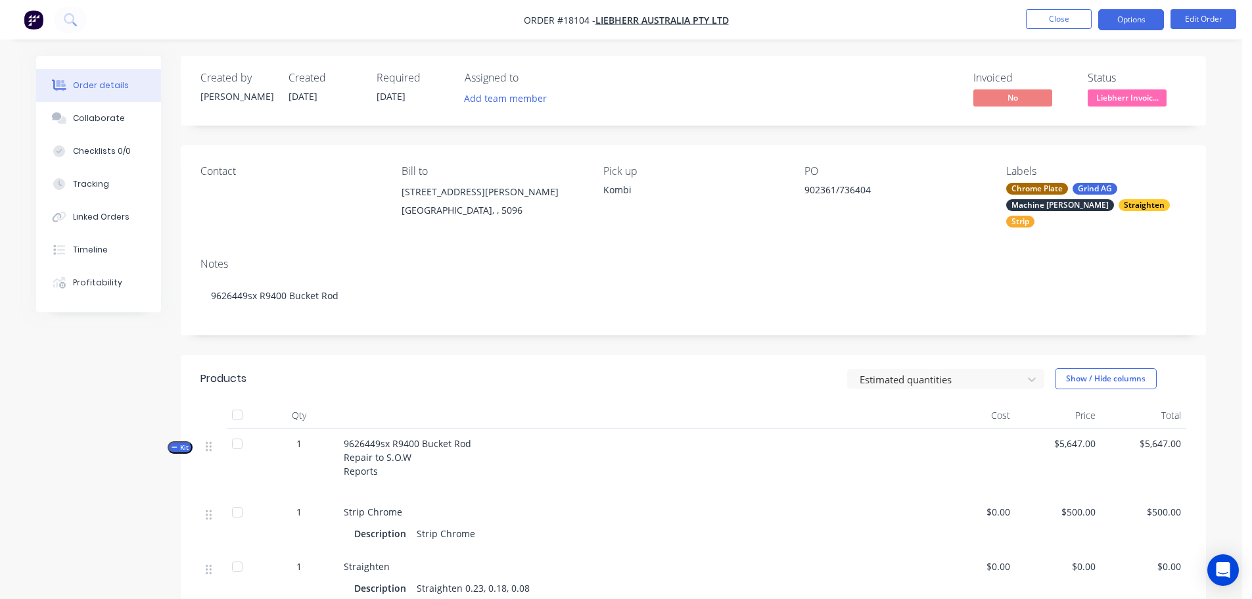
click at [1116, 22] on button "Options" at bounding box center [1131, 19] width 66 height 21
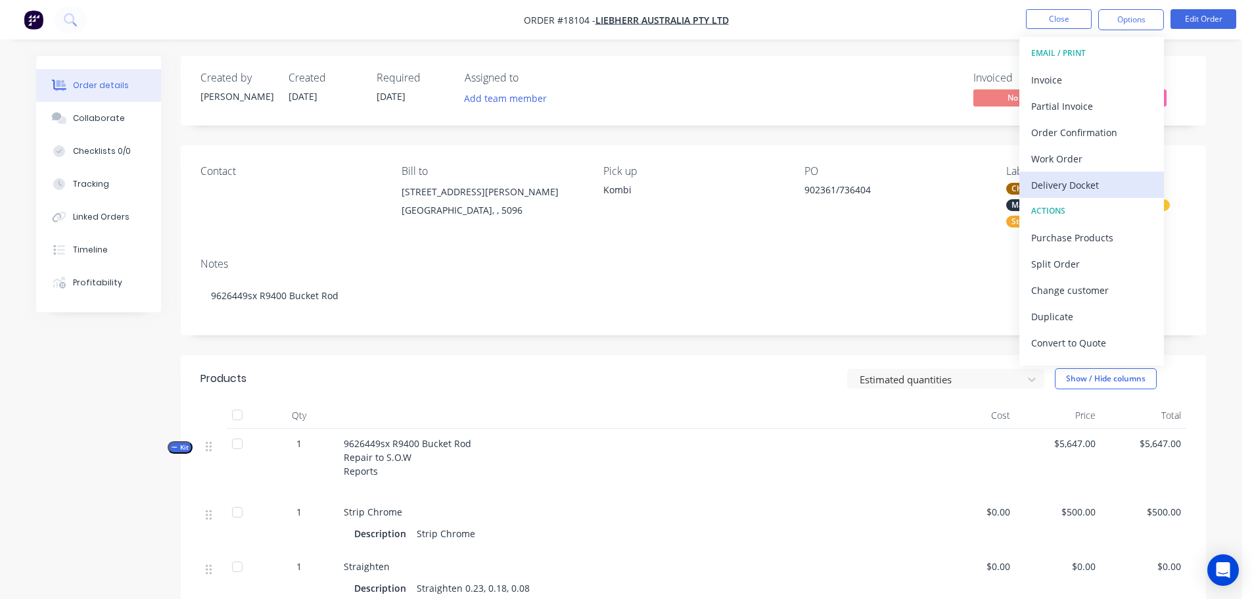
click at [1076, 177] on div "Delivery Docket" at bounding box center [1091, 184] width 121 height 19
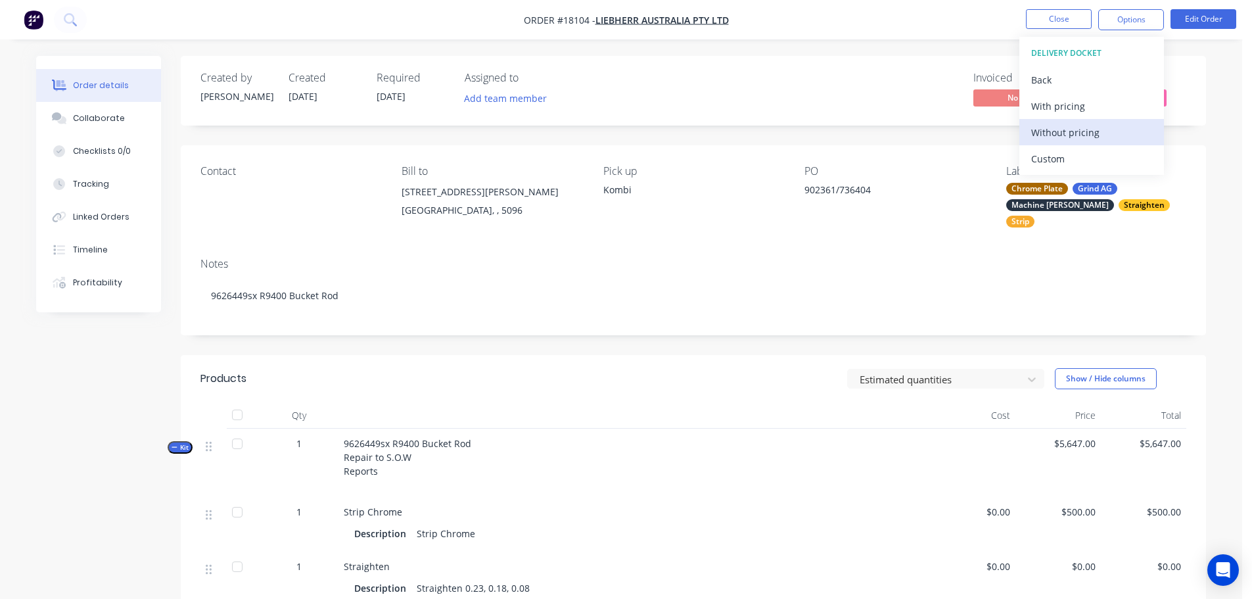
click at [1045, 136] on div "Without pricing" at bounding box center [1091, 132] width 121 height 19
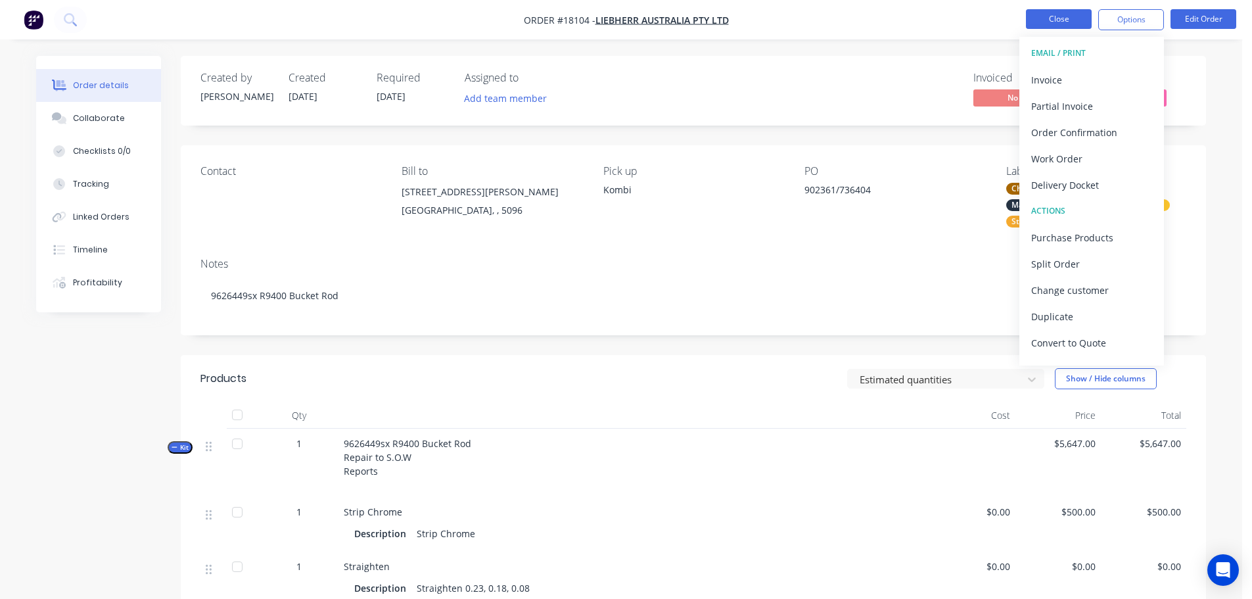
click at [1045, 18] on button "Close" at bounding box center [1059, 19] width 66 height 20
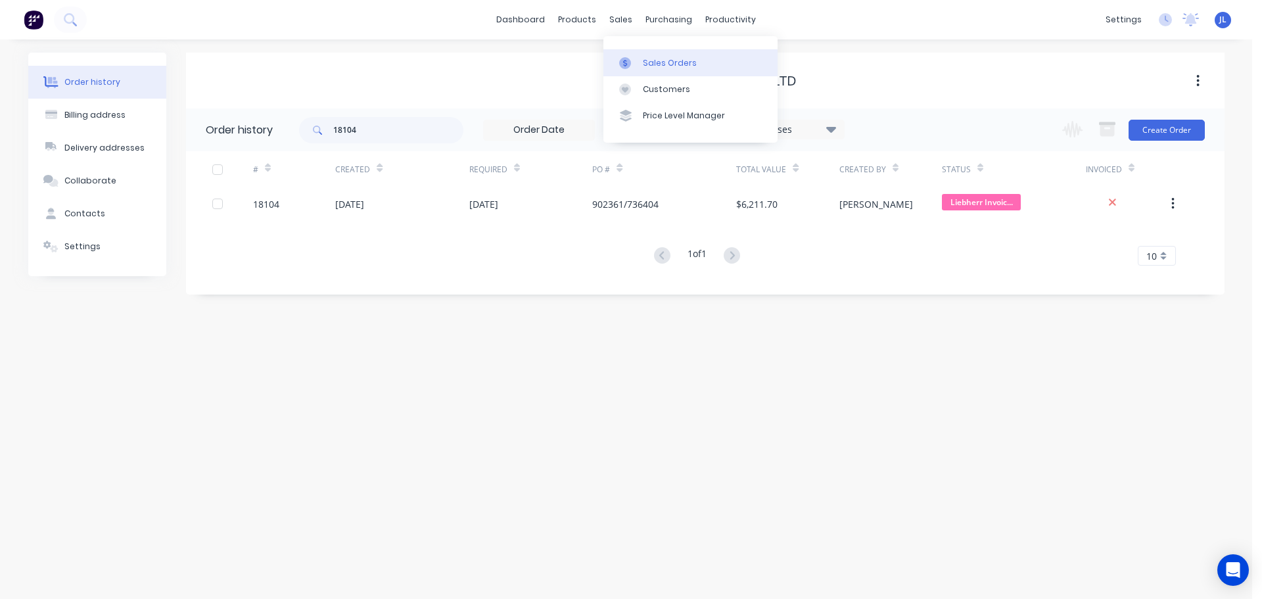
click at [640, 53] on link "Sales Orders" at bounding box center [690, 62] width 174 height 26
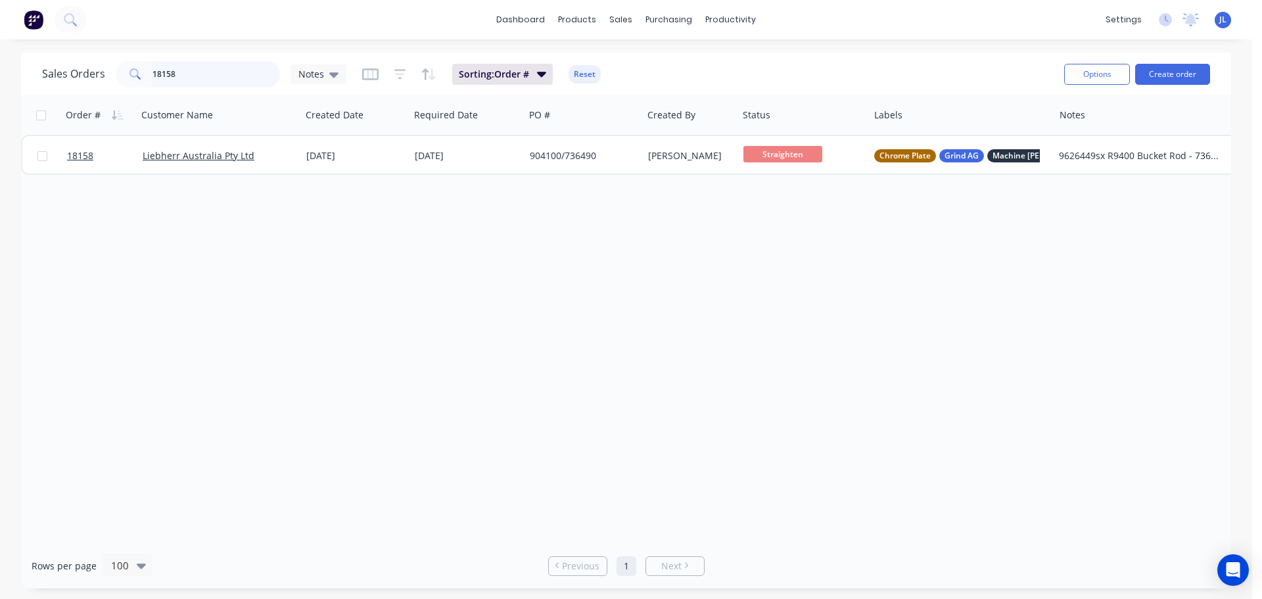
click at [201, 63] on input "18158" at bounding box center [216, 74] width 128 height 26
click at [200, 65] on input "18158" at bounding box center [216, 74] width 128 height 26
type input "b"
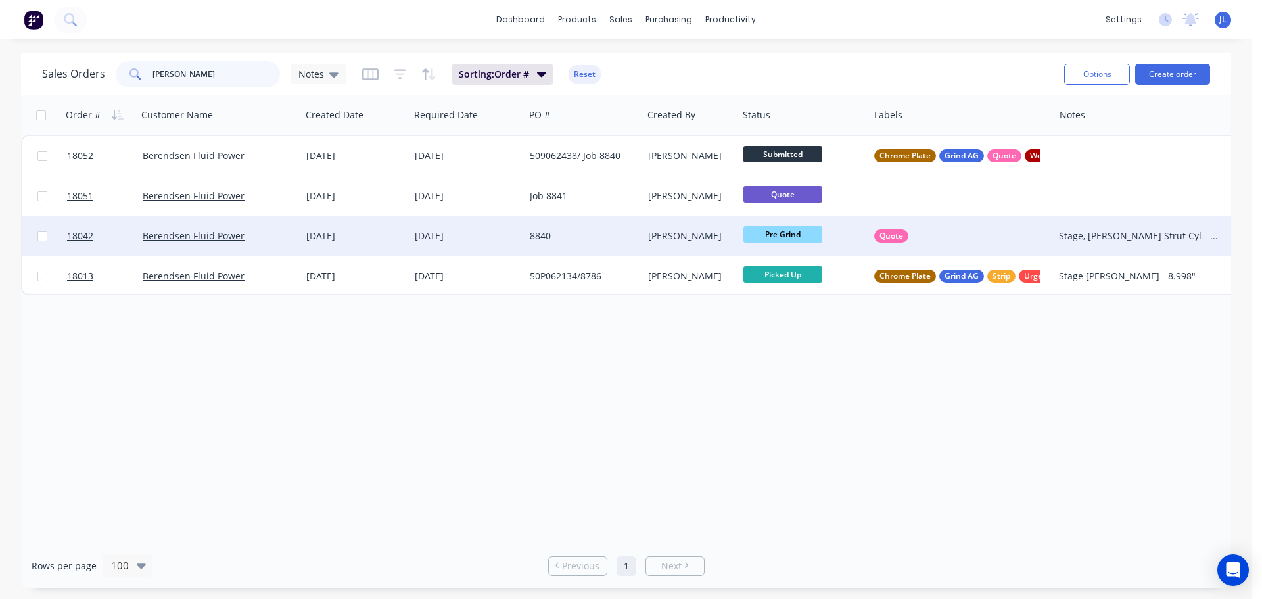
type input "kress"
click at [591, 244] on div "8840" at bounding box center [583, 235] width 118 height 39
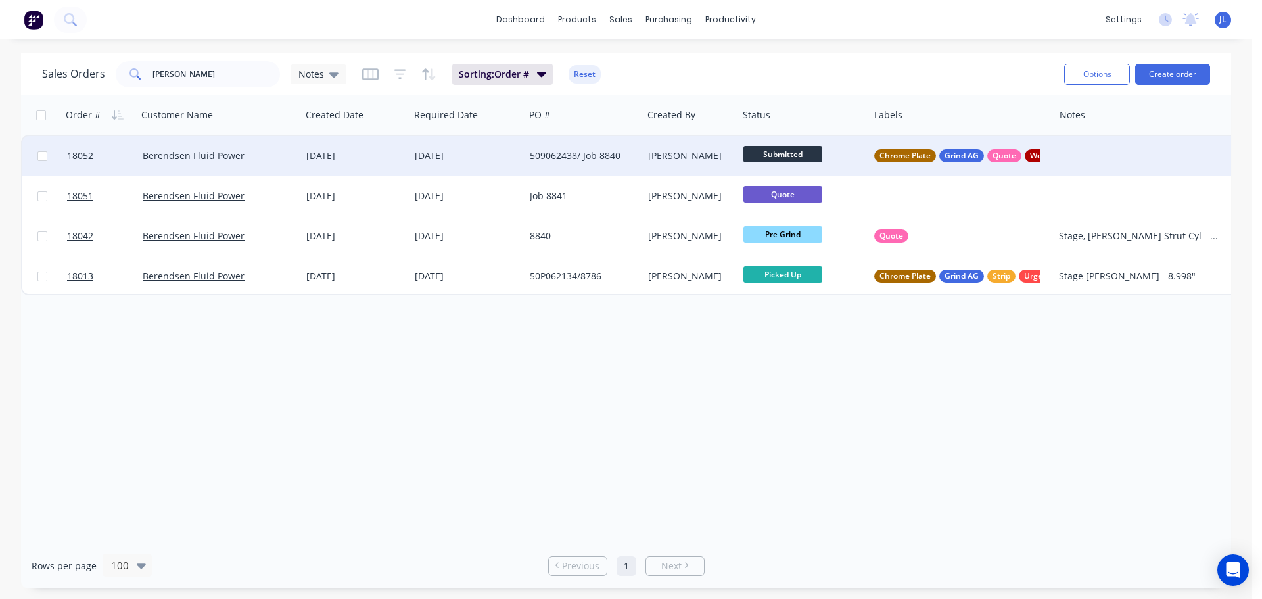
click at [518, 147] on div "26 Aug 2025" at bounding box center [466, 155] width 115 height 39
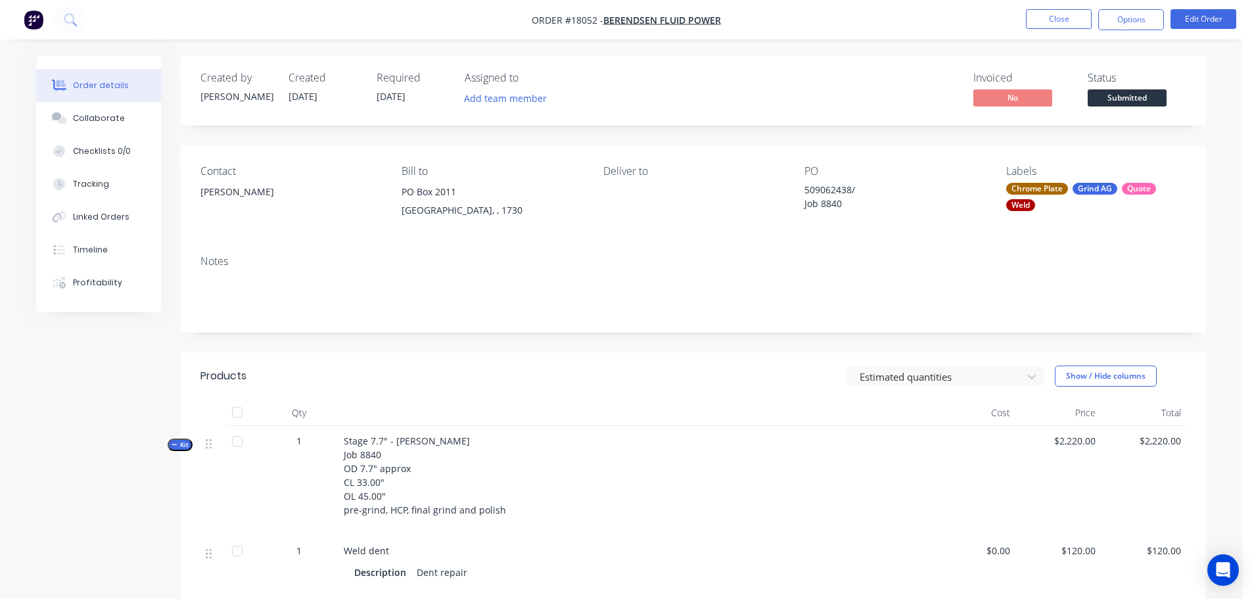
click at [1148, 104] on span "Submitted" at bounding box center [1127, 97] width 79 height 16
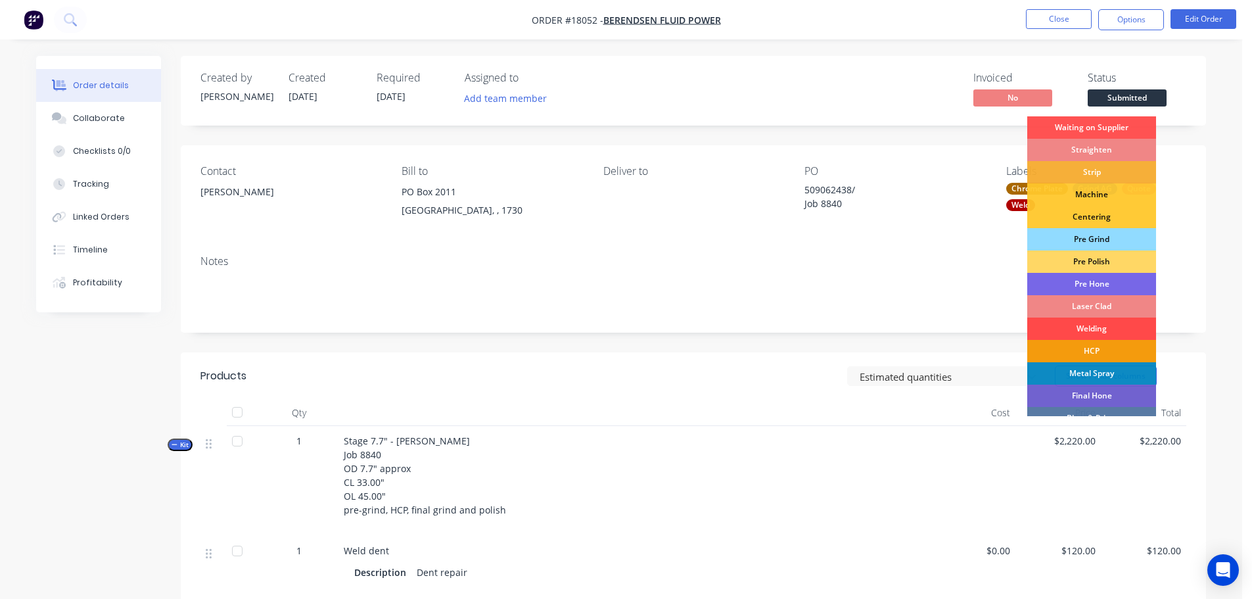
click at [1117, 323] on div "Welding" at bounding box center [1091, 328] width 129 height 22
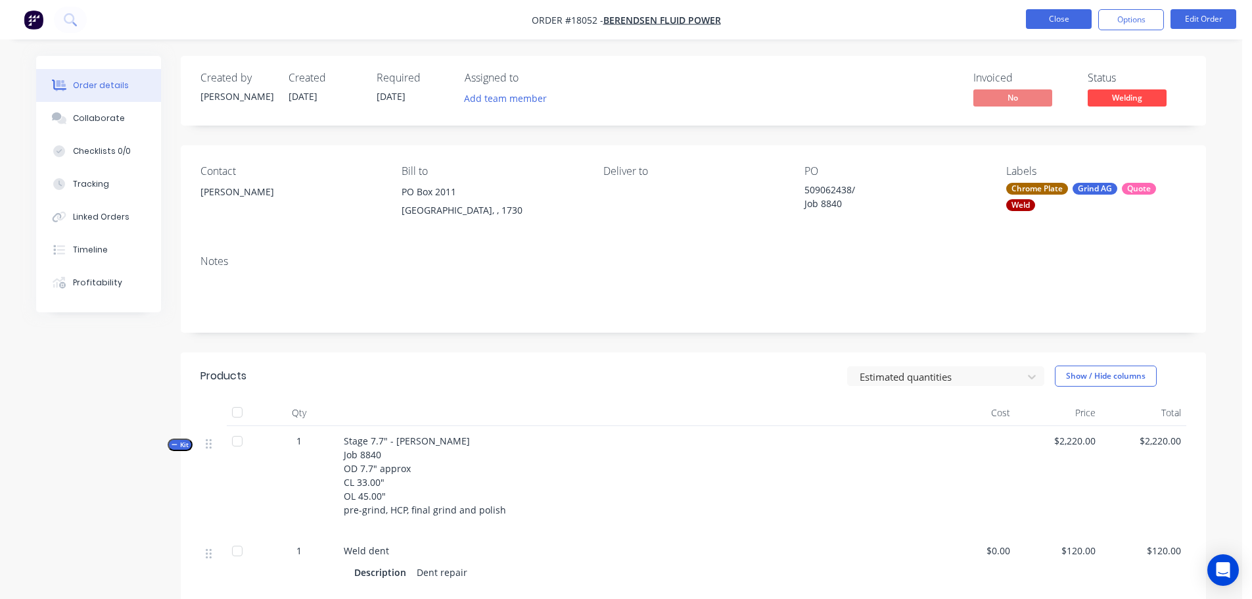
click at [1041, 26] on button "Close" at bounding box center [1059, 19] width 66 height 20
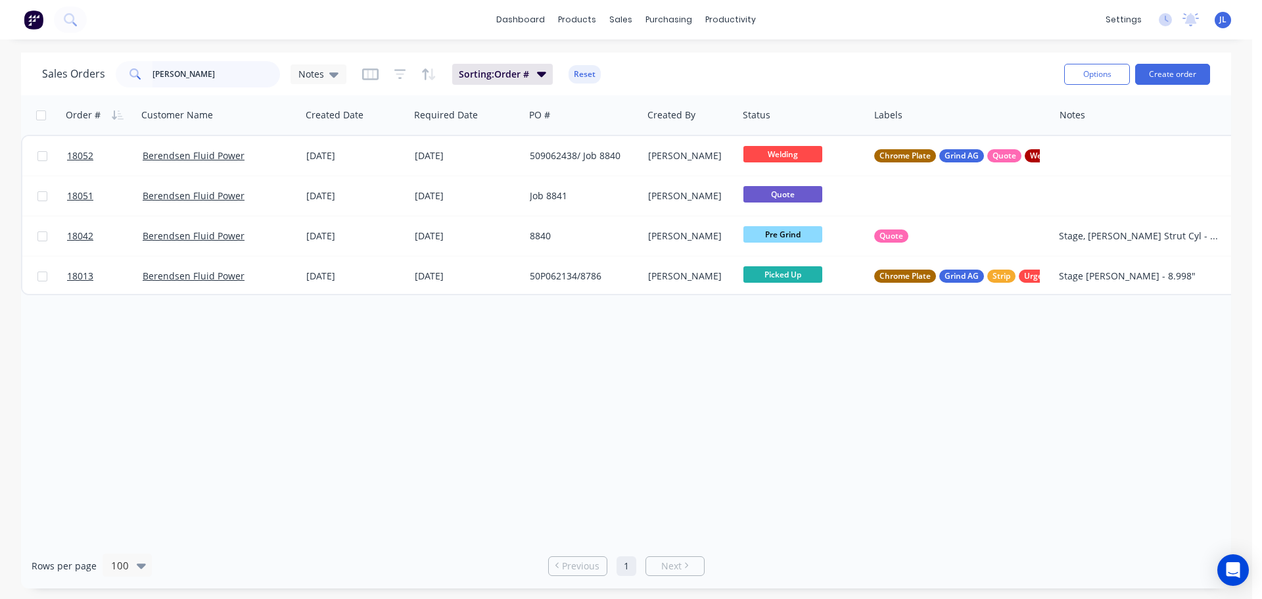
click at [194, 76] on input "kress" at bounding box center [216, 74] width 128 height 26
drag, startPoint x: 196, startPoint y: 83, endPoint x: 70, endPoint y: 30, distance: 136.7
click at [64, 72] on div "Sales Orders kress Notes" at bounding box center [194, 74] width 304 height 26
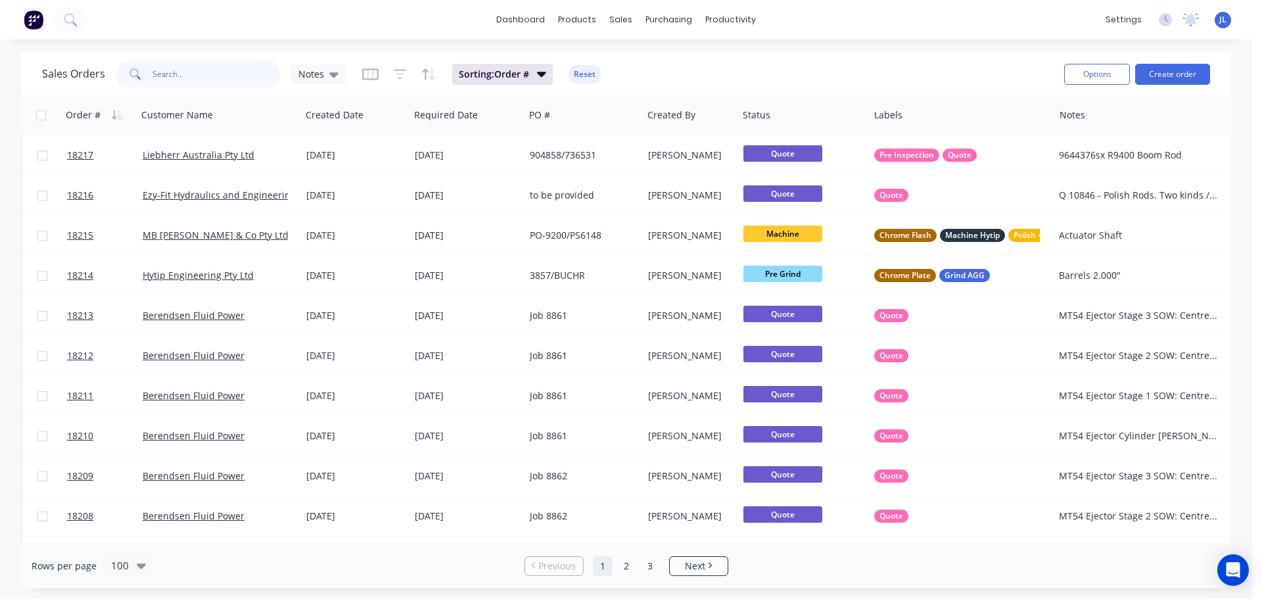
scroll to position [526, 0]
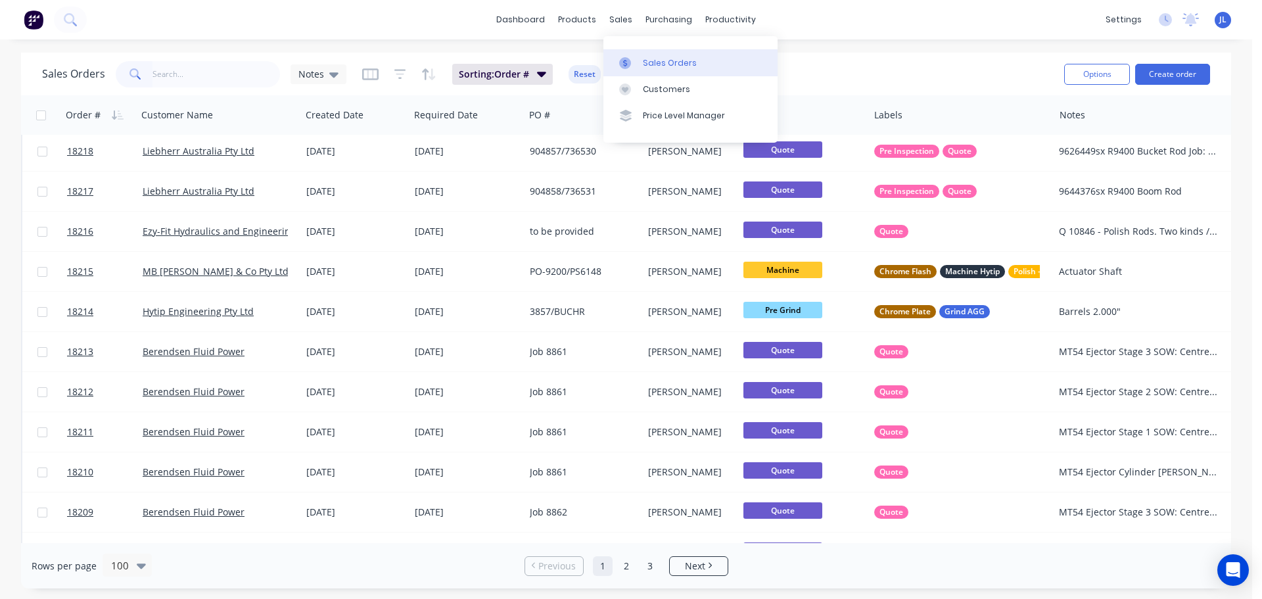
click at [631, 71] on link "Sales Orders" at bounding box center [690, 62] width 174 height 26
click at [667, 23] on div "purchasing" at bounding box center [669, 20] width 60 height 20
click at [672, 61] on div at bounding box center [663, 63] width 20 height 12
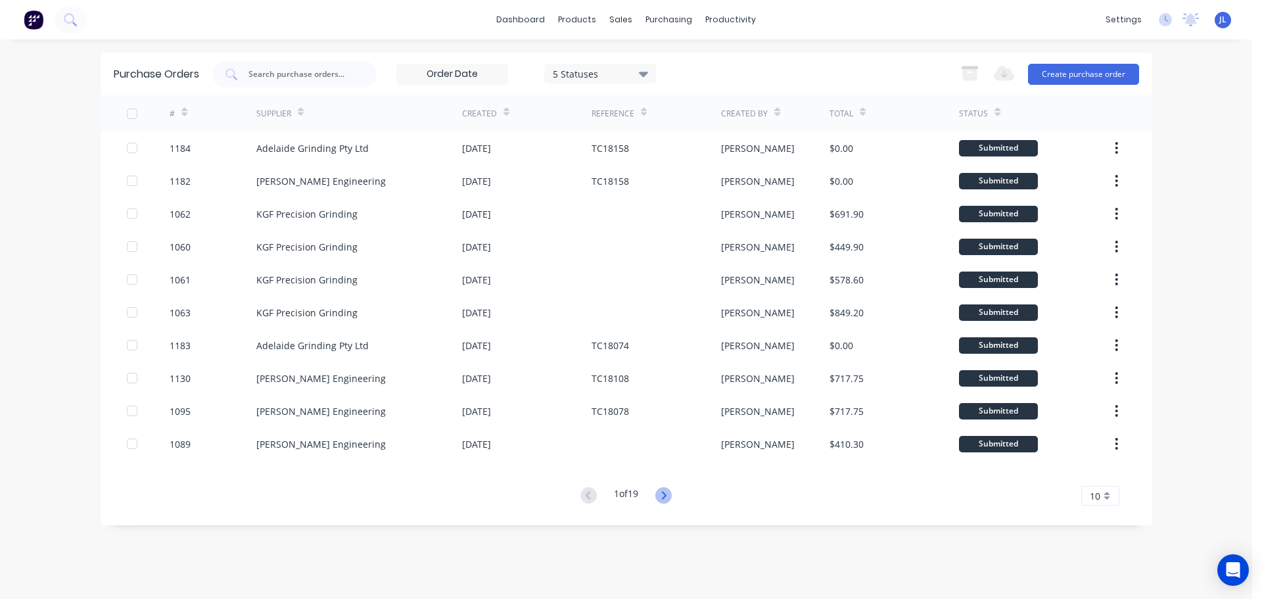
click at [672, 497] on icon at bounding box center [663, 495] width 16 height 16
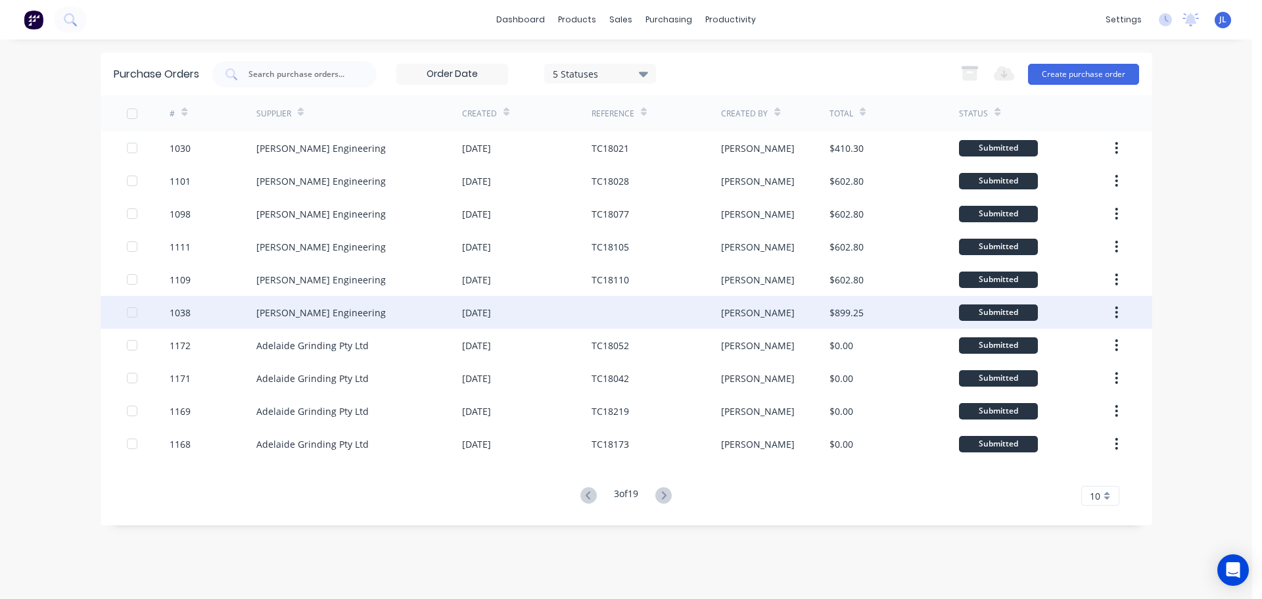
click at [890, 316] on div "$899.25" at bounding box center [893, 312] width 129 height 33
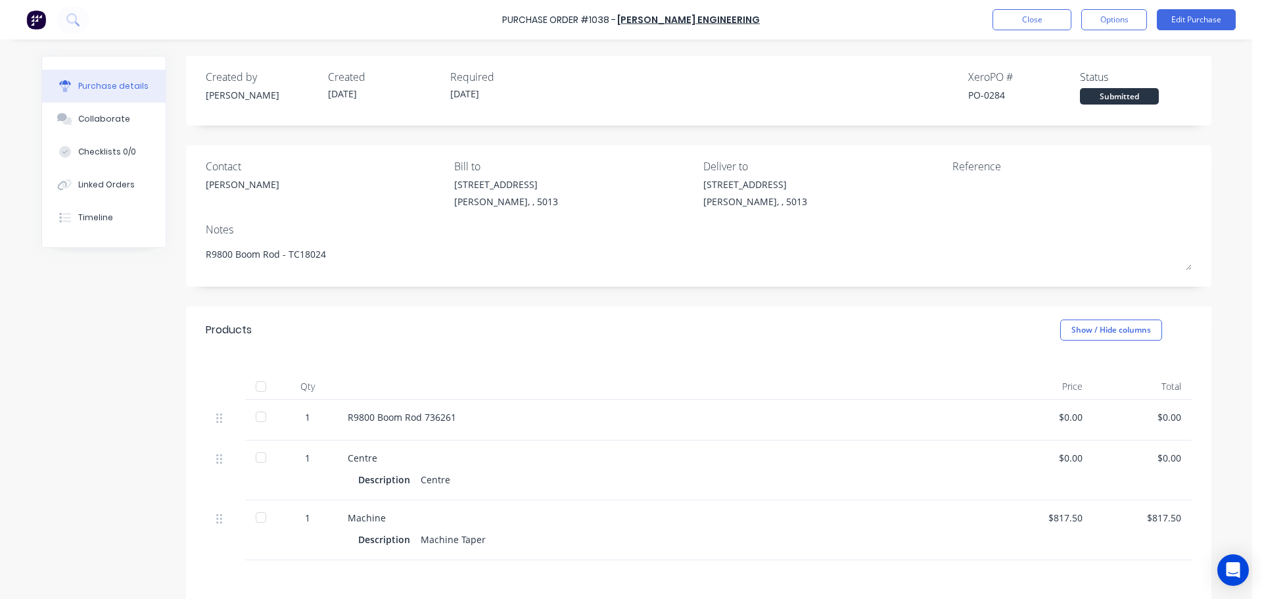
click at [259, 384] on div at bounding box center [261, 386] width 26 height 26
click at [1044, 20] on button "Close" at bounding box center [1031, 19] width 79 height 21
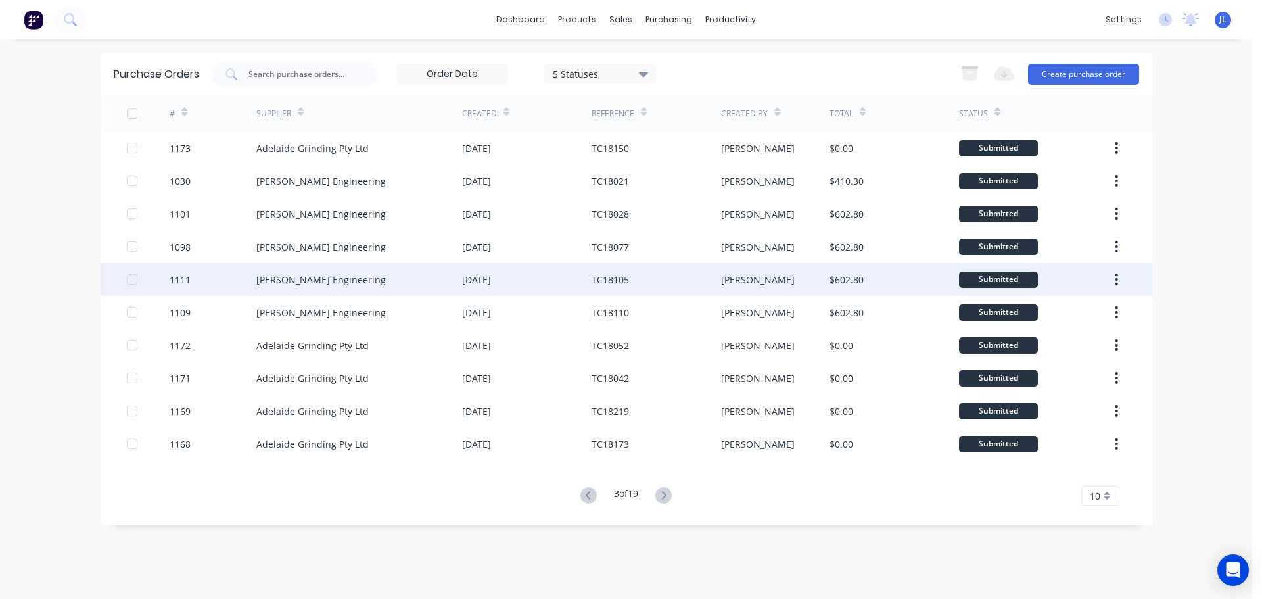
click at [670, 289] on div "TC18105" at bounding box center [655, 279] width 129 height 33
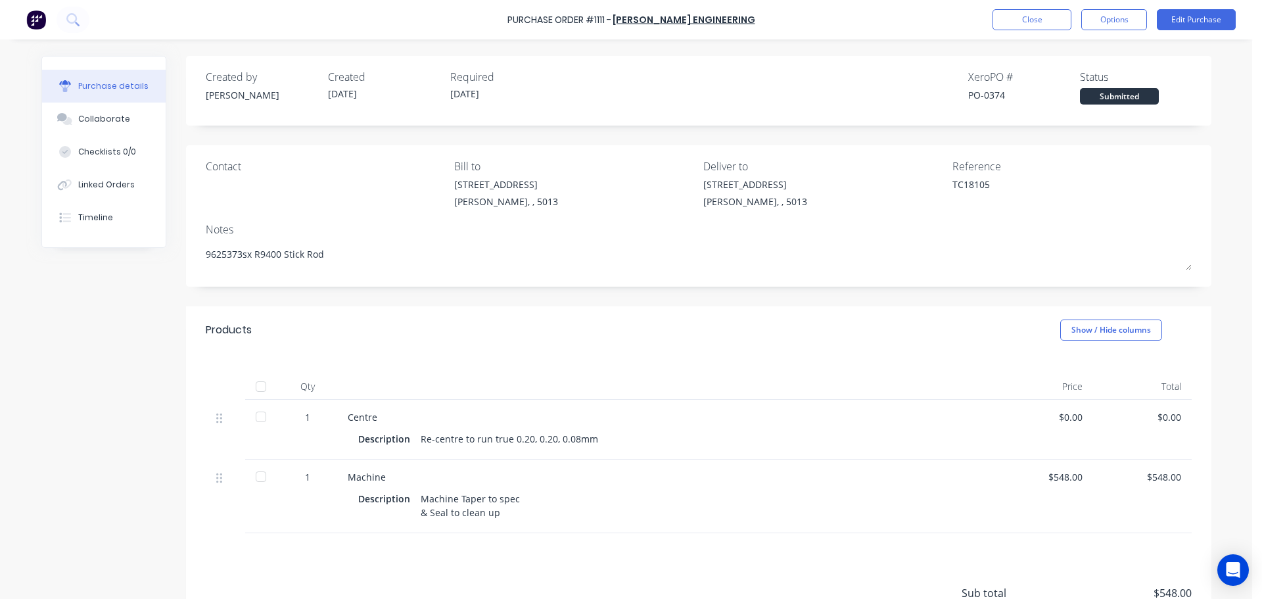
click at [263, 388] on div at bounding box center [261, 386] width 26 height 26
click at [1051, 18] on button "Close" at bounding box center [1031, 19] width 79 height 21
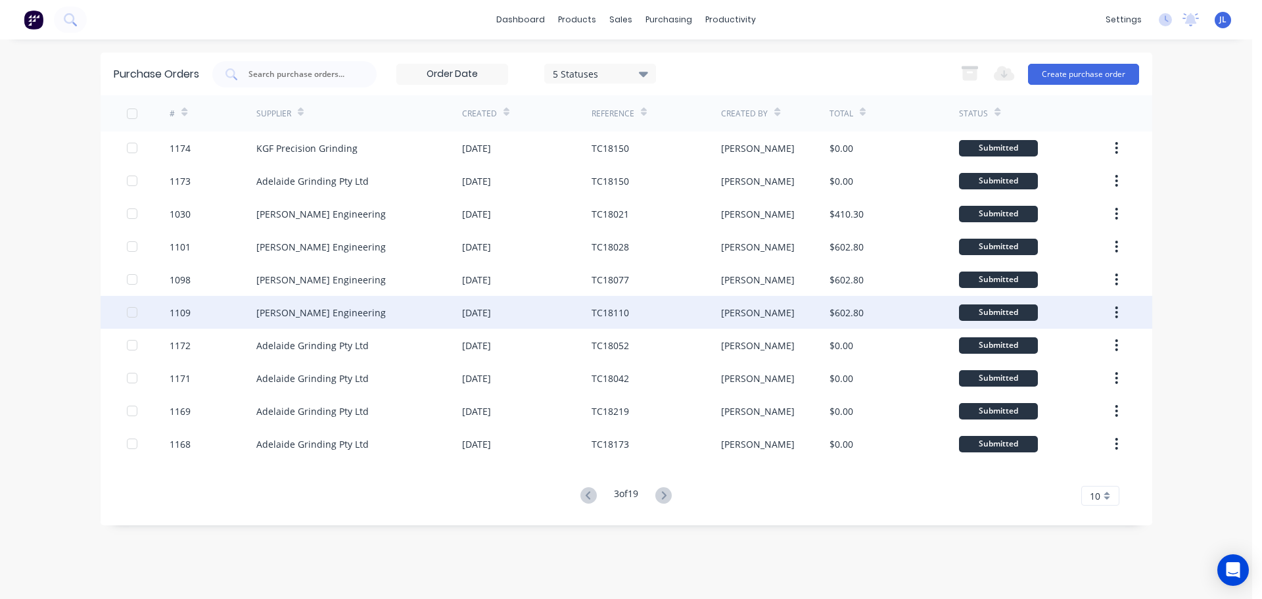
click at [364, 318] on div "[PERSON_NAME] Engineering" at bounding box center [320, 313] width 129 height 14
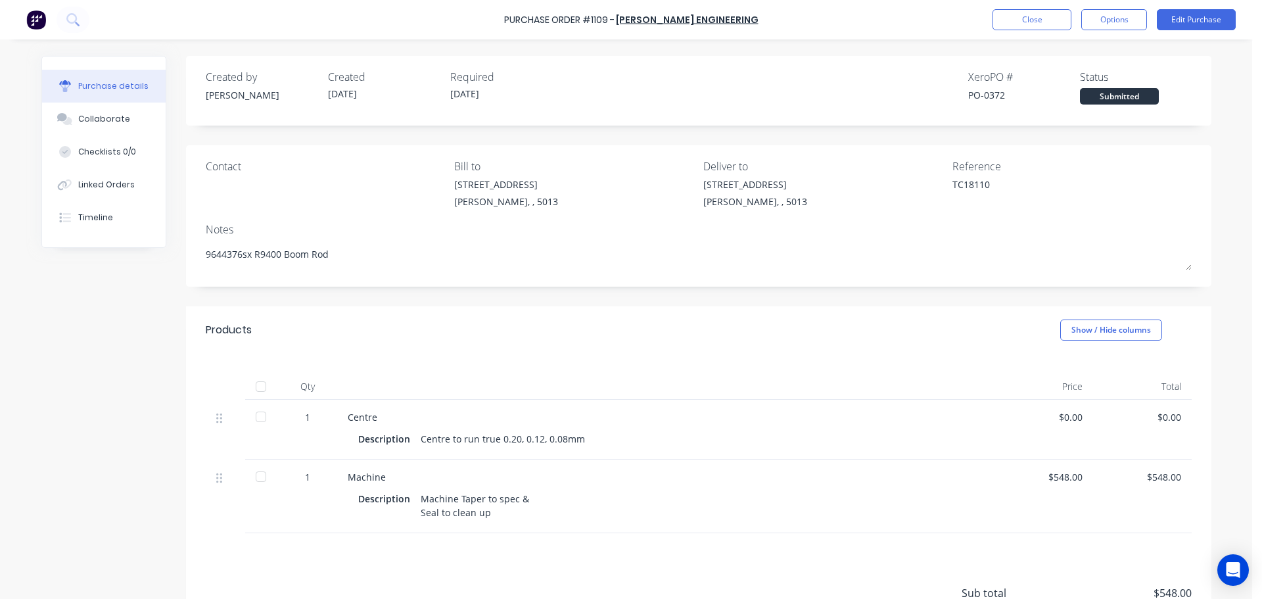
click at [253, 389] on div at bounding box center [261, 386] width 26 height 26
click at [1028, 27] on button "Close" at bounding box center [1031, 19] width 79 height 21
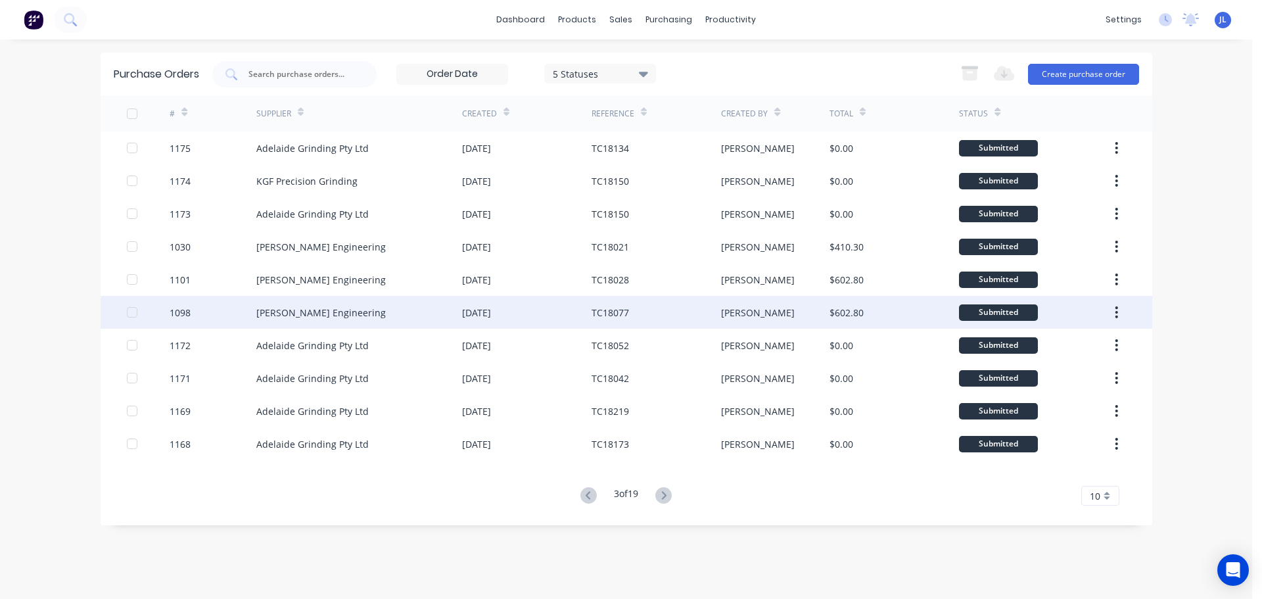
click at [252, 315] on div "1098" at bounding box center [213, 312] width 87 height 33
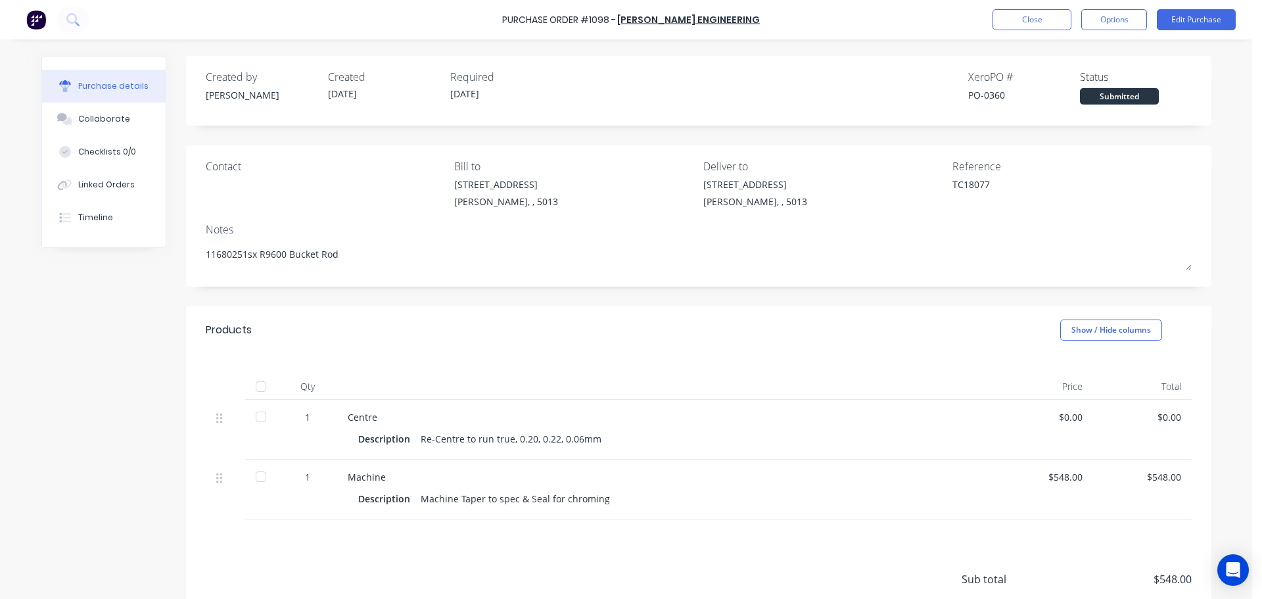
click at [251, 388] on div at bounding box center [261, 386] width 26 height 26
type textarea "x"
click at [1034, 14] on button "Close" at bounding box center [1031, 19] width 79 height 21
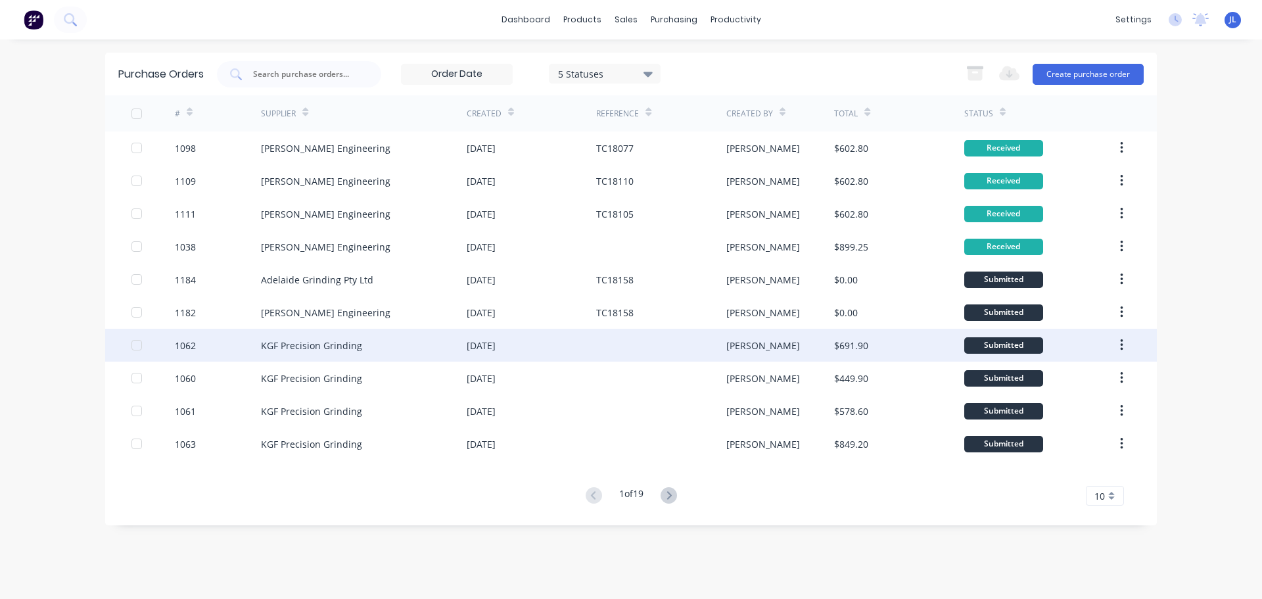
click at [208, 351] on div "1062" at bounding box center [218, 345] width 87 height 33
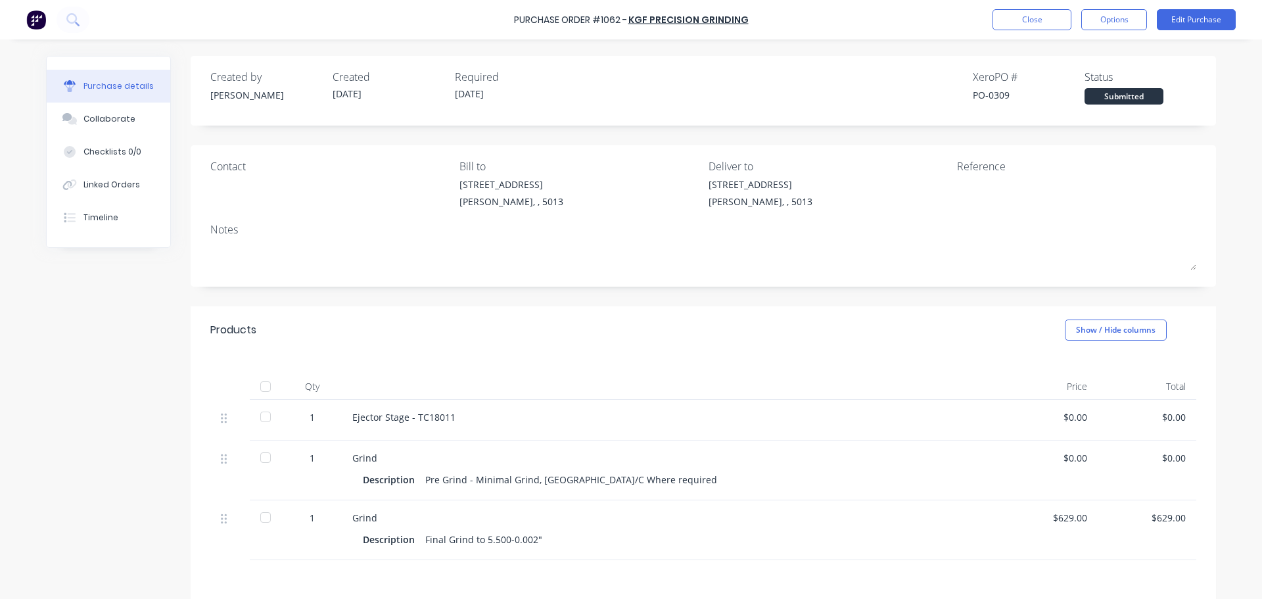
click at [254, 385] on div at bounding box center [265, 386] width 26 height 26
click at [1008, 18] on button "Close" at bounding box center [1031, 19] width 79 height 21
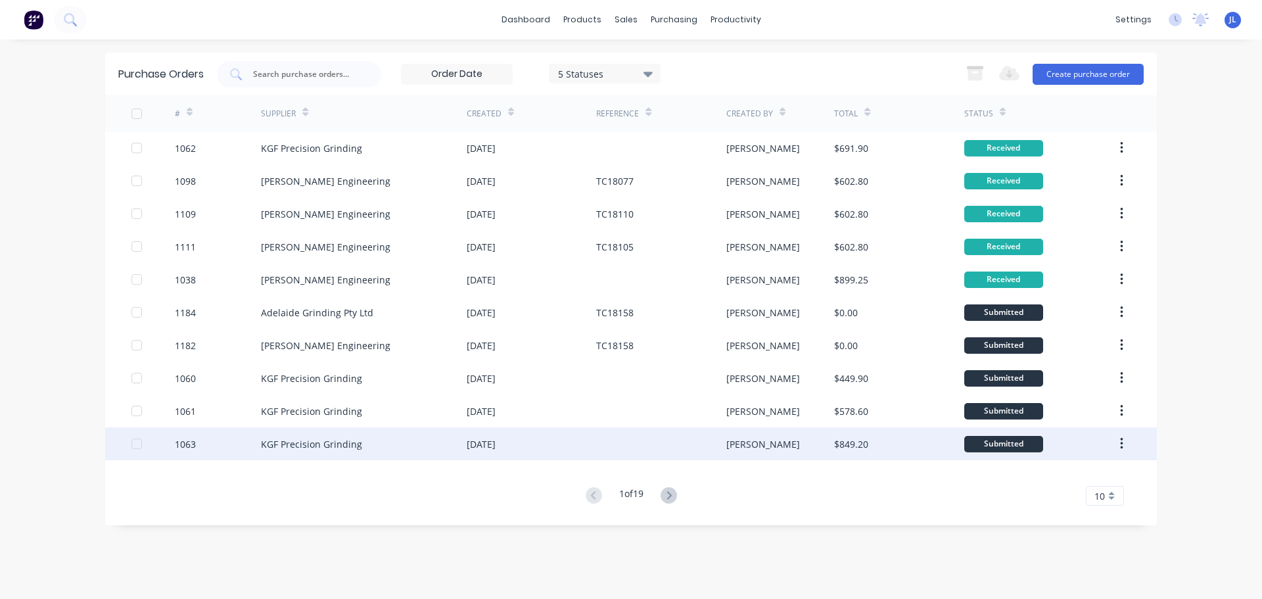
click at [180, 447] on div "1063" at bounding box center [185, 444] width 21 height 14
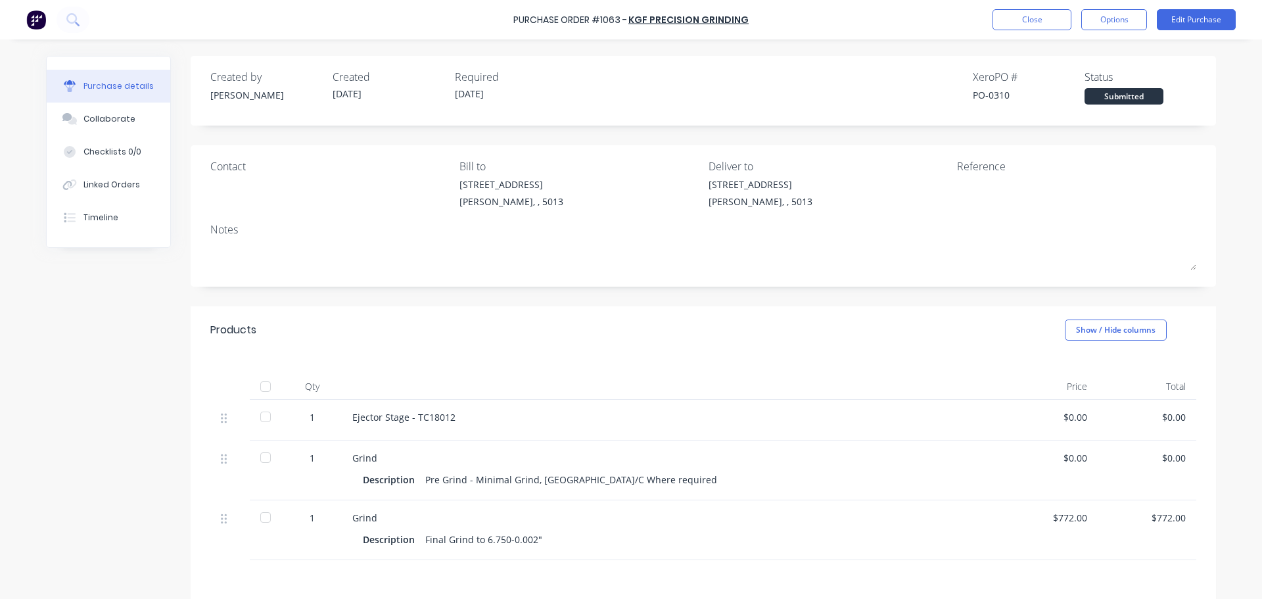
click at [256, 382] on div at bounding box center [265, 386] width 26 height 26
click at [1030, 24] on button "Close" at bounding box center [1031, 19] width 79 height 21
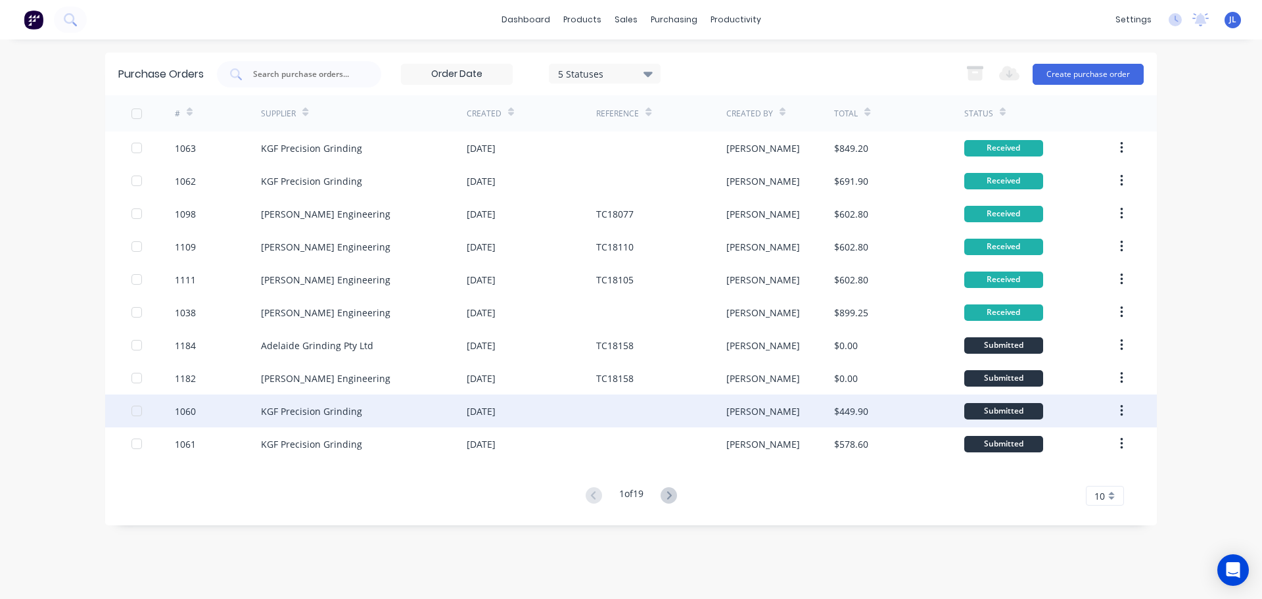
click at [247, 419] on div "1060" at bounding box center [218, 410] width 87 height 33
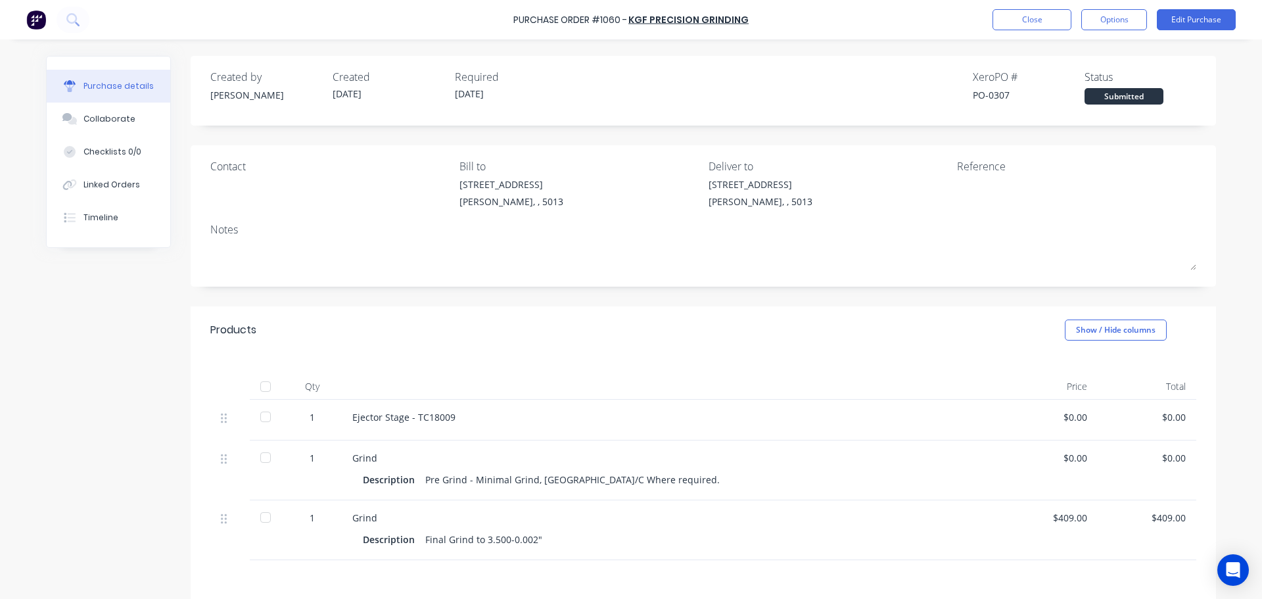
click at [259, 390] on div at bounding box center [265, 386] width 26 height 26
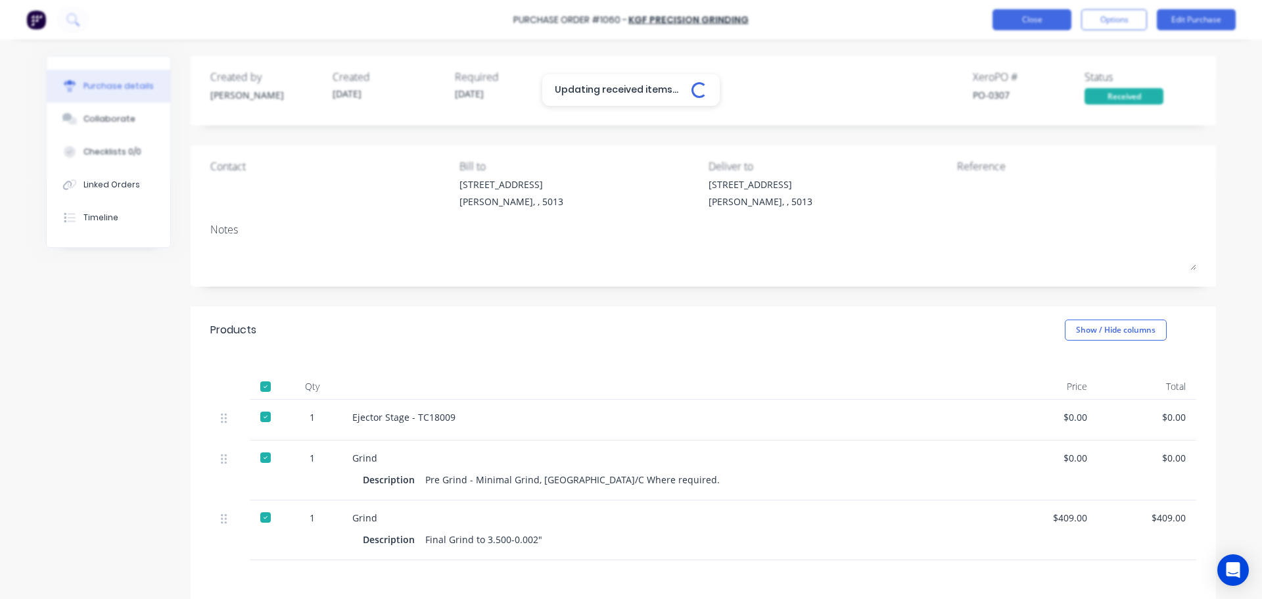
click at [1020, 27] on button "Close" at bounding box center [1031, 19] width 79 height 21
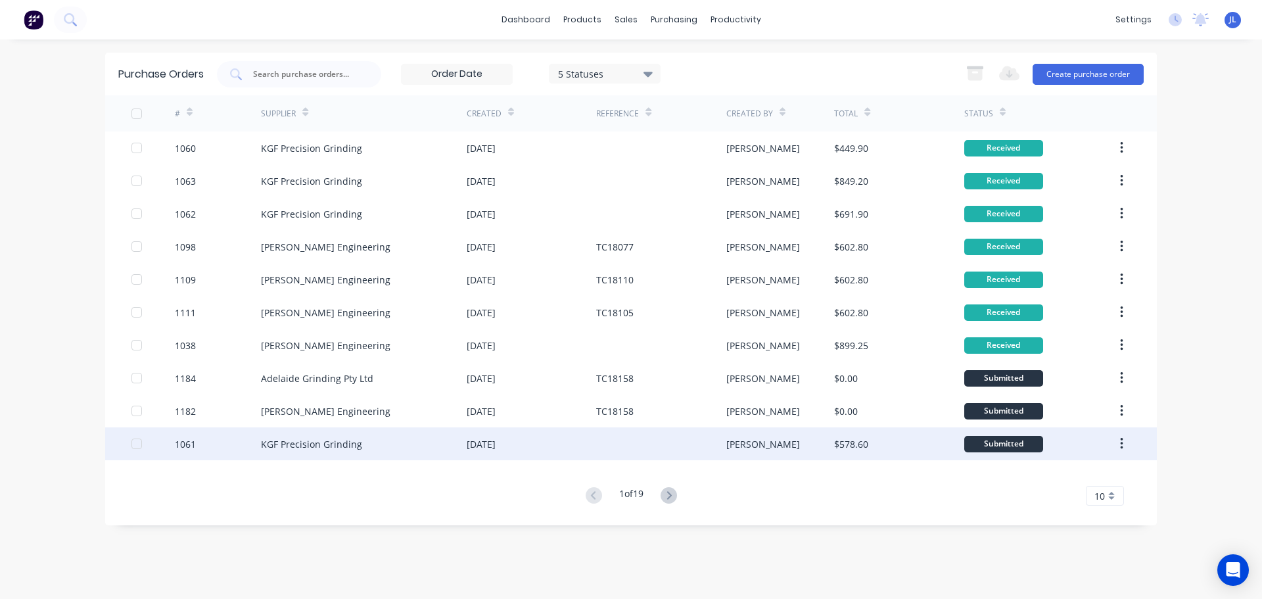
click at [226, 435] on div "1061" at bounding box center [218, 443] width 87 height 33
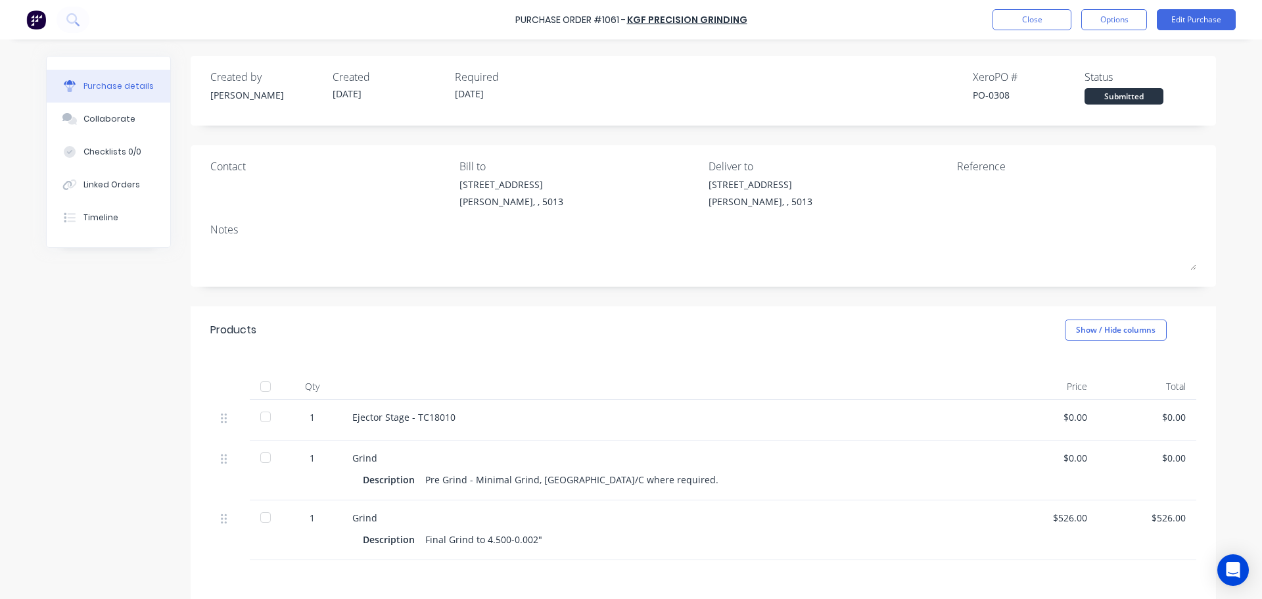
click at [264, 394] on div at bounding box center [265, 386] width 26 height 26
click at [1047, 21] on button "Close" at bounding box center [1031, 19] width 79 height 21
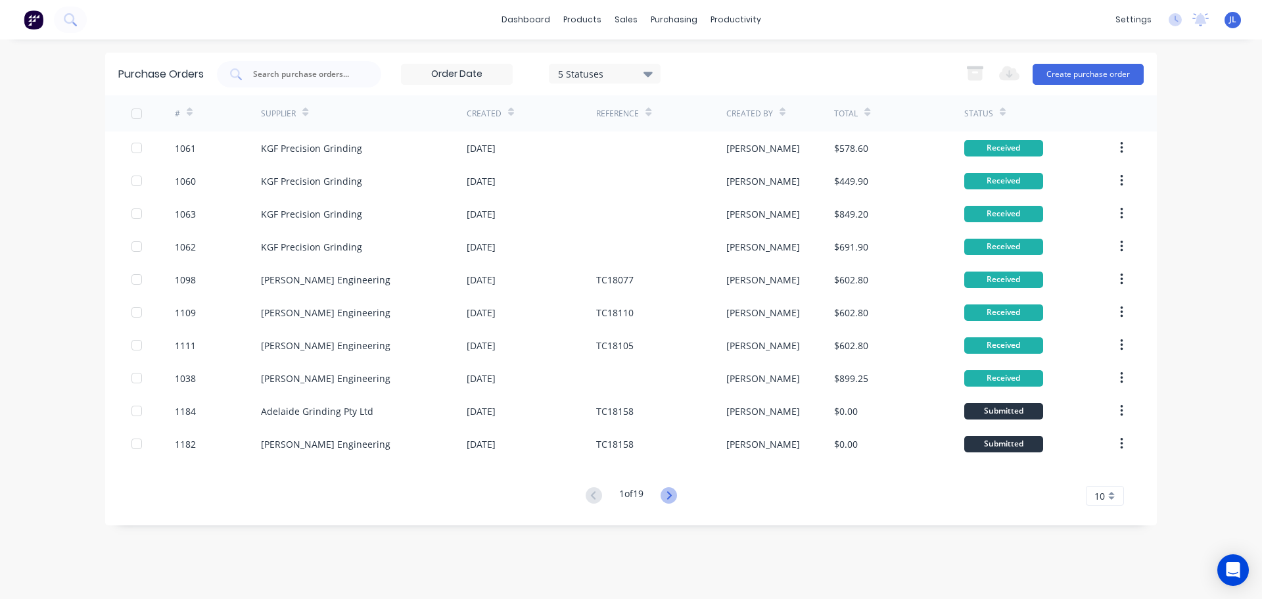
click at [674, 497] on icon at bounding box center [668, 495] width 16 height 16
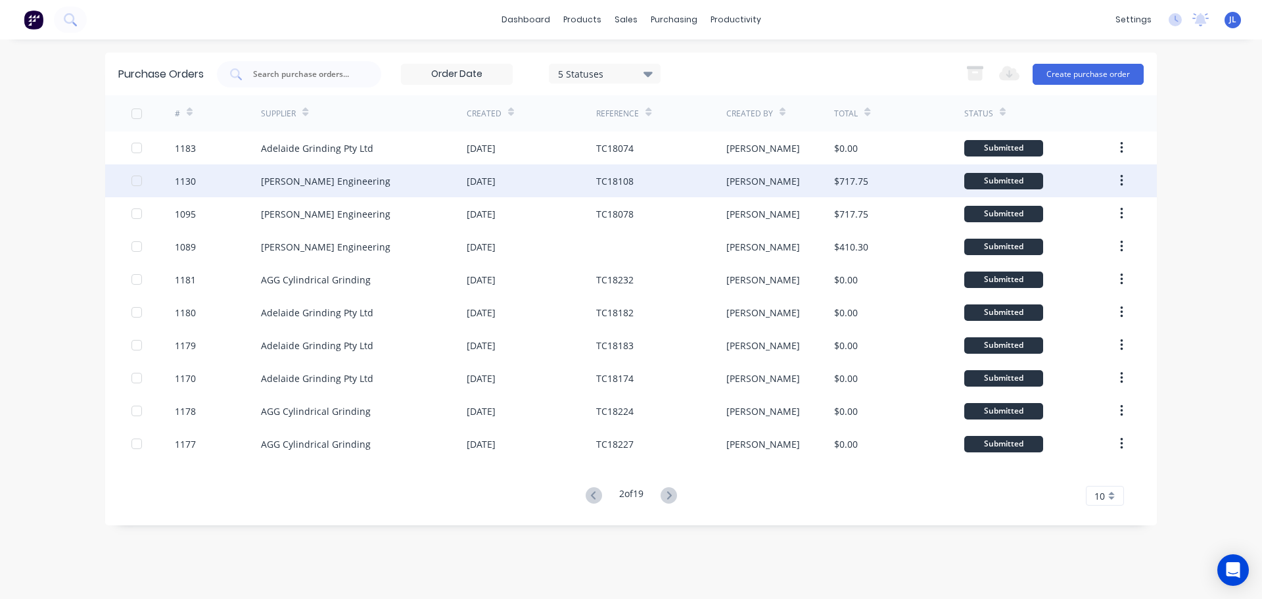
click at [712, 184] on div "TC18108" at bounding box center [660, 180] width 129 height 33
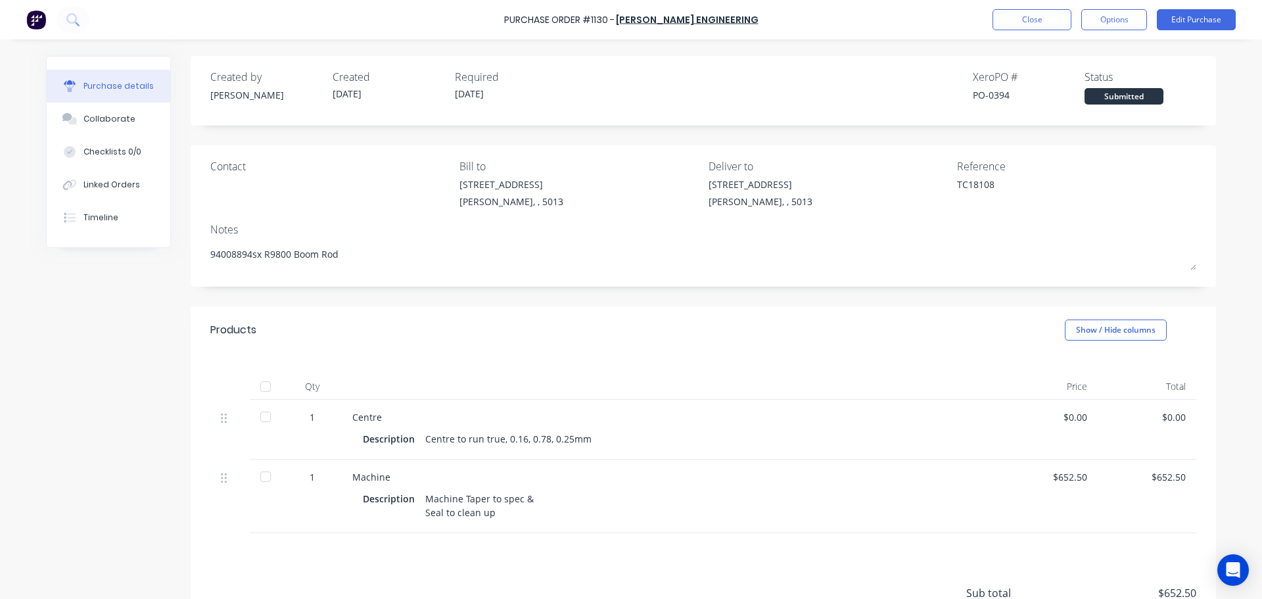
click at [266, 383] on div at bounding box center [265, 386] width 26 height 26
click at [1027, 17] on button "Close" at bounding box center [1031, 19] width 79 height 21
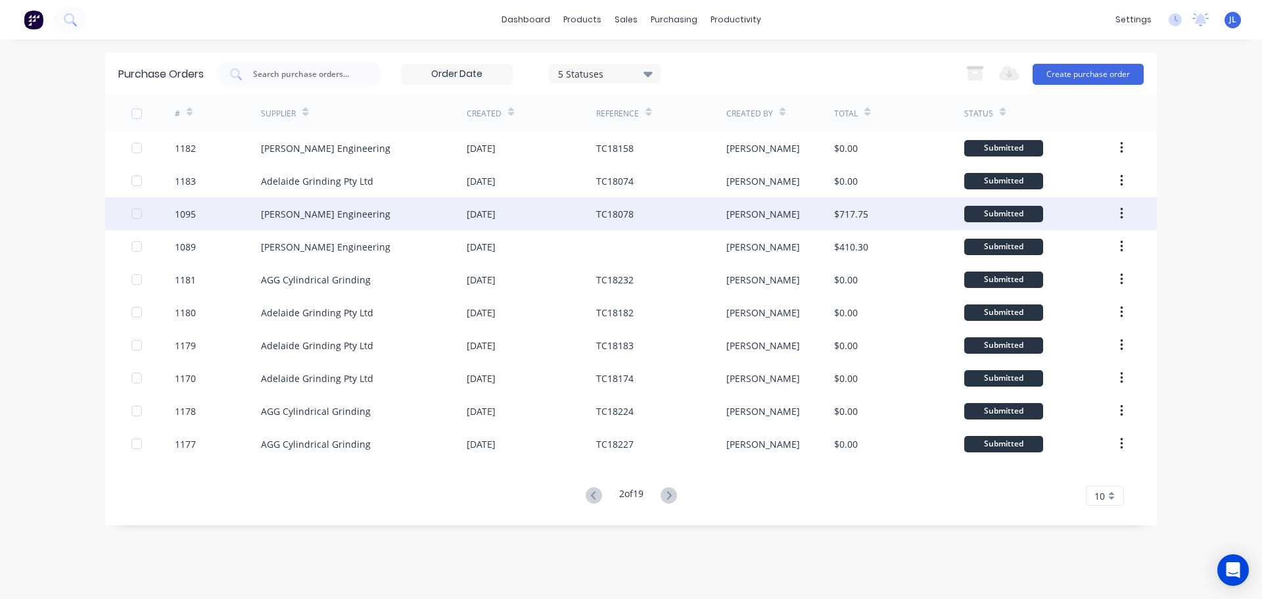
click at [639, 223] on div "TC18078" at bounding box center [660, 213] width 129 height 33
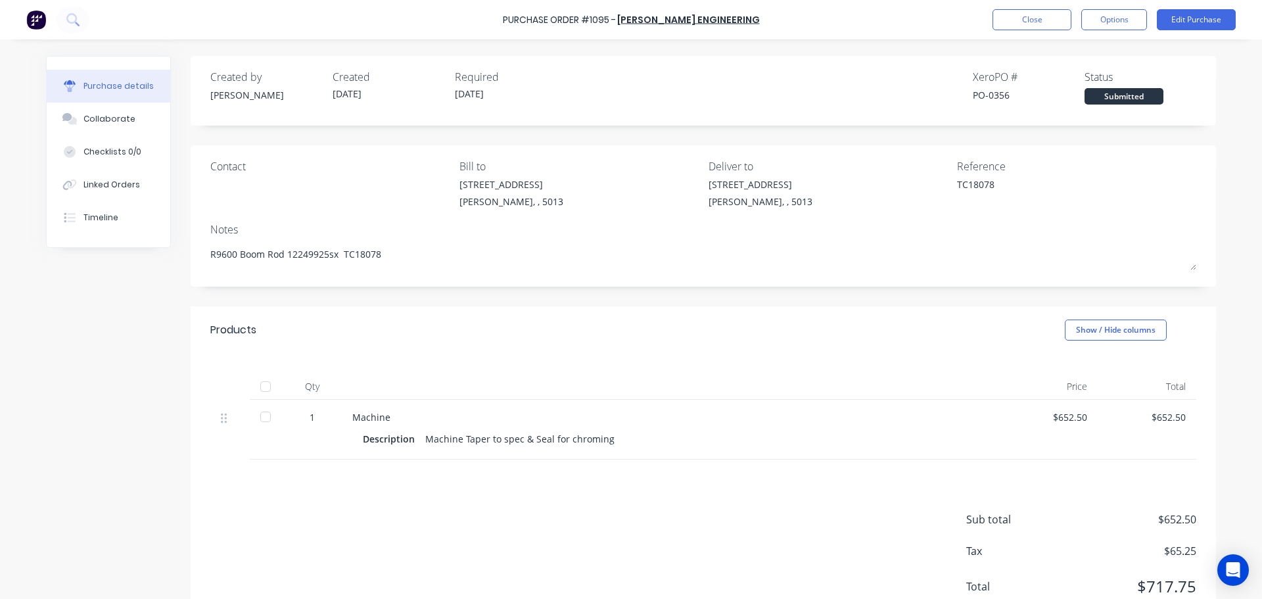
click at [264, 387] on div at bounding box center [265, 386] width 26 height 26
click at [1011, 27] on button "Close" at bounding box center [1031, 19] width 79 height 21
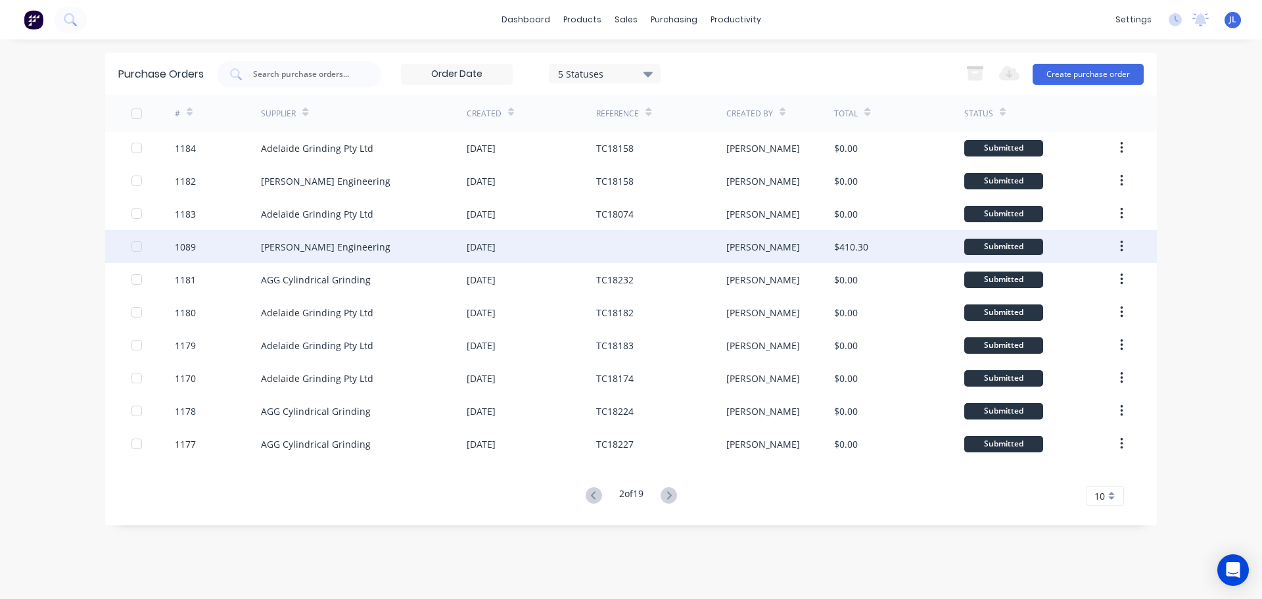
click at [680, 244] on div at bounding box center [660, 246] width 129 height 33
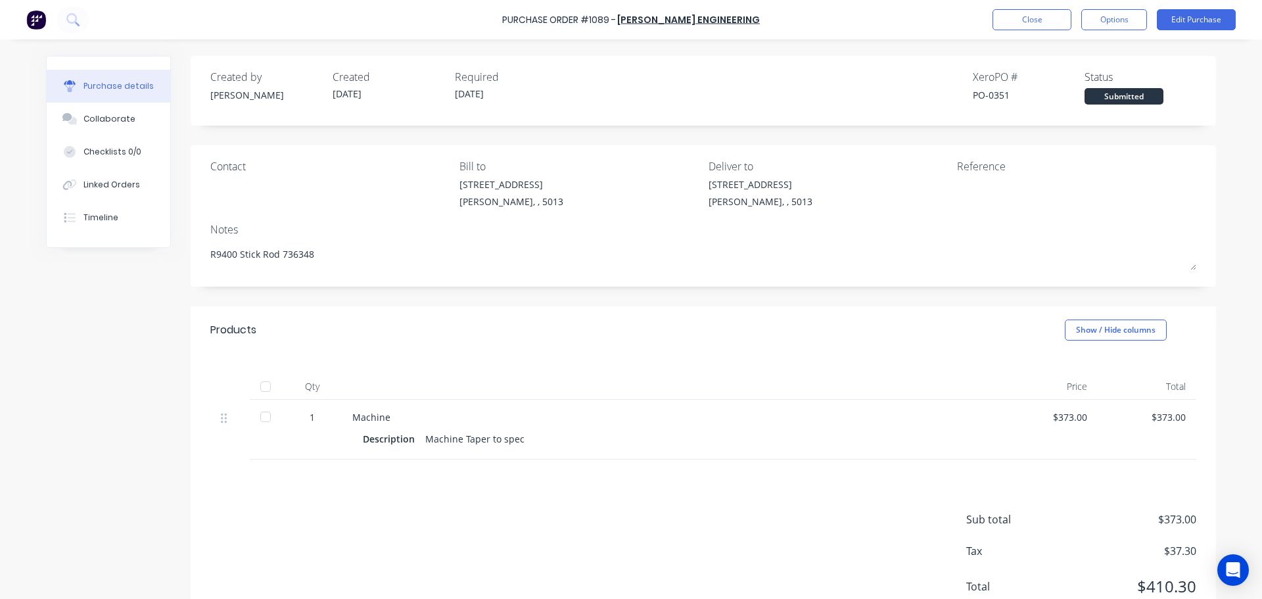
click at [256, 390] on div at bounding box center [265, 386] width 26 height 26
click at [1029, 29] on button "Close" at bounding box center [1031, 19] width 79 height 21
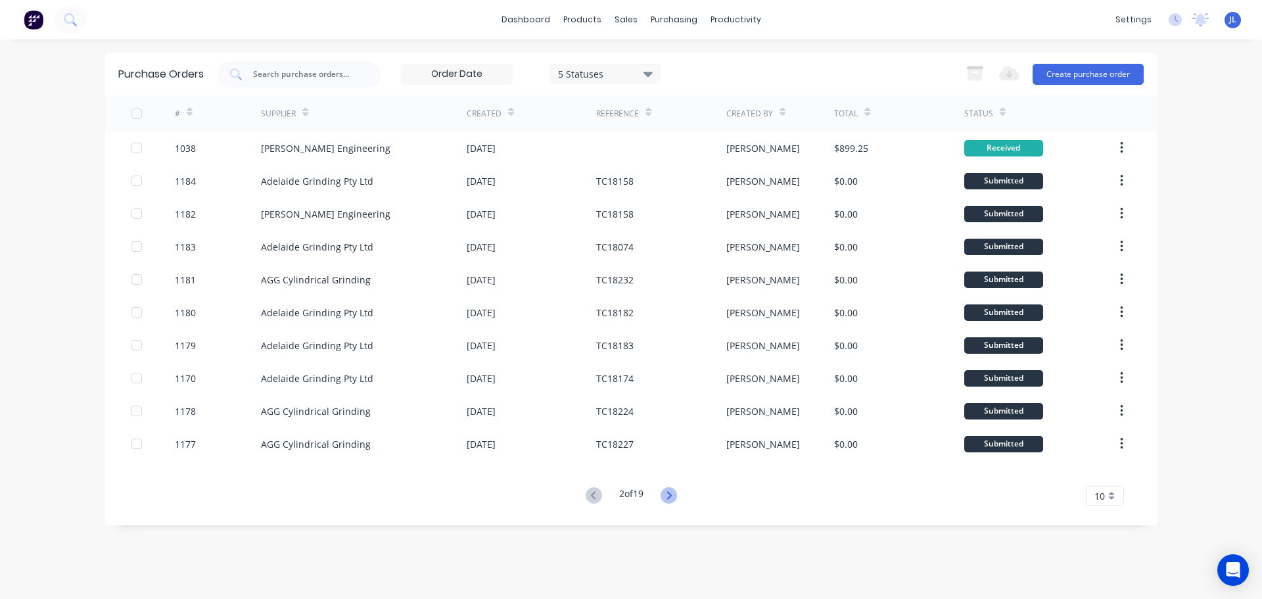
click at [667, 501] on icon at bounding box center [668, 495] width 16 height 16
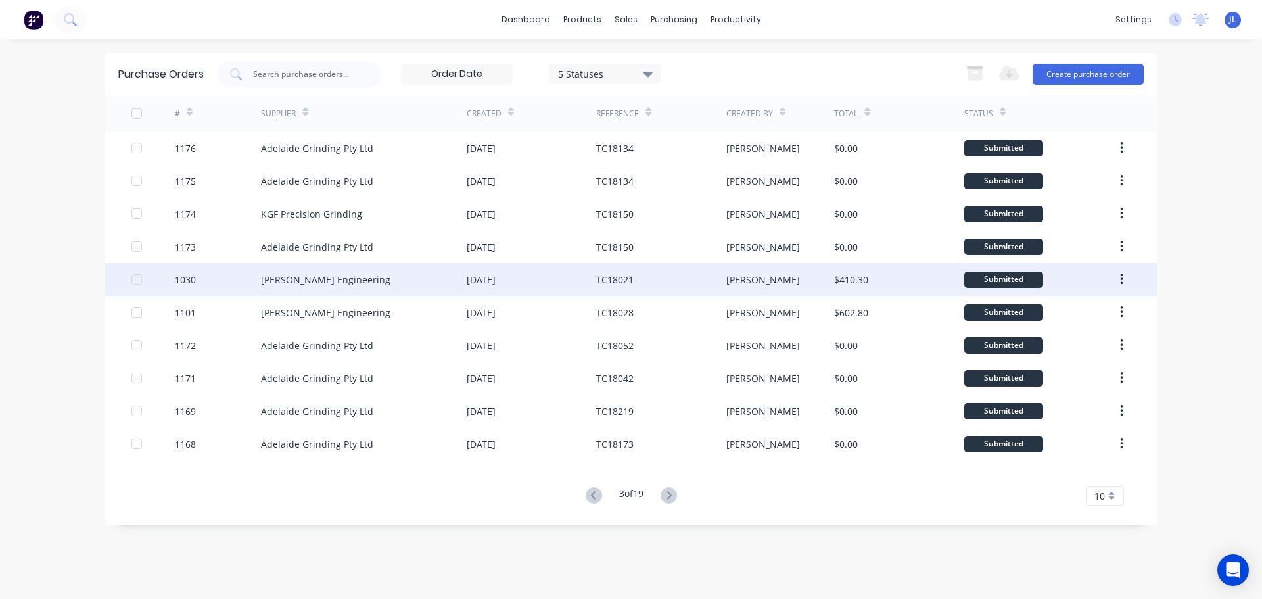
click at [752, 272] on div "[PERSON_NAME]" at bounding box center [780, 279] width 108 height 33
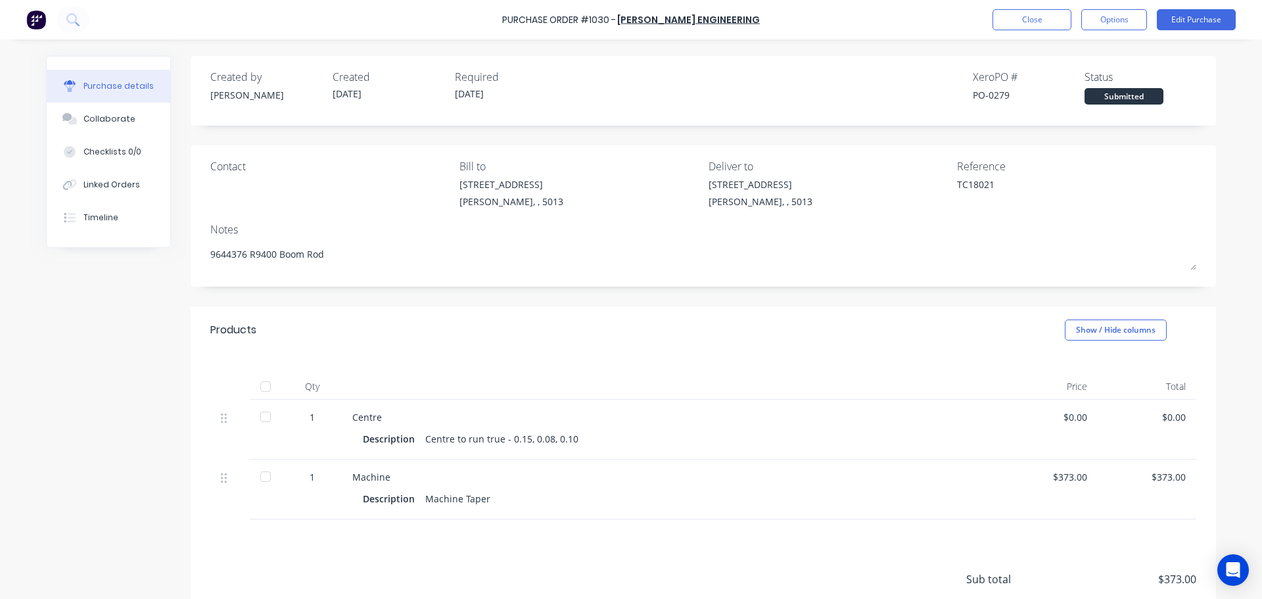
click at [267, 386] on div at bounding box center [265, 386] width 26 height 26
click at [1008, 29] on button "Close" at bounding box center [1031, 19] width 79 height 21
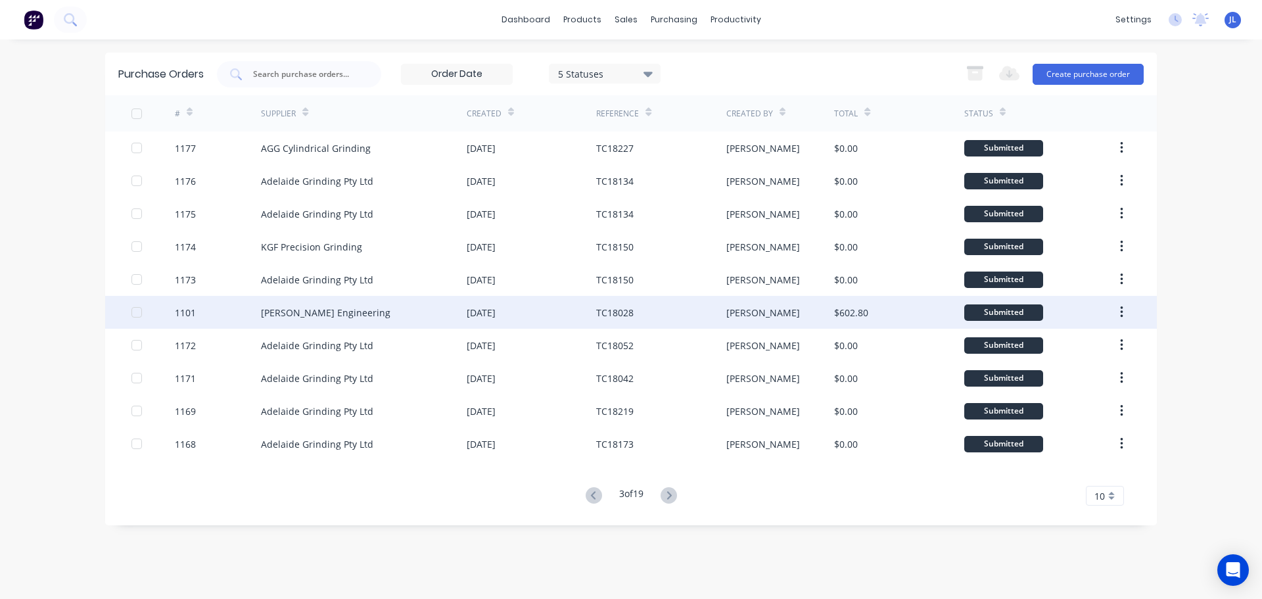
click at [793, 314] on div "[PERSON_NAME]" at bounding box center [780, 312] width 108 height 33
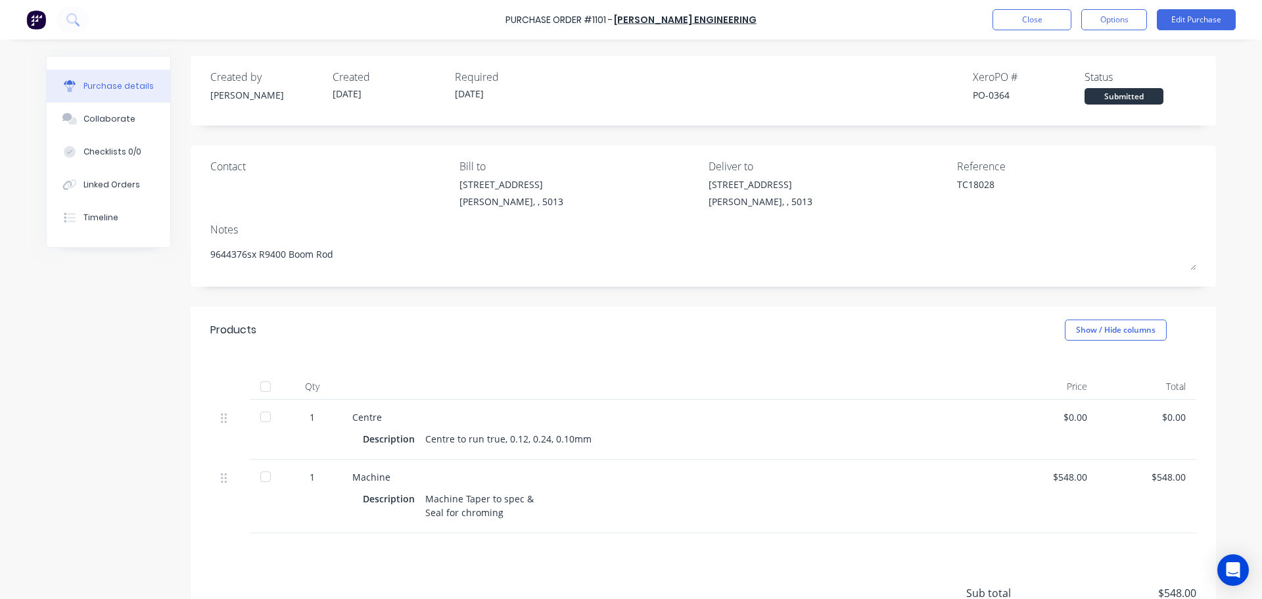
click at [263, 388] on div at bounding box center [265, 386] width 26 height 26
click at [1017, 26] on button "Close" at bounding box center [1031, 19] width 79 height 21
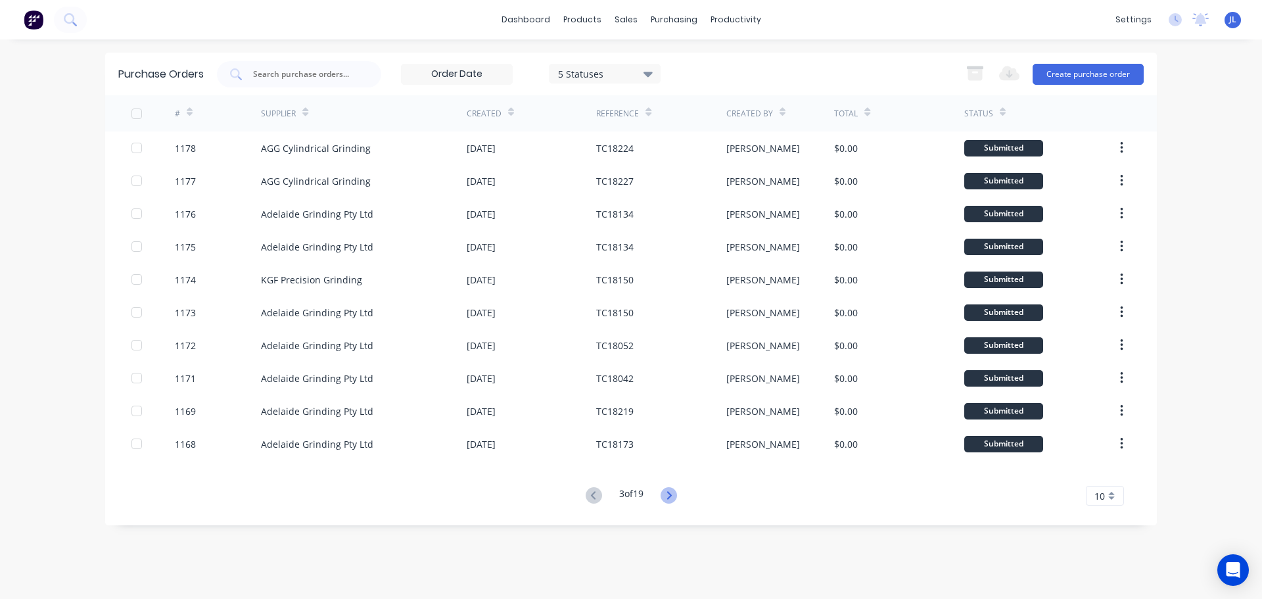
click at [669, 491] on icon at bounding box center [668, 495] width 16 height 16
click at [671, 497] on icon at bounding box center [668, 495] width 5 height 8
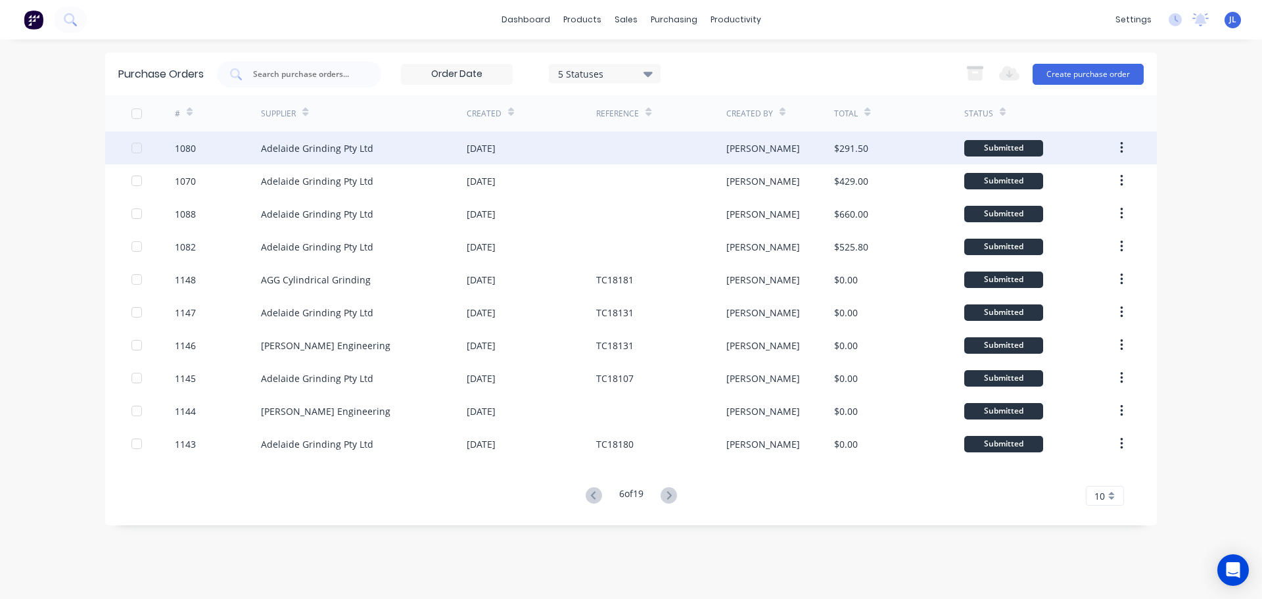
click at [760, 153] on div "[PERSON_NAME]" at bounding box center [780, 147] width 108 height 33
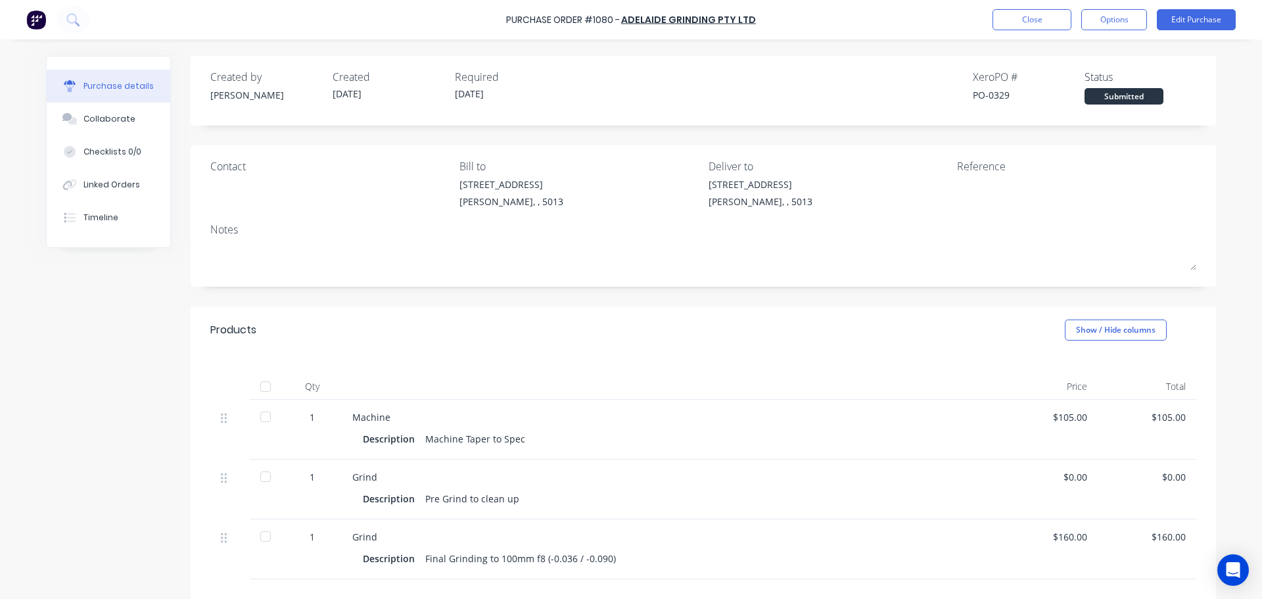
click at [1109, 101] on div "Submitted" at bounding box center [1123, 96] width 79 height 16
click at [260, 390] on div at bounding box center [265, 386] width 26 height 26
click at [1015, 6] on div "Purchase Order #1080 - Adelaide Grinding Pty Ltd Close Options Edit Purchase" at bounding box center [631, 19] width 1262 height 39
click at [1013, 36] on div "Purchase Order #1080 - Adelaide Grinding Pty Ltd Close Options Edit Purchase" at bounding box center [631, 19] width 1262 height 39
click at [1015, 28] on button "Close" at bounding box center [1031, 19] width 79 height 21
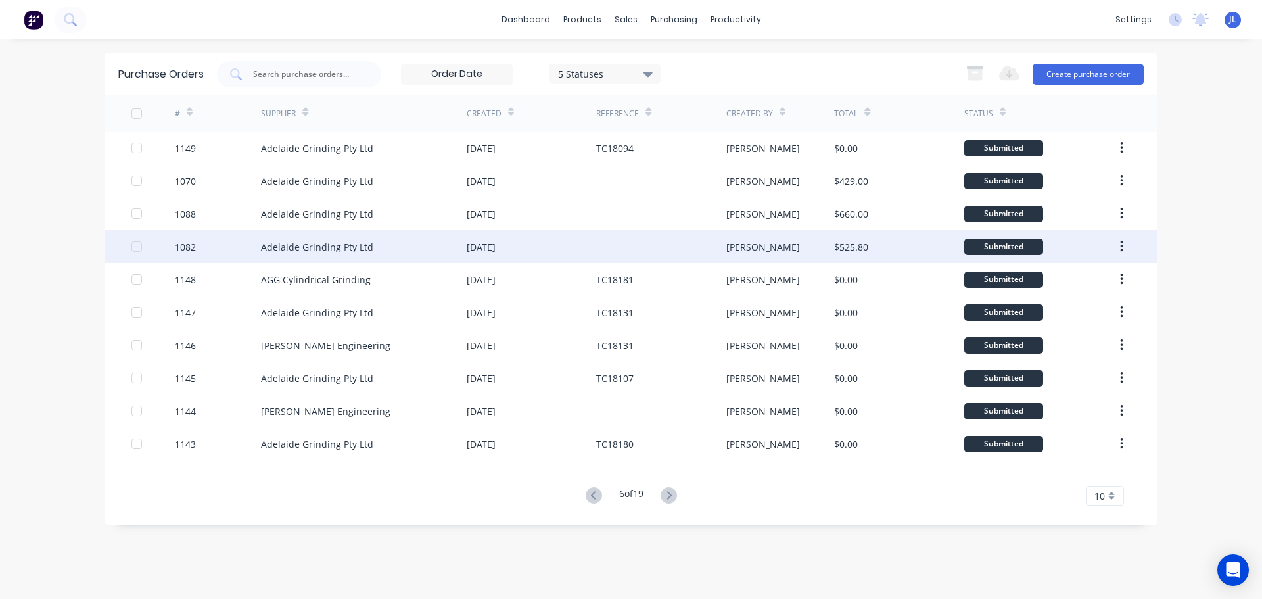
click at [691, 240] on div at bounding box center [660, 246] width 129 height 33
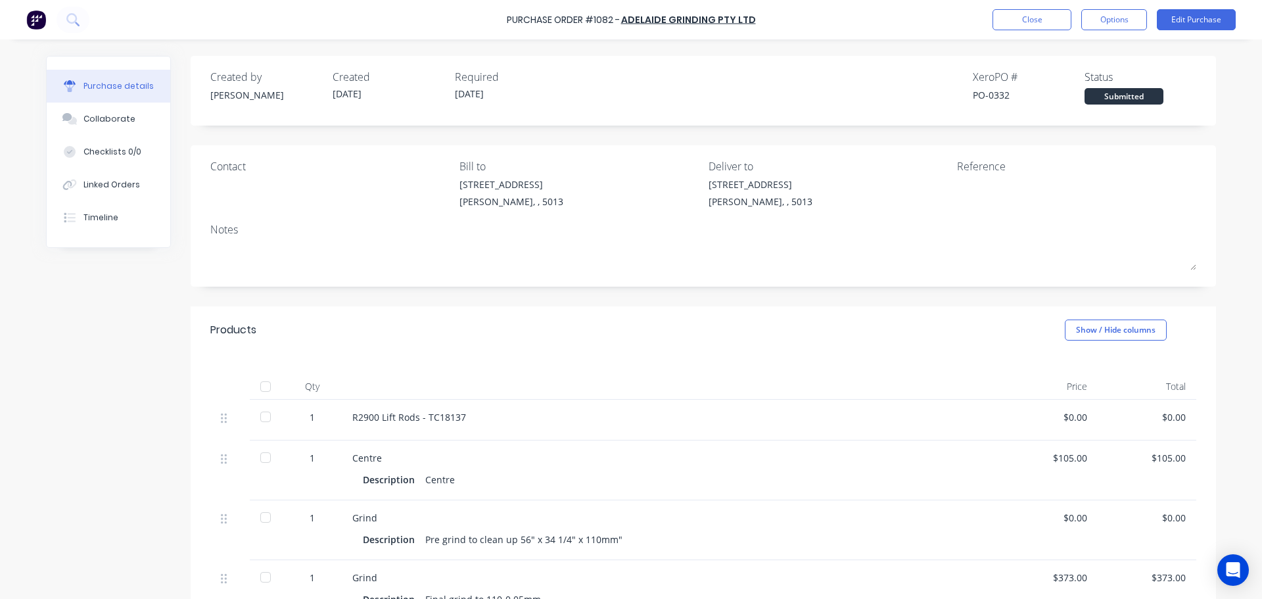
click at [263, 390] on div at bounding box center [265, 386] width 26 height 26
click at [1024, 20] on button "Close" at bounding box center [1031, 19] width 79 height 21
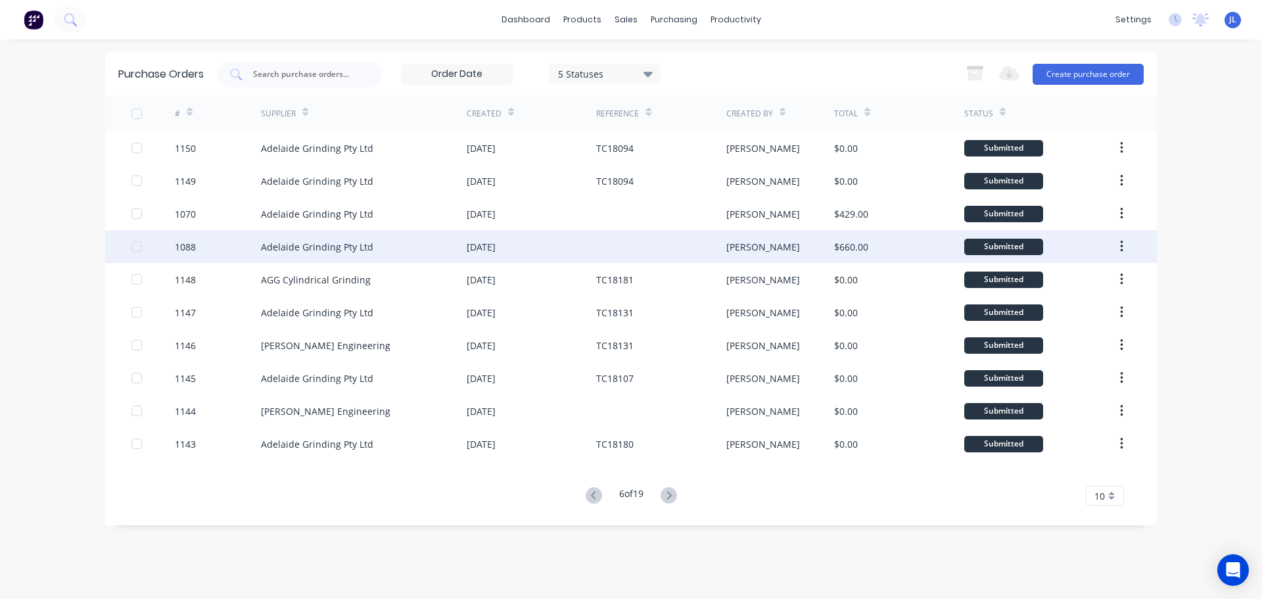
click at [849, 242] on div "$660.00" at bounding box center [851, 247] width 34 height 14
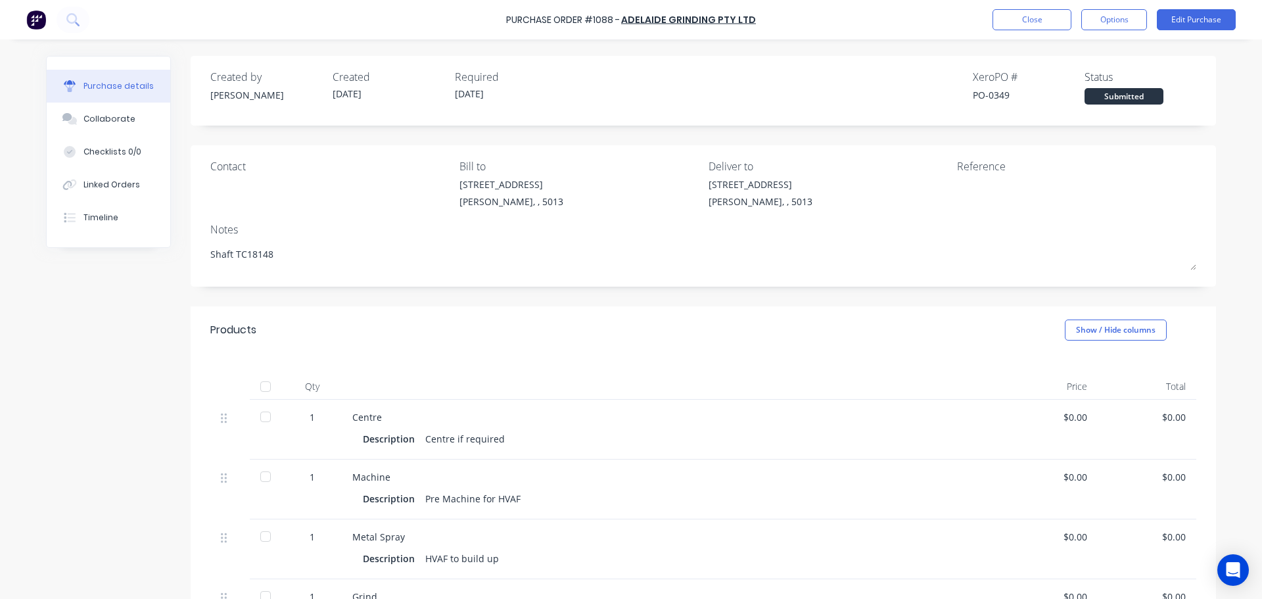
click at [262, 384] on div at bounding box center [265, 386] width 26 height 26
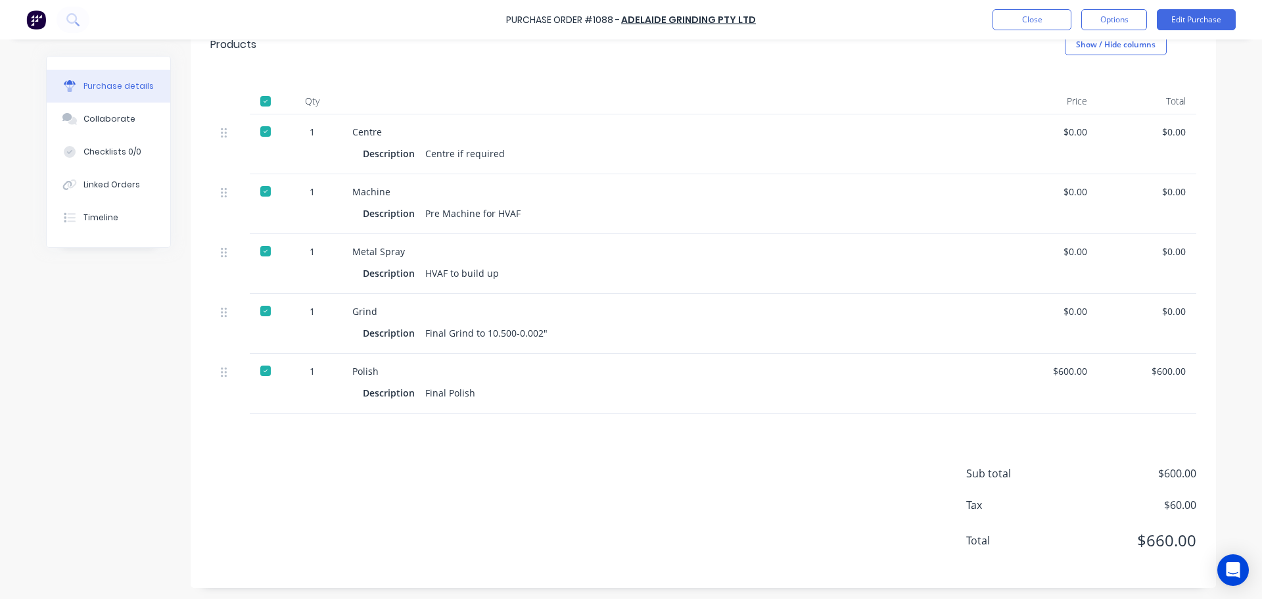
scroll to position [287, 0]
click at [1048, 18] on button "Close" at bounding box center [1031, 19] width 79 height 21
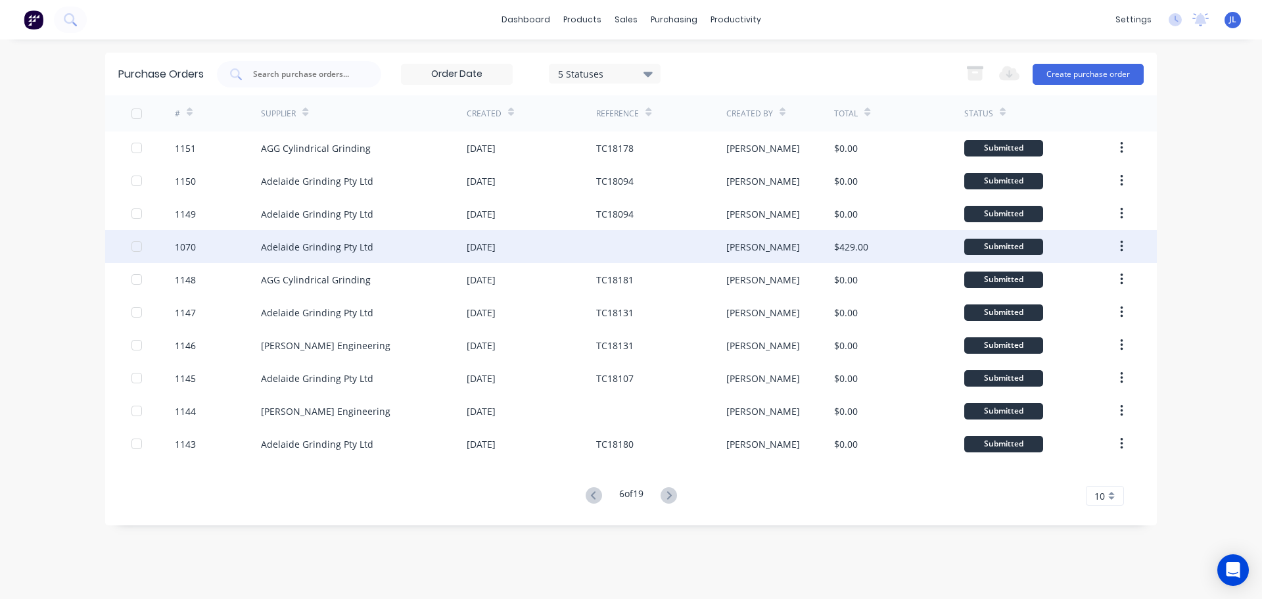
click at [802, 249] on div "Paul" at bounding box center [780, 246] width 108 height 33
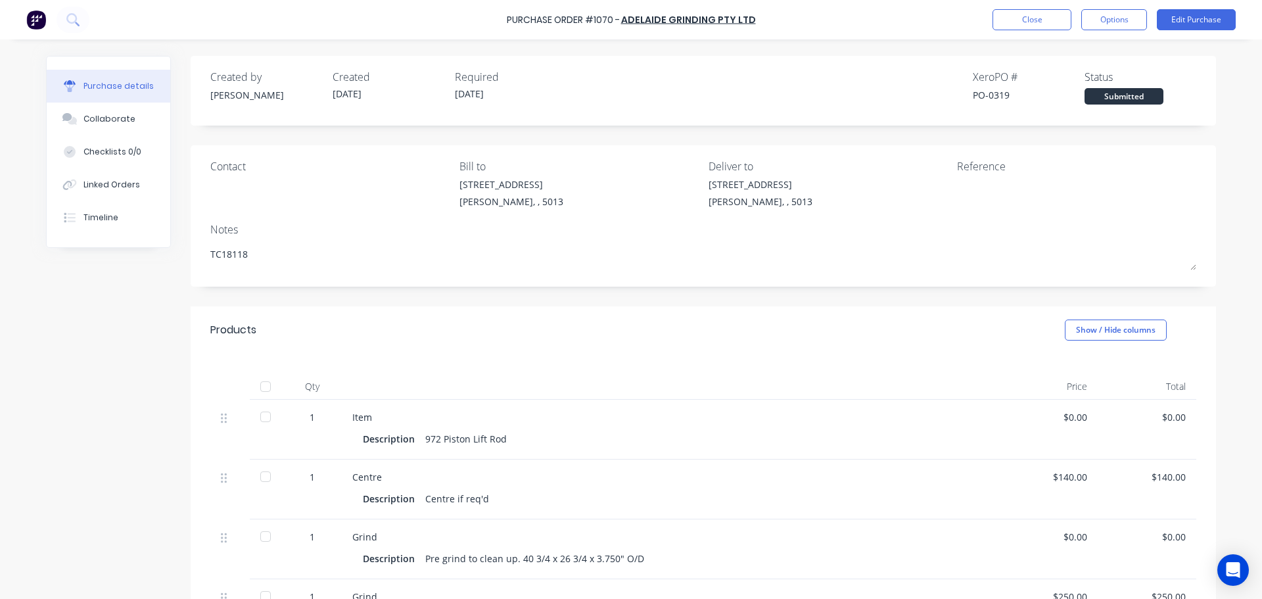
click at [263, 390] on div at bounding box center [265, 386] width 26 height 26
click at [1034, 26] on button "Close" at bounding box center [1031, 19] width 79 height 21
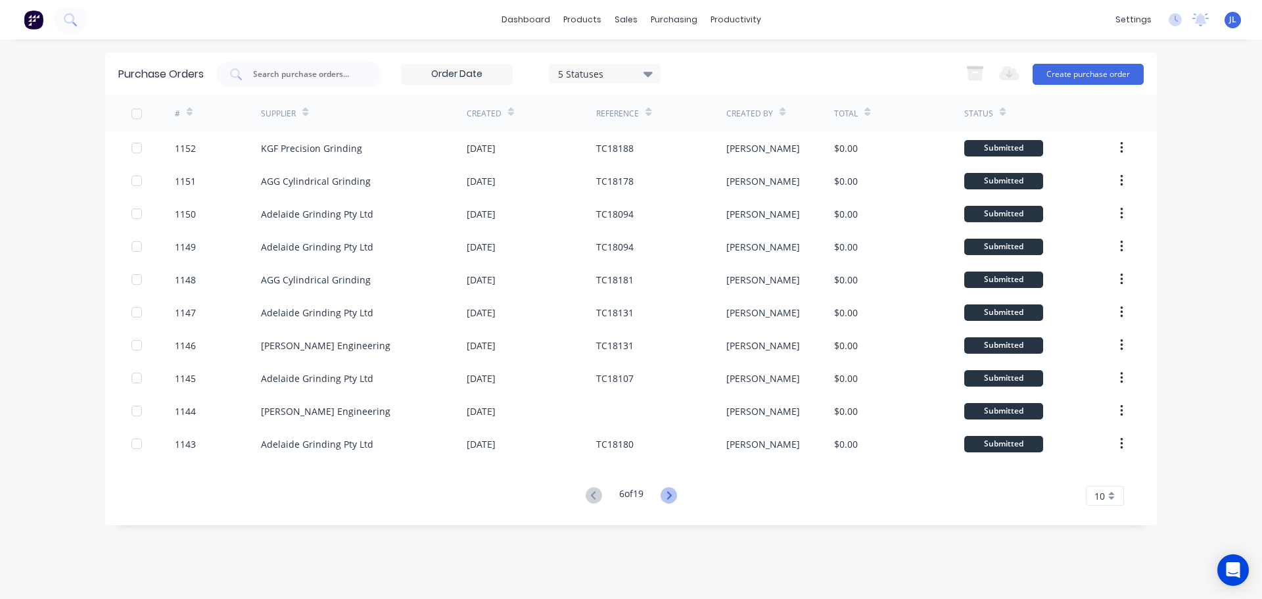
click at [676, 495] on icon at bounding box center [668, 495] width 16 height 16
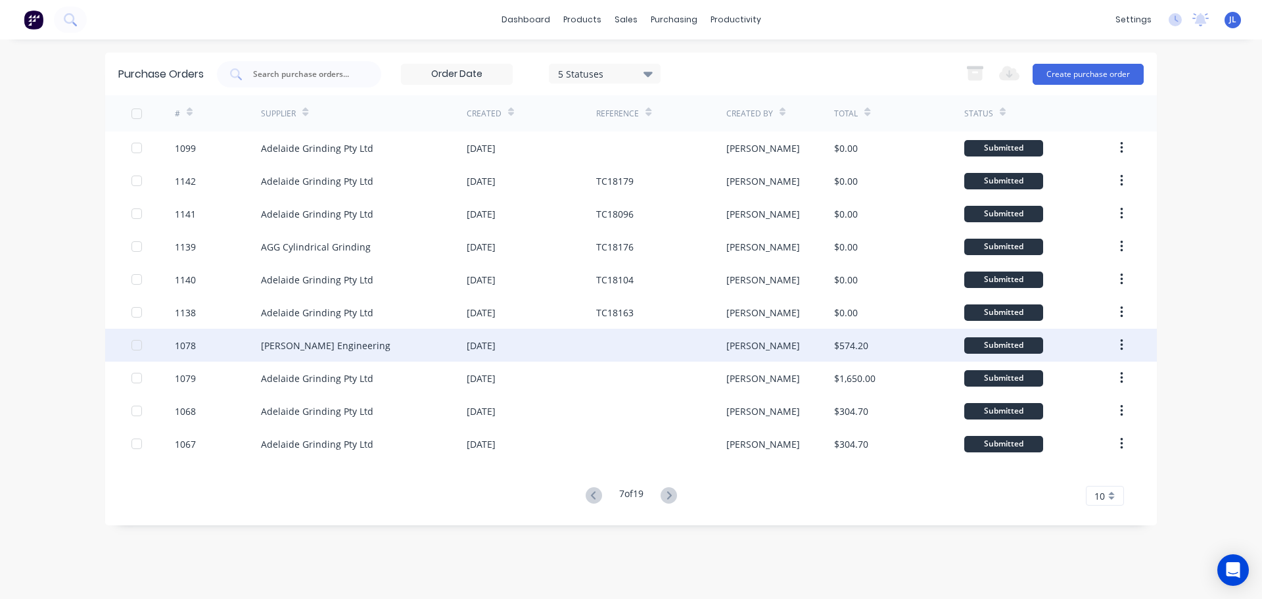
click at [712, 356] on div at bounding box center [660, 345] width 129 height 33
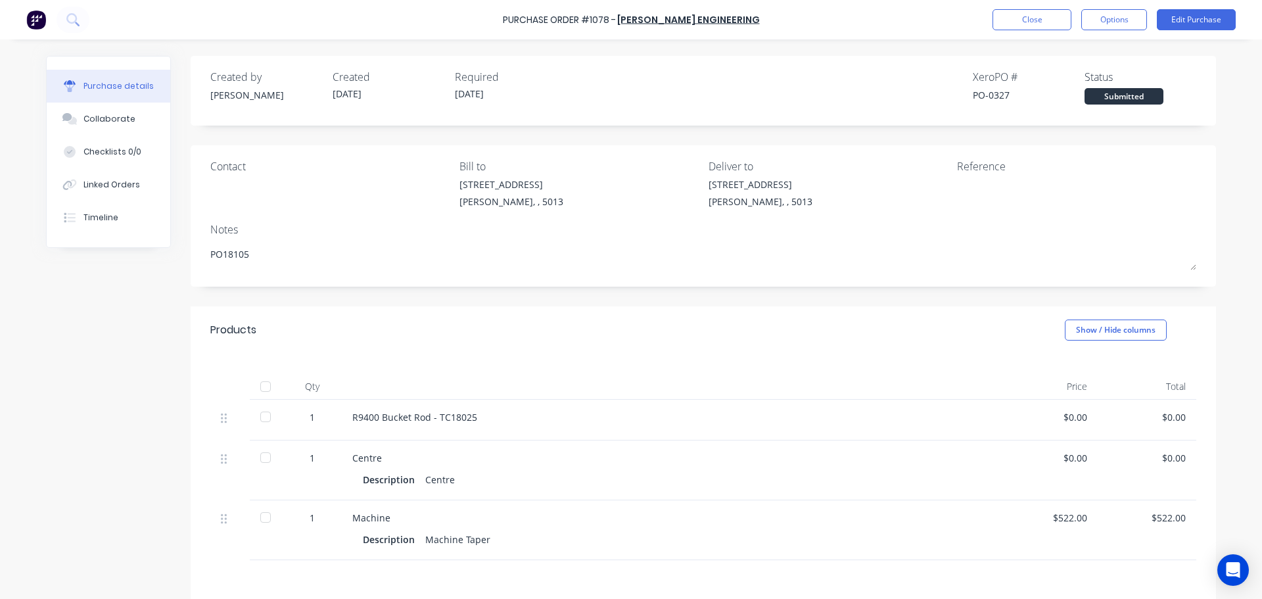
click at [263, 385] on div at bounding box center [265, 386] width 26 height 26
click at [1007, 26] on button "Close" at bounding box center [1031, 19] width 79 height 21
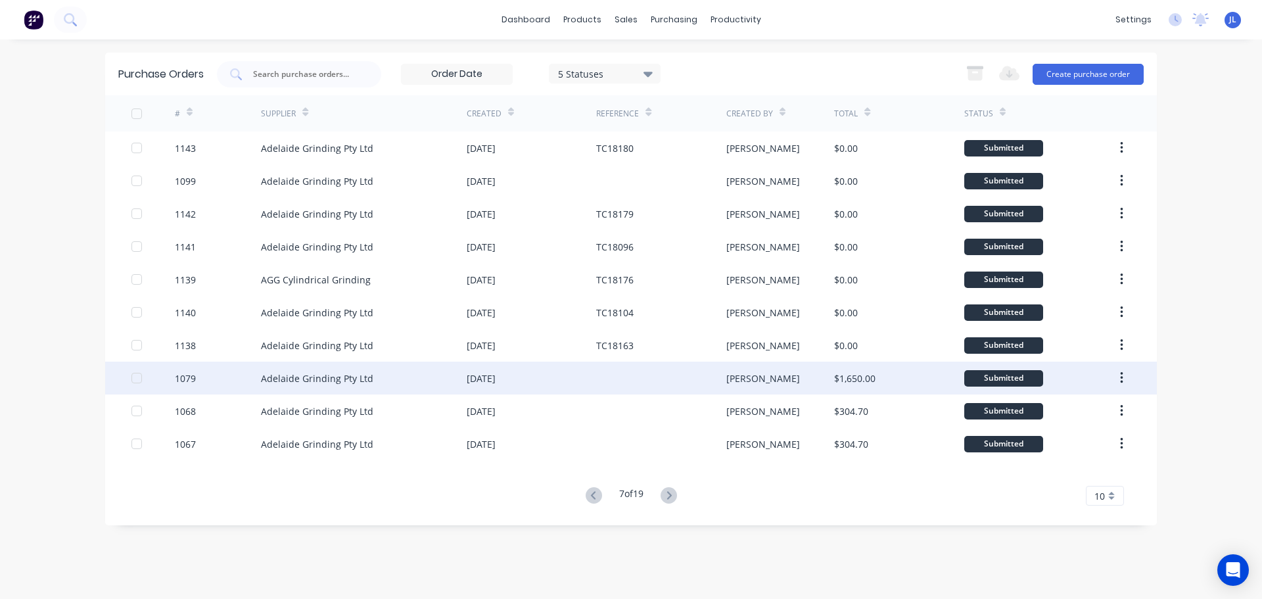
click at [812, 380] on div "[PERSON_NAME]" at bounding box center [780, 377] width 108 height 33
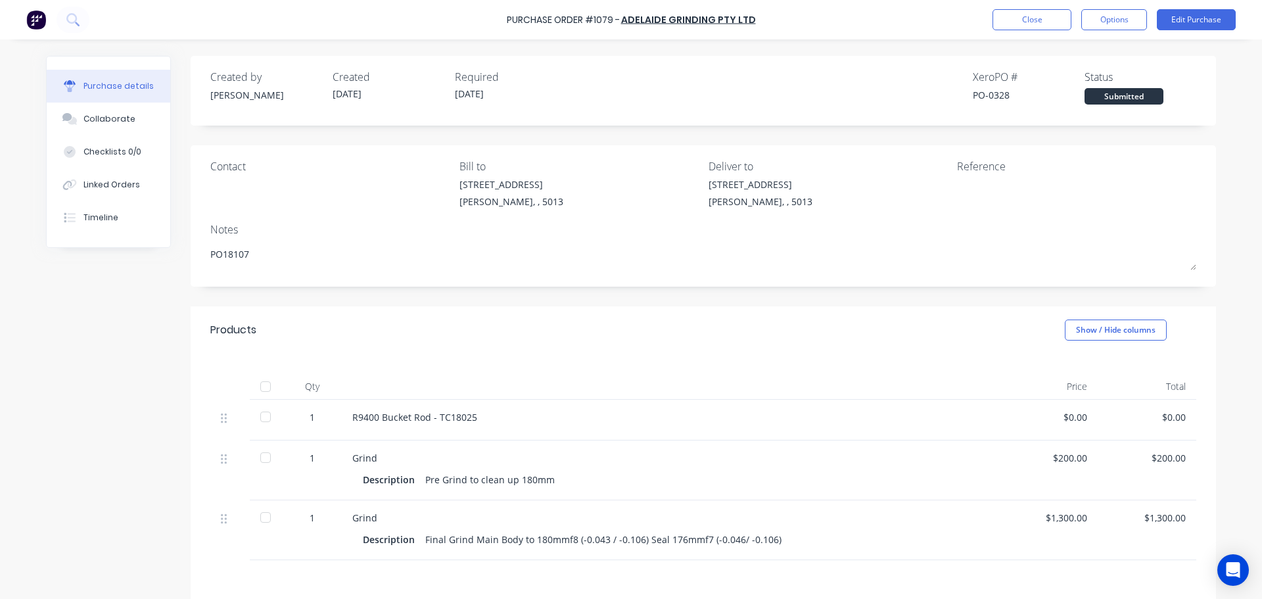
click at [252, 388] on div at bounding box center [265, 386] width 26 height 26
click at [1007, 18] on button "Close" at bounding box center [1031, 19] width 79 height 21
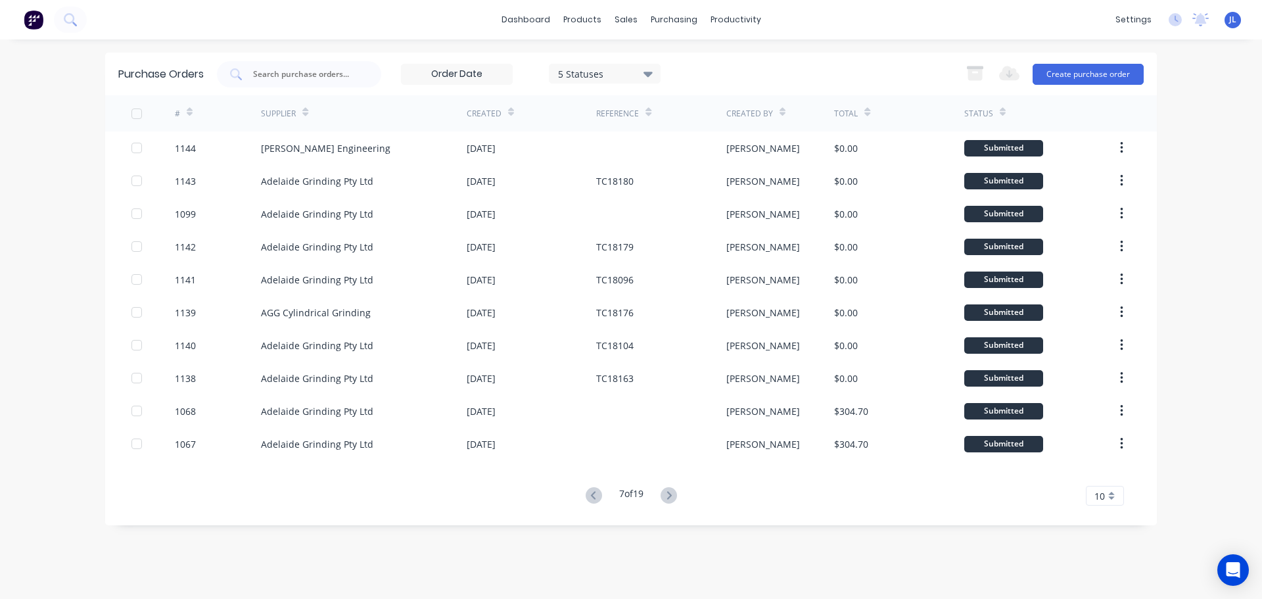
click at [697, 407] on div at bounding box center [660, 410] width 129 height 33
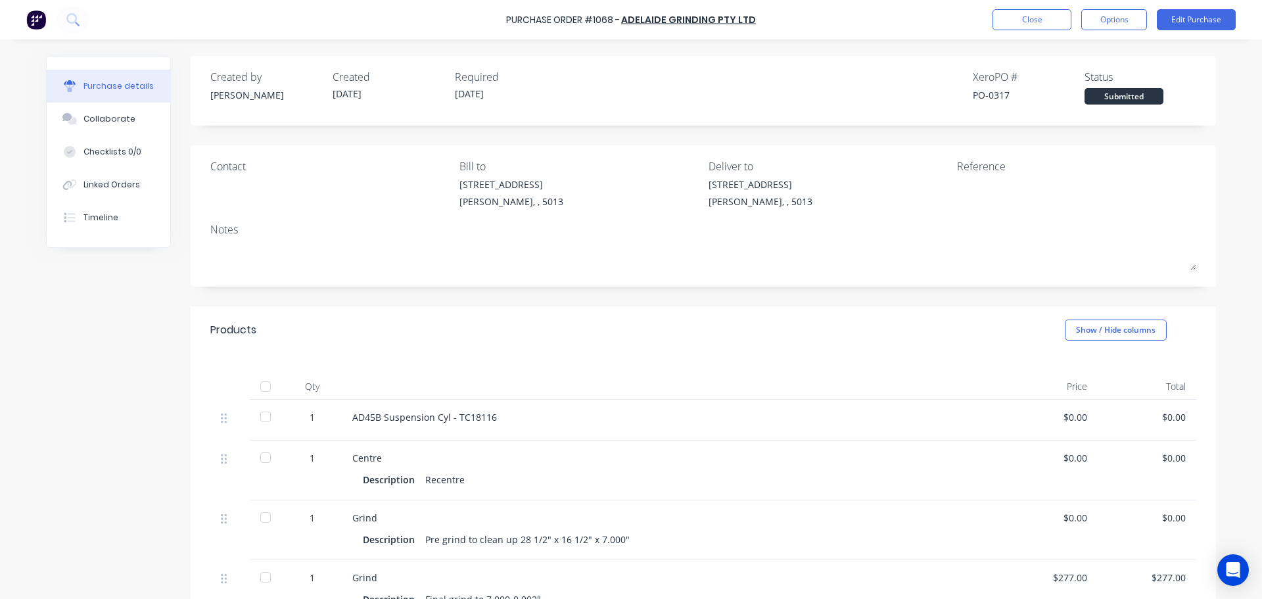
click at [263, 384] on div at bounding box center [265, 386] width 26 height 26
click at [1007, 28] on button "Close" at bounding box center [1031, 19] width 79 height 21
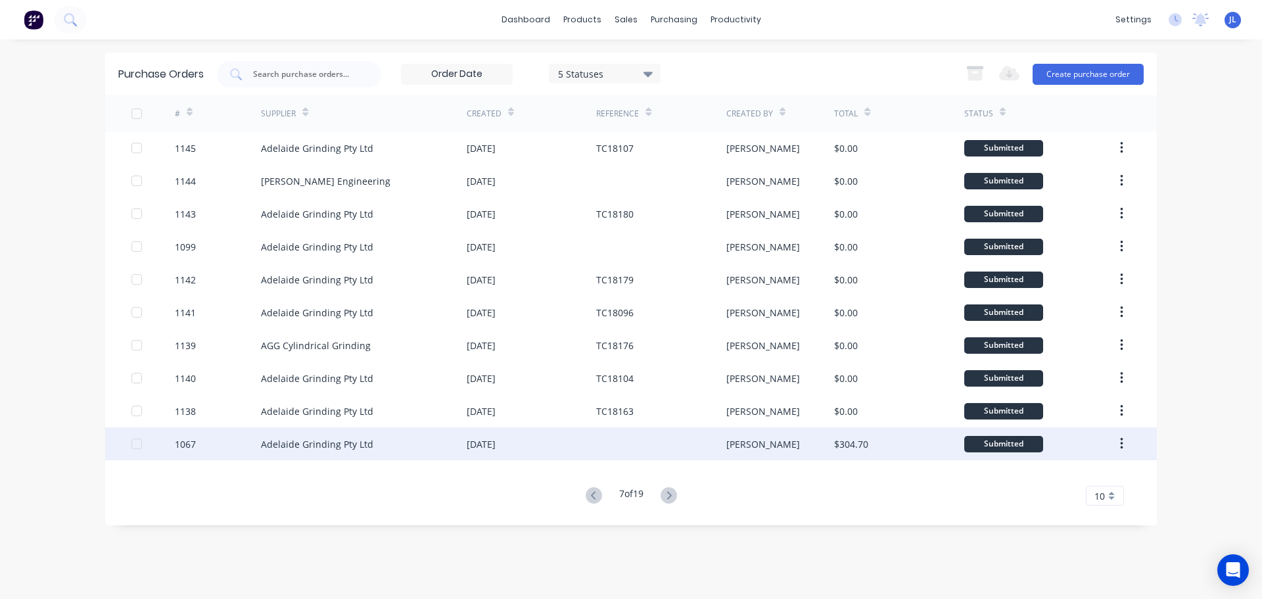
click at [650, 442] on div at bounding box center [660, 443] width 129 height 33
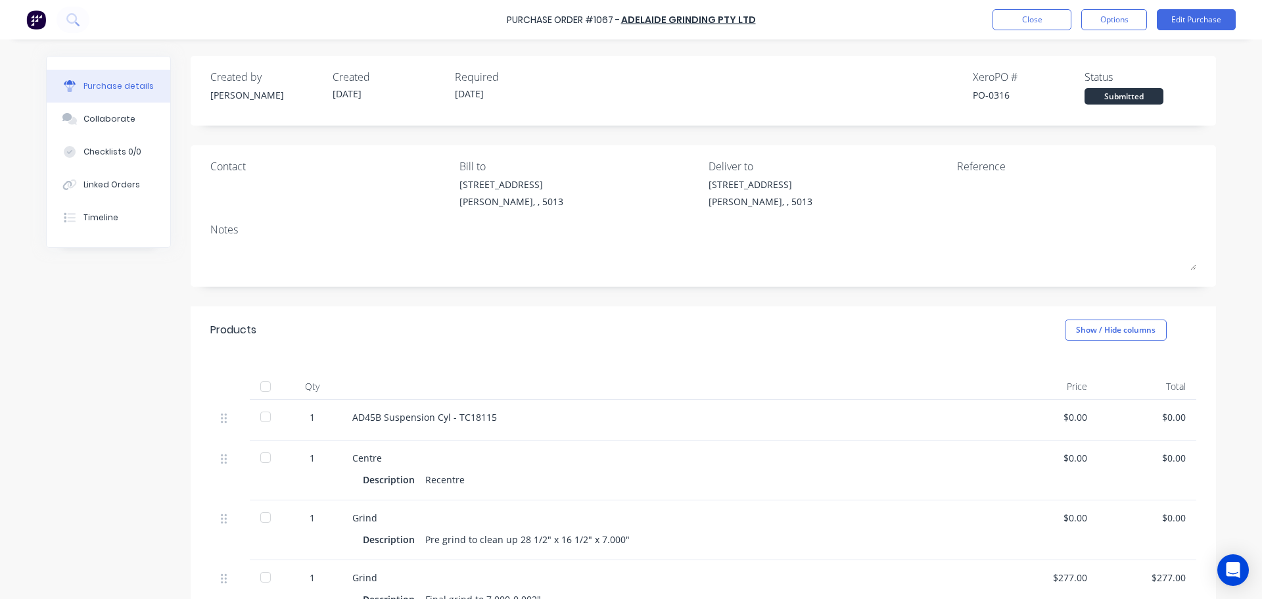
click at [264, 384] on div at bounding box center [265, 386] width 26 height 26
click at [1020, 0] on div "Purchase Order #1067 - Adelaide Grinding Pty Ltd Close Options Edit Purchase" at bounding box center [631, 19] width 1262 height 39
click at [1019, 17] on button "Close" at bounding box center [1031, 19] width 79 height 21
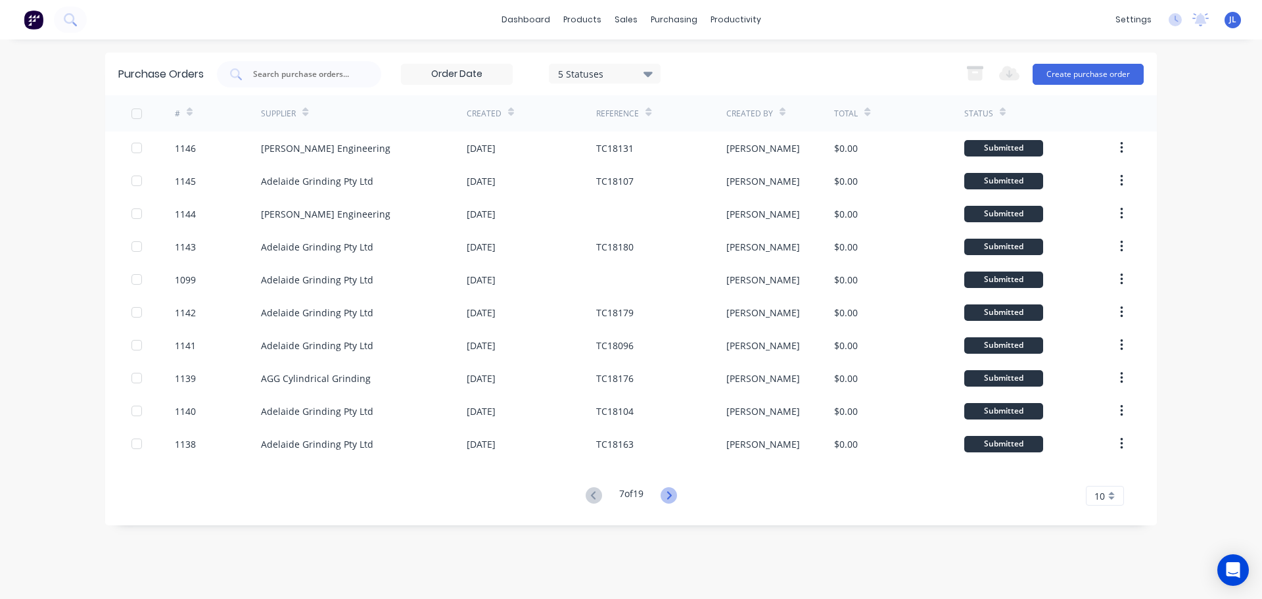
click at [670, 490] on icon at bounding box center [668, 495] width 16 height 16
click at [668, 498] on icon at bounding box center [668, 495] width 16 height 16
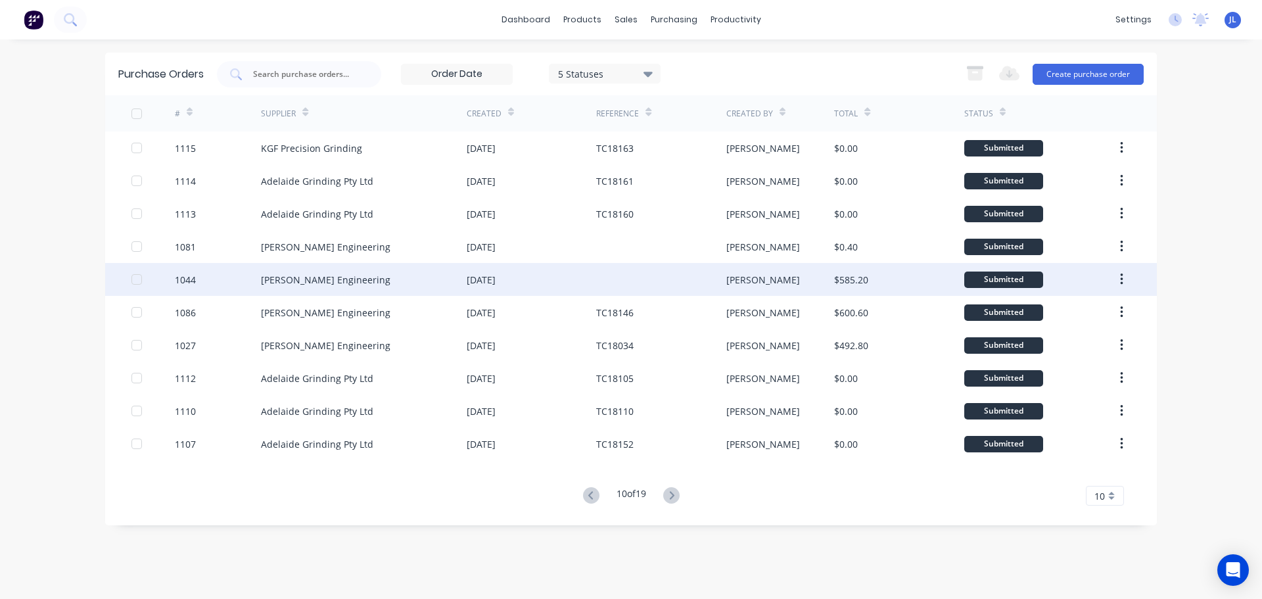
click at [737, 283] on div "[PERSON_NAME]" at bounding box center [763, 280] width 74 height 14
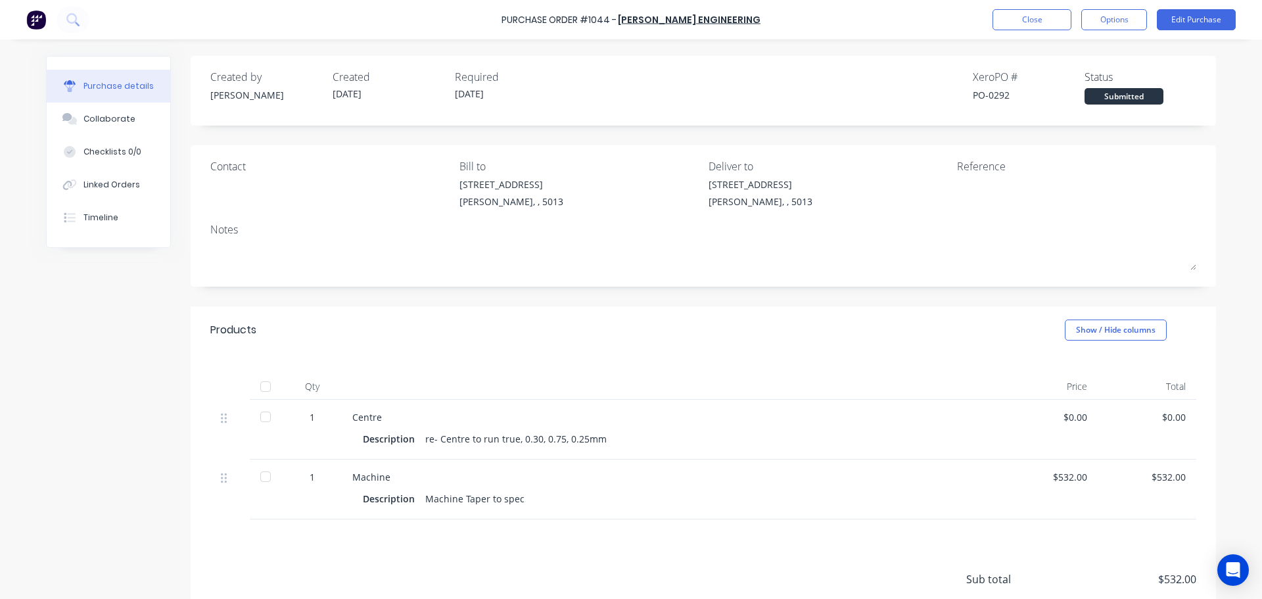
click at [263, 386] on div at bounding box center [265, 386] width 26 height 26
click at [1046, 19] on button "Close" at bounding box center [1031, 19] width 79 height 21
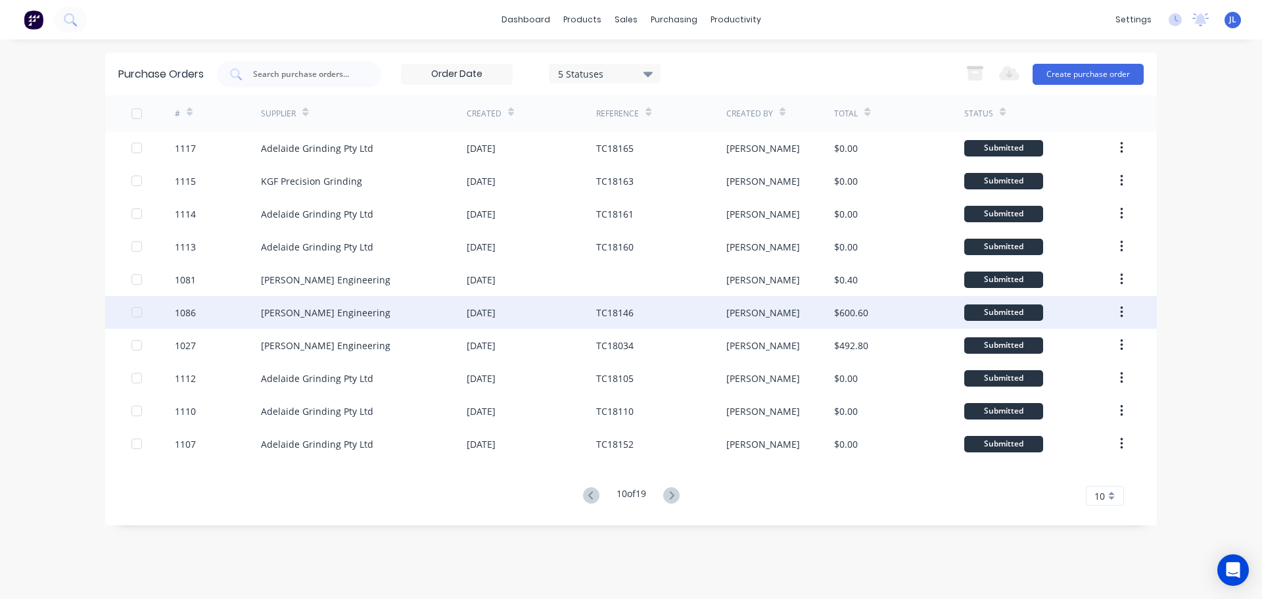
click at [802, 317] on div "[PERSON_NAME]" at bounding box center [780, 312] width 108 height 33
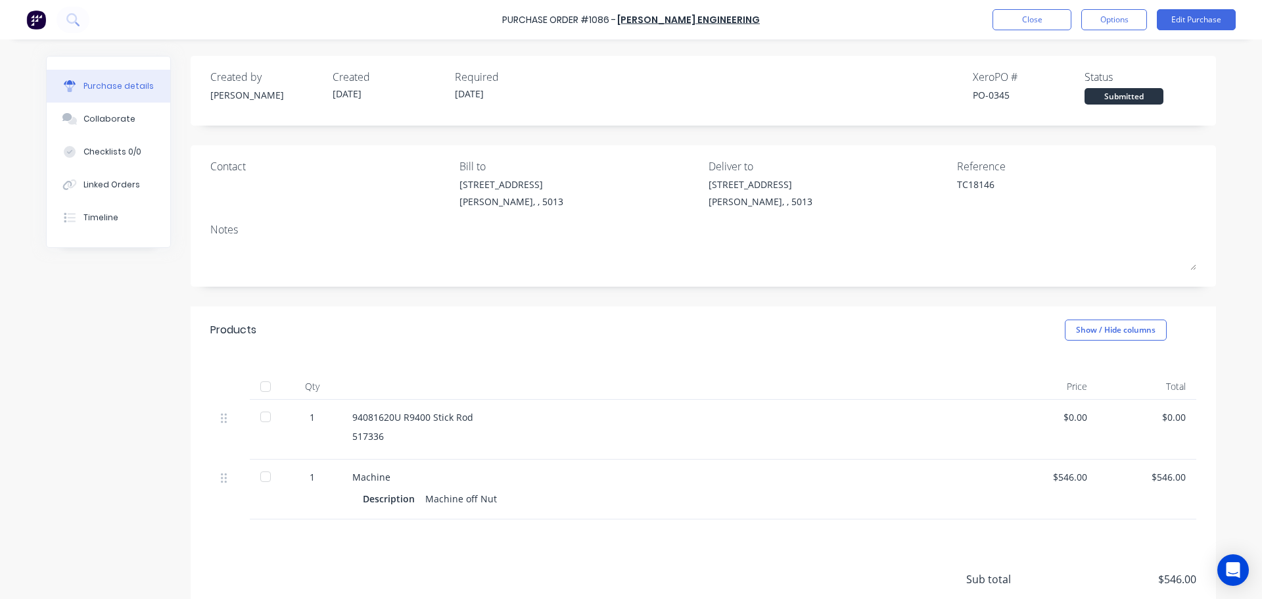
click at [262, 384] on div at bounding box center [265, 386] width 26 height 26
click at [1029, 27] on button "Close" at bounding box center [1031, 19] width 79 height 21
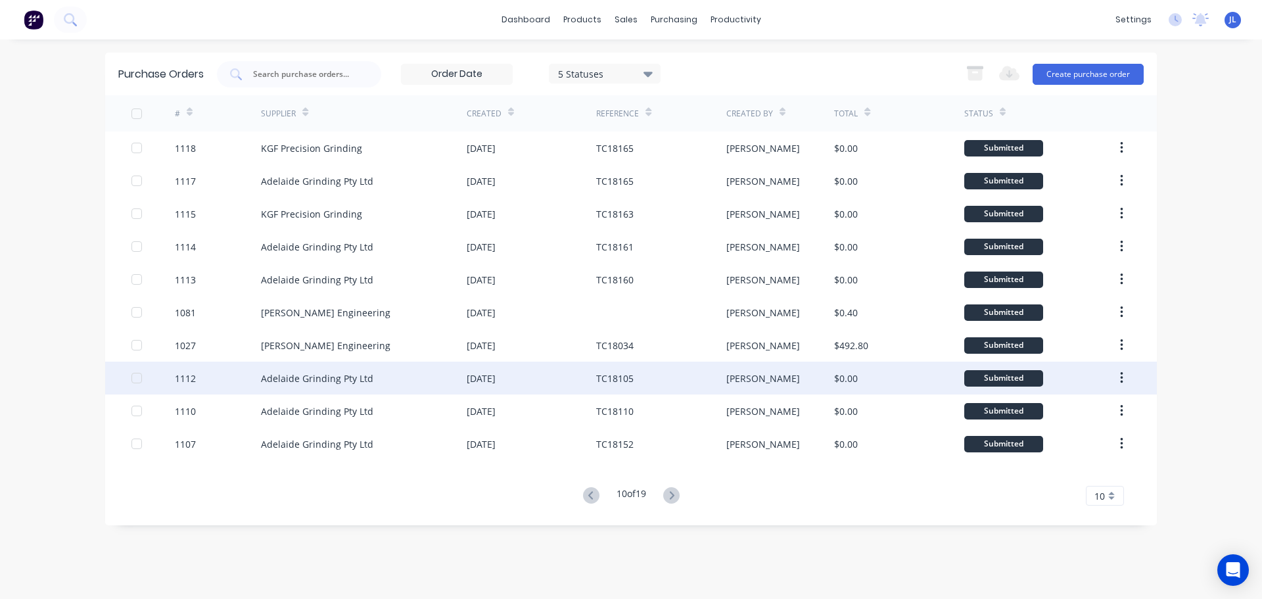
click at [676, 361] on div "TC18105" at bounding box center [660, 377] width 129 height 33
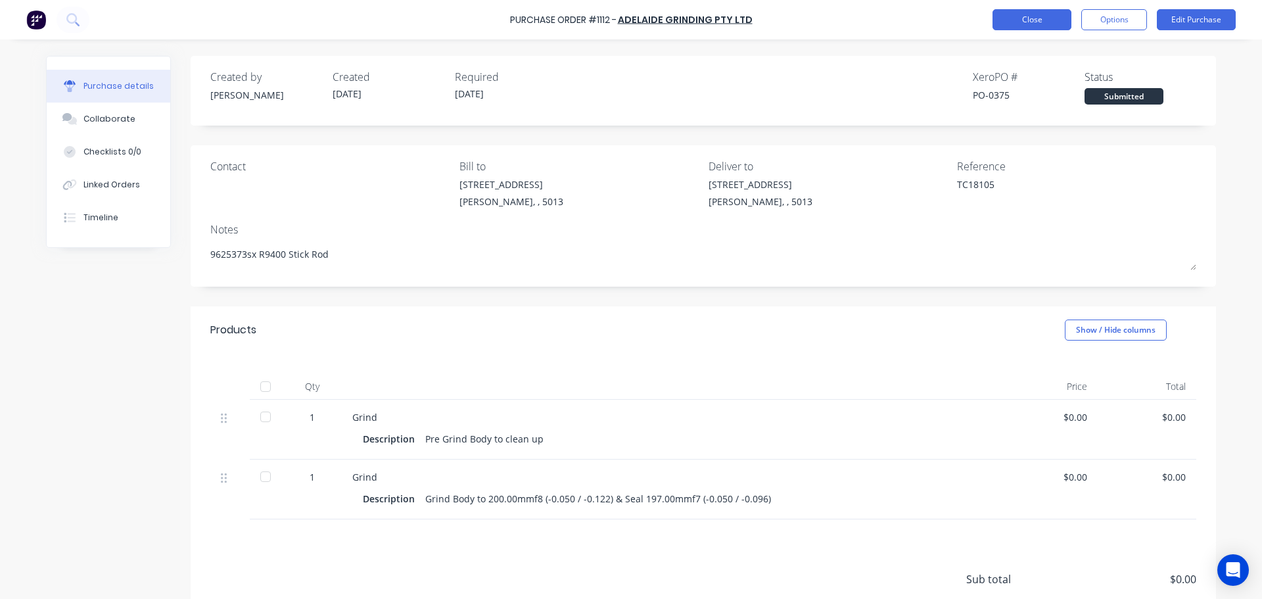
click at [1013, 21] on button "Close" at bounding box center [1031, 19] width 79 height 21
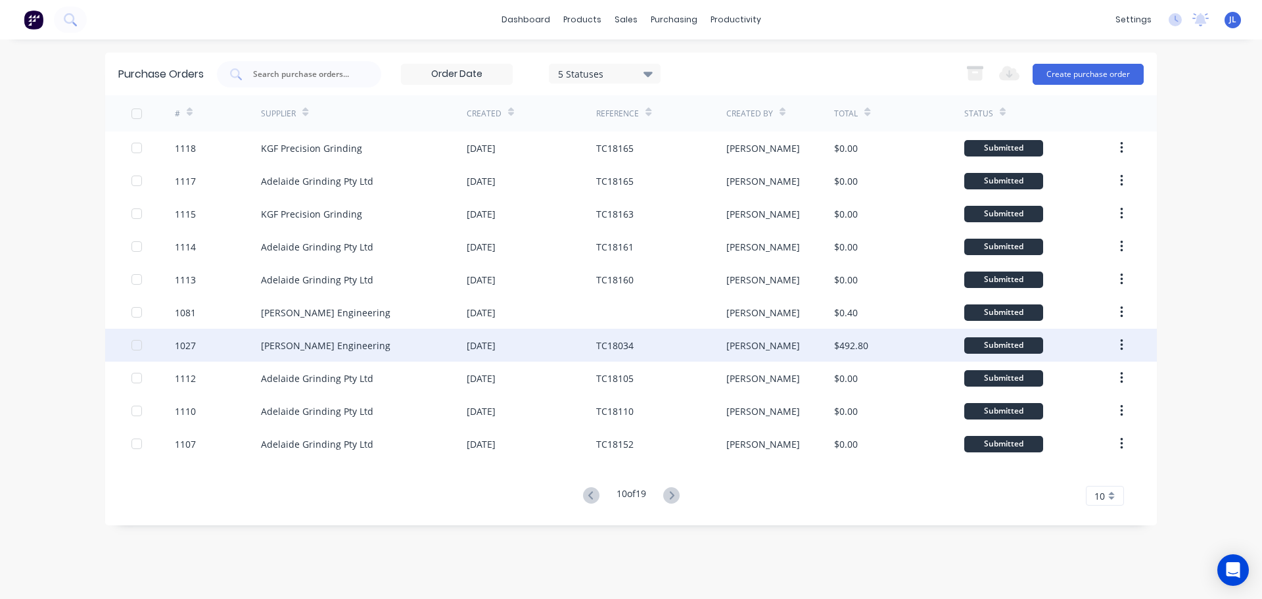
click at [670, 349] on div "TC18034" at bounding box center [660, 345] width 129 height 33
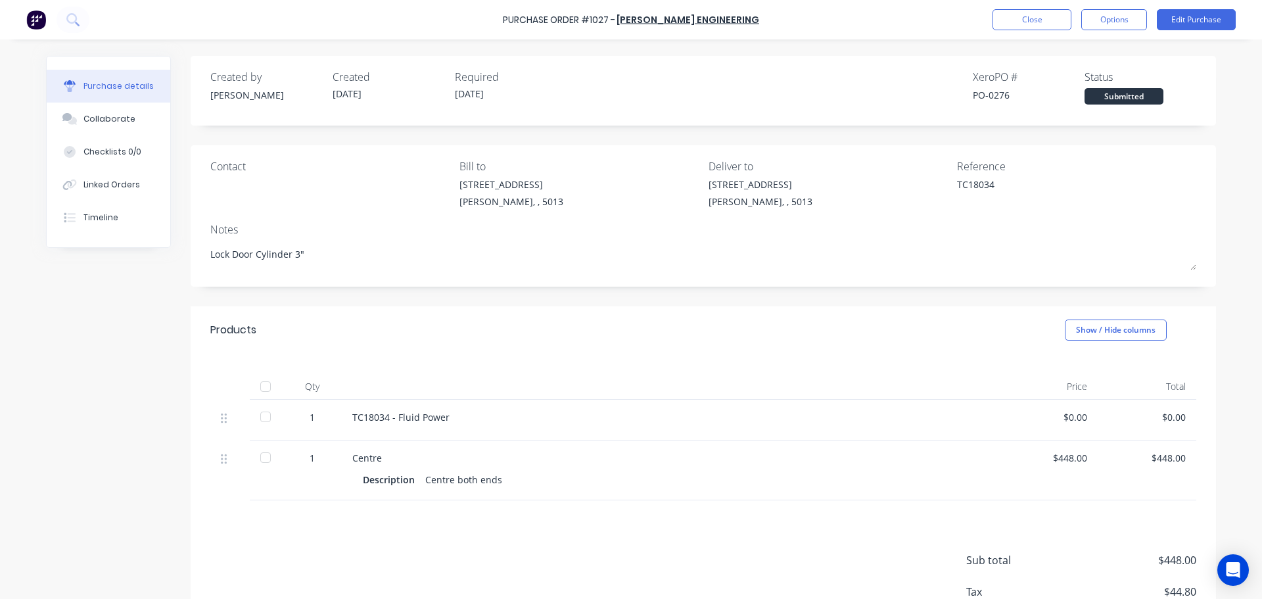
drag, startPoint x: 261, startPoint y: 380, endPoint x: 292, endPoint y: 378, distance: 31.6
click at [262, 381] on div at bounding box center [265, 386] width 26 height 26
click at [1020, 17] on button "Close" at bounding box center [1031, 19] width 79 height 21
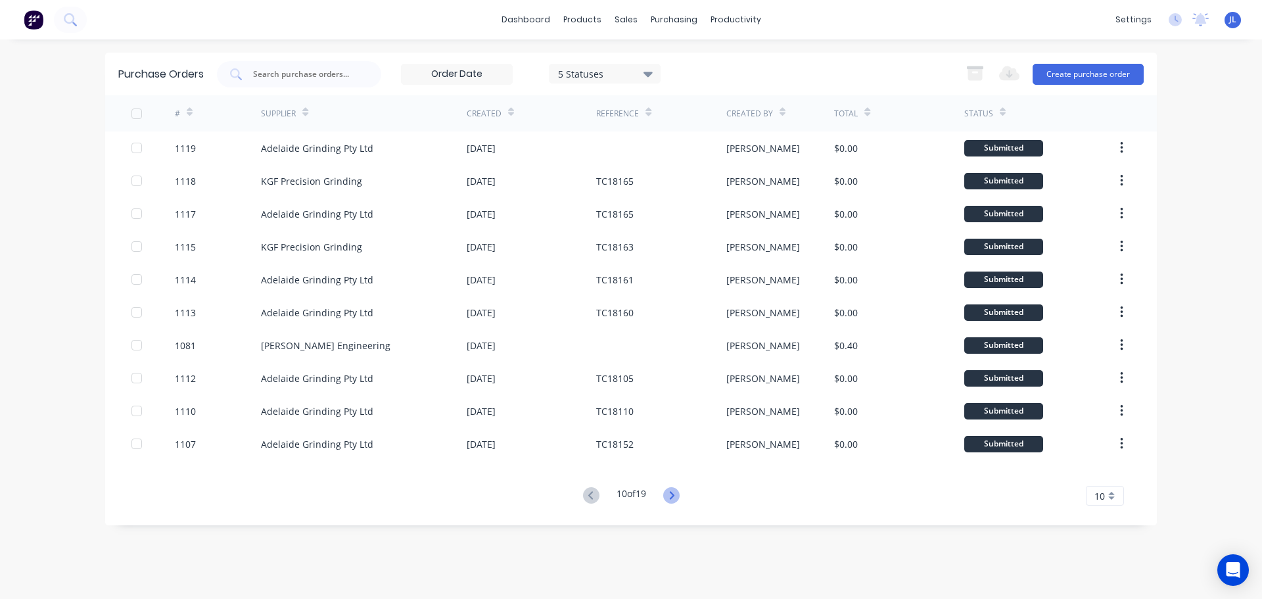
click at [674, 495] on icon at bounding box center [671, 495] width 5 height 8
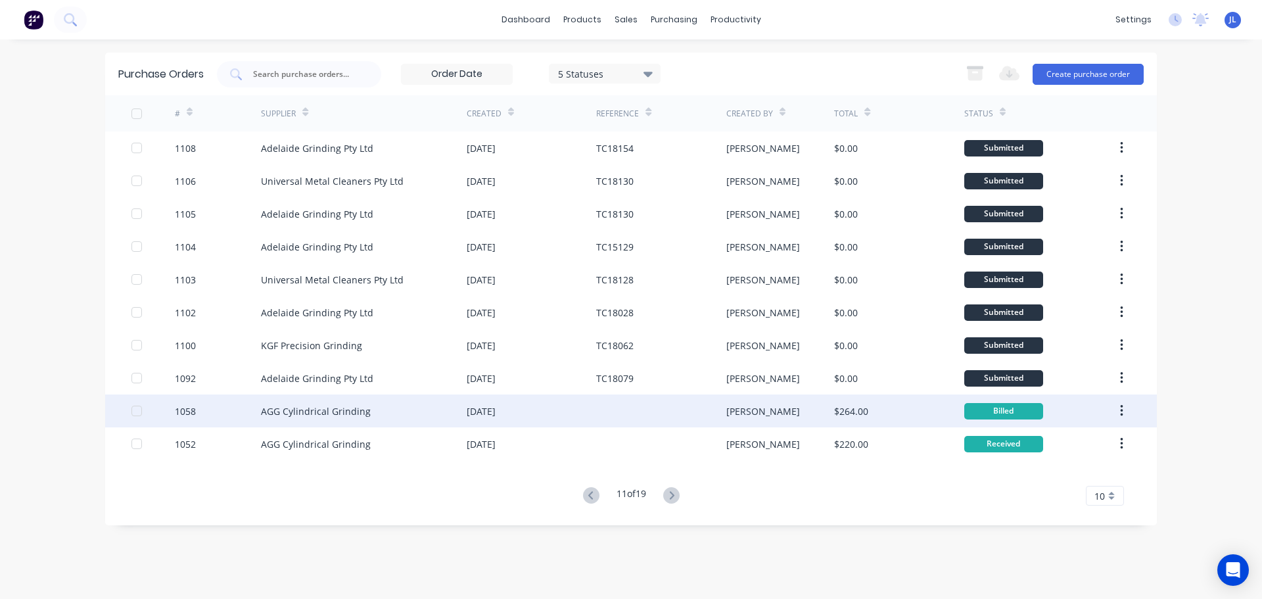
click at [768, 411] on div "[PERSON_NAME]" at bounding box center [780, 410] width 108 height 33
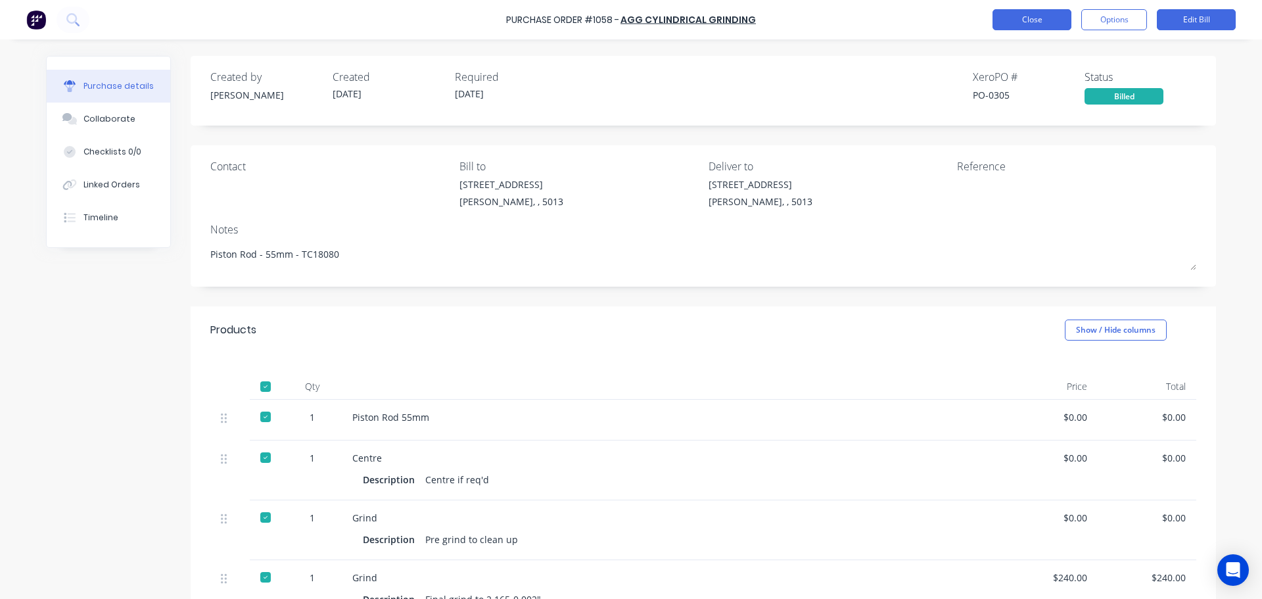
click at [1003, 16] on button "Close" at bounding box center [1031, 19] width 79 height 21
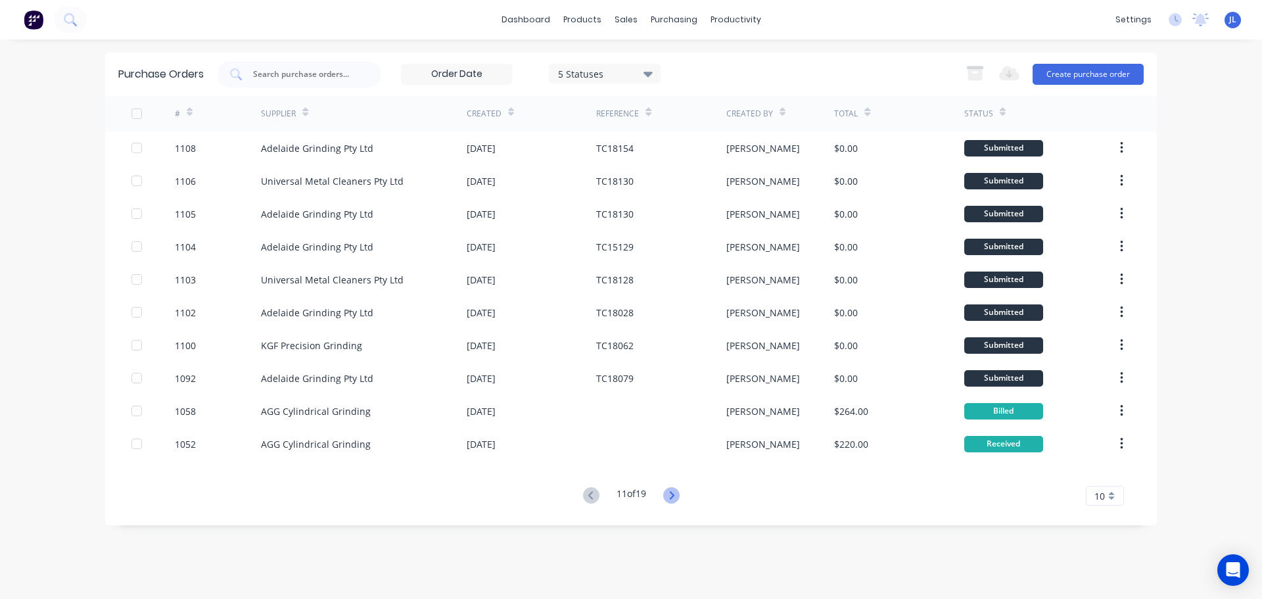
click at [678, 499] on icon at bounding box center [671, 495] width 16 height 16
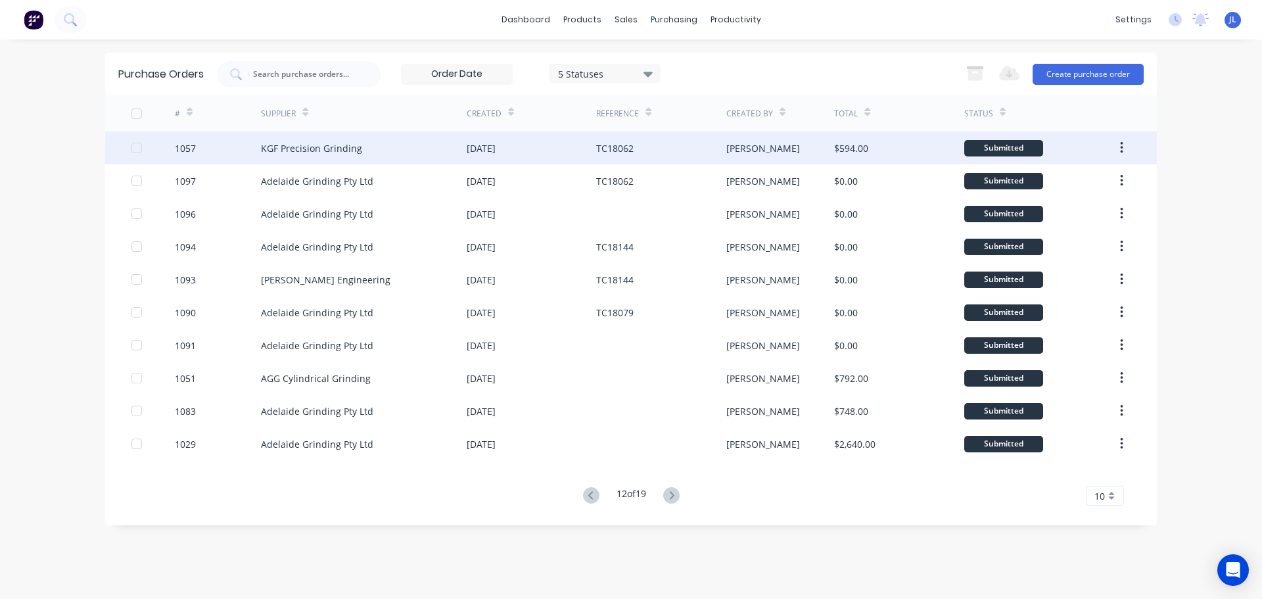
click at [894, 156] on div "$594.00" at bounding box center [898, 147] width 129 height 33
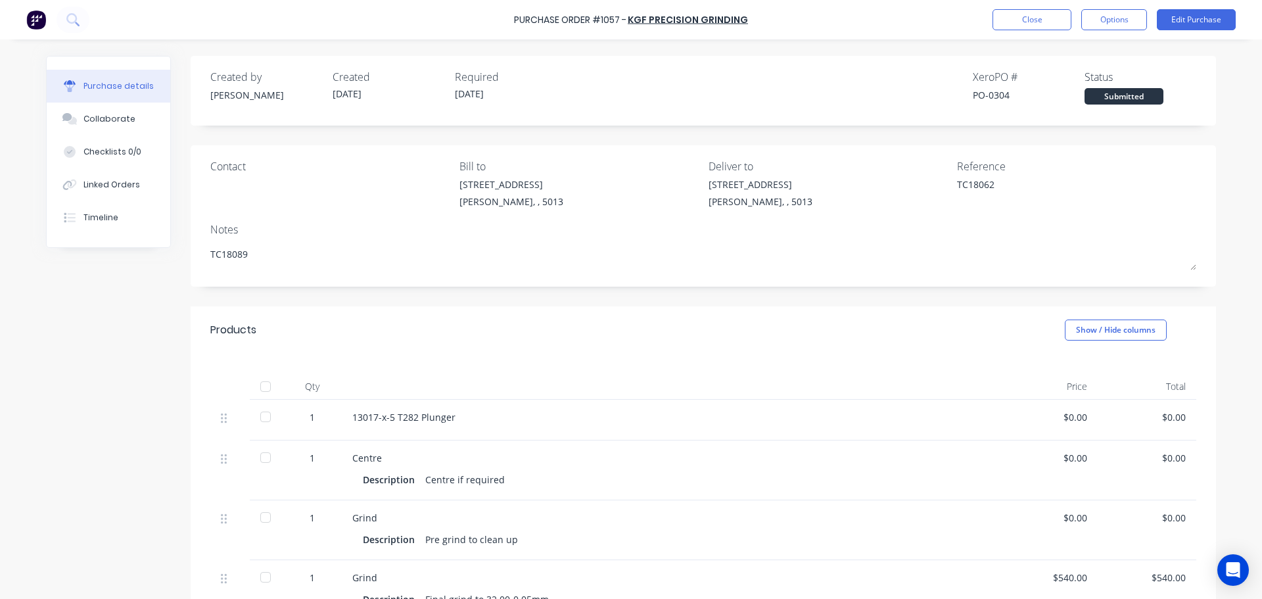
click at [262, 391] on div at bounding box center [265, 386] width 26 height 26
click at [1029, 26] on button "Close" at bounding box center [1031, 19] width 79 height 21
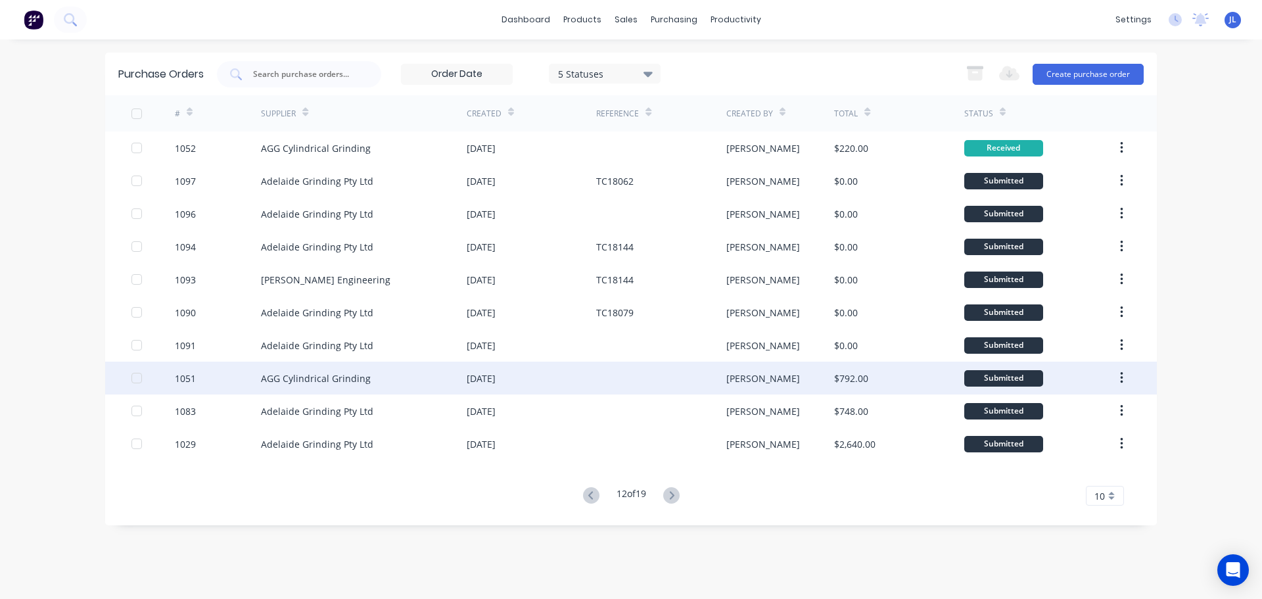
click at [390, 382] on div "AGG Cylindrical Grinding" at bounding box center [364, 377] width 206 height 33
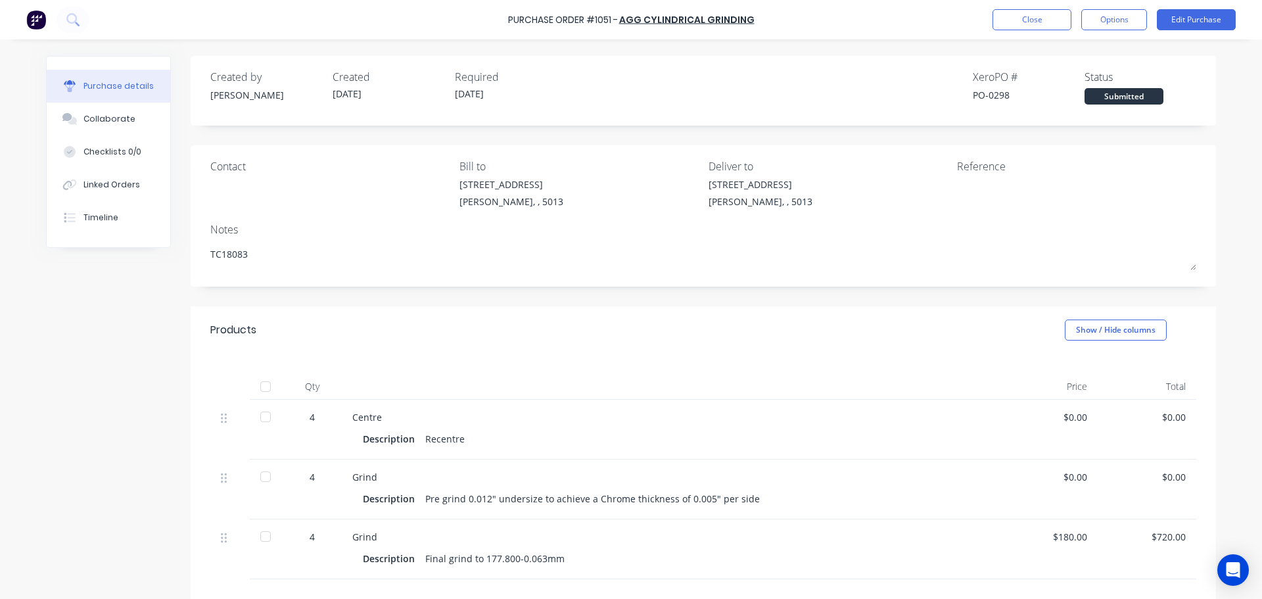
click at [261, 385] on div at bounding box center [265, 386] width 26 height 26
click at [1019, 27] on button "Close" at bounding box center [1031, 19] width 79 height 21
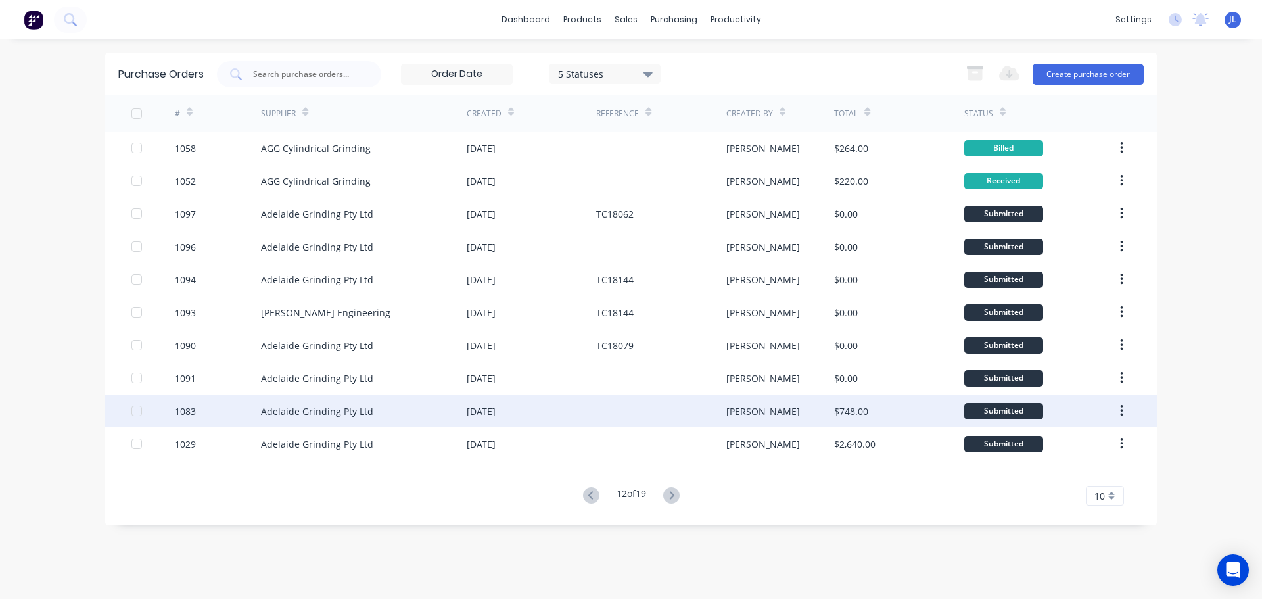
click at [826, 419] on div "[PERSON_NAME]" at bounding box center [780, 410] width 108 height 33
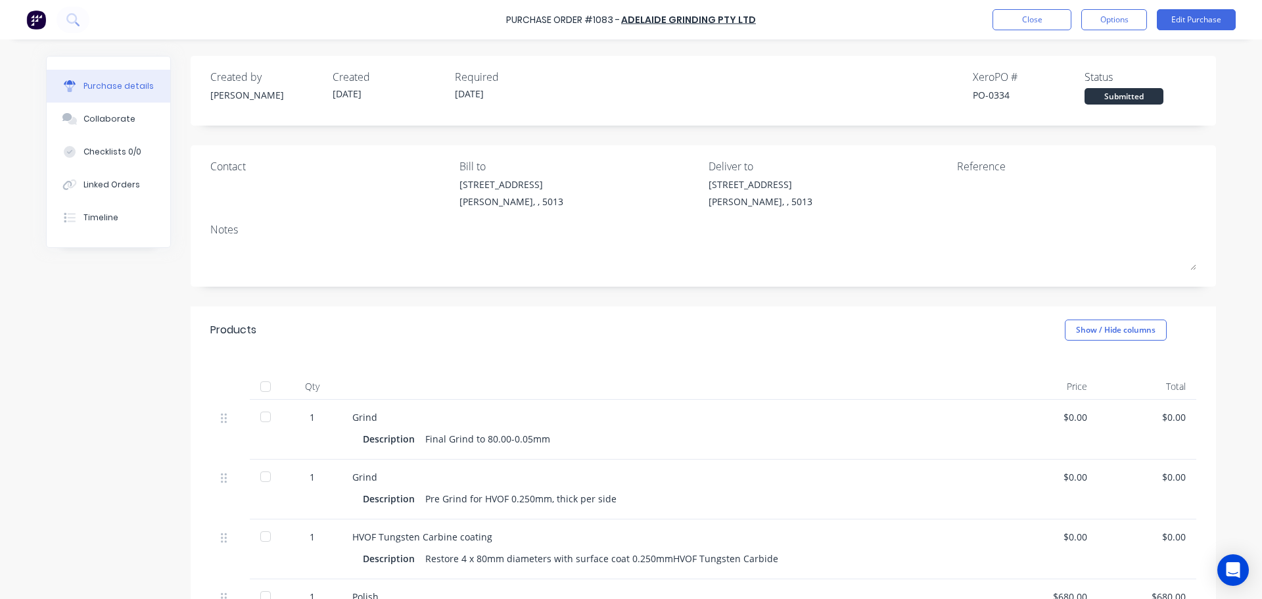
drag, startPoint x: 250, startPoint y: 388, endPoint x: 260, endPoint y: 389, distance: 9.2
click at [252, 389] on div at bounding box center [265, 386] width 26 height 26
click at [260, 389] on div at bounding box center [265, 386] width 26 height 26
click at [265, 384] on div at bounding box center [265, 386] width 26 height 26
click at [1010, 20] on button "Close" at bounding box center [1031, 19] width 79 height 21
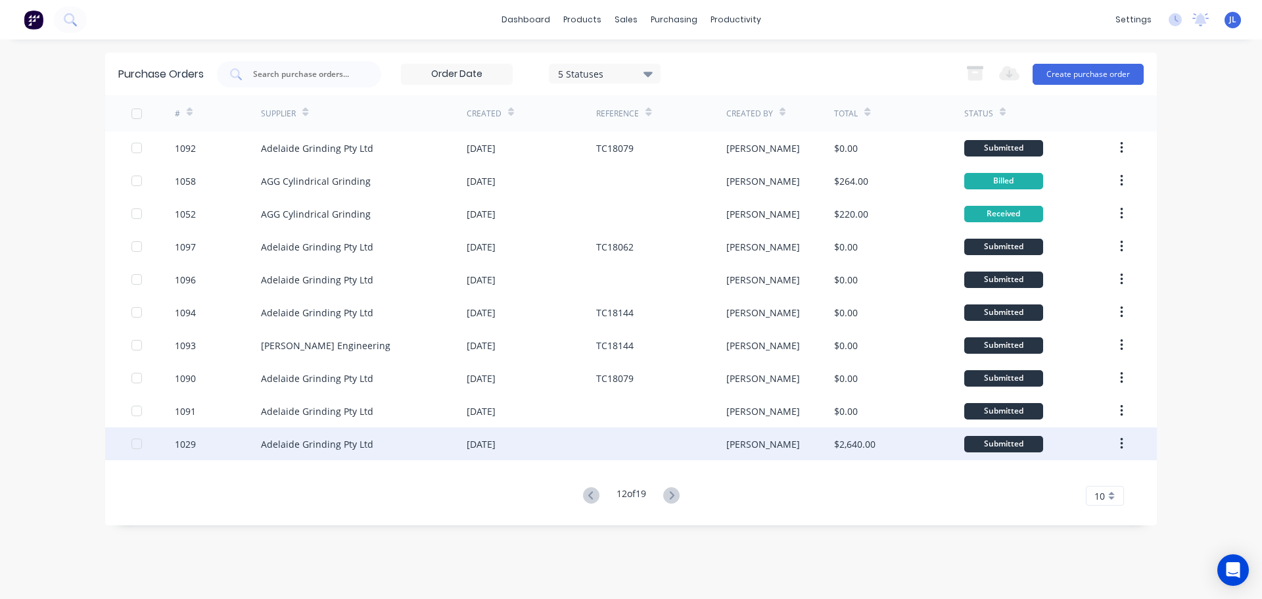
click at [786, 452] on div "[PERSON_NAME]" at bounding box center [780, 443] width 108 height 33
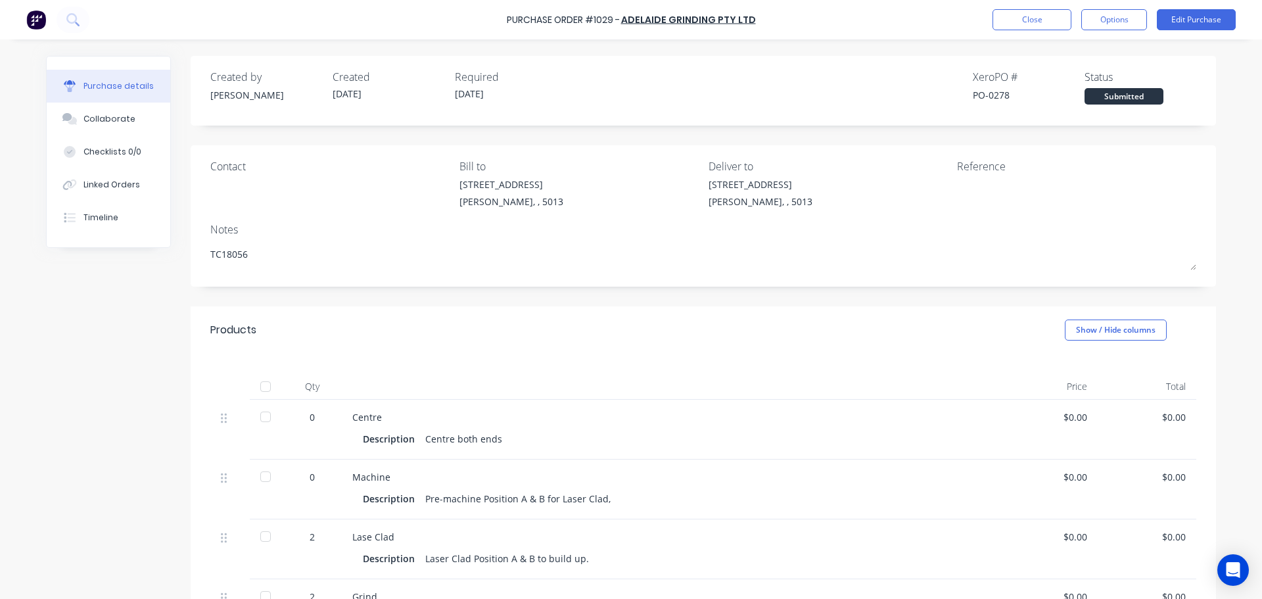
click at [265, 391] on div at bounding box center [265, 386] width 26 height 26
click at [1008, 28] on button "Close" at bounding box center [1031, 19] width 79 height 21
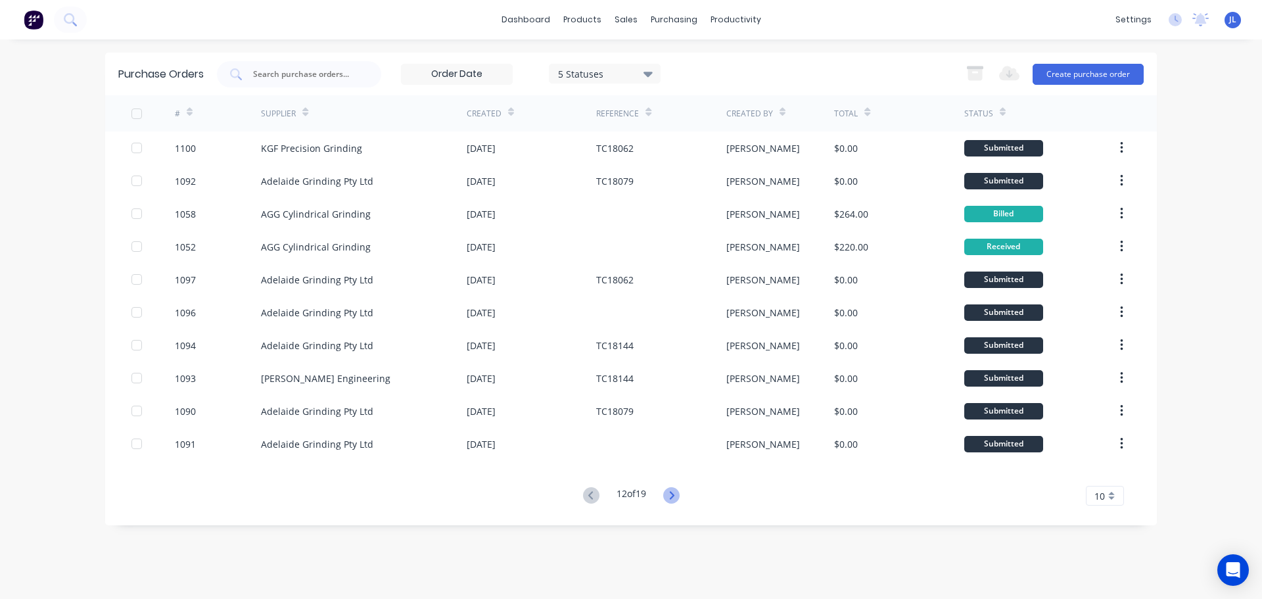
click at [674, 495] on icon at bounding box center [671, 495] width 5 height 8
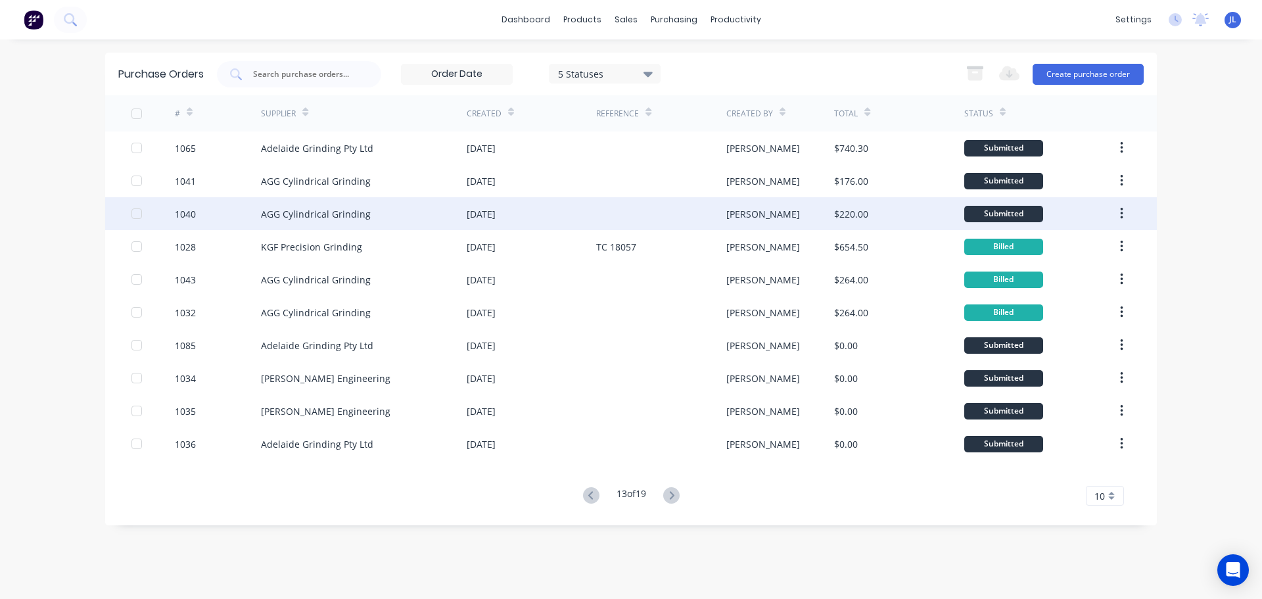
click at [857, 207] on div "$220.00" at bounding box center [851, 214] width 34 height 14
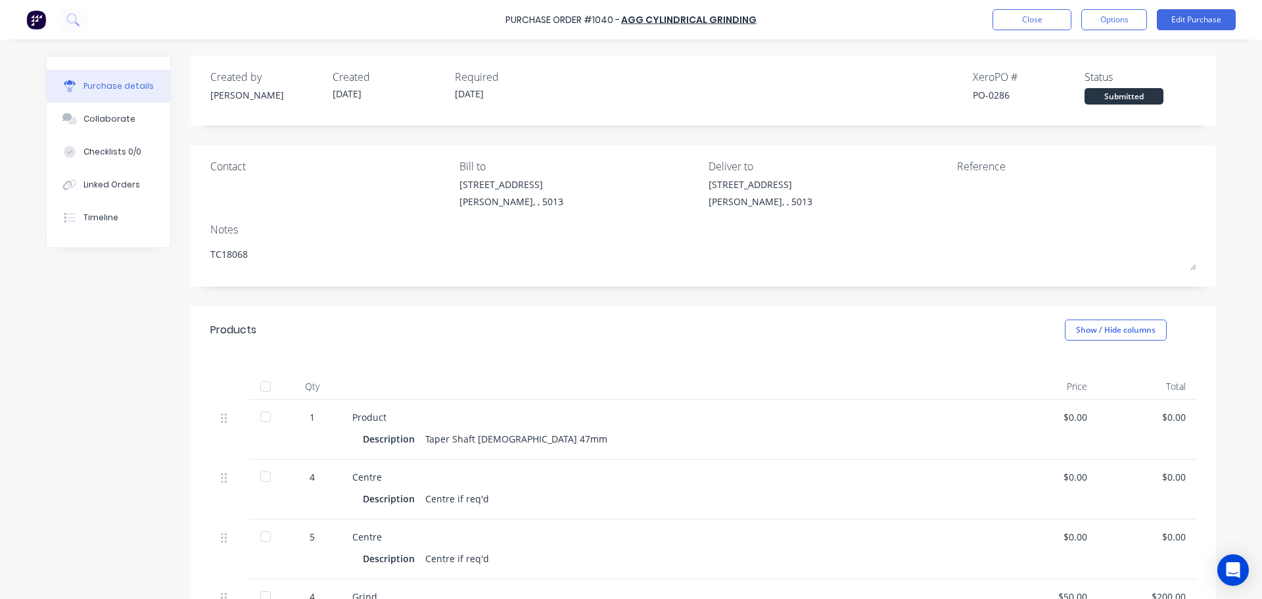
click at [264, 384] on div at bounding box center [265, 386] width 26 height 26
click at [1021, 24] on button "Close" at bounding box center [1031, 19] width 79 height 21
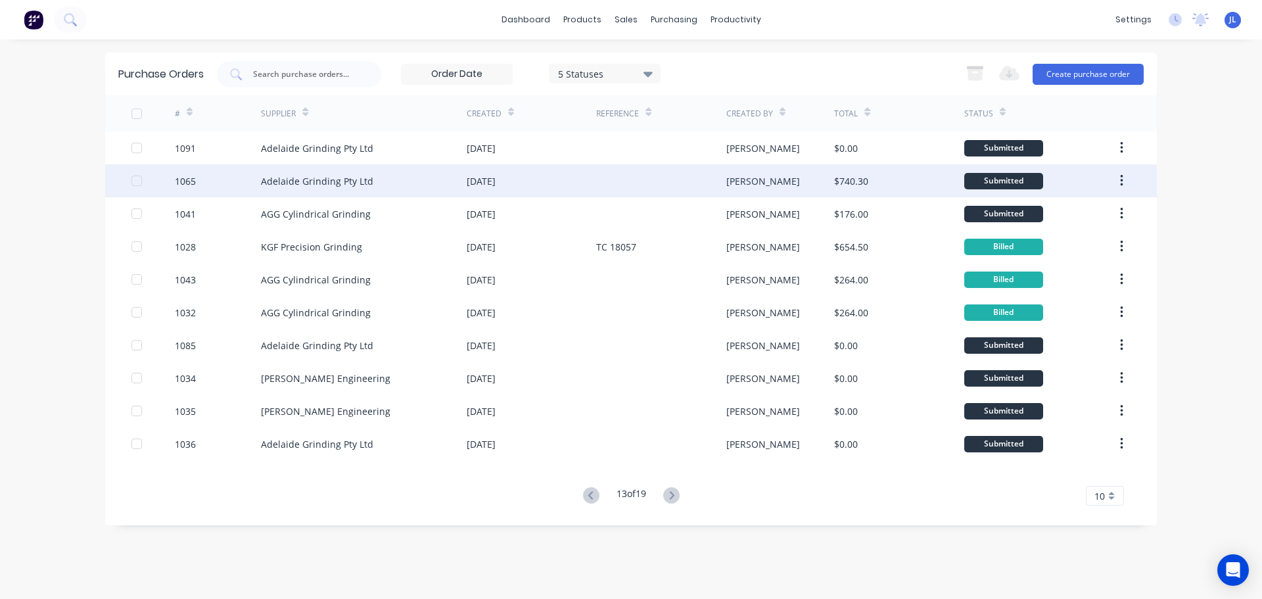
click at [785, 188] on div "[PERSON_NAME]" at bounding box center [780, 180] width 108 height 33
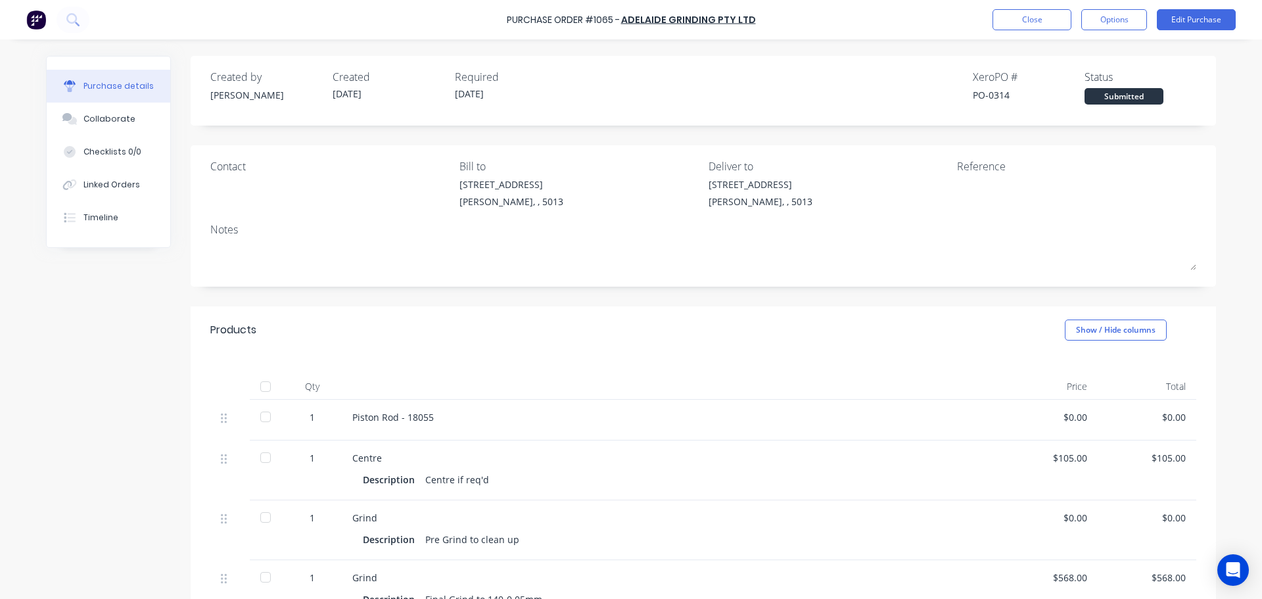
click at [262, 389] on div at bounding box center [265, 386] width 26 height 26
click at [1014, 21] on button "Close" at bounding box center [1031, 19] width 79 height 21
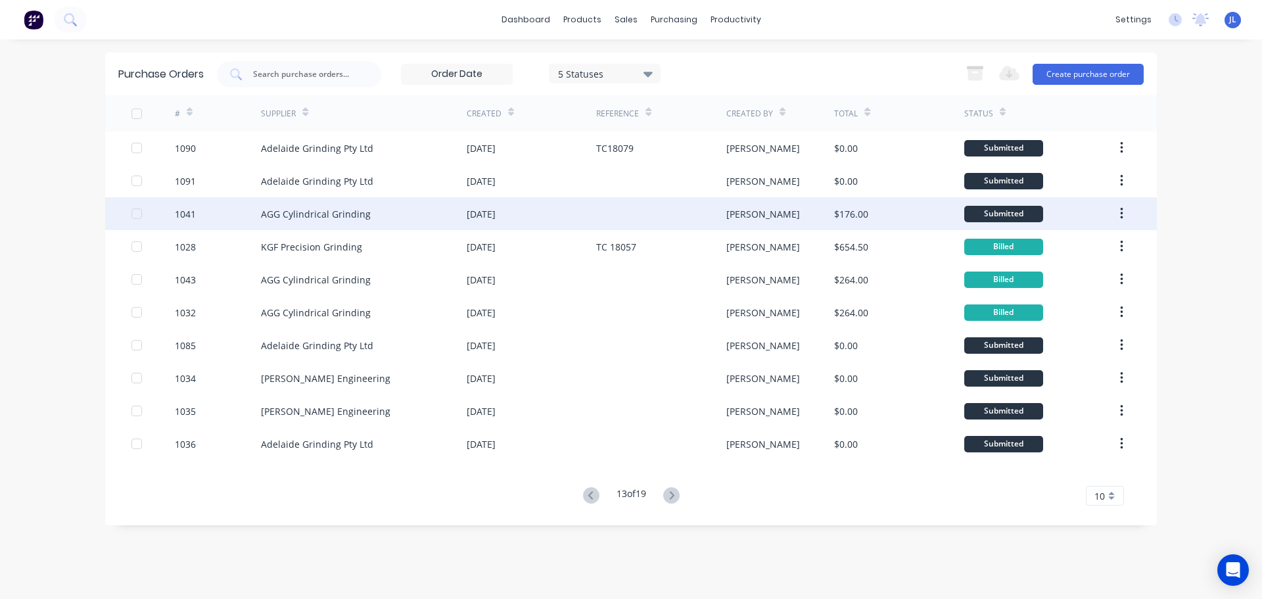
click at [823, 223] on div "Paul" at bounding box center [780, 213] width 108 height 33
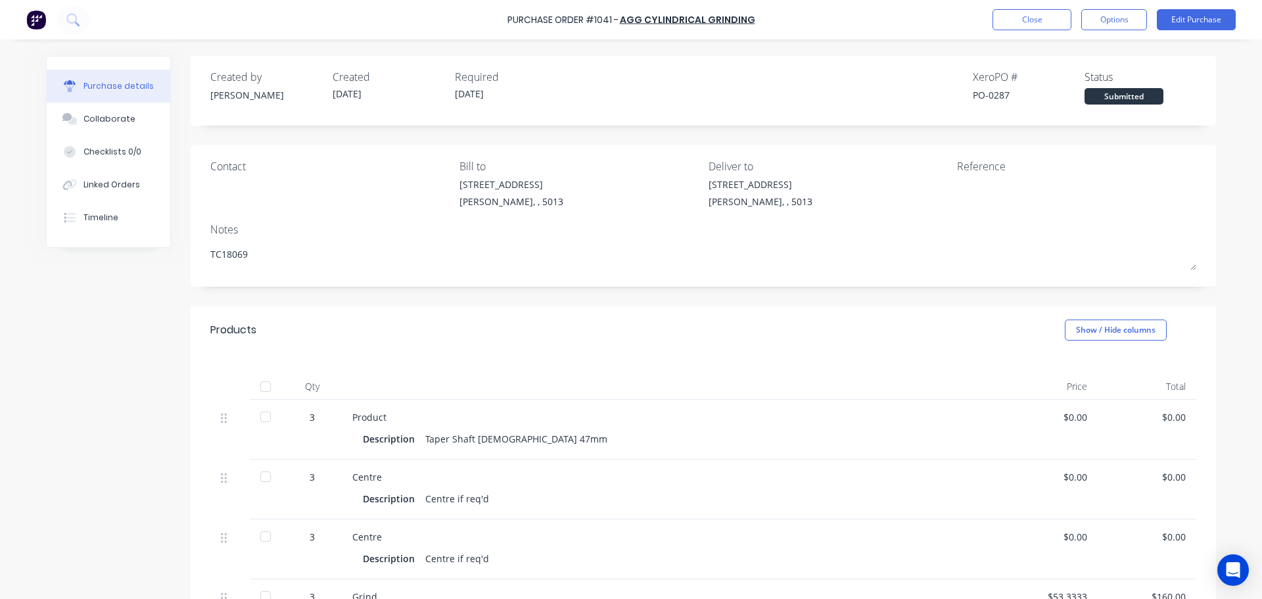
click at [262, 390] on div at bounding box center [265, 386] width 26 height 26
click at [1011, 30] on div "Purchase Order #1041 - AGG Cylindrical Grinding Close Options Edit Purchase" at bounding box center [631, 19] width 1262 height 39
click at [1011, 24] on button "Close" at bounding box center [1031, 19] width 79 height 21
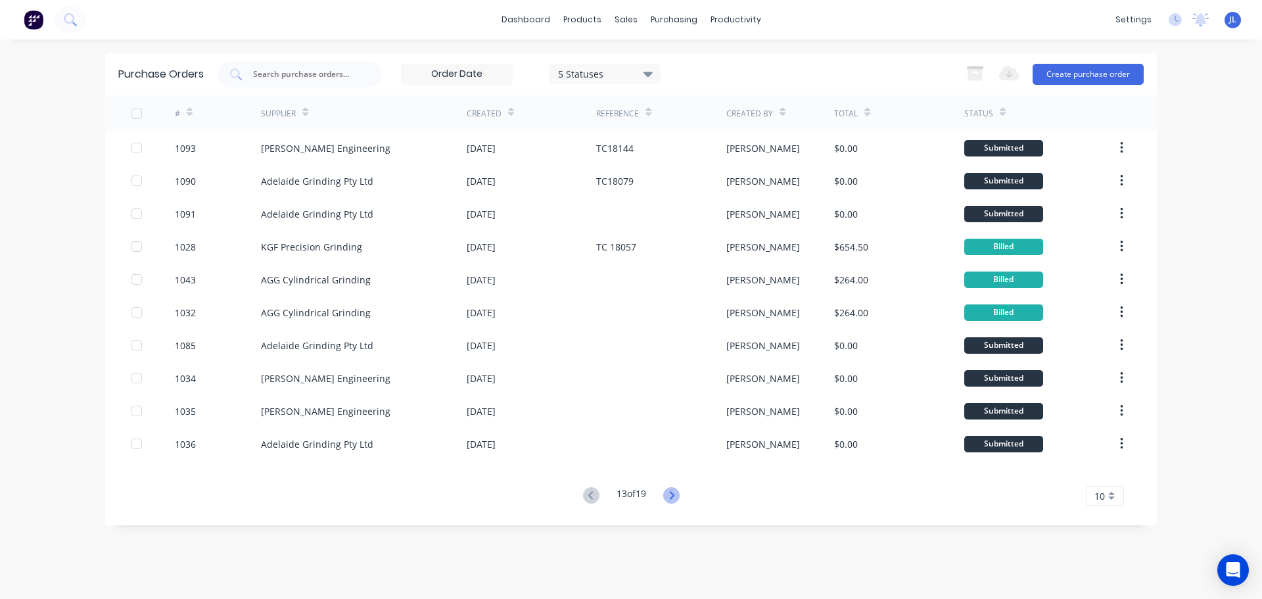
click at [677, 497] on icon at bounding box center [671, 495] width 16 height 16
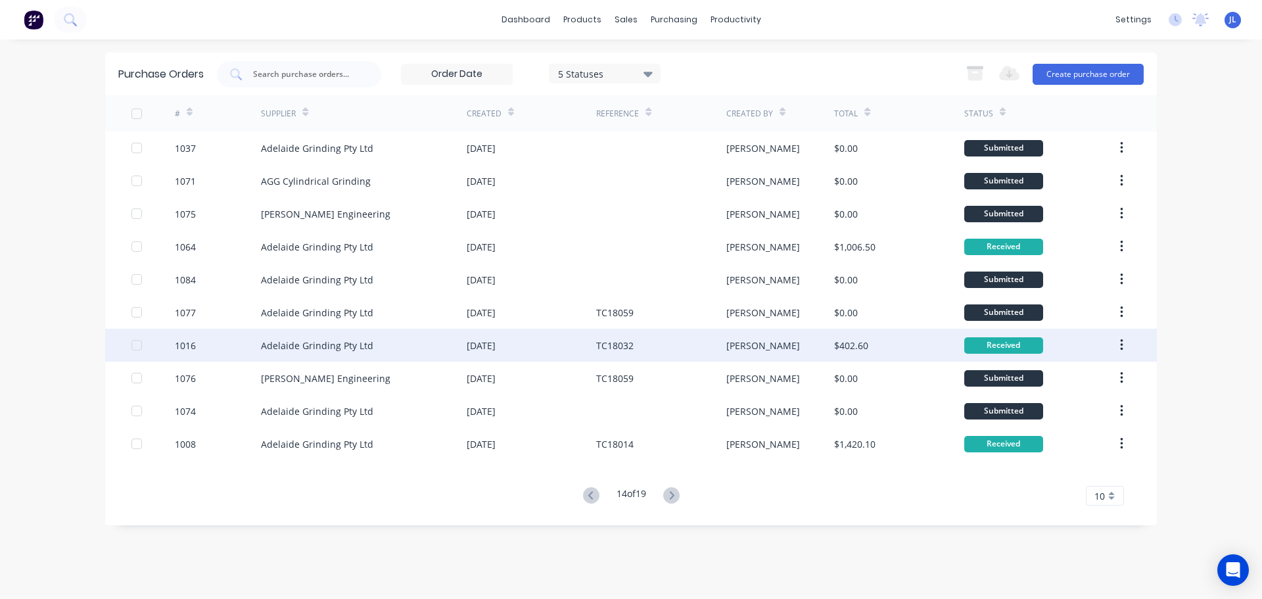
click at [793, 344] on div "[PERSON_NAME]" at bounding box center [780, 345] width 108 height 33
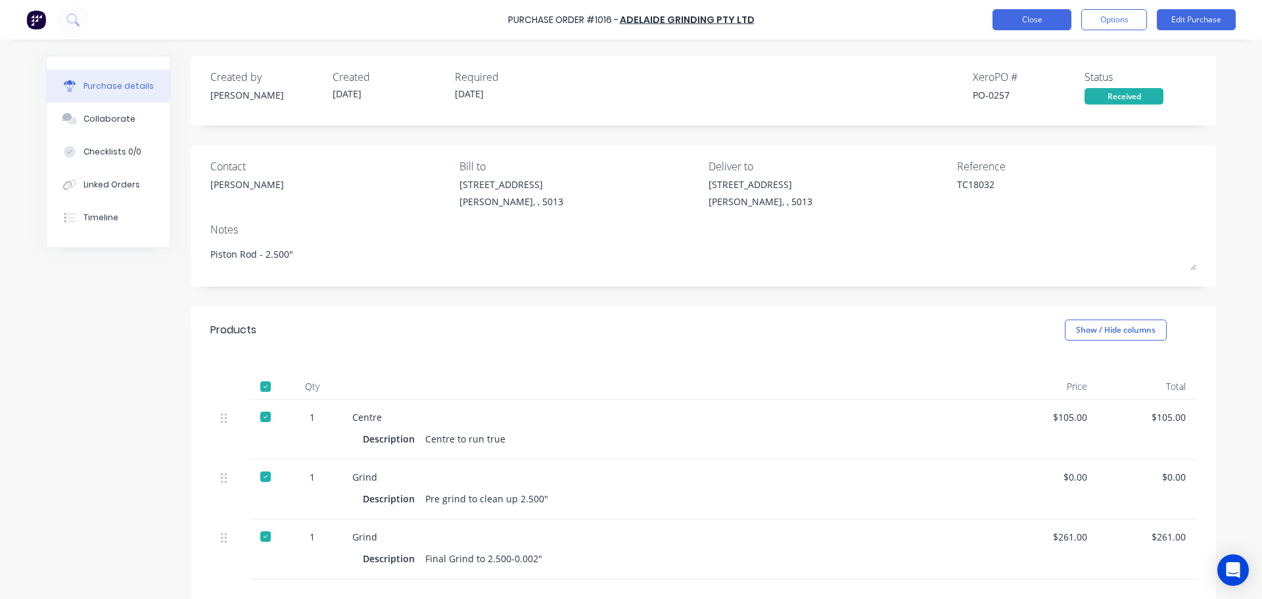
click at [1007, 14] on button "Close" at bounding box center [1031, 19] width 79 height 21
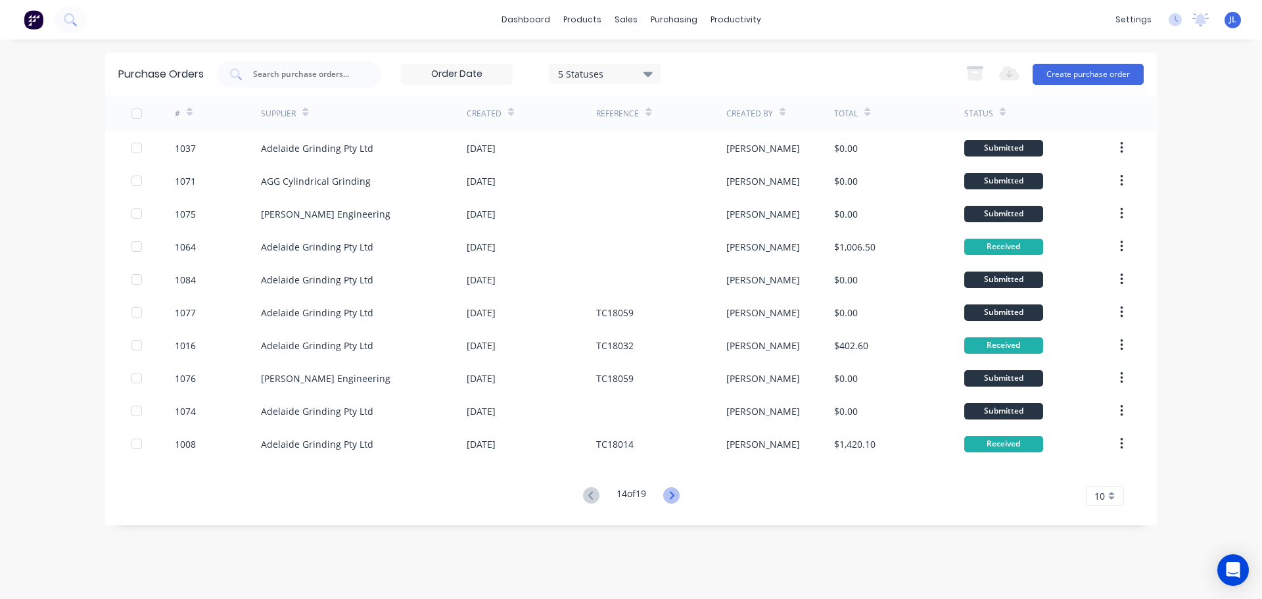
click at [674, 495] on icon at bounding box center [671, 495] width 5 height 8
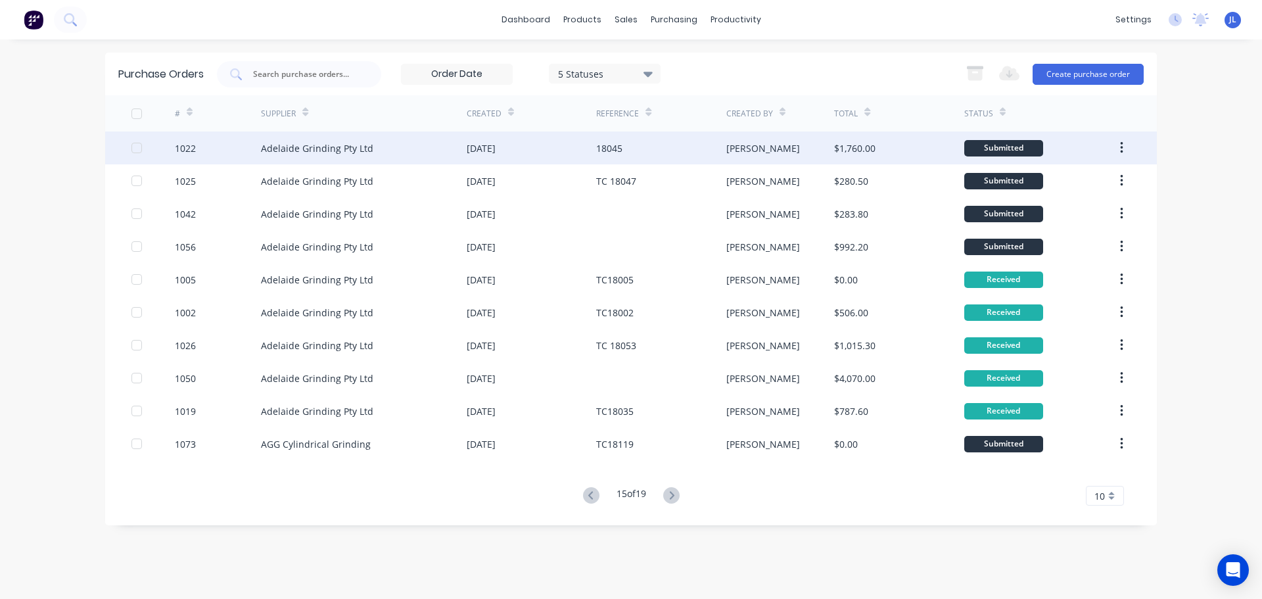
click at [850, 147] on div "$1,760.00" at bounding box center [854, 148] width 41 height 14
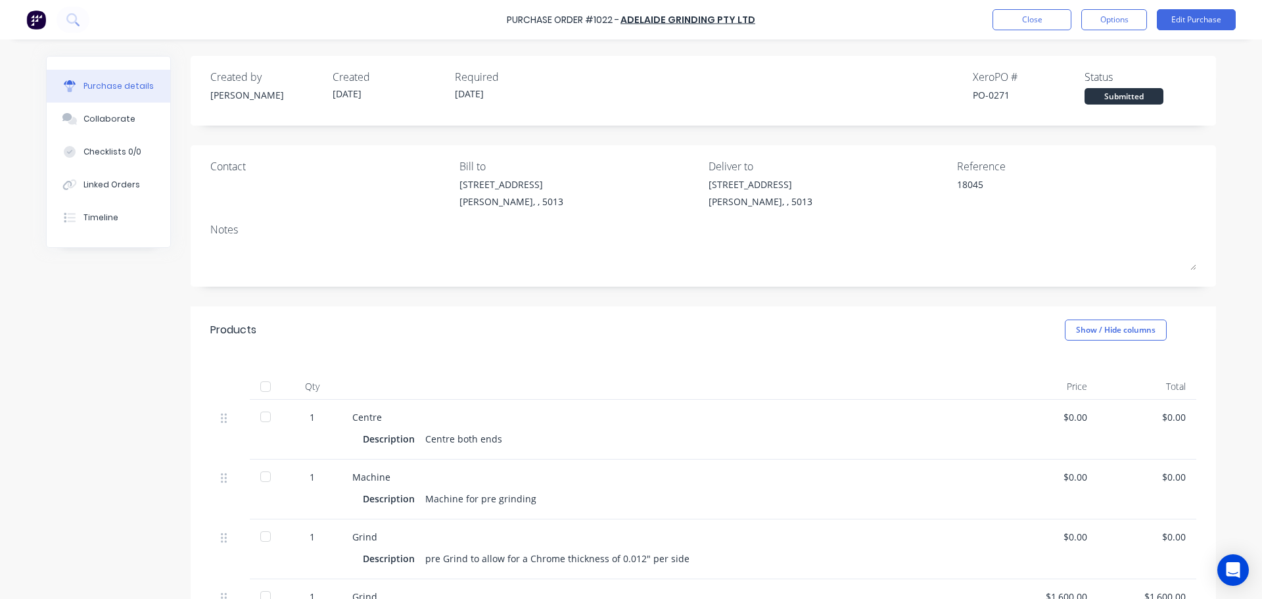
click at [265, 389] on div at bounding box center [265, 386] width 26 height 26
click at [1034, 24] on button "Close" at bounding box center [1031, 19] width 79 height 21
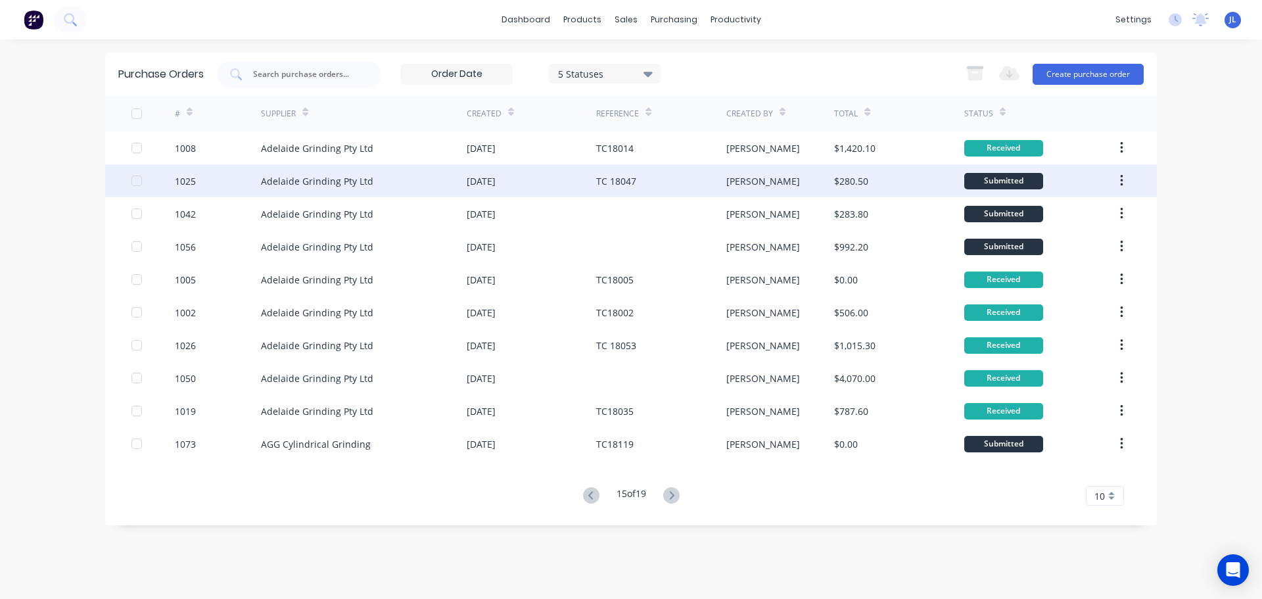
click at [913, 184] on div "$280.50" at bounding box center [898, 180] width 129 height 33
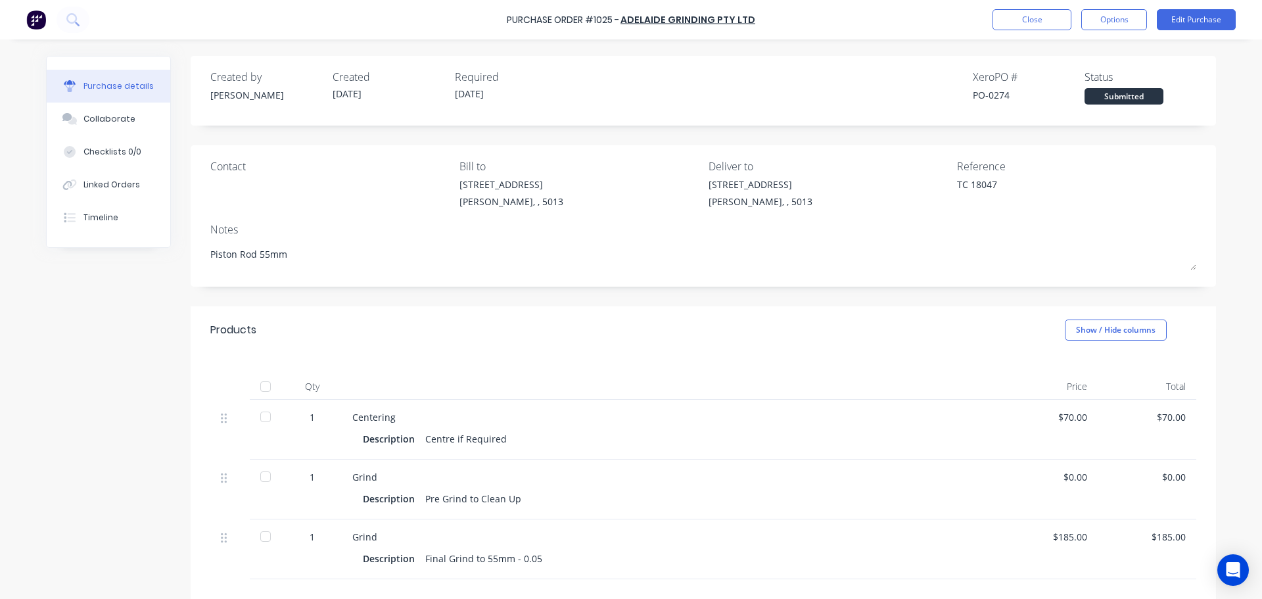
click at [264, 386] on div at bounding box center [265, 386] width 26 height 26
click at [1012, 14] on button "Close" at bounding box center [1031, 19] width 79 height 21
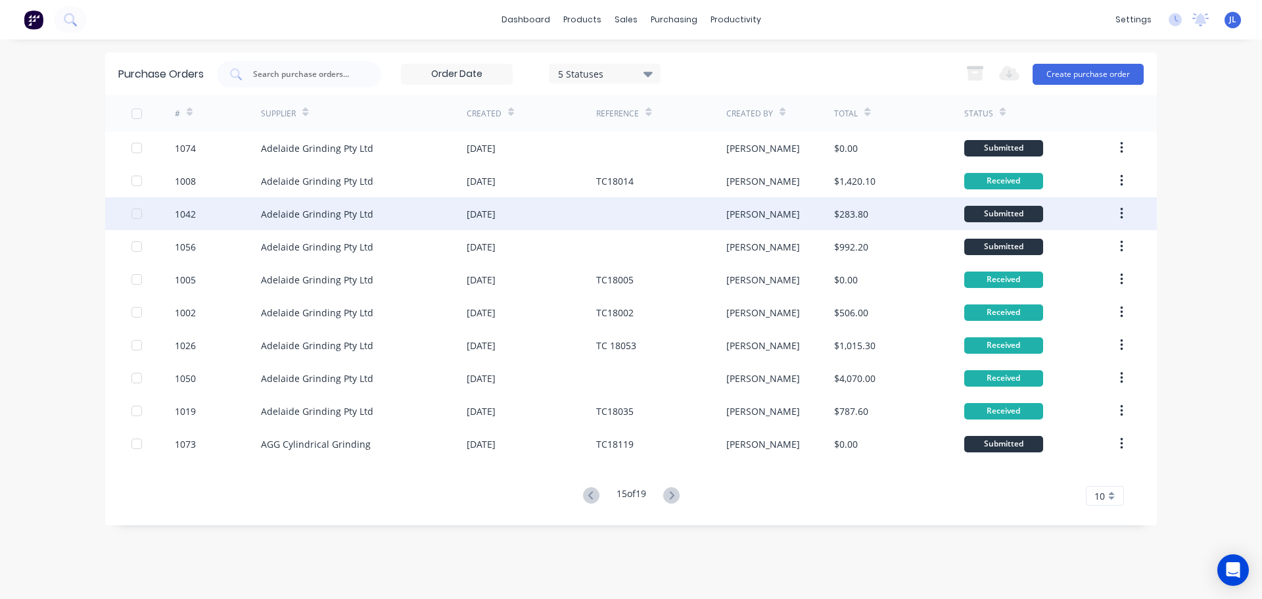
click at [808, 210] on div "Paul" at bounding box center [780, 213] width 108 height 33
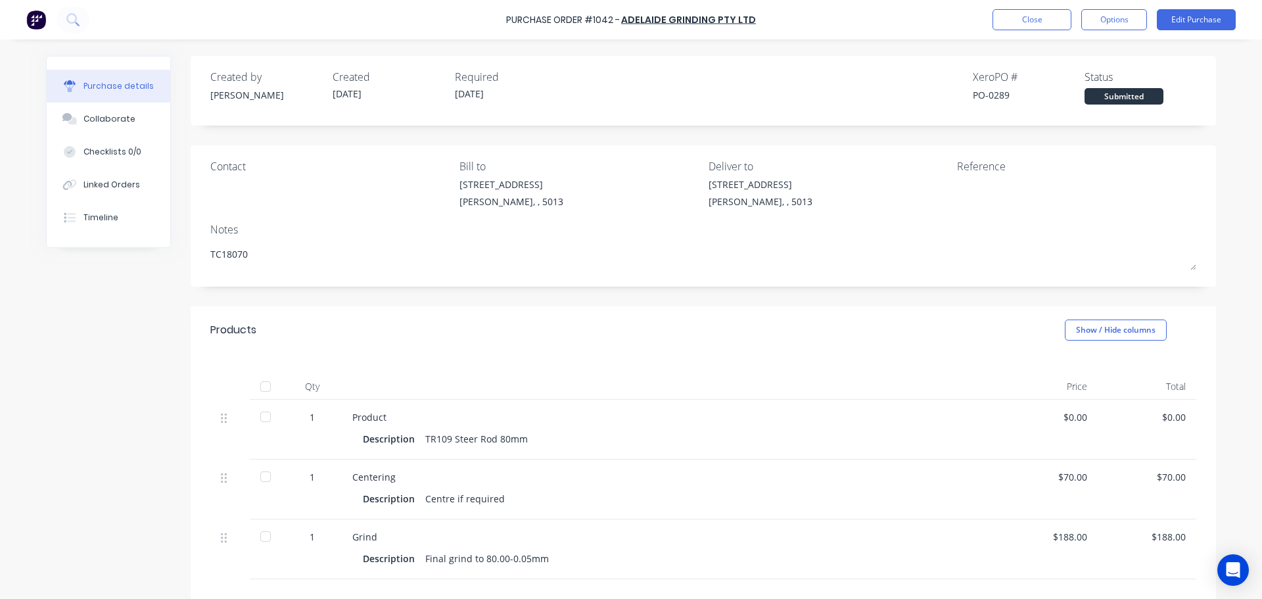
click at [263, 388] on div at bounding box center [265, 386] width 26 height 26
click at [1010, 18] on button "Close" at bounding box center [1031, 19] width 79 height 21
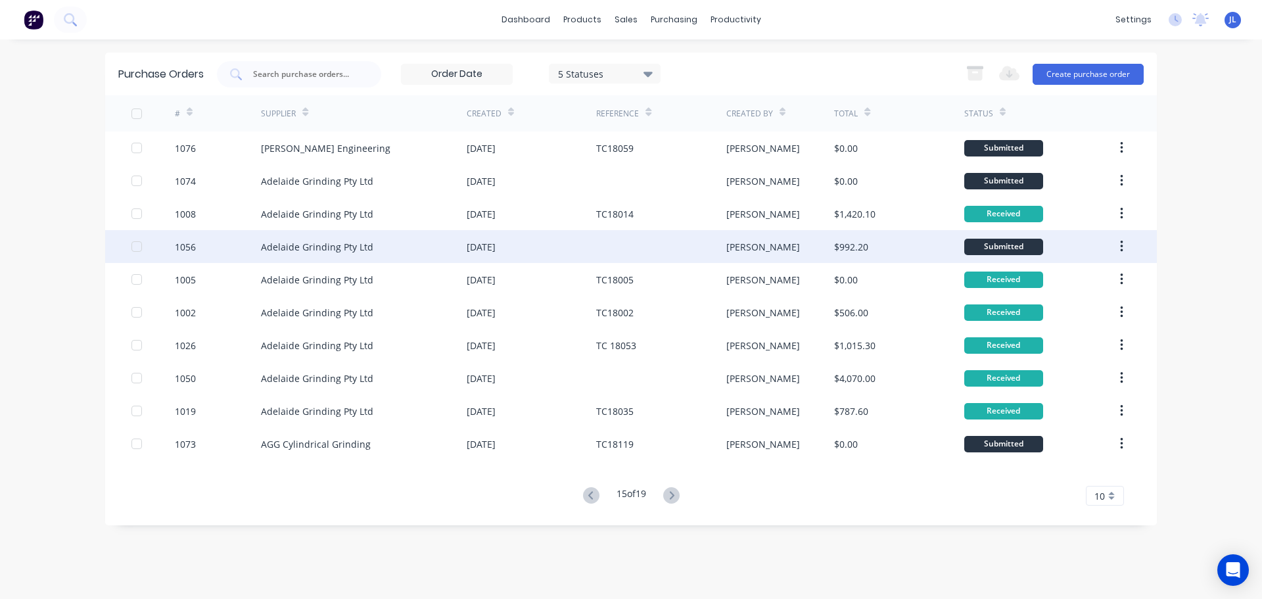
click at [875, 252] on div "$992.20" at bounding box center [898, 246] width 129 height 33
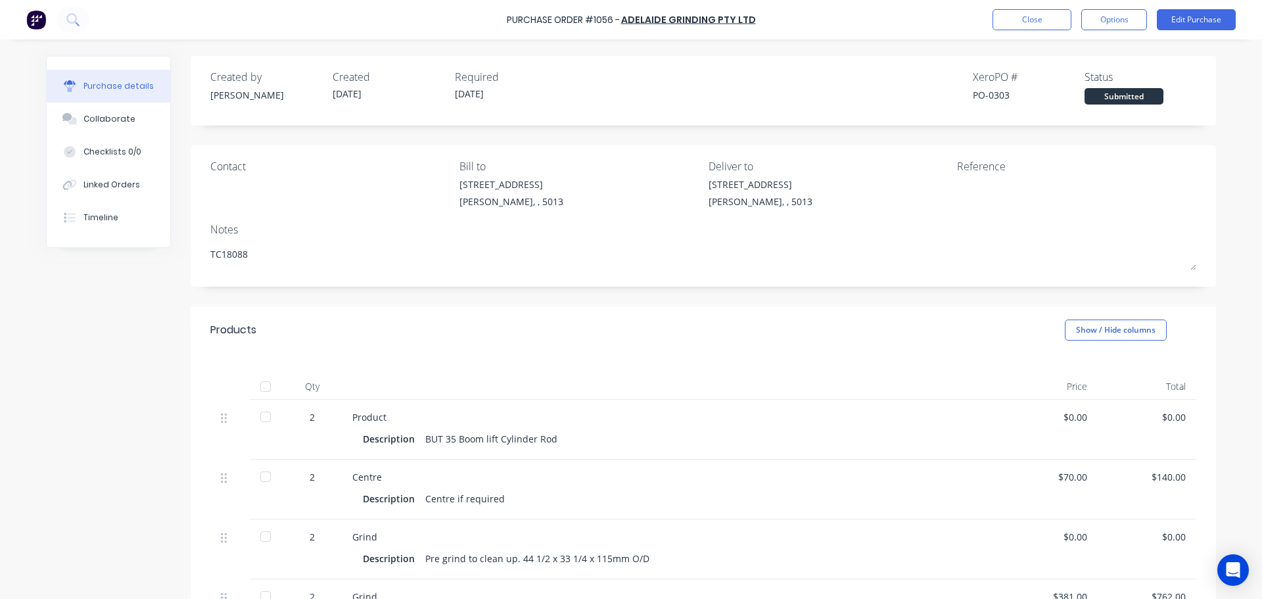
click at [267, 382] on div at bounding box center [265, 386] width 26 height 26
type textarea "x"
click at [1008, 20] on button "Close" at bounding box center [1031, 19] width 79 height 21
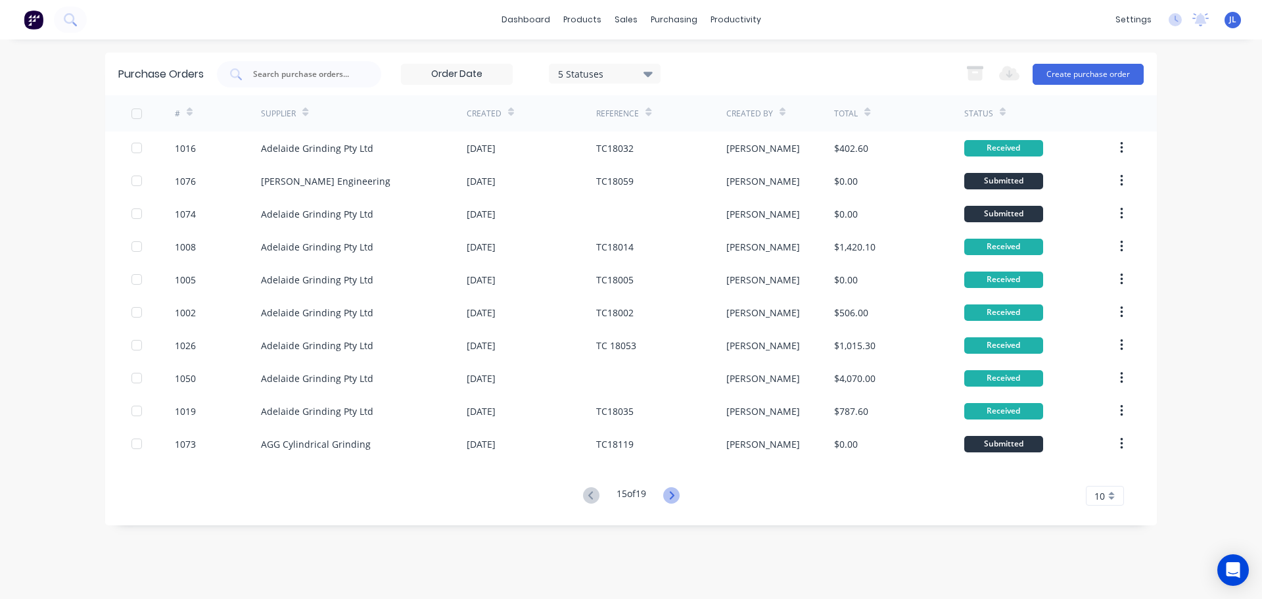
click at [673, 499] on icon at bounding box center [671, 495] width 5 height 8
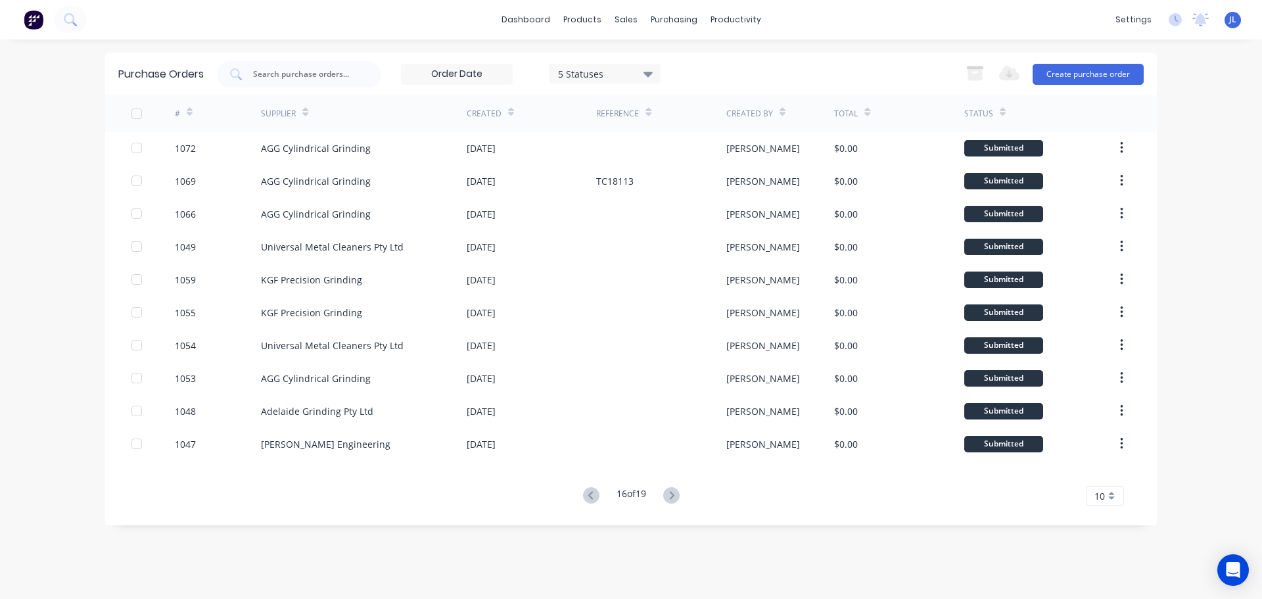
click at [673, 499] on icon at bounding box center [671, 495] width 5 height 8
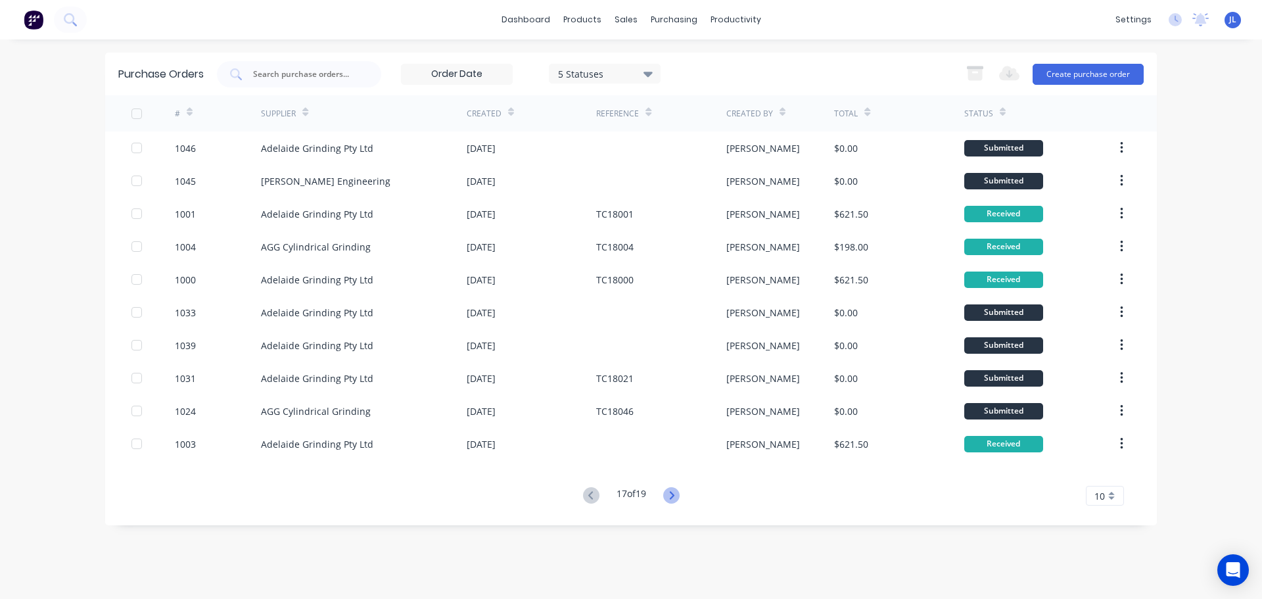
click at [674, 493] on icon at bounding box center [671, 495] width 5 height 8
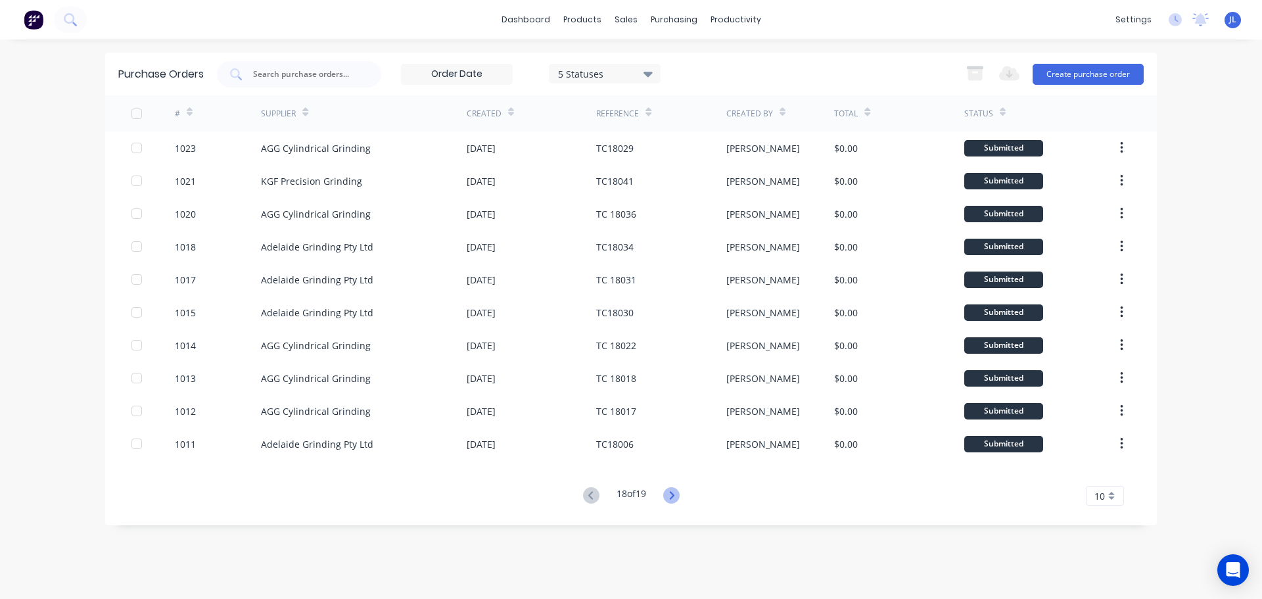
click at [674, 497] on icon at bounding box center [671, 495] width 5 height 8
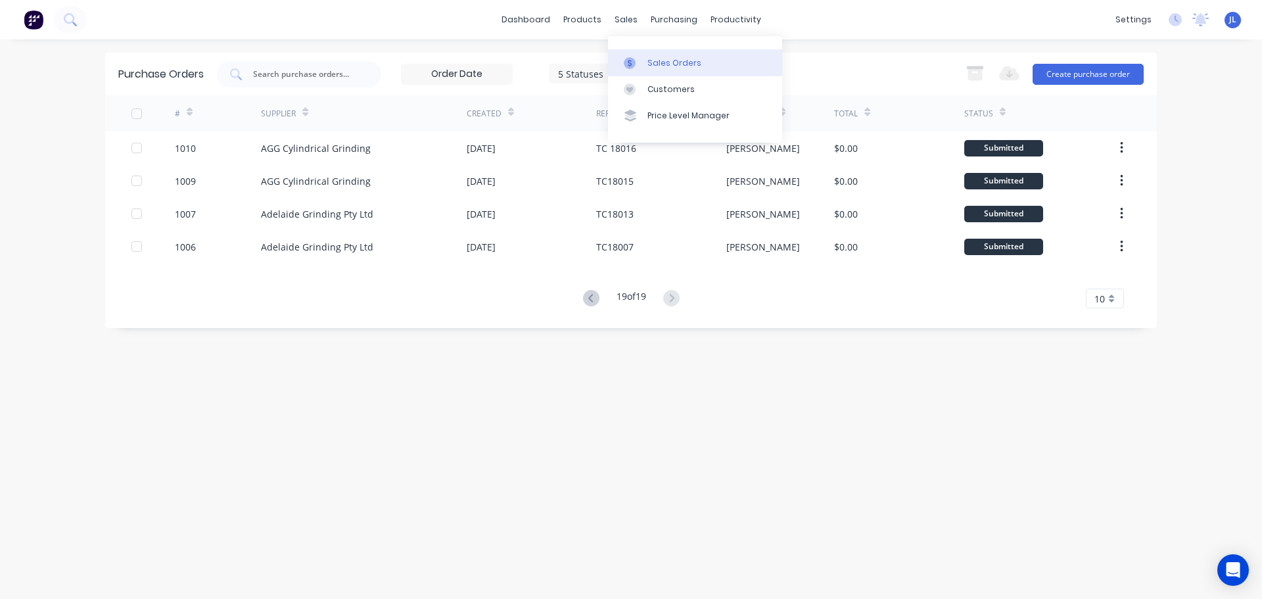
click at [633, 63] on icon at bounding box center [630, 63] width 12 height 12
